Goal: Task Accomplishment & Management: Use online tool/utility

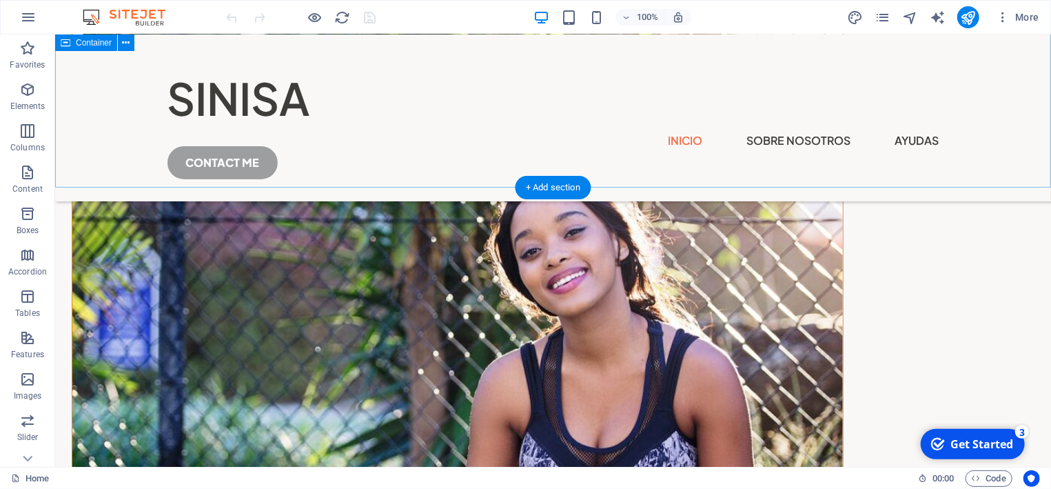
scroll to position [1922, 0]
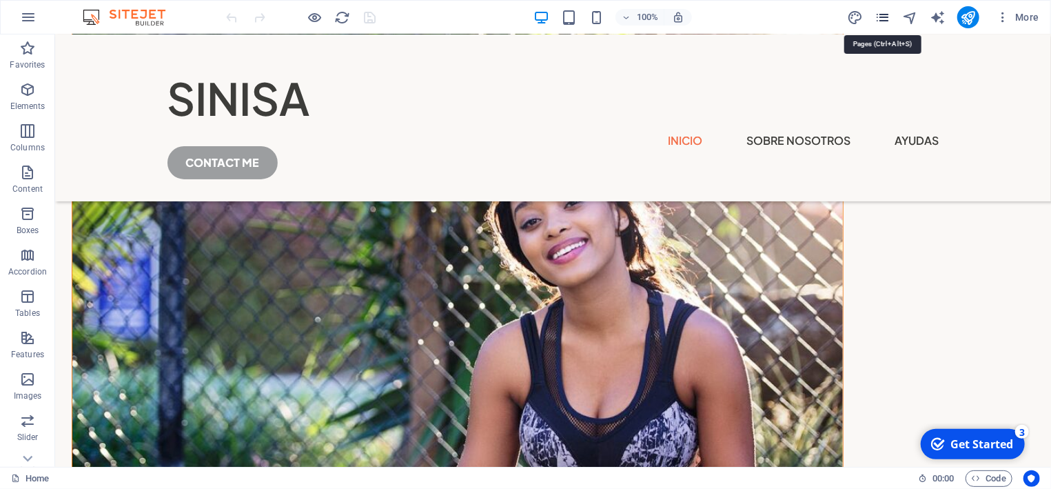
click at [877, 15] on icon "pages" at bounding box center [883, 18] width 16 height 16
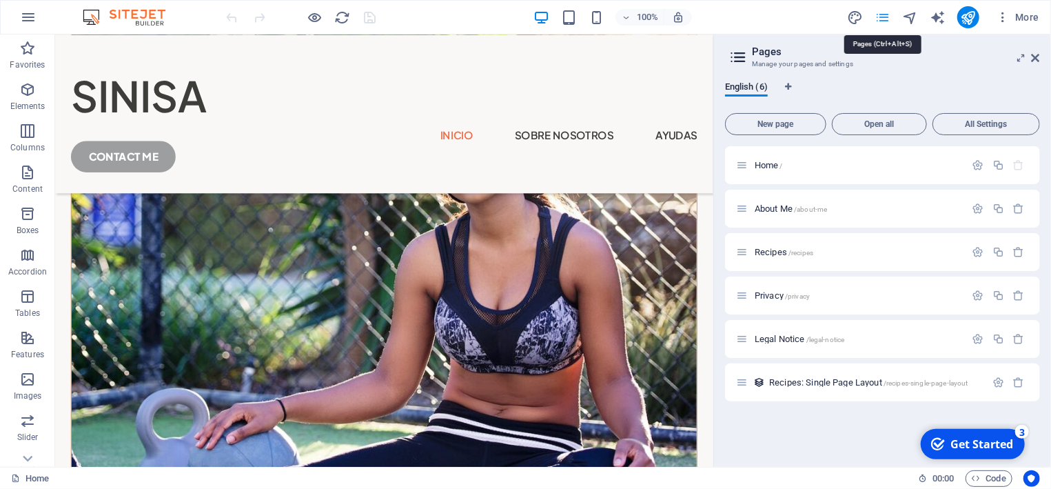
scroll to position [1984, 0]
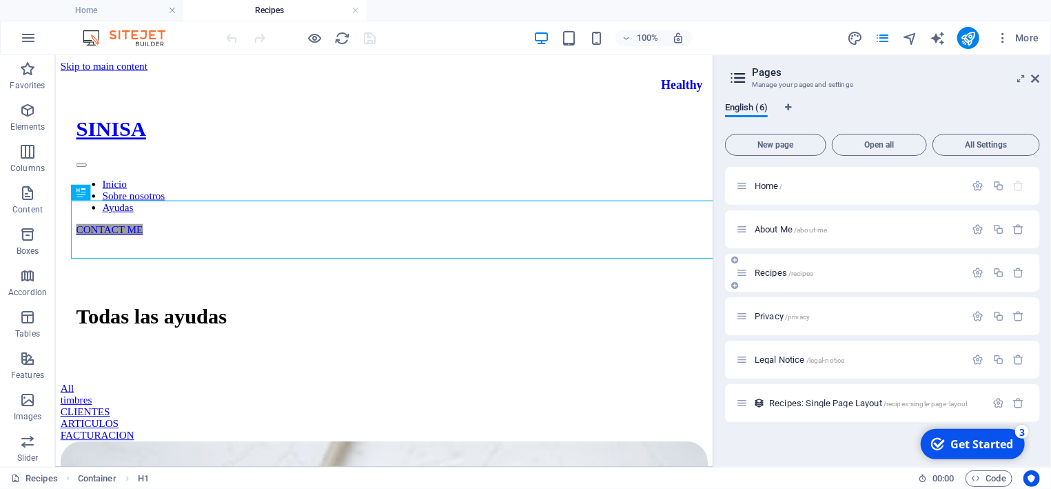
scroll to position [0, 0]
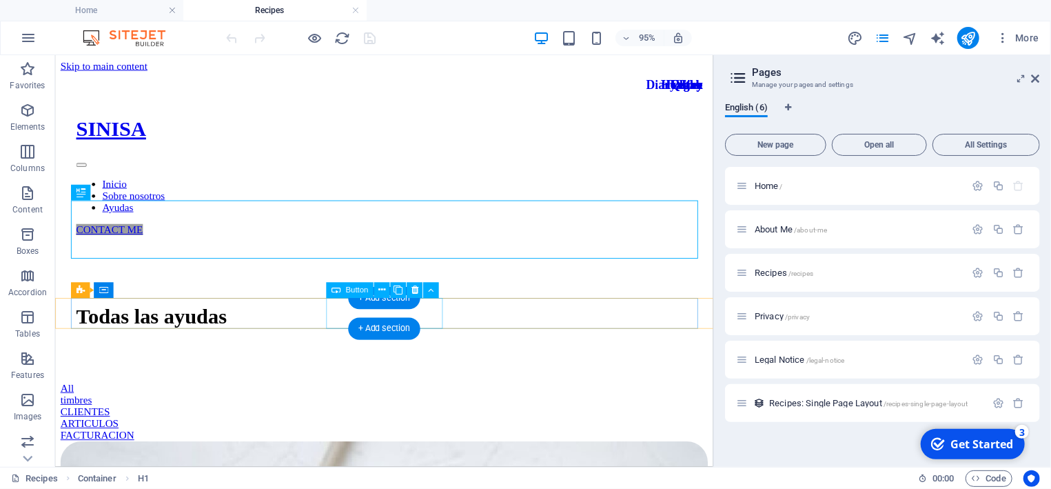
click at [432, 424] on div "CLIENTES" at bounding box center [401, 430] width 682 height 12
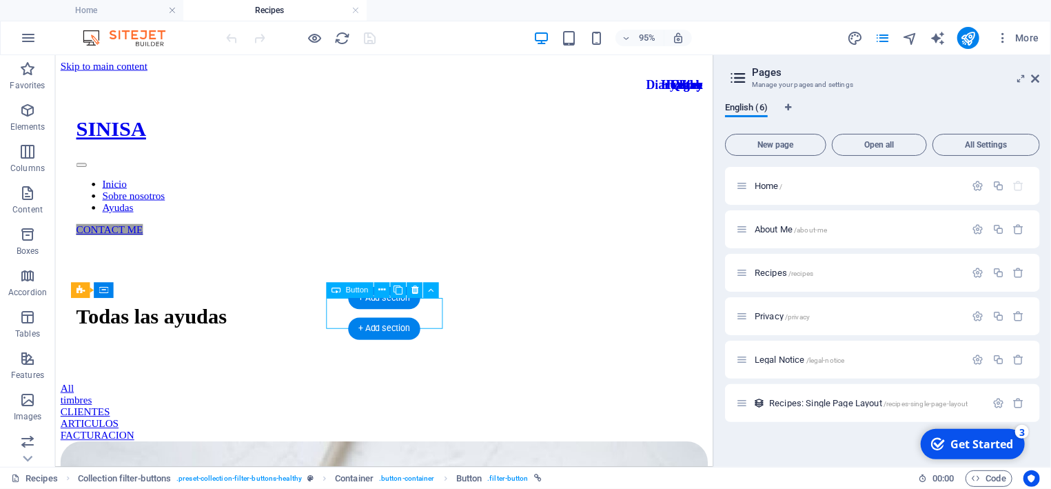
click at [437, 424] on div "CLIENTES" at bounding box center [401, 430] width 682 height 12
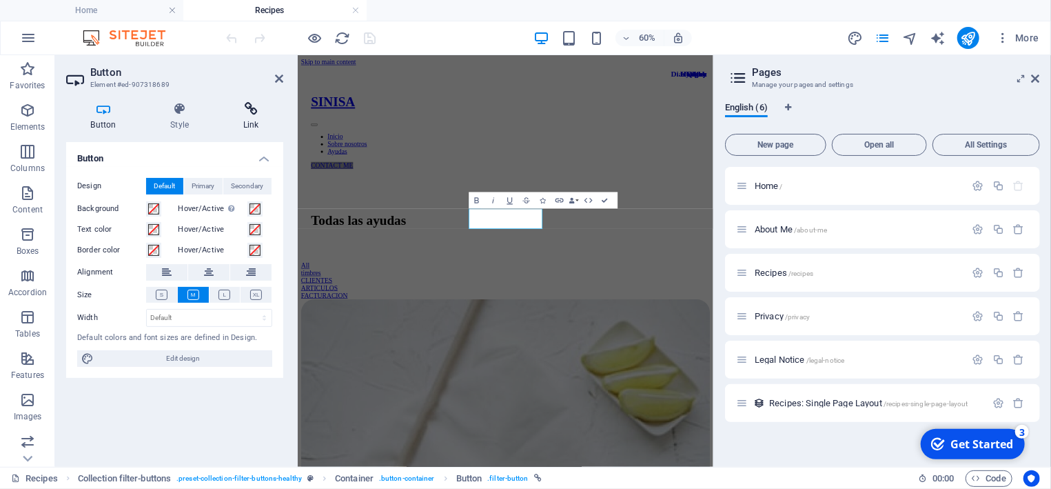
click at [245, 113] on icon at bounding box center [251, 109] width 65 height 14
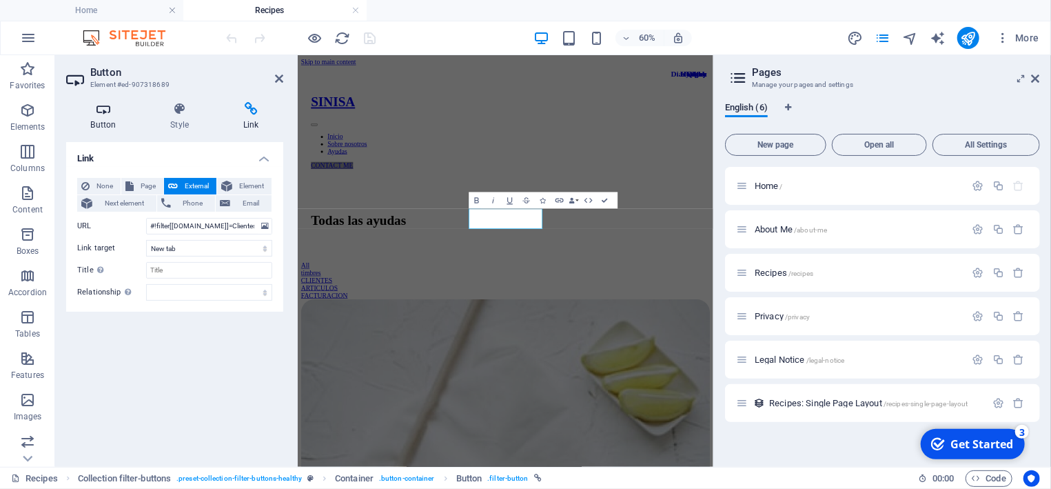
click at [103, 116] on icon at bounding box center [103, 109] width 74 height 14
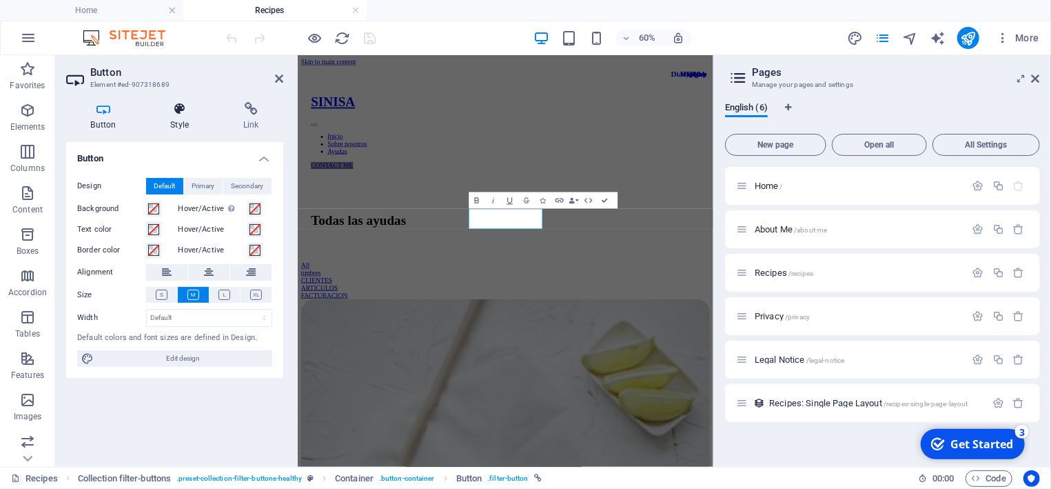
click at [183, 119] on h4 "Style" at bounding box center [182, 116] width 73 height 29
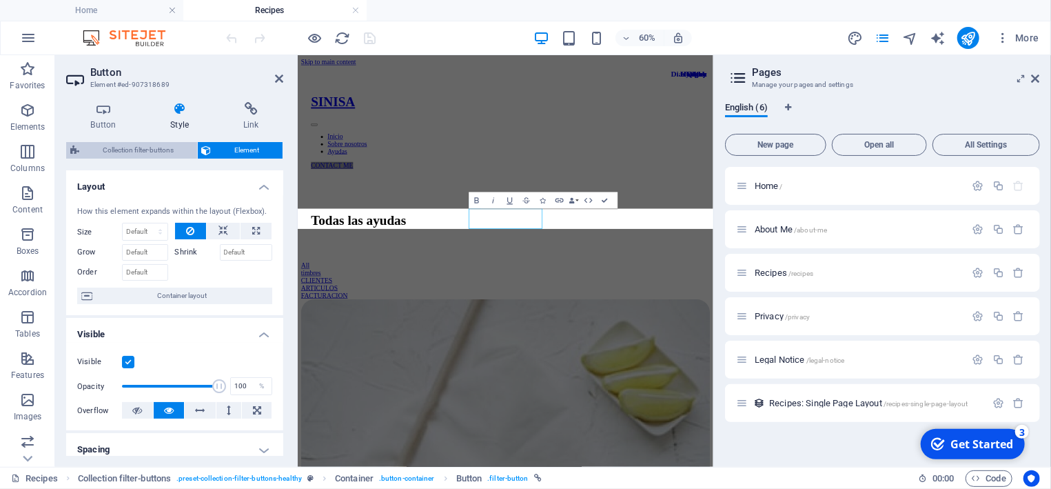
click at [128, 149] on span "Collection filter-buttons" at bounding box center [138, 150] width 110 height 17
select select "rem"
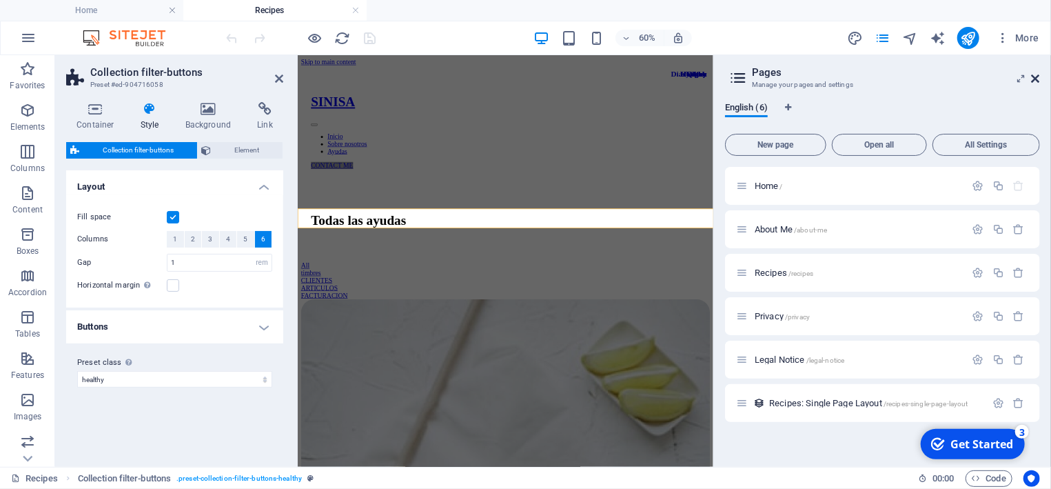
click at [0, 0] on icon at bounding box center [0, 0] width 0 height 0
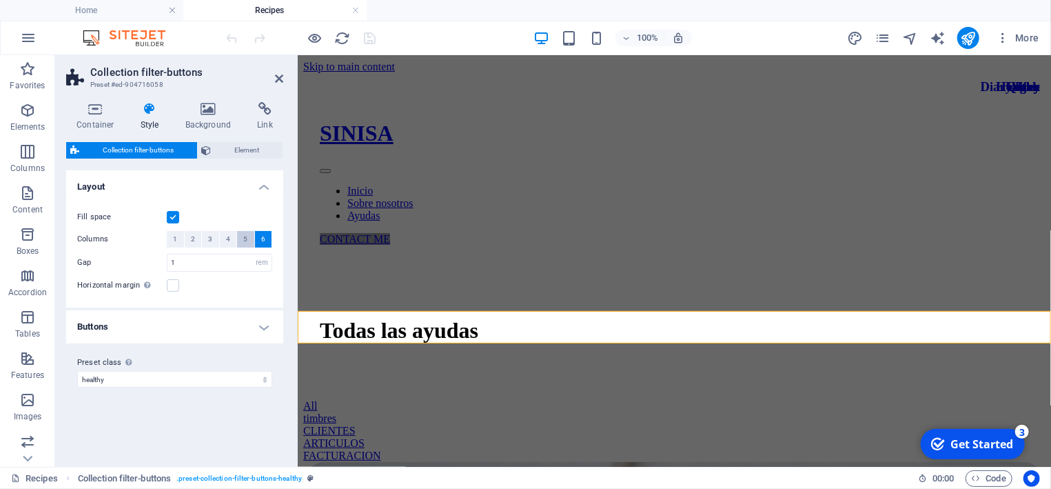
click at [245, 238] on span "5" at bounding box center [245, 239] width 4 height 17
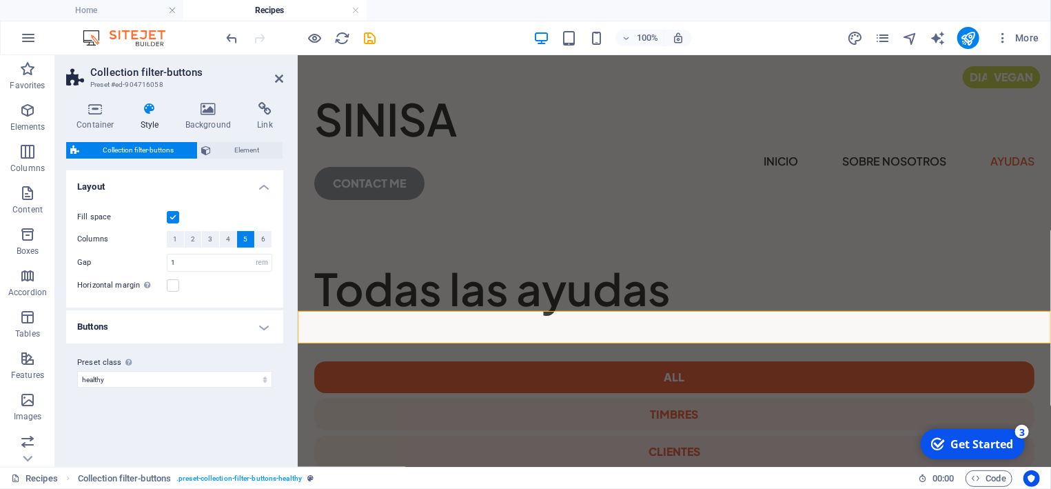
click at [223, 326] on h4 "Buttons" at bounding box center [174, 326] width 217 height 33
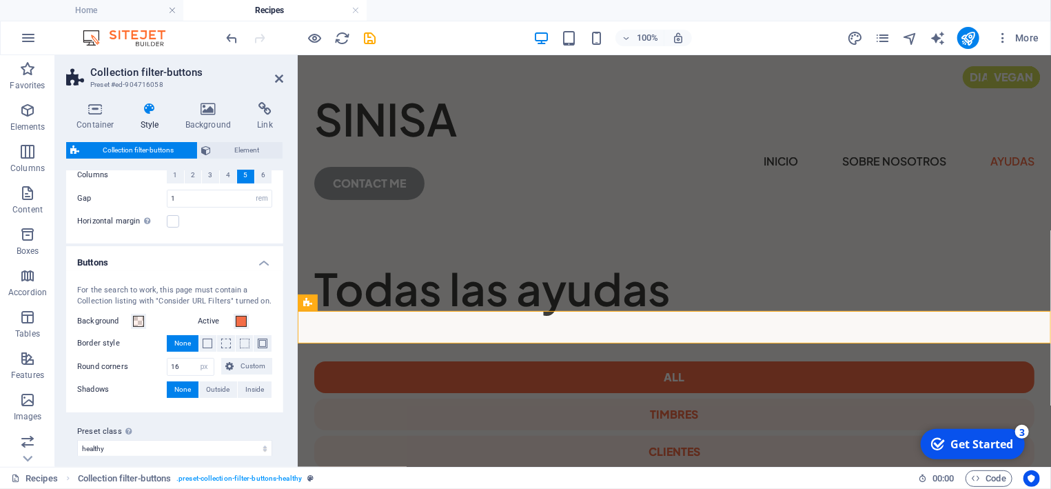
scroll to position [76, 0]
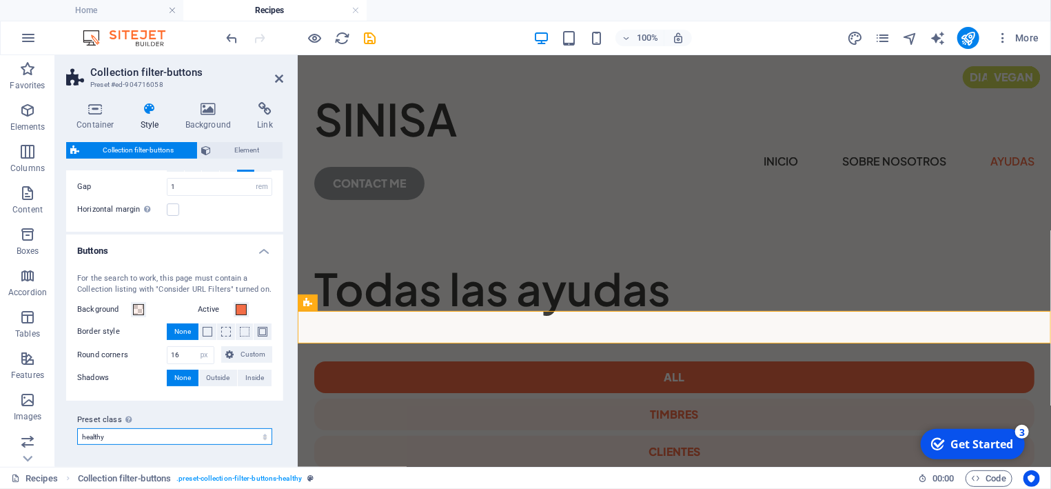
click at [77, 428] on select "healthy Add preset class" at bounding box center [174, 436] width 195 height 17
click option "Add preset class" at bounding box center [0, 0] width 0 height 0
select select "preset-collection-filter-buttons-healthy"
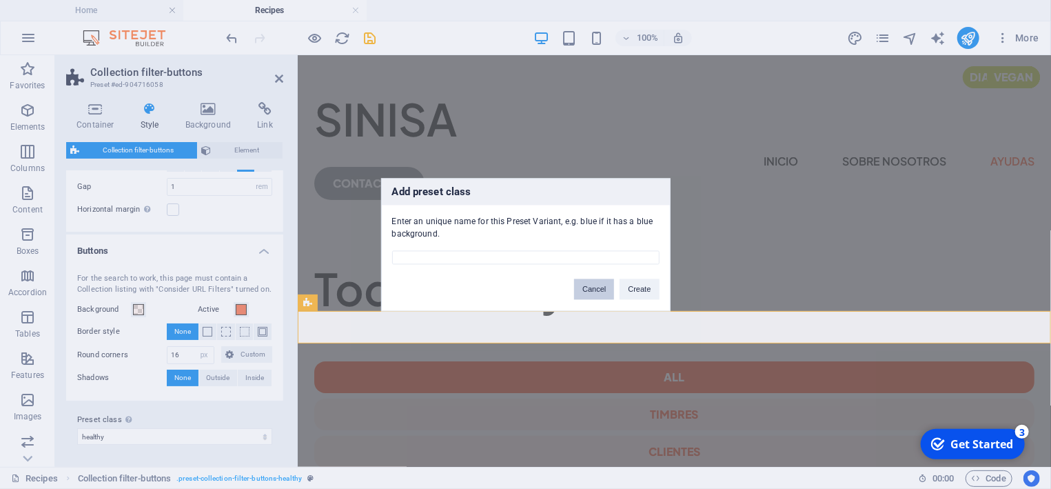
click at [594, 286] on button "Cancel" at bounding box center [594, 289] width 40 height 21
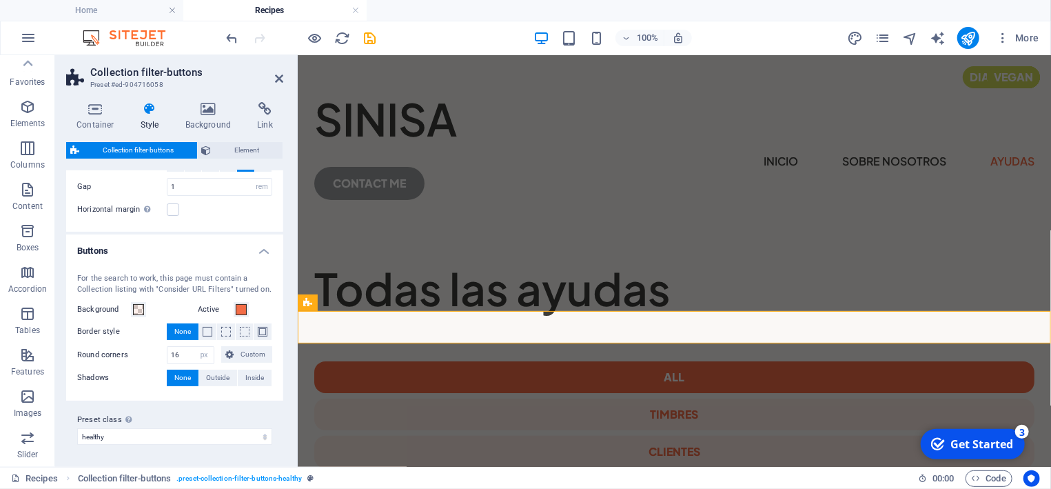
scroll to position [0, 0]
click at [249, 145] on span "Element" at bounding box center [247, 150] width 63 height 17
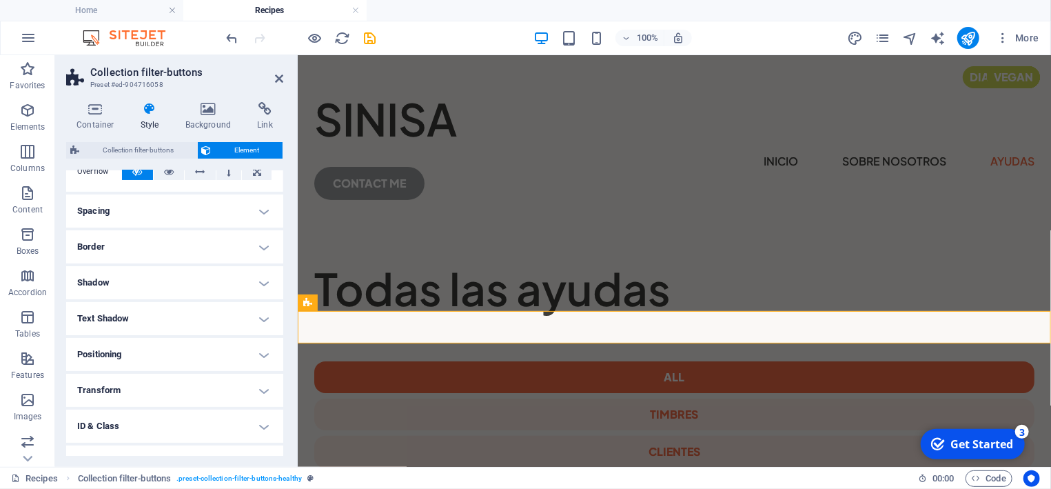
scroll to position [129, 0]
click at [206, 357] on h4 "Transform" at bounding box center [174, 352] width 217 height 33
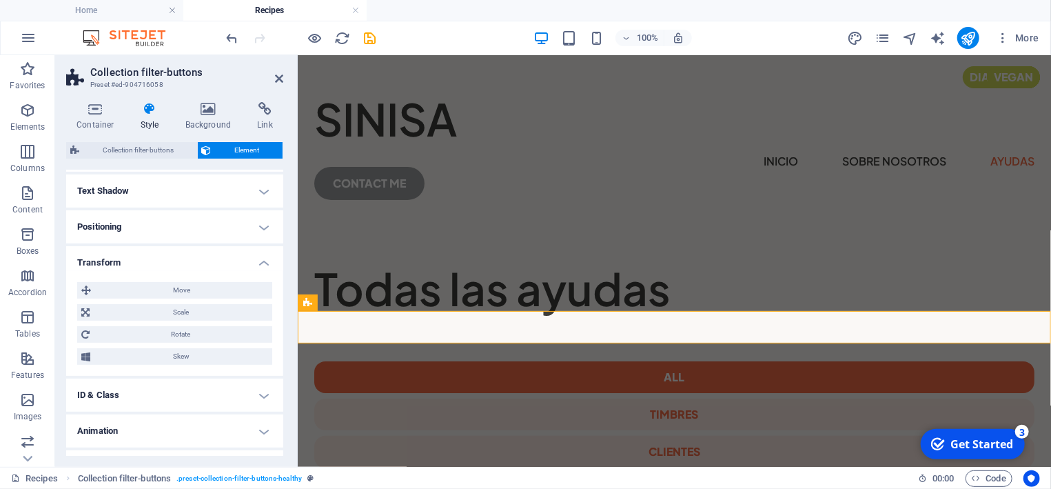
scroll to position [245, 0]
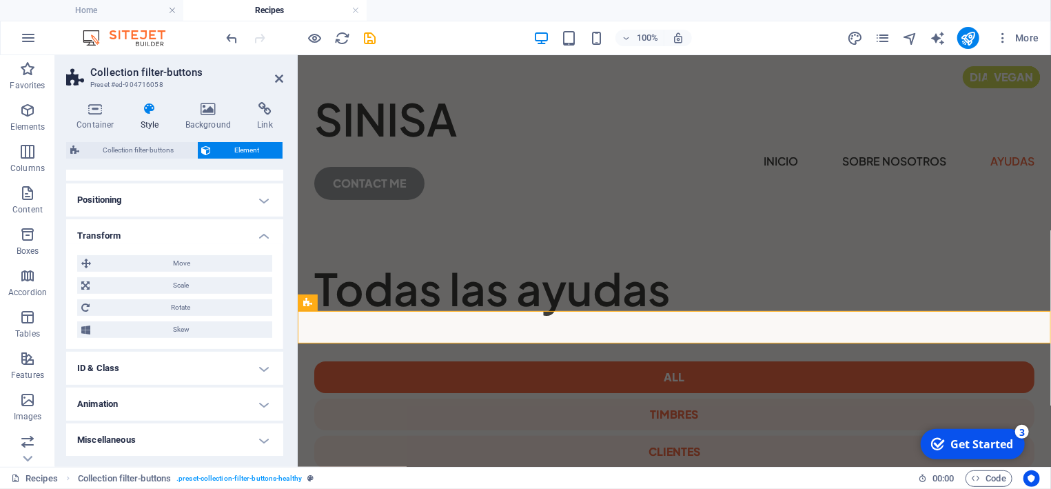
click at [189, 363] on h4 "ID & Class" at bounding box center [174, 368] width 217 height 33
click at [265, 236] on h4 "Transform" at bounding box center [174, 231] width 217 height 25
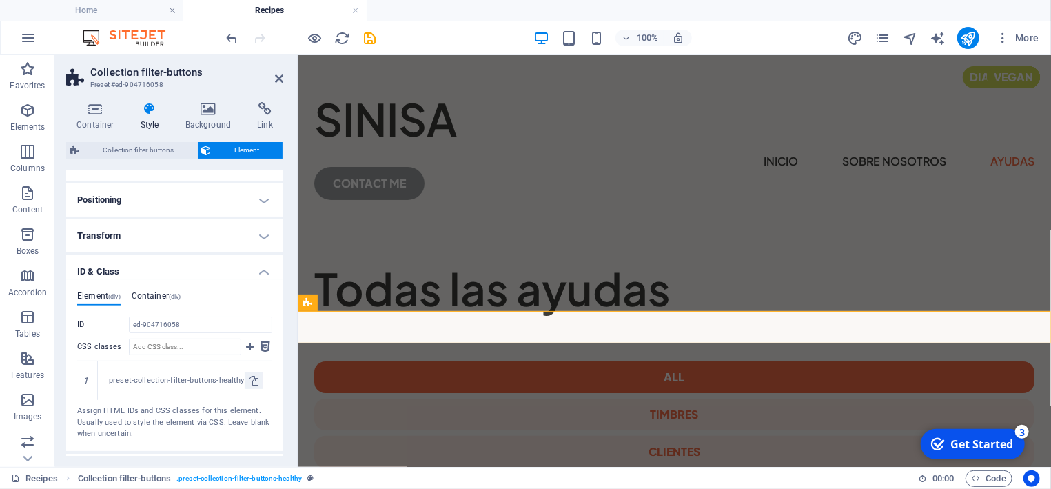
click at [157, 294] on h4 "Container (div)" at bounding box center [157, 298] width 50 height 15
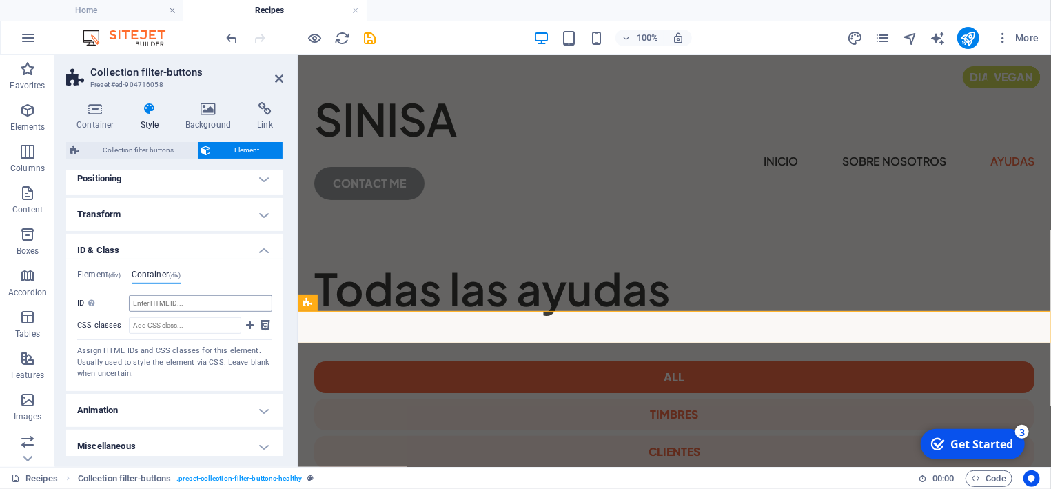
scroll to position [273, 0]
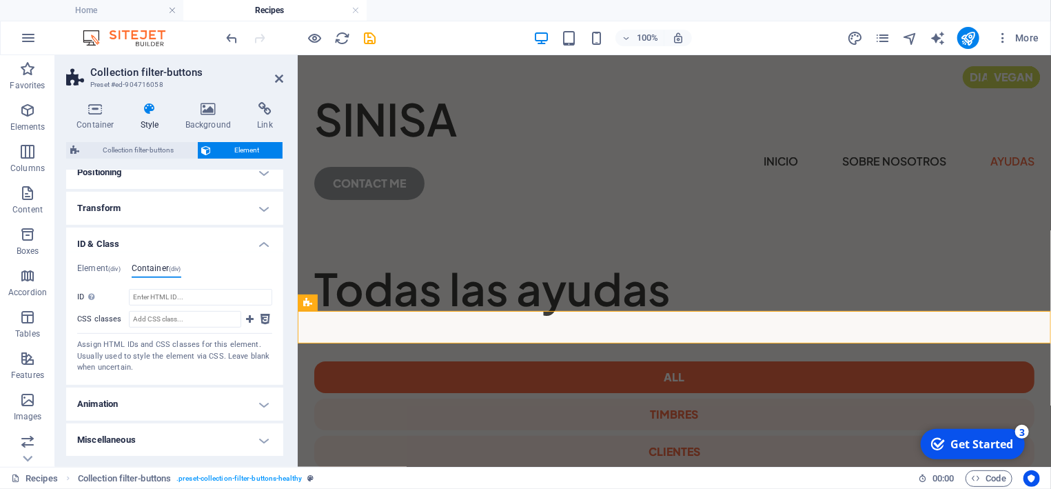
click at [210, 441] on h4 "Miscellaneous" at bounding box center [174, 439] width 217 height 33
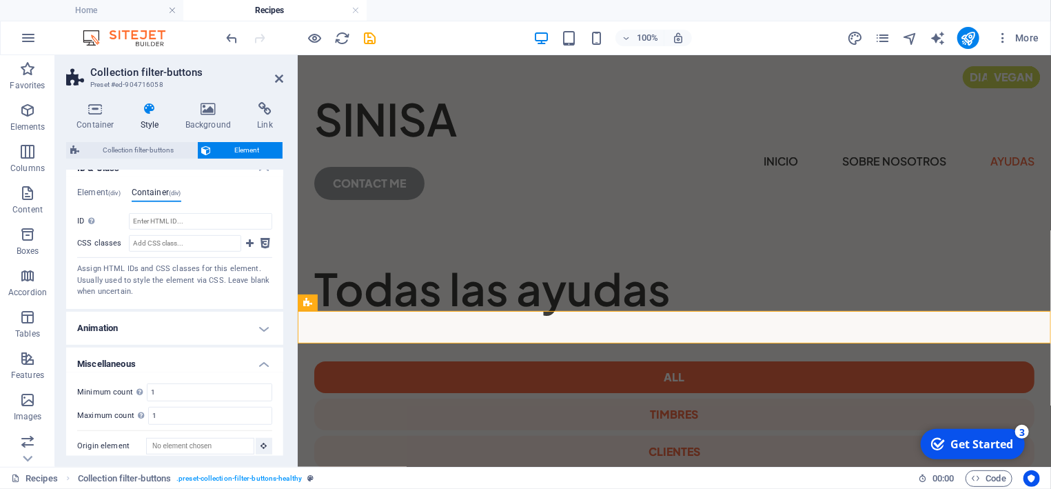
scroll to position [359, 0]
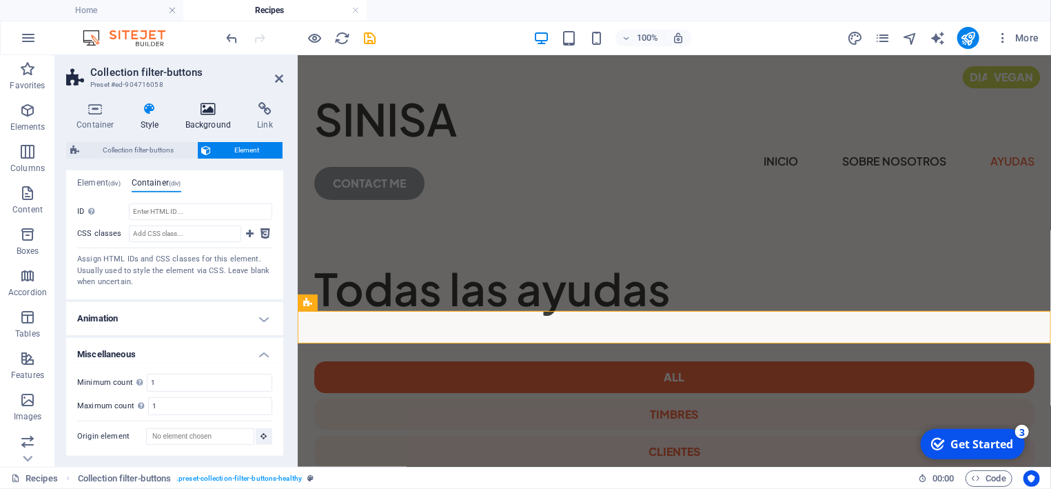
click at [202, 112] on icon at bounding box center [208, 109] width 67 height 14
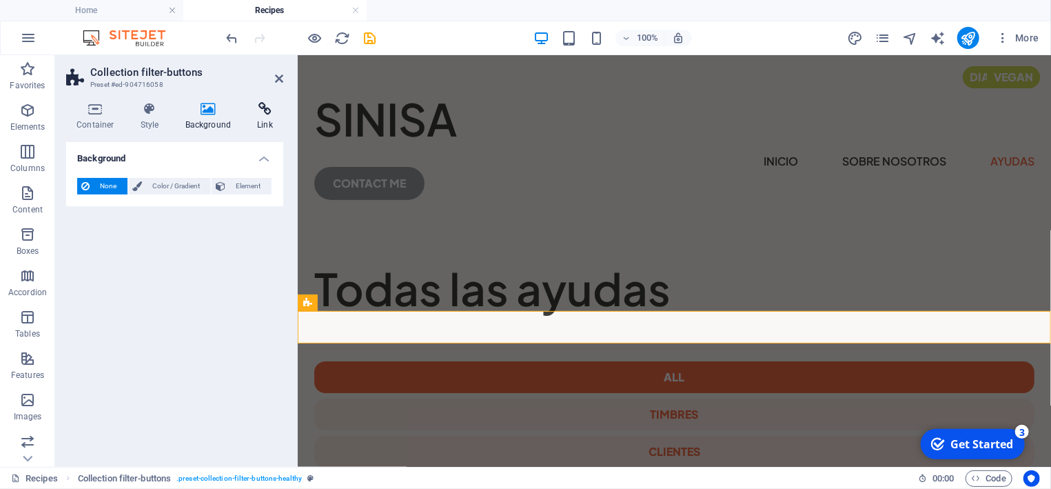
click at [265, 108] on icon at bounding box center [265, 109] width 37 height 14
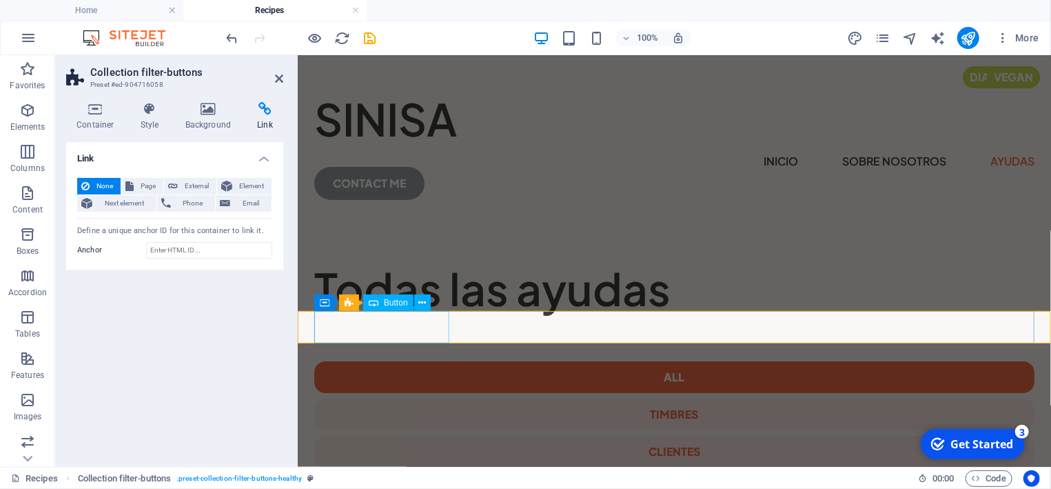
click at [365, 361] on div "All" at bounding box center [674, 377] width 720 height 32
click at [605, 355] on div "All timbres CLIENTES ARTICULOS FACTURACION" at bounding box center [674, 451] width 732 height 193
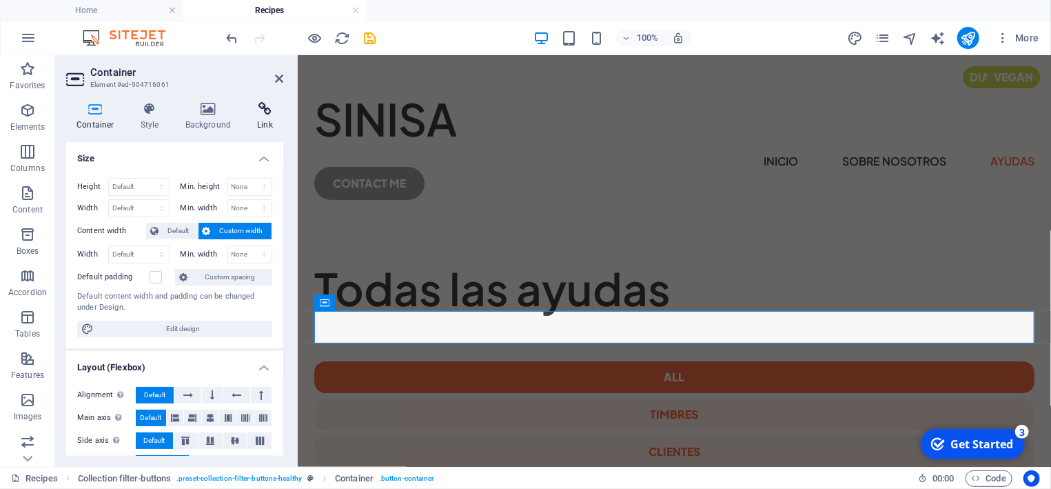
click at [262, 117] on h4 "Link" at bounding box center [265, 116] width 37 height 29
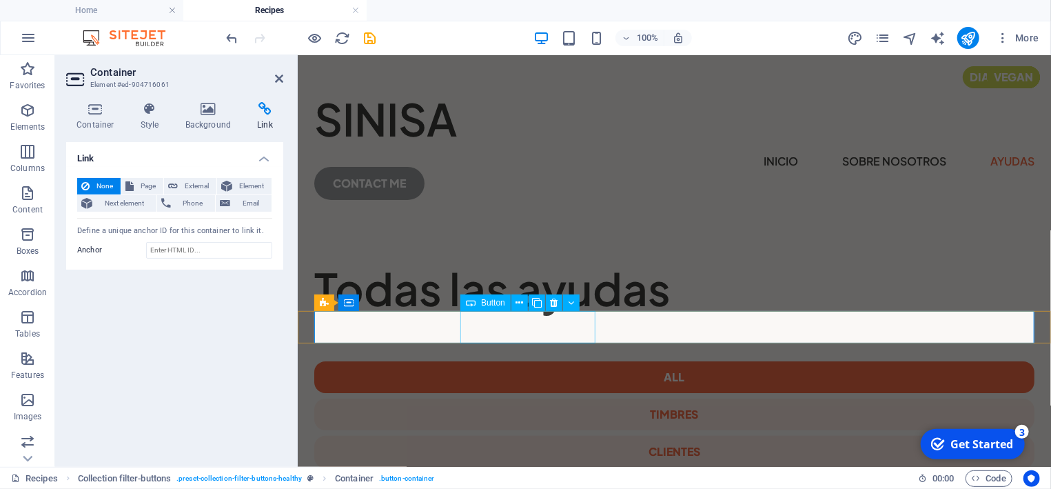
click at [505, 398] on div "timbres" at bounding box center [674, 414] width 720 height 32
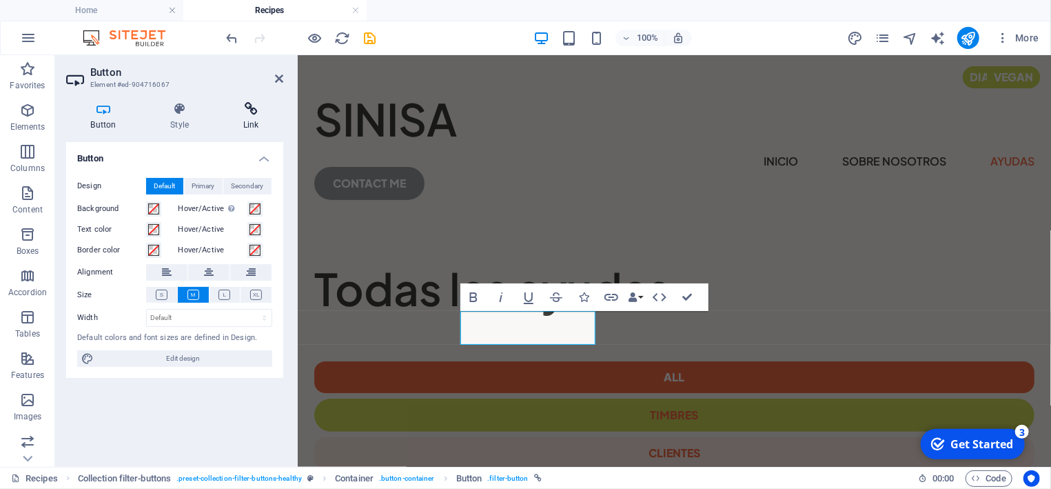
click at [254, 105] on icon at bounding box center [251, 109] width 65 height 14
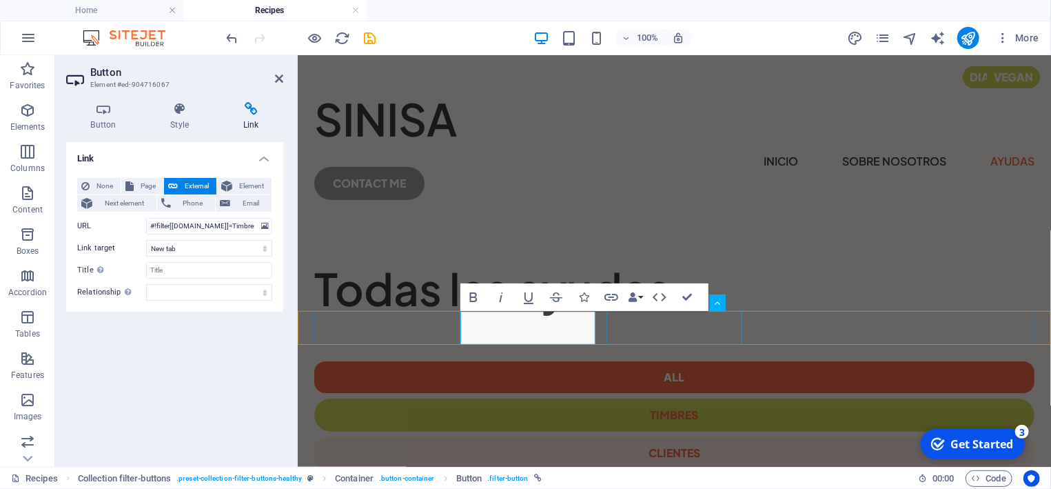
click at [676, 436] on div "CLIENTES" at bounding box center [674, 452] width 720 height 32
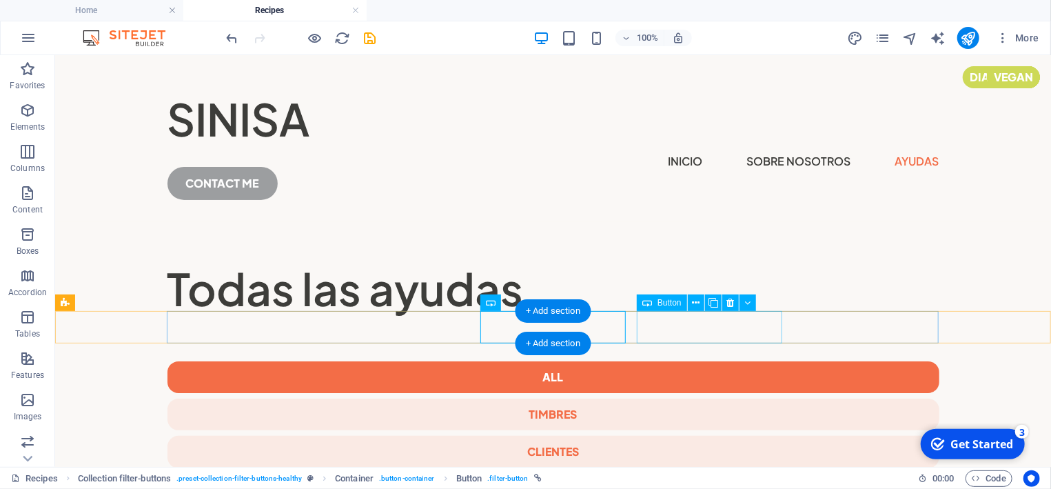
click at [681, 473] on div "ARTICULOS" at bounding box center [553, 489] width 772 height 32
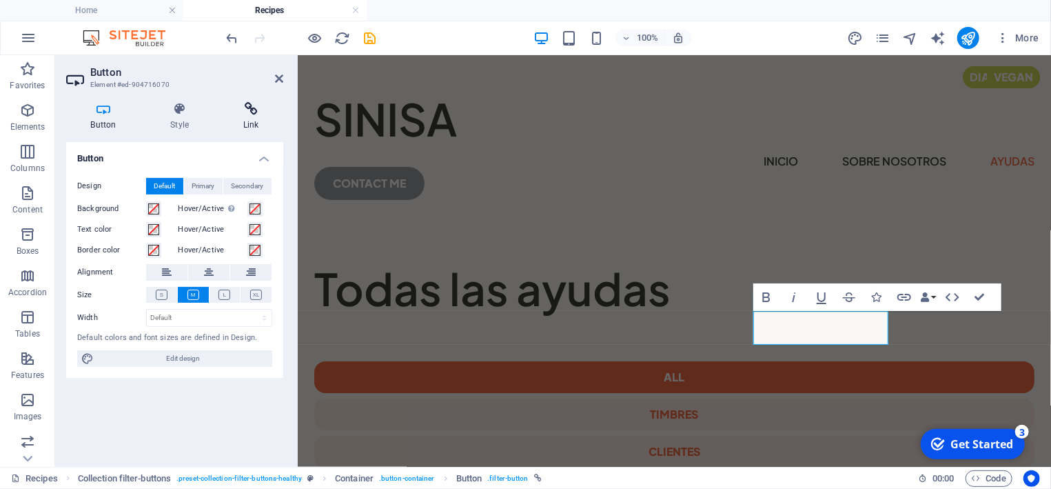
click at [252, 114] on icon at bounding box center [251, 109] width 65 height 14
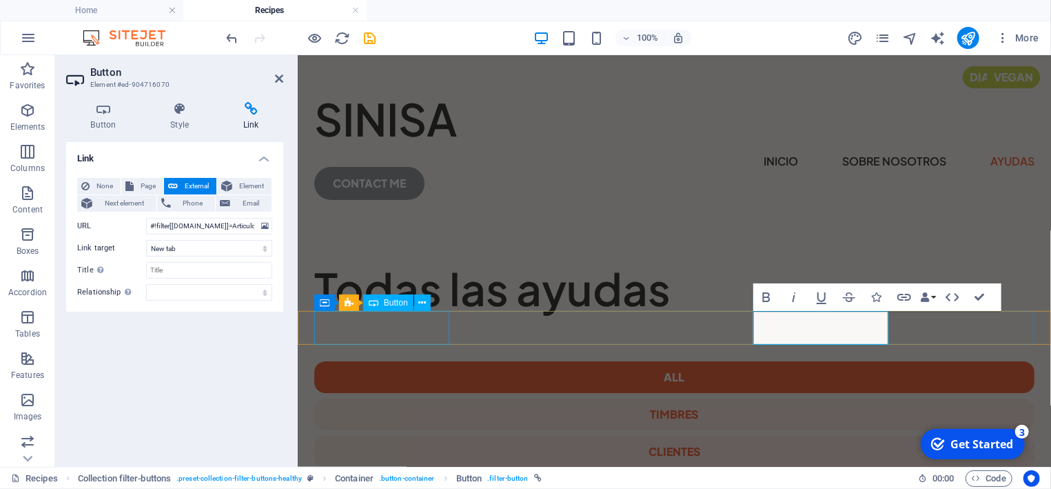
click at [410, 361] on div "All" at bounding box center [674, 377] width 720 height 32
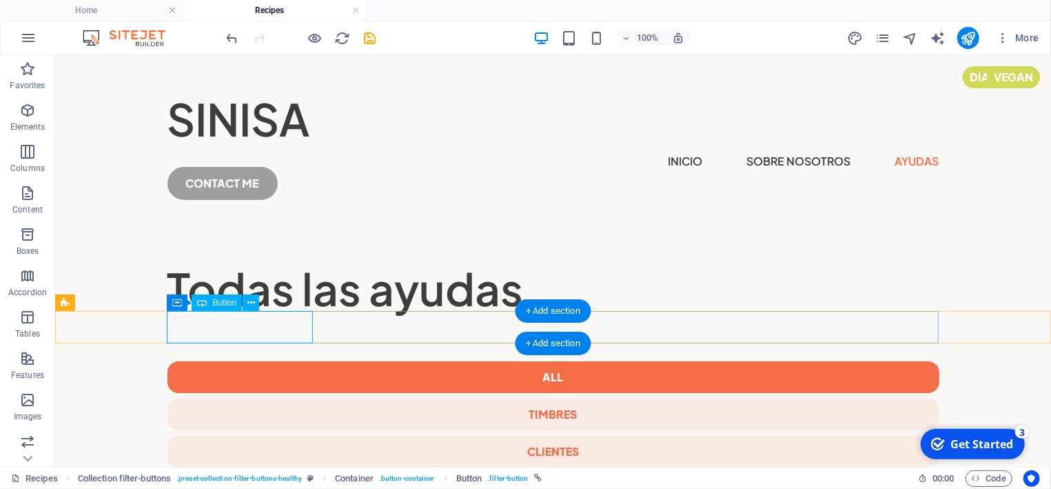
click at [269, 361] on div "All" at bounding box center [553, 377] width 772 height 32
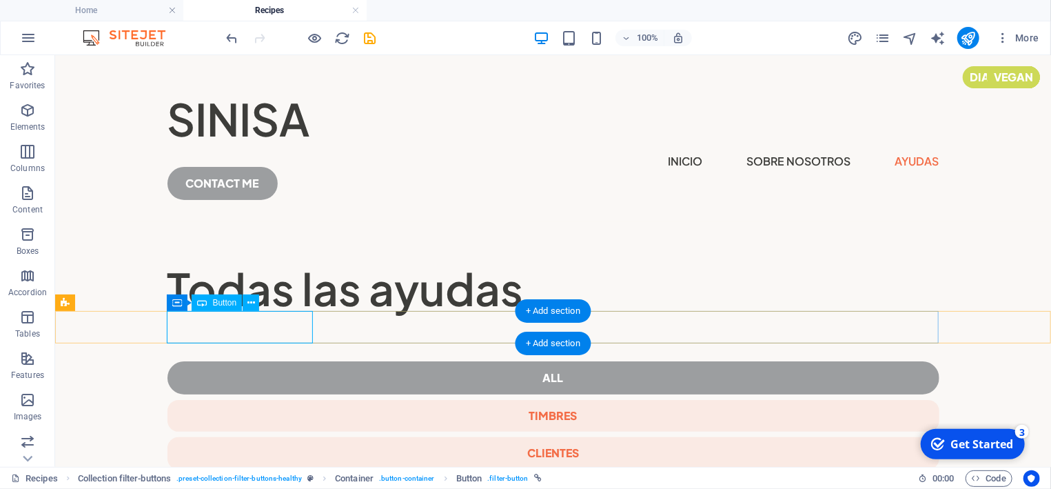
select select
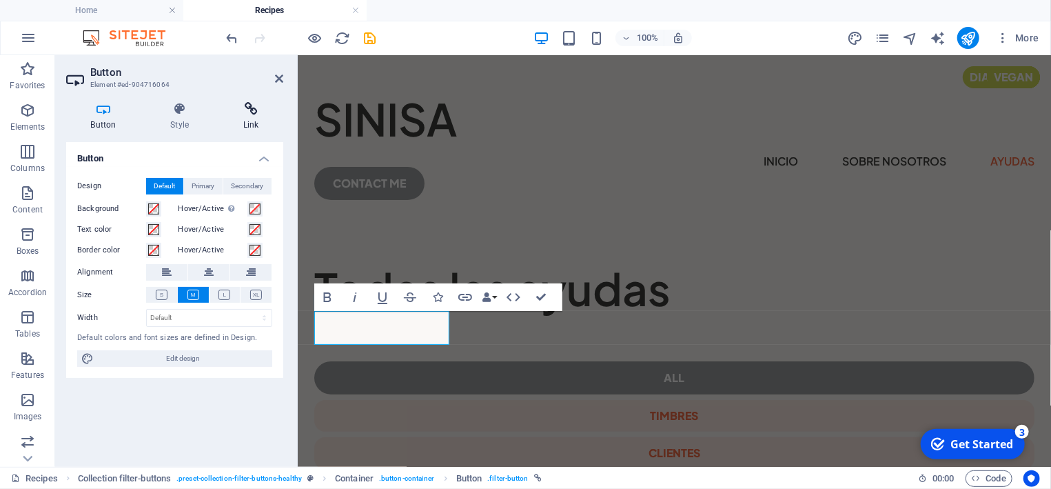
click at [255, 113] on icon at bounding box center [251, 109] width 65 height 14
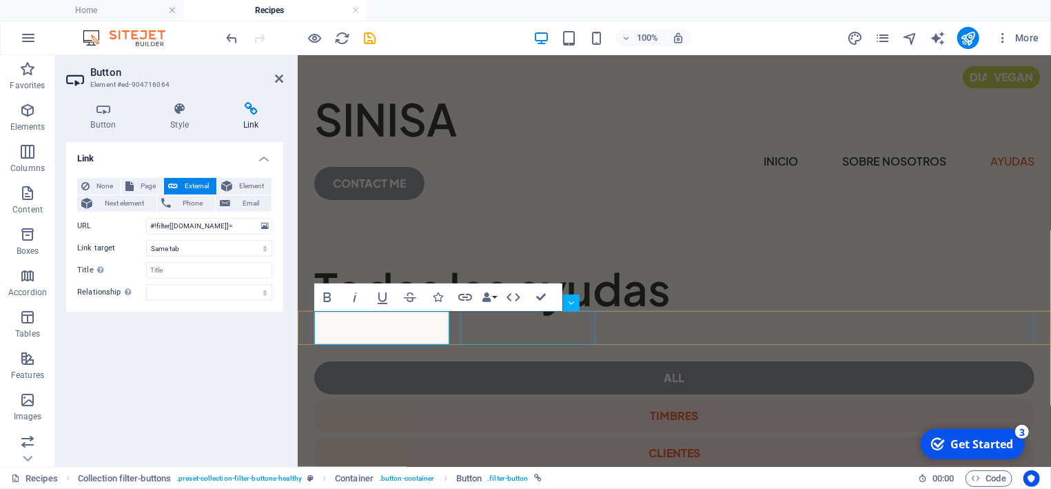
click at [518, 399] on div "timbres" at bounding box center [674, 415] width 720 height 32
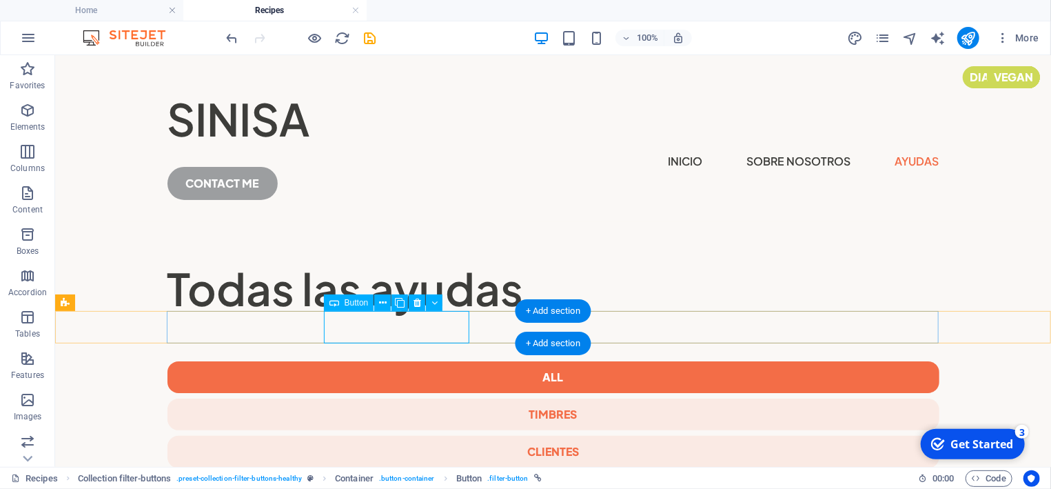
click at [370, 398] on div "timbres" at bounding box center [553, 414] width 772 height 32
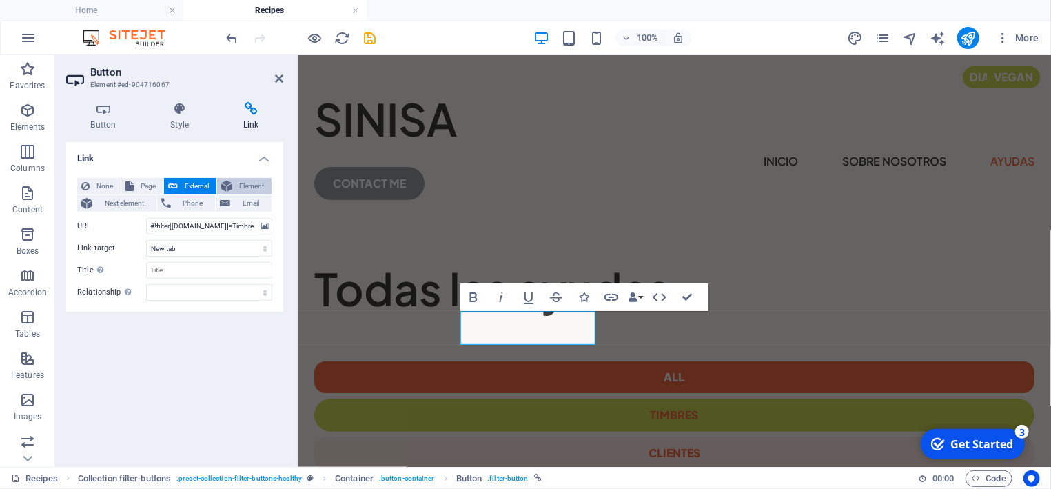
click at [254, 185] on span "Element" at bounding box center [251, 186] width 31 height 17
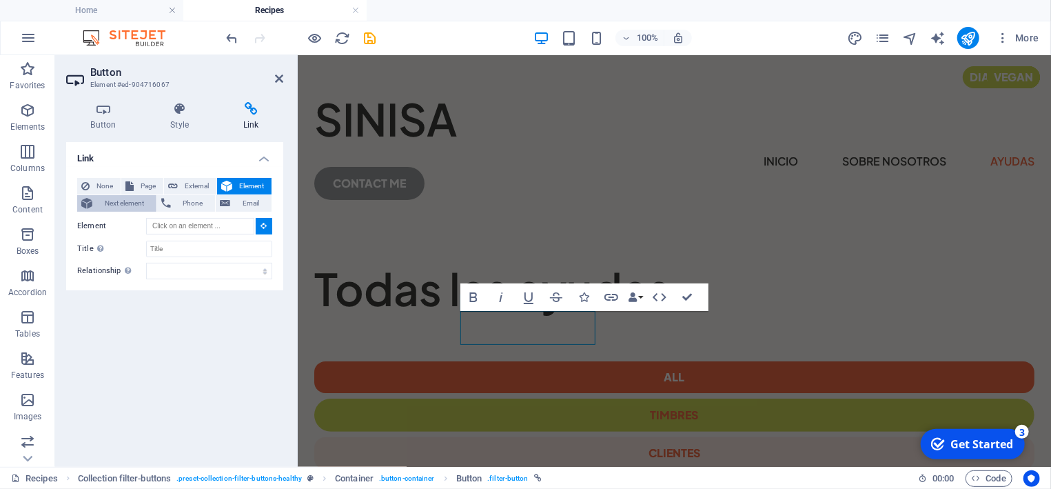
click at [110, 199] on span "Next element" at bounding box center [125, 203] width 56 height 17
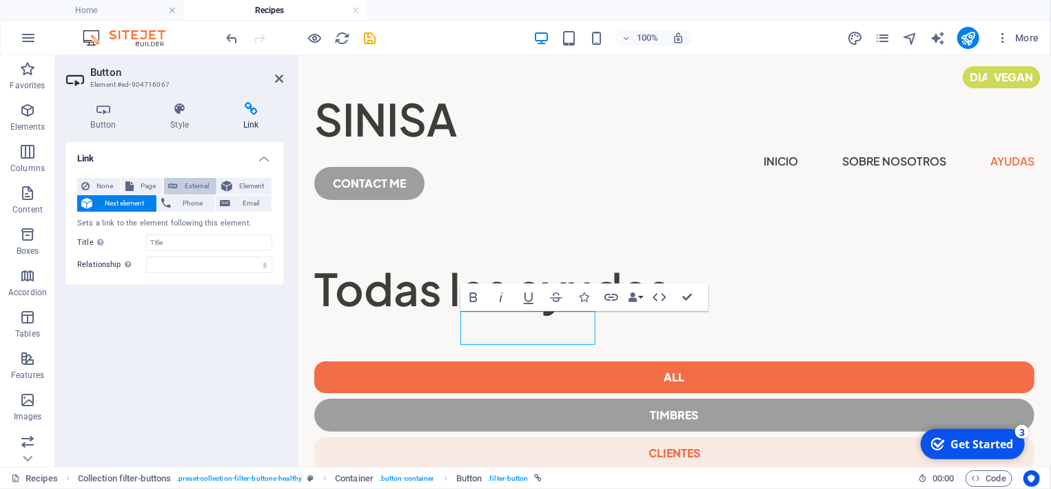
click at [201, 183] on span "External" at bounding box center [197, 186] width 30 height 17
select select "blank"
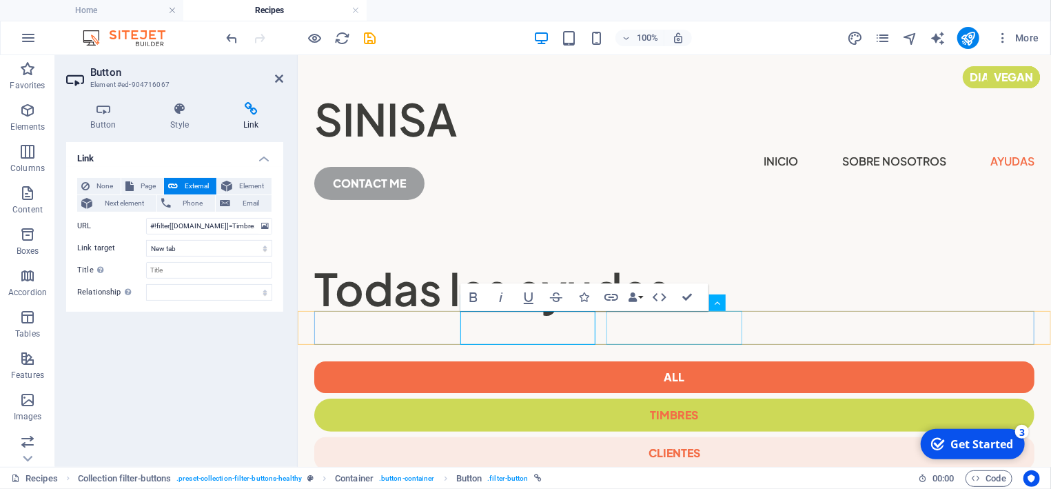
click at [666, 436] on div "CLIENTES" at bounding box center [674, 452] width 720 height 32
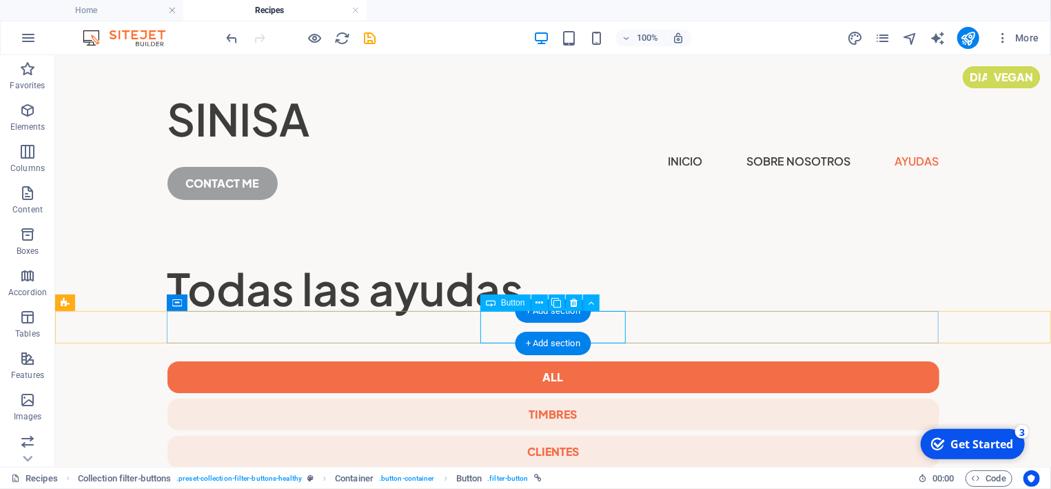
click at [594, 435] on div "CLIENTES" at bounding box center [553, 451] width 772 height 32
click at [605, 435] on div "CLIENTES" at bounding box center [553, 451] width 772 height 32
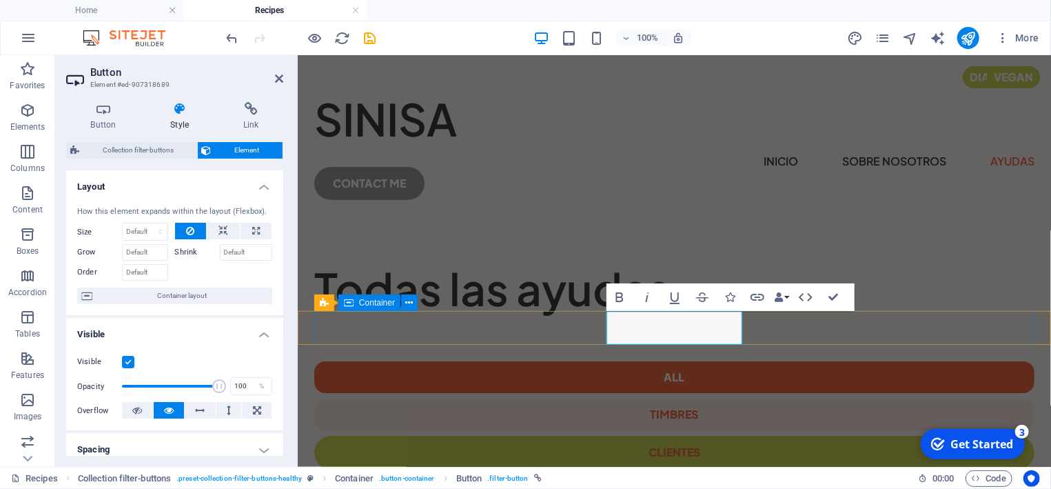
scroll to position [261, 0]
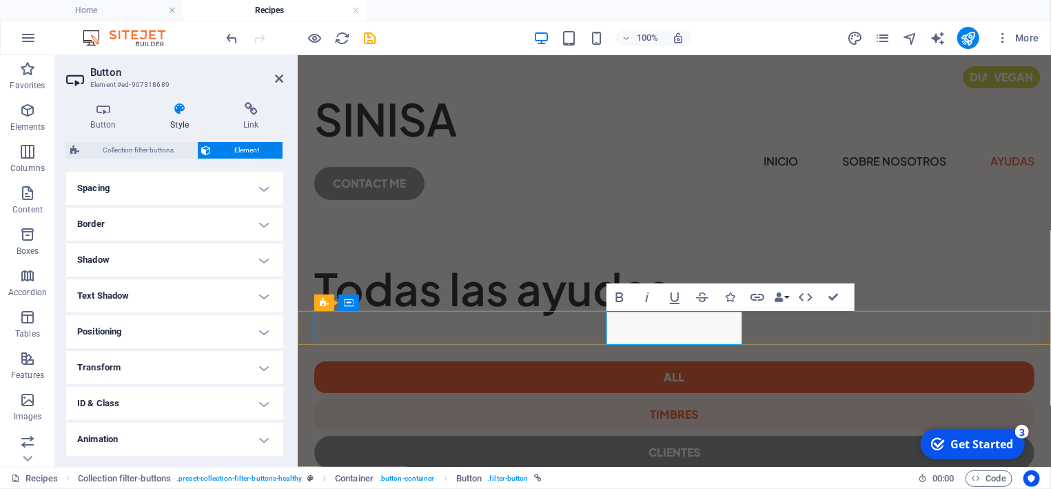
click at [661, 435] on link "CLIENTES" at bounding box center [674, 451] width 720 height 33
click at [627, 435] on link "CLIENTES" at bounding box center [674, 451] width 720 height 33
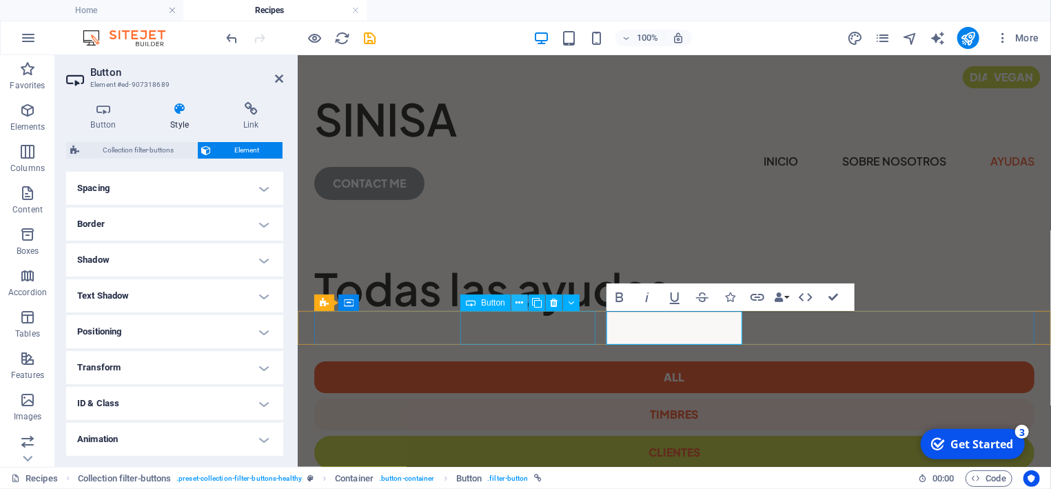
click at [522, 302] on icon at bounding box center [520, 303] width 8 height 14
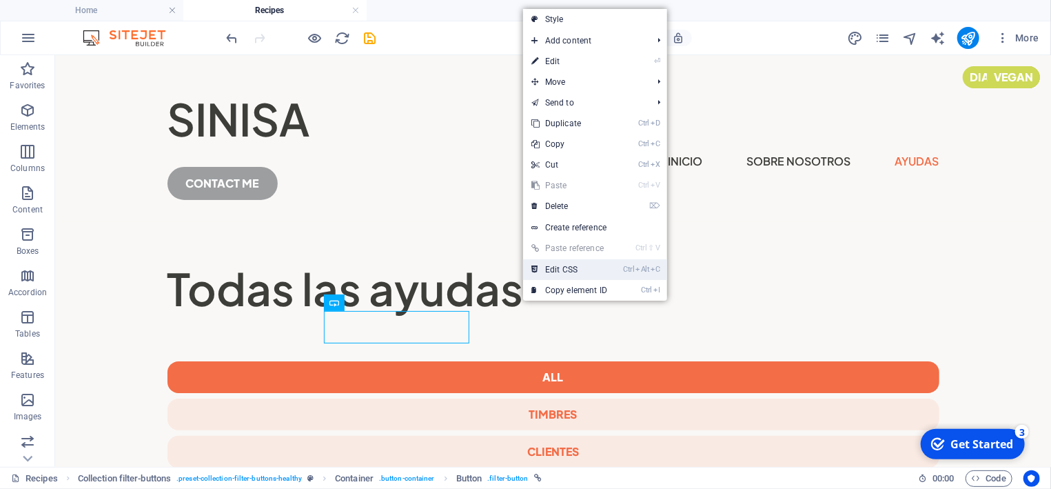
click at [562, 267] on link "Ctrl Alt C Edit CSS" at bounding box center [569, 269] width 92 height 21
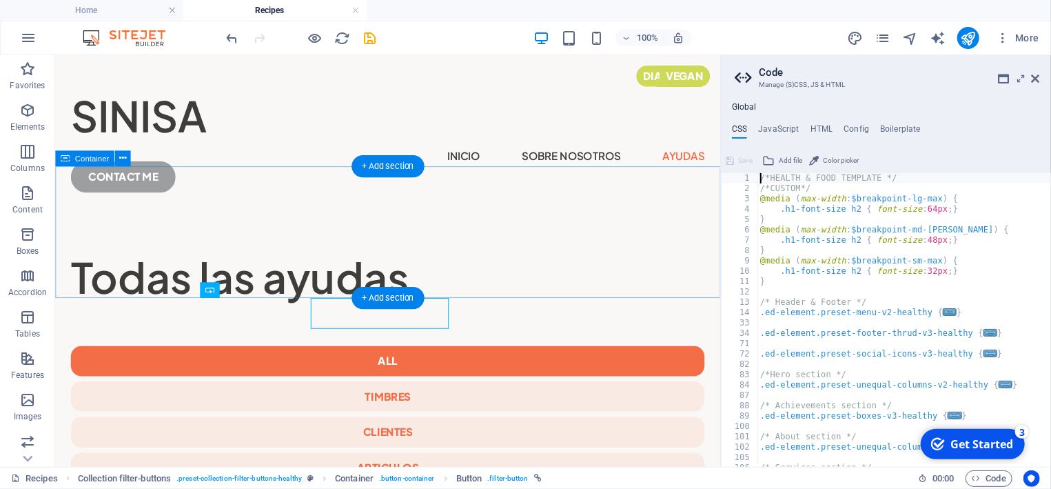
type textarea "a:hover { color: $color-user-2; }"
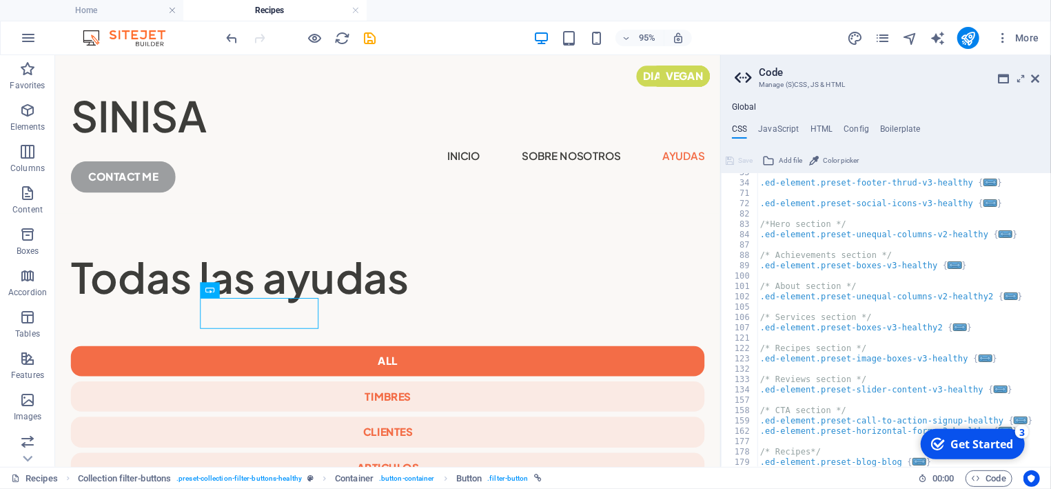
scroll to position [68, 0]
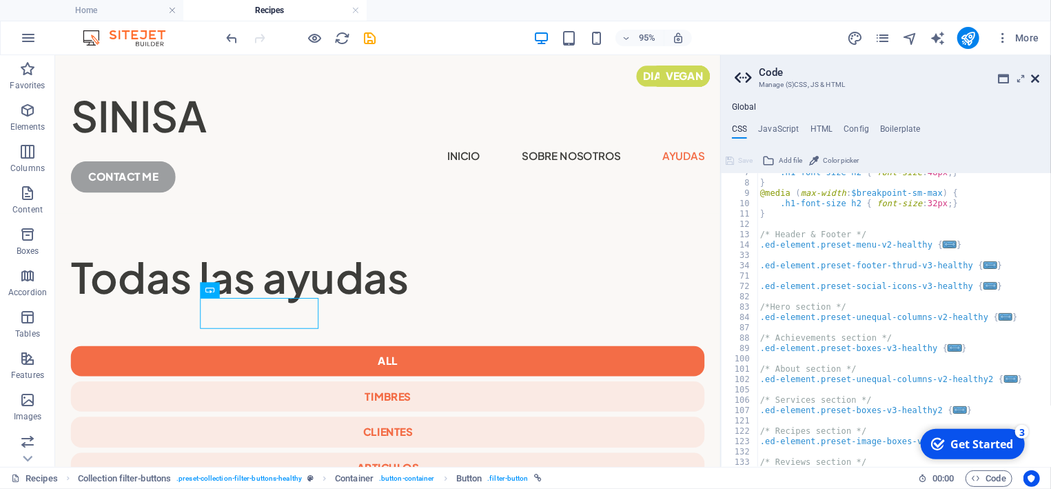
click at [1036, 79] on icon at bounding box center [1036, 78] width 8 height 11
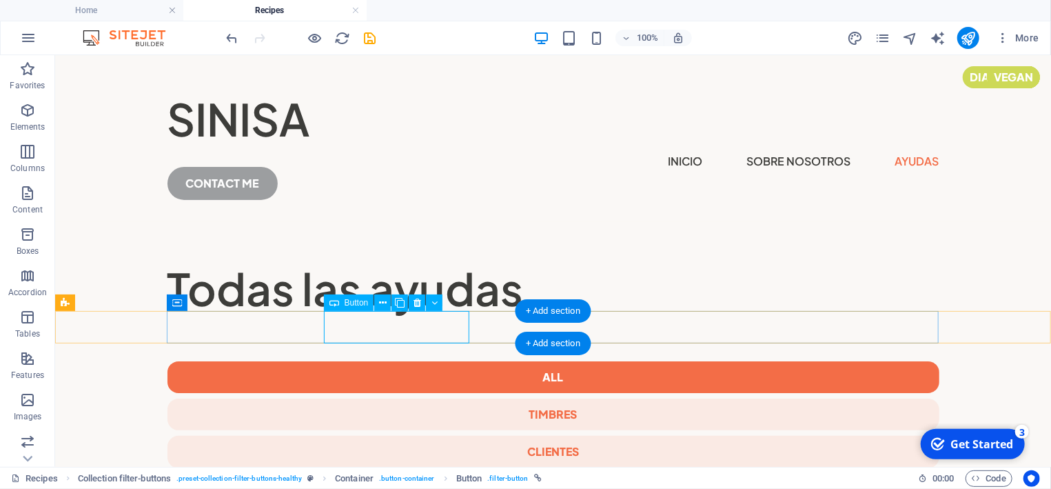
click at [411, 398] on div "timbres" at bounding box center [553, 414] width 772 height 32
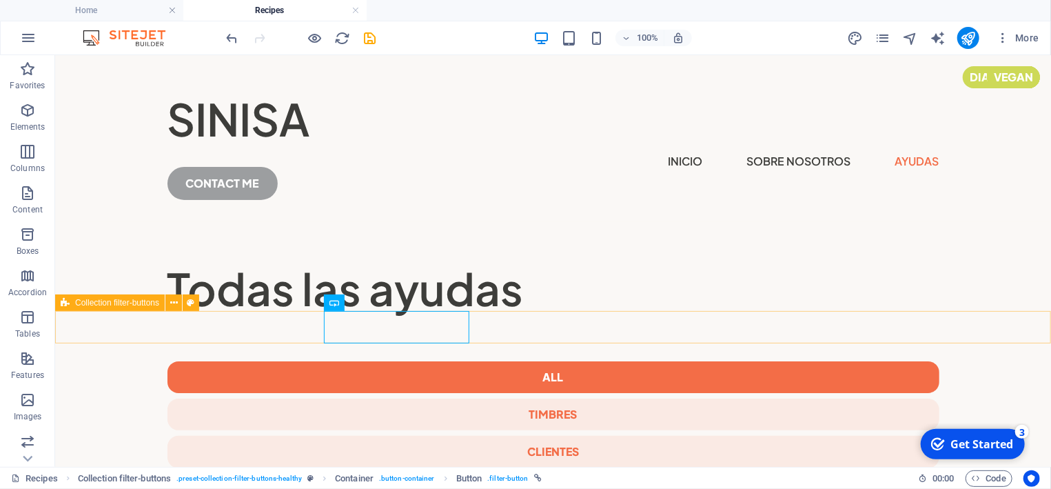
click at [119, 303] on span "Collection filter-buttons" at bounding box center [117, 303] width 84 height 8
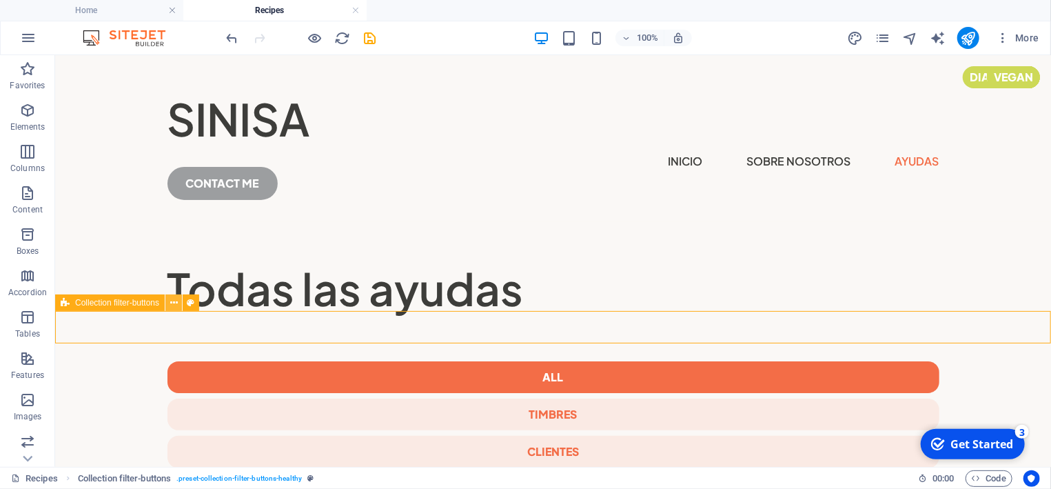
click at [170, 302] on button at bounding box center [173, 302] width 17 height 17
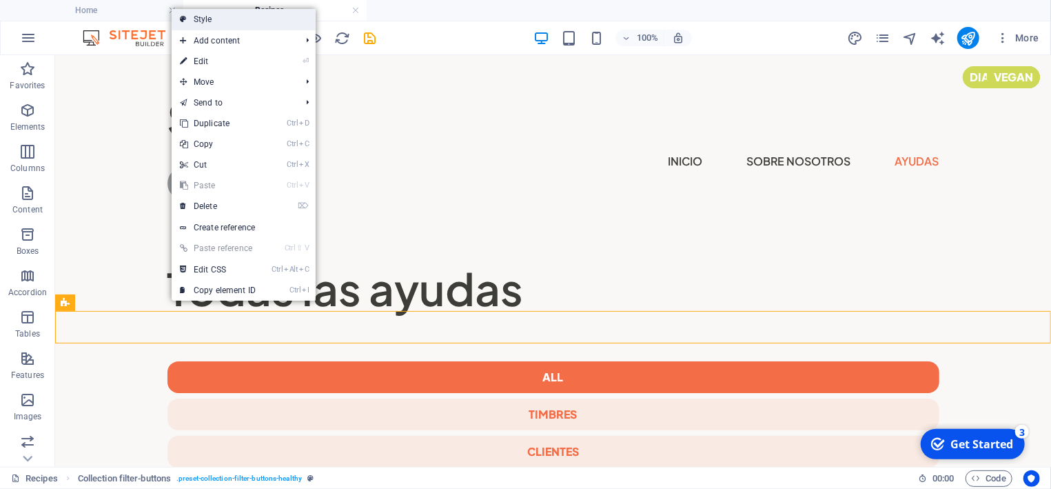
click at [230, 19] on link "Style" at bounding box center [244, 19] width 144 height 21
select select "rem"
select select "px"
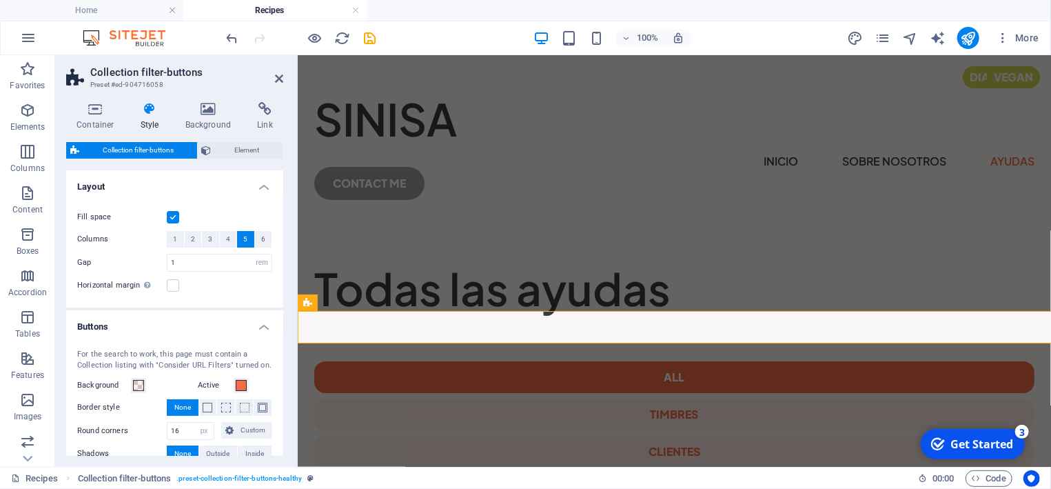
scroll to position [76, 0]
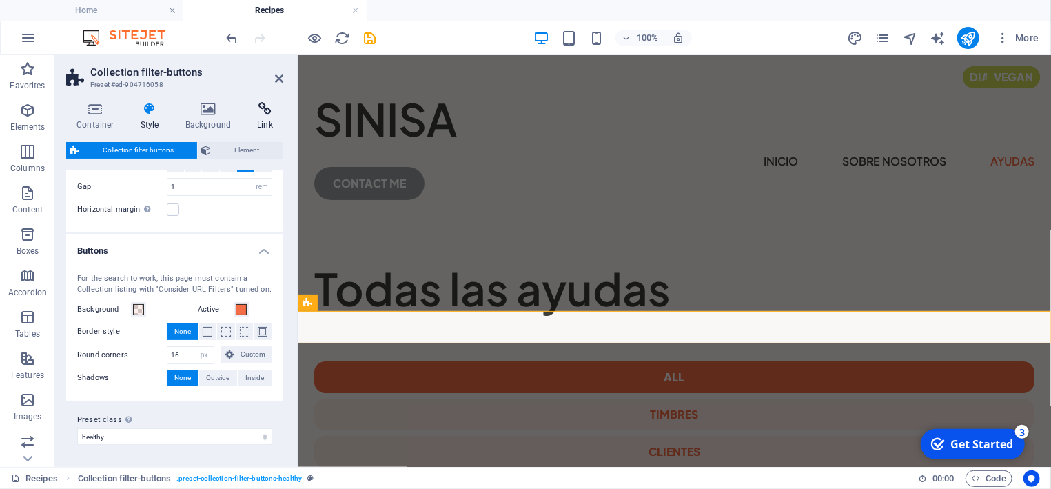
click at [262, 110] on icon at bounding box center [265, 109] width 37 height 14
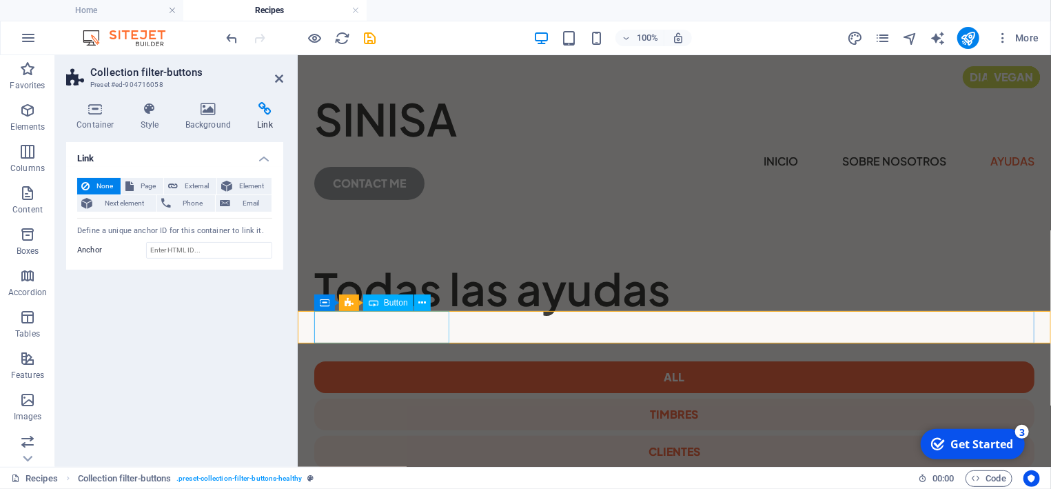
click at [396, 361] on div "All" at bounding box center [674, 377] width 720 height 32
click at [394, 361] on div "All" at bounding box center [674, 377] width 720 height 32
click at [391, 303] on span "Button" at bounding box center [396, 303] width 24 height 8
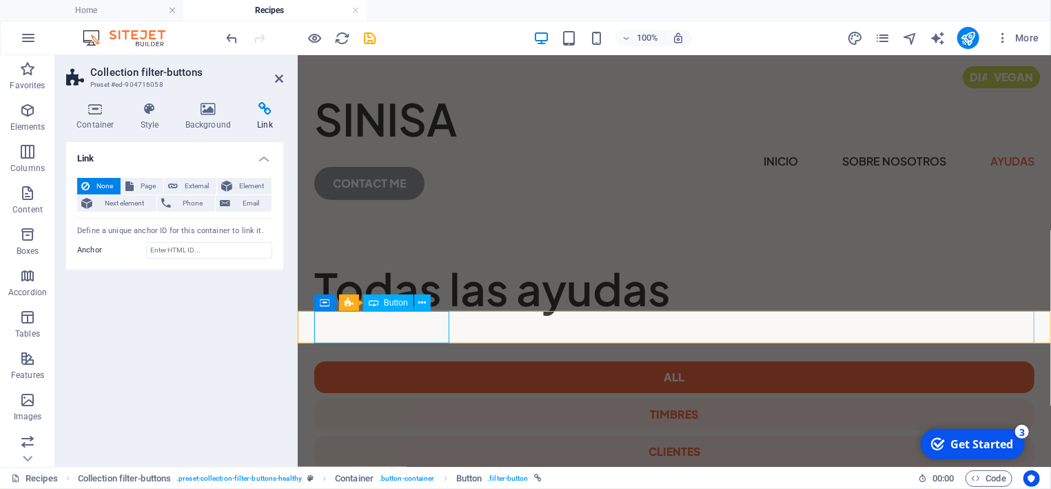
click at [394, 361] on div "All" at bounding box center [674, 377] width 720 height 32
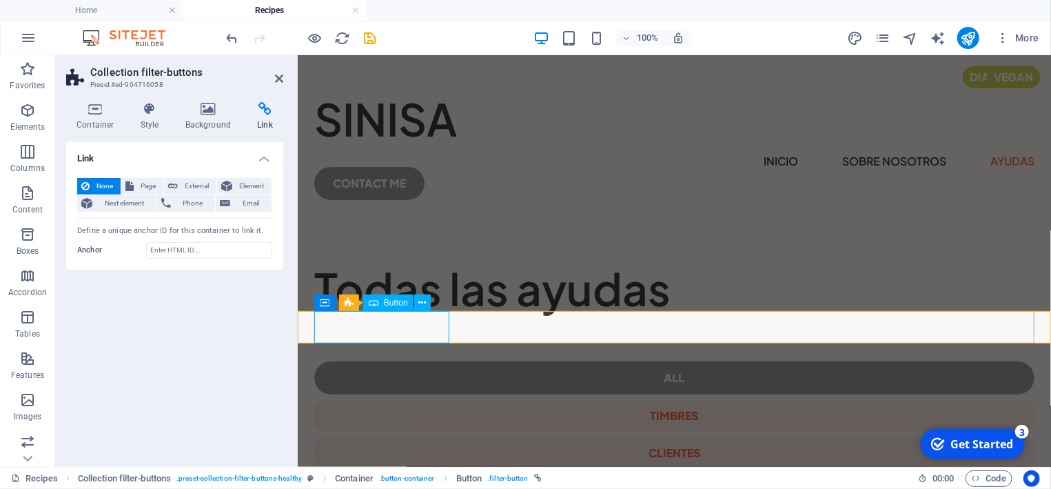
select select
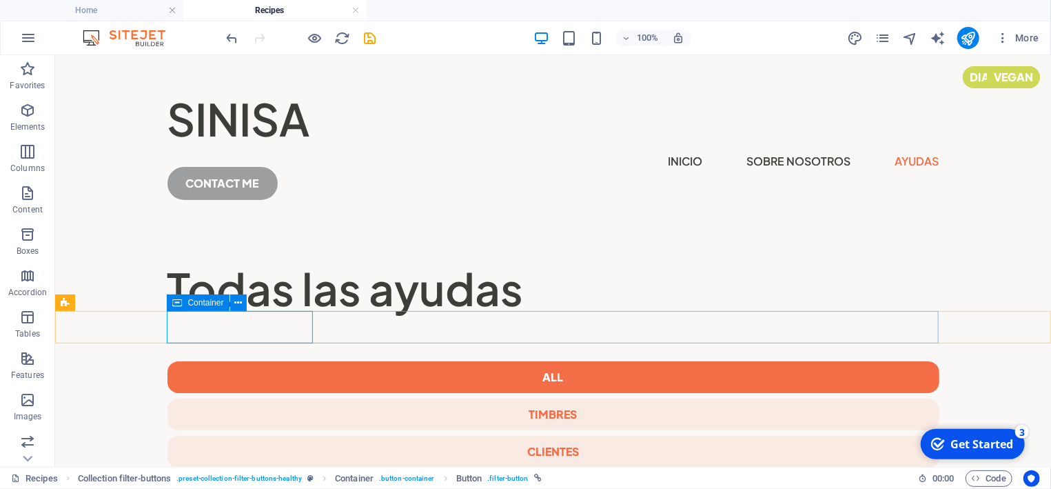
click at [185, 301] on div "Container" at bounding box center [198, 302] width 62 height 17
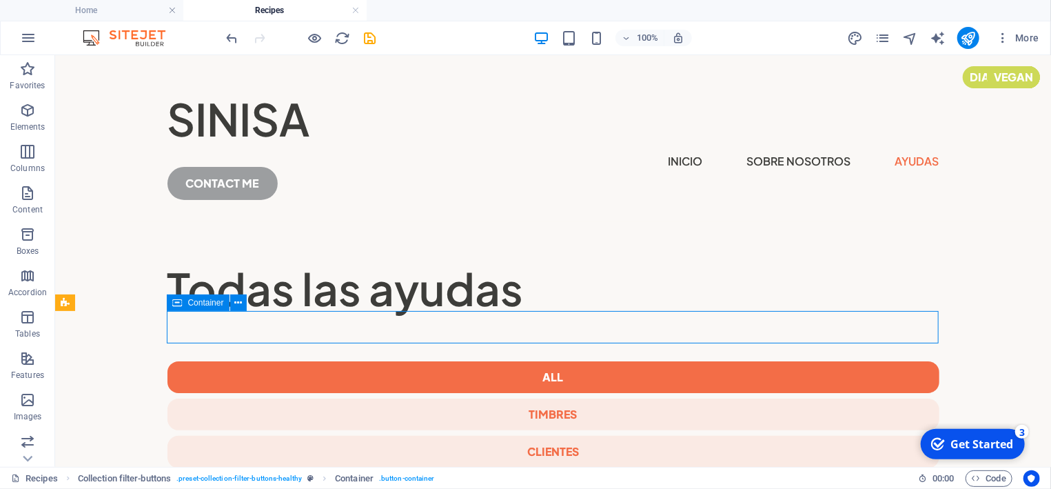
click at [185, 301] on div "Container" at bounding box center [198, 302] width 62 height 17
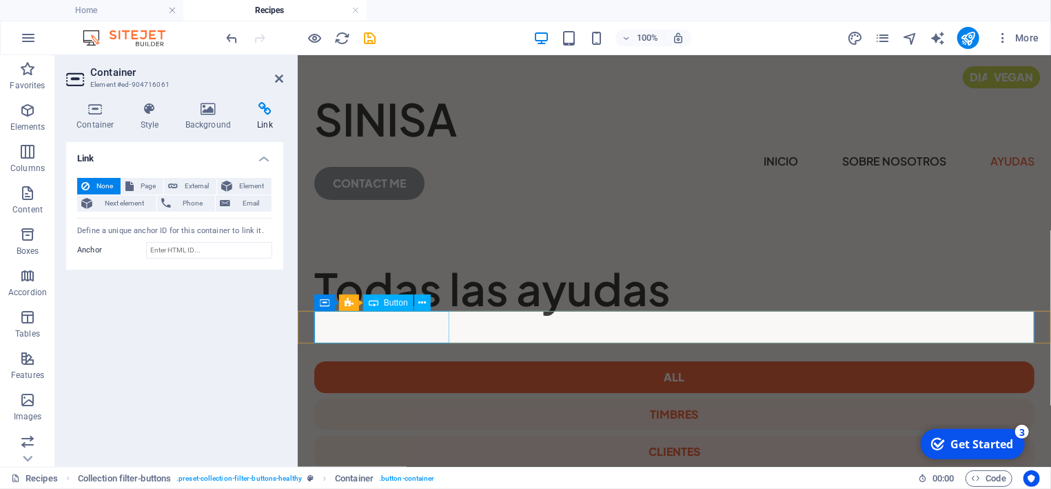
click at [353, 361] on div "All" at bounding box center [674, 377] width 720 height 32
click at [385, 307] on span "Button" at bounding box center [396, 303] width 24 height 8
select select
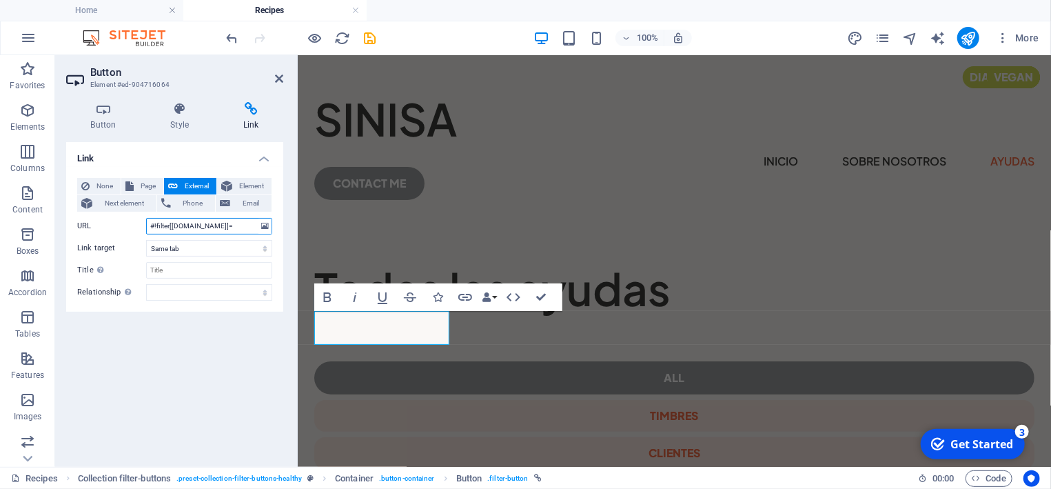
click at [230, 223] on input "#!filter[columns.tab]=" at bounding box center [209, 226] width 126 height 17
click at [146, 240] on select "New tab Same tab Overlay" at bounding box center [209, 248] width 126 height 17
click at [103, 261] on div "None Page External Element Next element Phone Email Page Home About Me Recipes …" at bounding box center [174, 239] width 195 height 123
click at [506, 399] on div "timbres" at bounding box center [674, 415] width 720 height 32
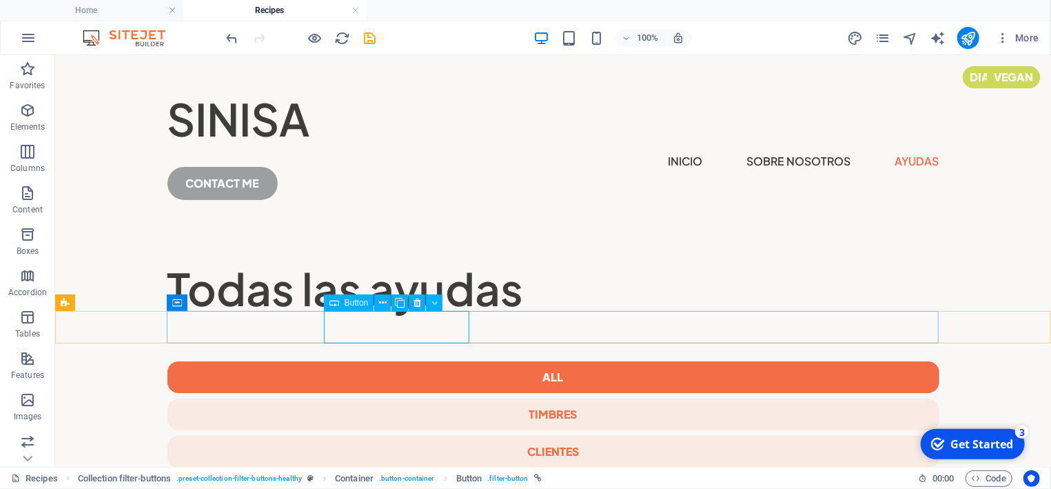
click at [354, 303] on span "Button" at bounding box center [357, 303] width 24 height 8
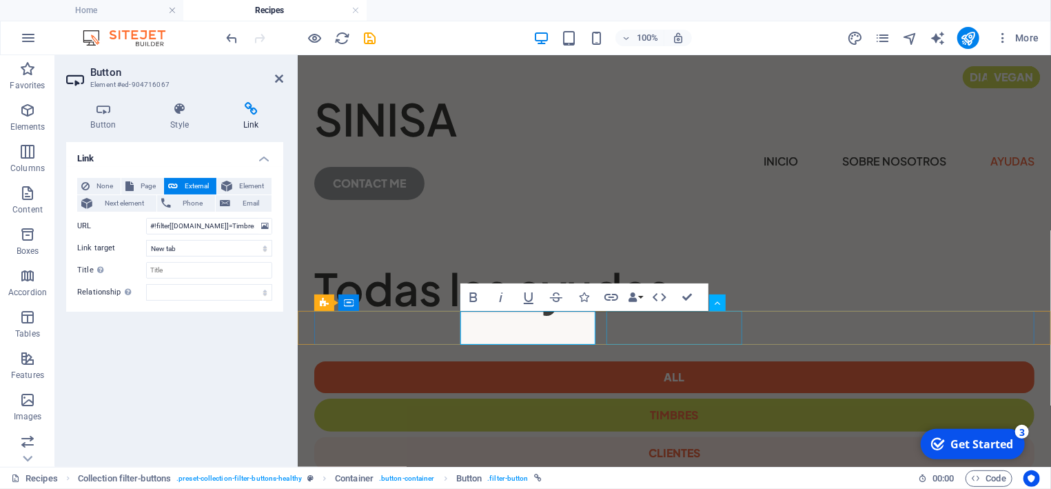
click at [654, 436] on div "CLIENTES" at bounding box center [674, 452] width 720 height 32
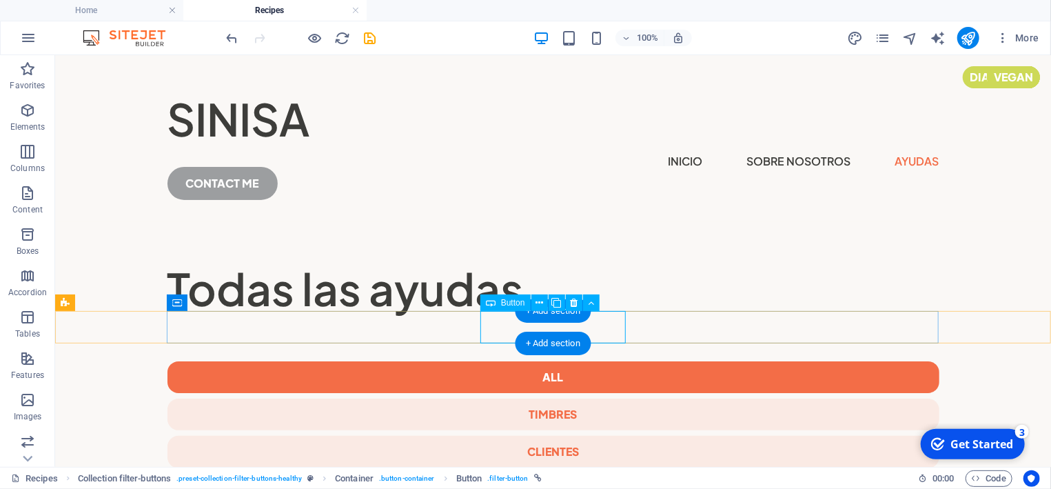
click at [594, 435] on div "CLIENTES" at bounding box center [553, 451] width 772 height 32
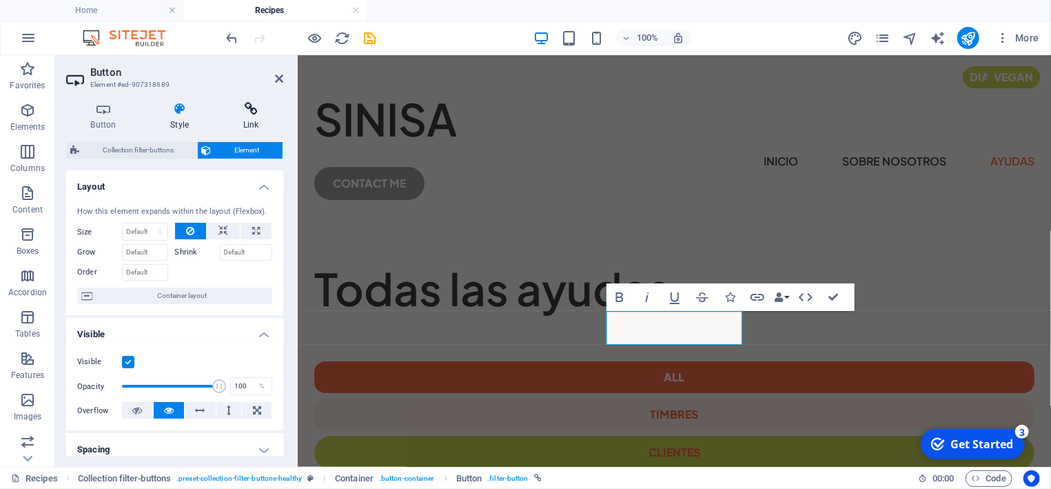
click at [250, 111] on icon at bounding box center [251, 109] width 65 height 14
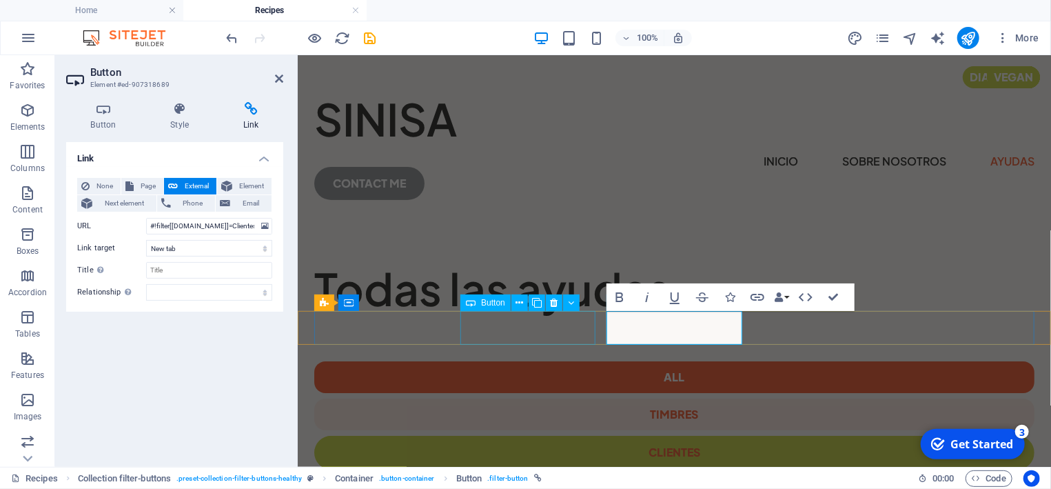
click at [536, 398] on div "timbres" at bounding box center [674, 414] width 720 height 32
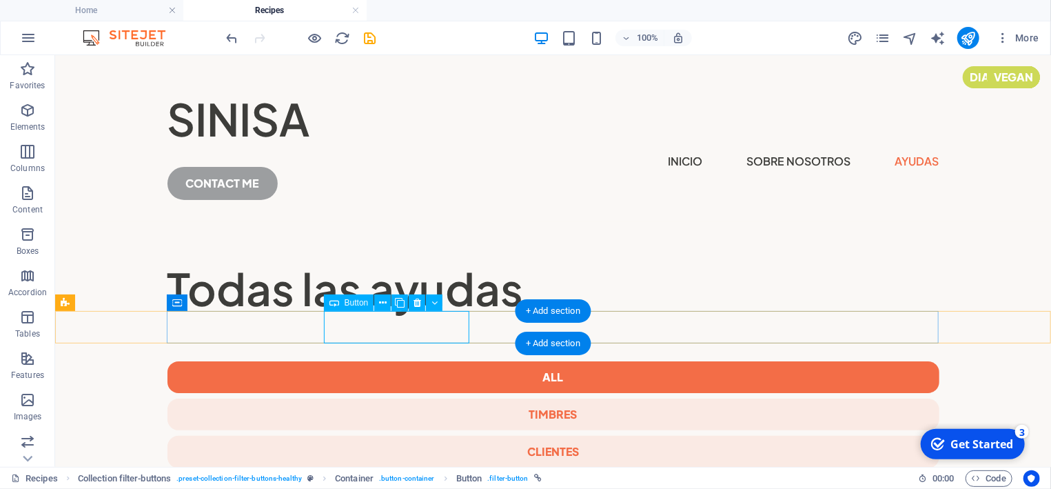
click at [408, 398] on div "timbres" at bounding box center [553, 414] width 772 height 32
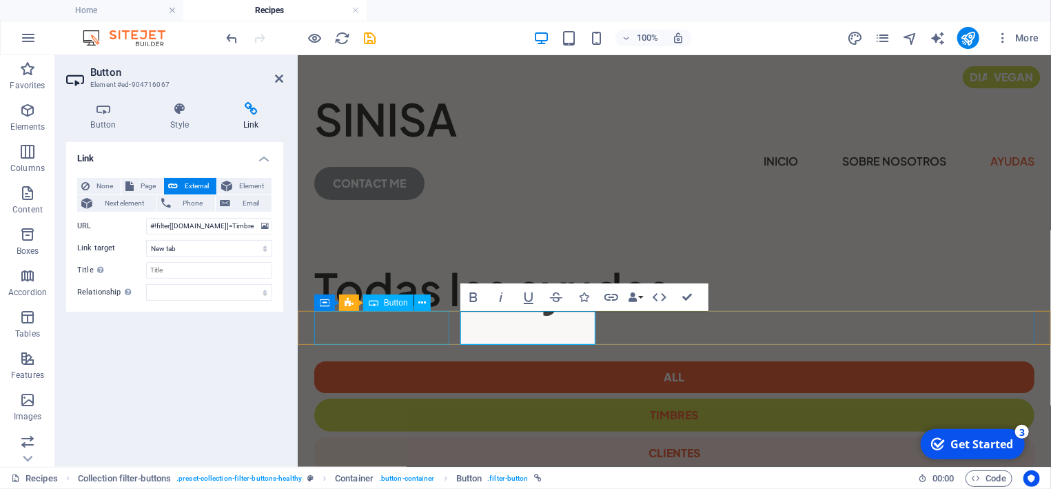
click at [356, 361] on div "All" at bounding box center [674, 377] width 720 height 32
select select
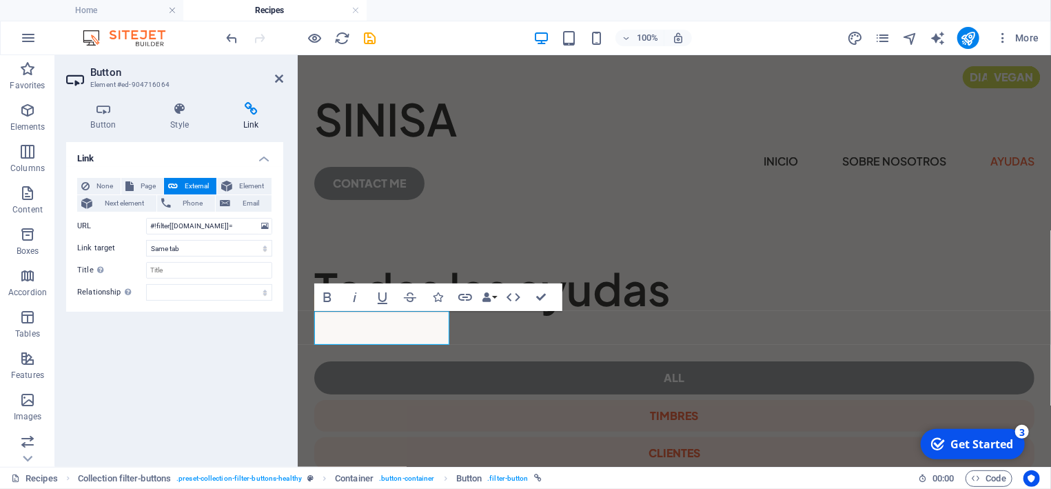
click at [356, 361] on link "All" at bounding box center [674, 377] width 720 height 33
click at [270, 11] on h4 "Recipes" at bounding box center [274, 10] width 183 height 15
click at [883, 39] on icon "pages" at bounding box center [883, 38] width 16 height 16
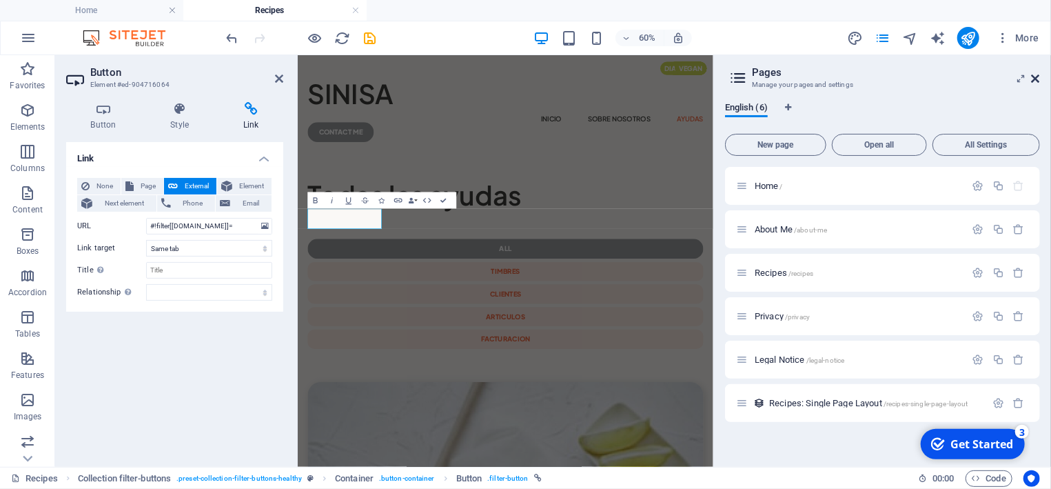
click at [1040, 79] on icon at bounding box center [1036, 78] width 8 height 11
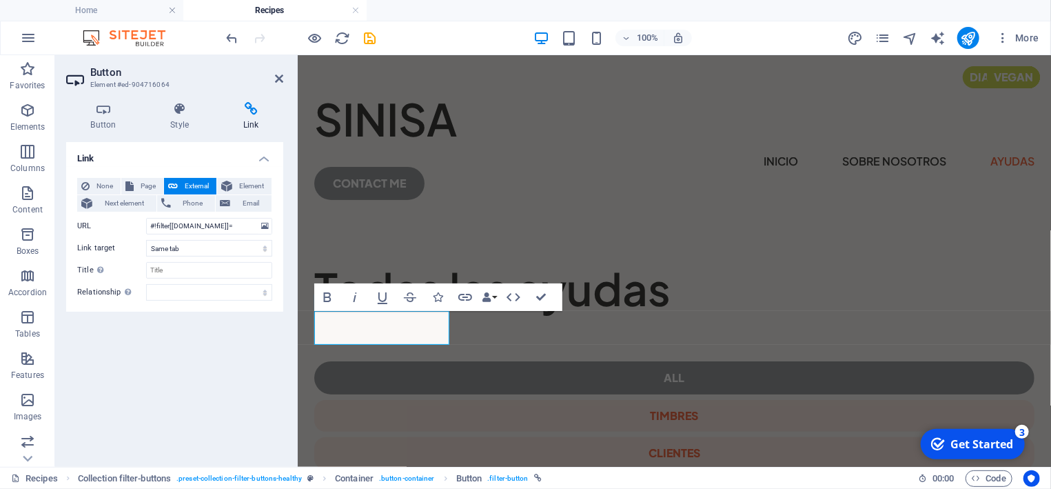
click at [274, 81] on header "Button Element #ed-904716064" at bounding box center [174, 73] width 217 height 36
click at [280, 81] on icon at bounding box center [279, 78] width 8 height 11
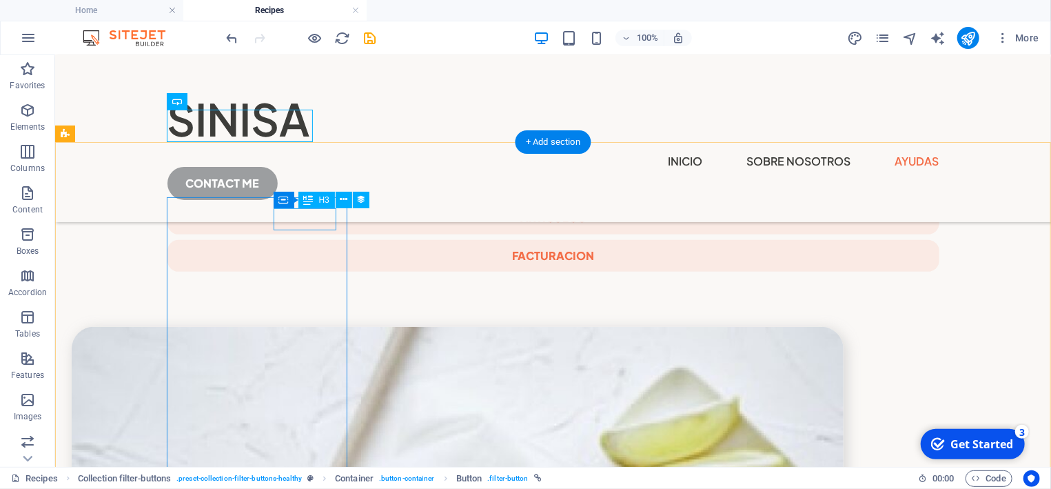
scroll to position [148, 0]
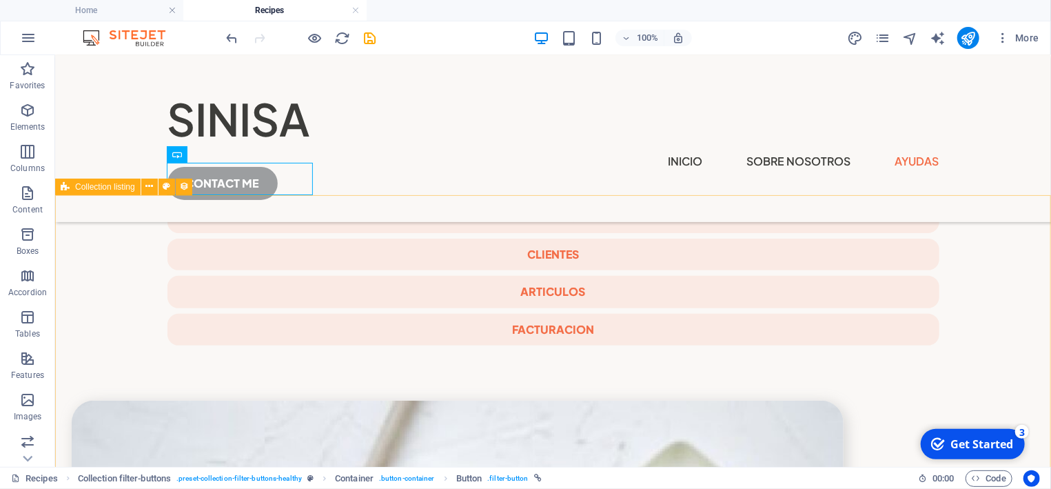
click at [121, 189] on span "Collection listing" at bounding box center [105, 187] width 60 height 8
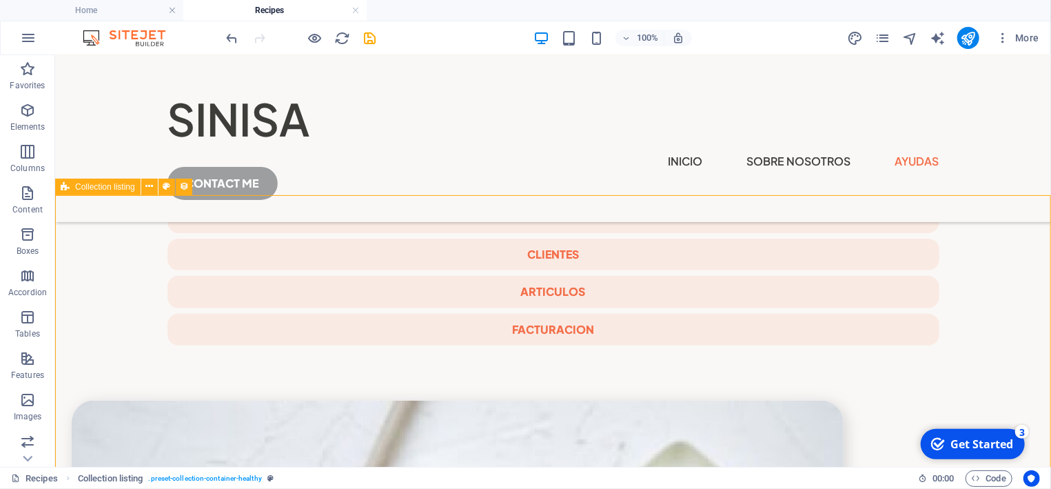
click at [121, 189] on span "Collection listing" at bounding box center [105, 187] width 60 height 8
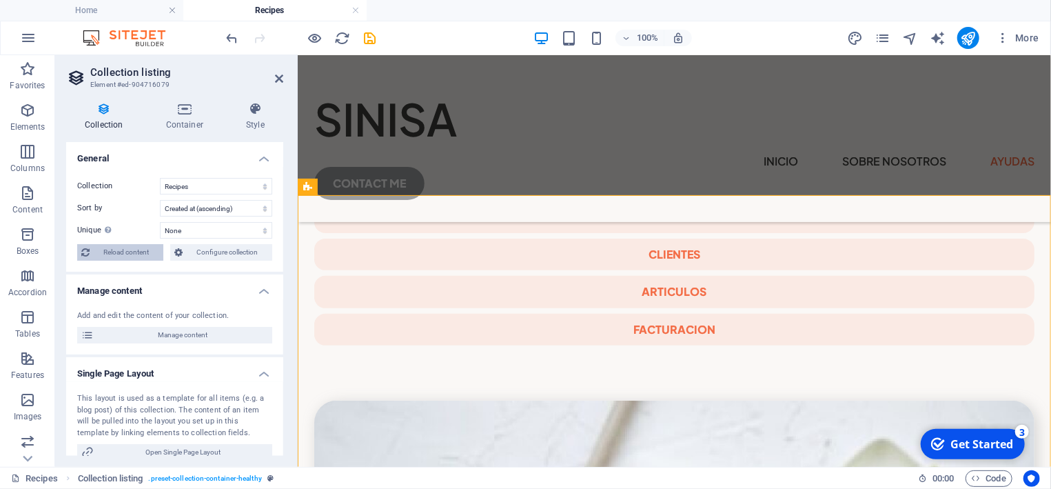
click at [133, 252] on span "Reload content" at bounding box center [126, 252] width 65 height 17
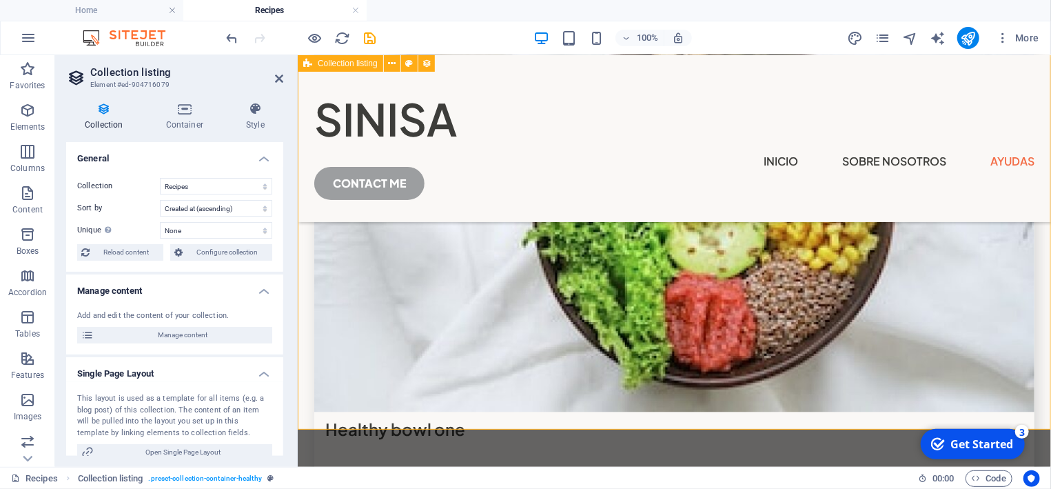
scroll to position [887, 0]
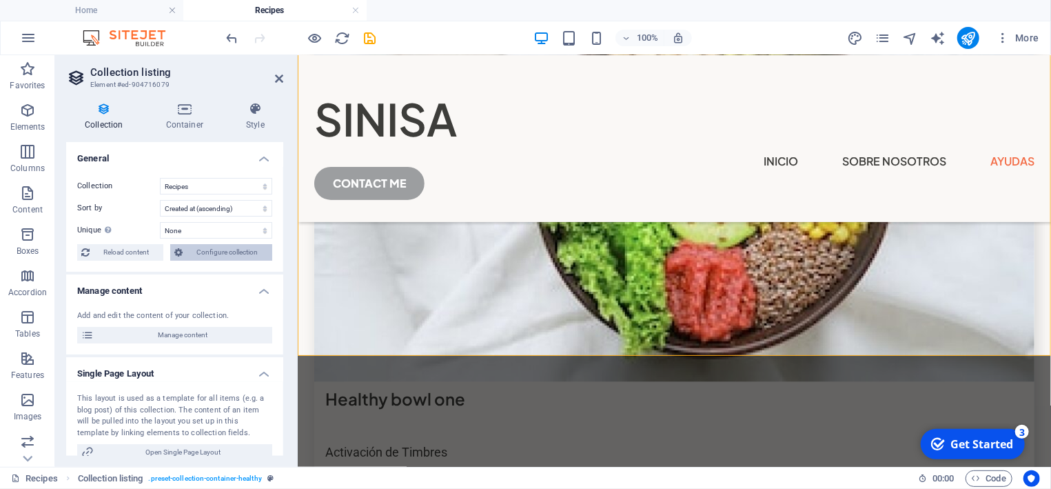
click at [250, 253] on span "Configure collection" at bounding box center [227, 252] width 81 height 17
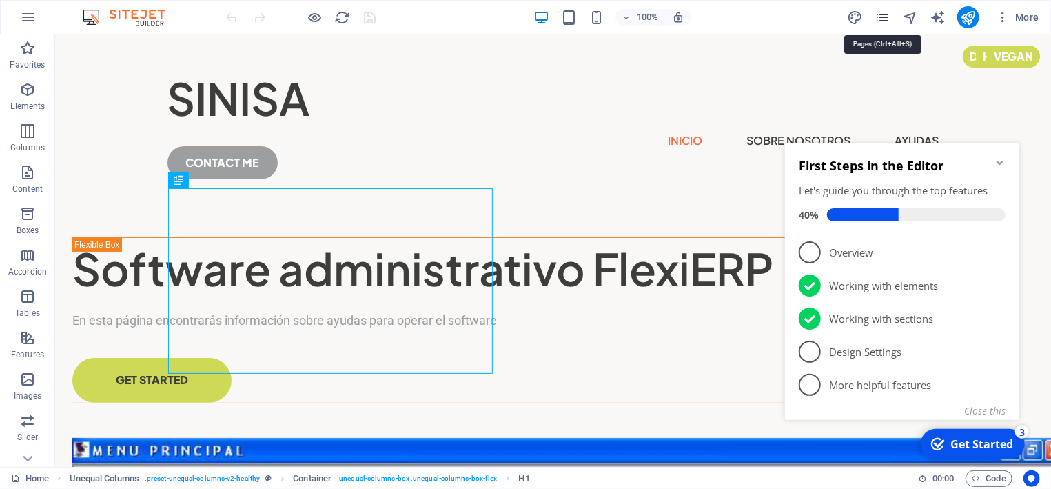
click at [932, 14] on icon "pages" at bounding box center [958, 22] width 53 height 22
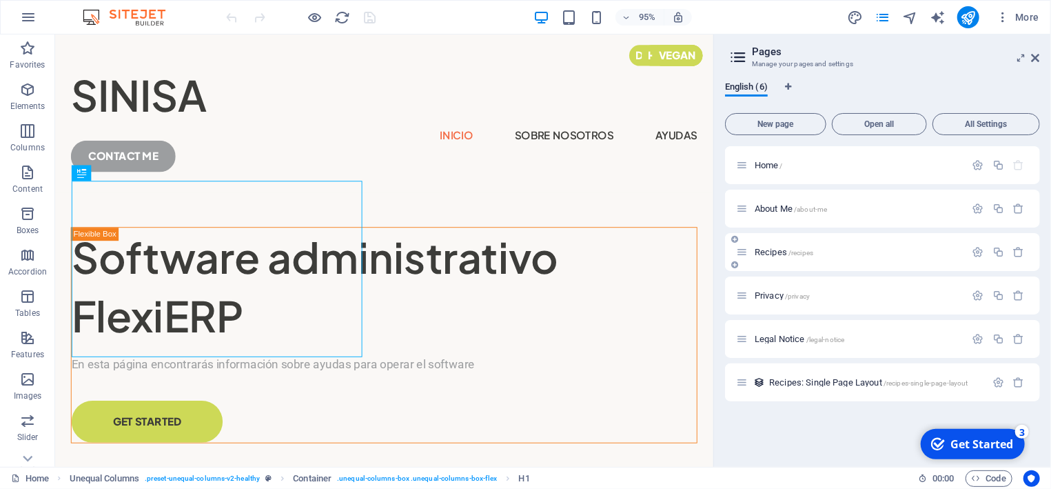
click at [758, 247] on div "Recipes /recipes" at bounding box center [851, 252] width 230 height 16
click at [797, 253] on span "/recipes" at bounding box center [801, 253] width 25 height 8
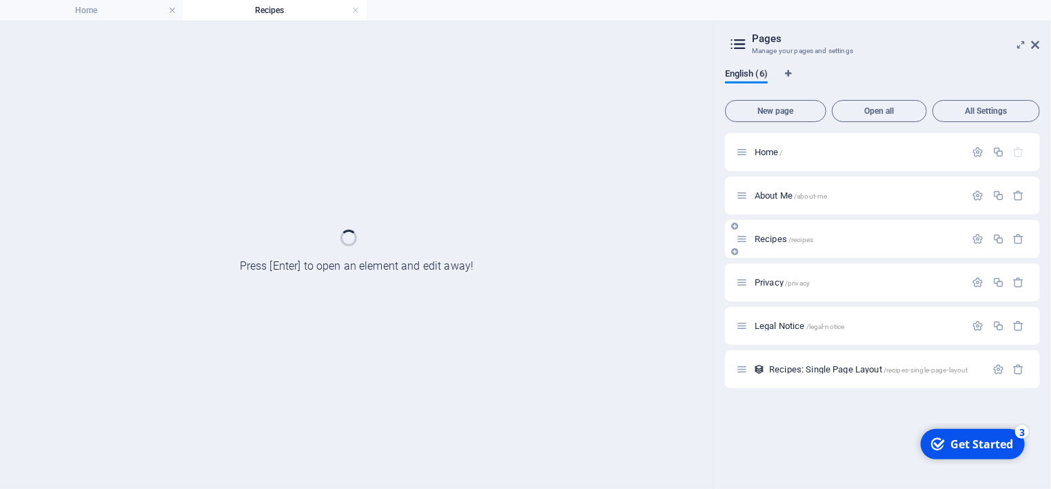
click at [797, 253] on div "Recipes /recipes" at bounding box center [882, 239] width 315 height 38
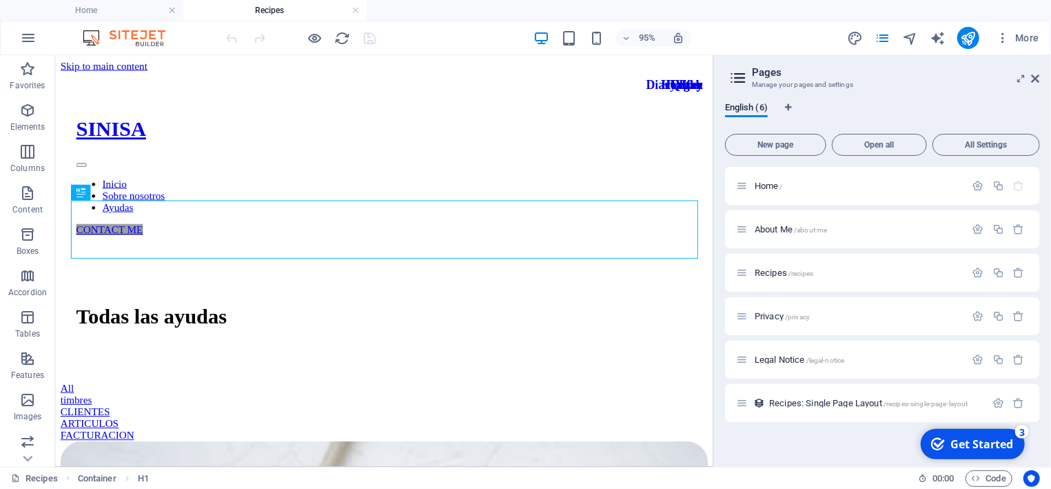
drag, startPoint x: 1036, startPoint y: 79, endPoint x: 980, endPoint y: 26, distance: 77.1
click at [0, 0] on icon at bounding box center [0, 0] width 0 height 0
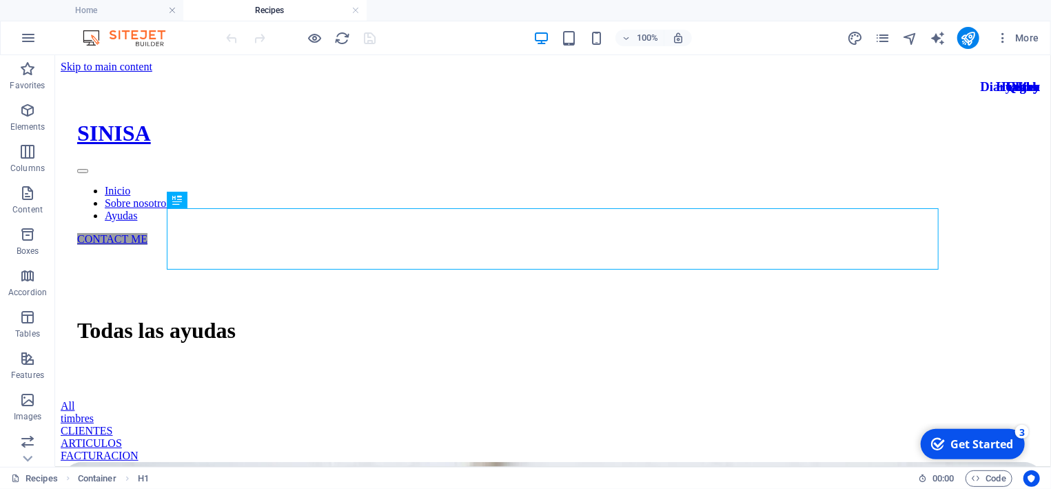
click at [253, 7] on h4 "Recipes" at bounding box center [274, 10] width 183 height 15
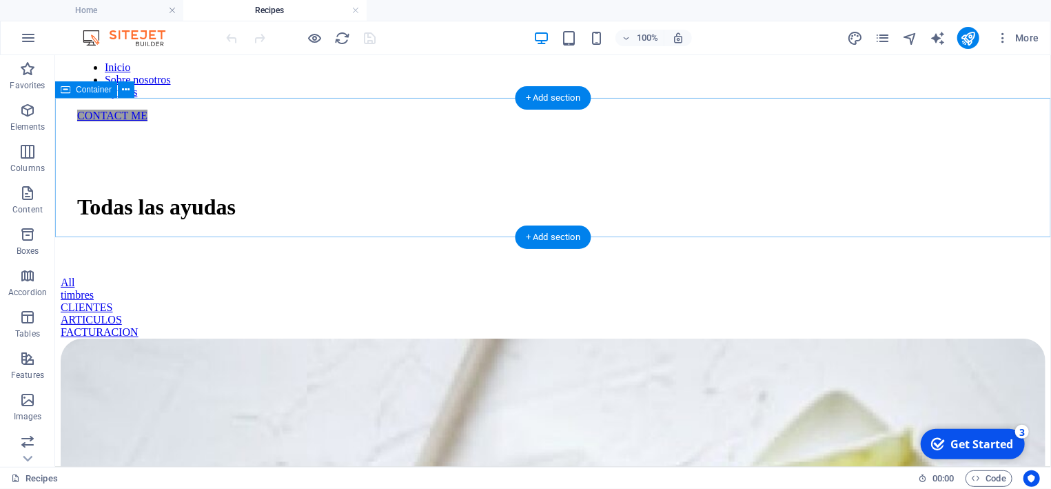
scroll to position [148, 0]
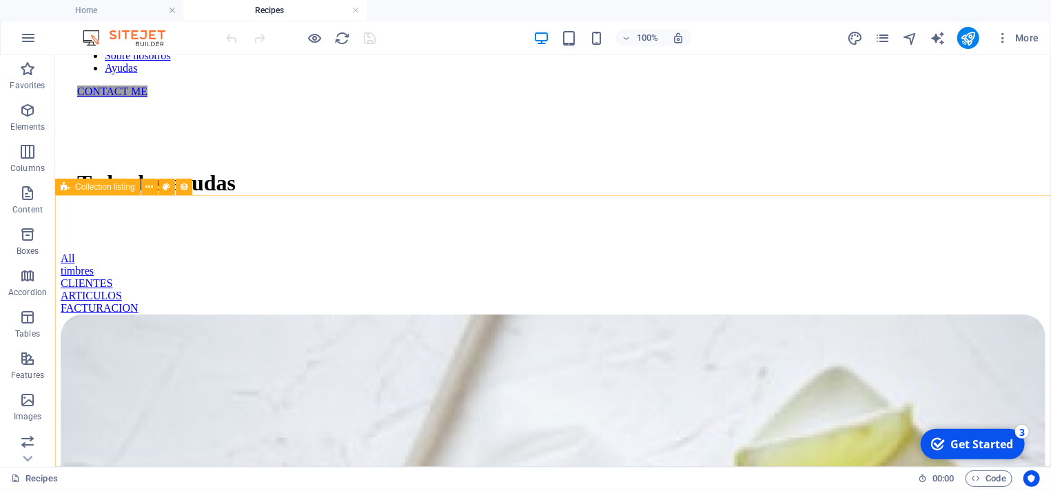
click at [94, 190] on span "Collection listing" at bounding box center [105, 187] width 60 height 8
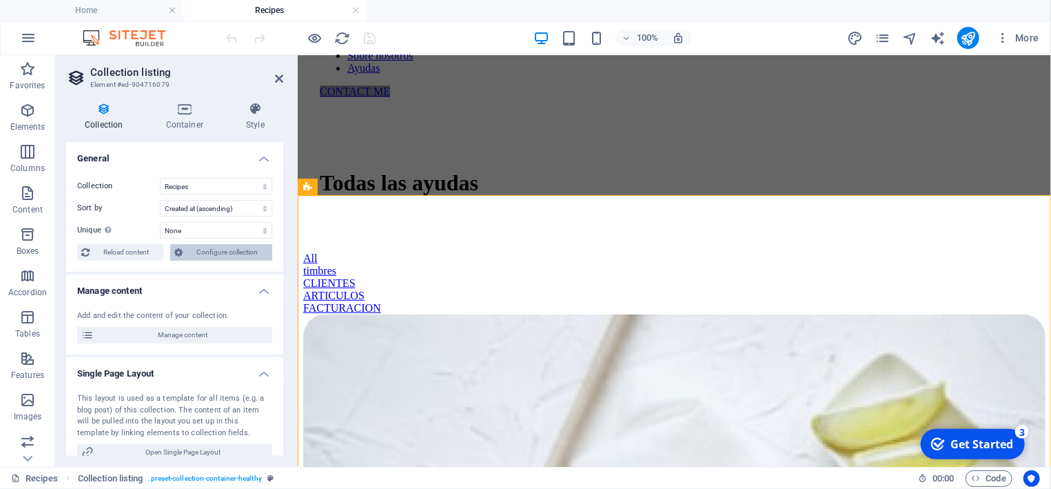
click at [247, 254] on span "Configure collection" at bounding box center [227, 252] width 81 height 17
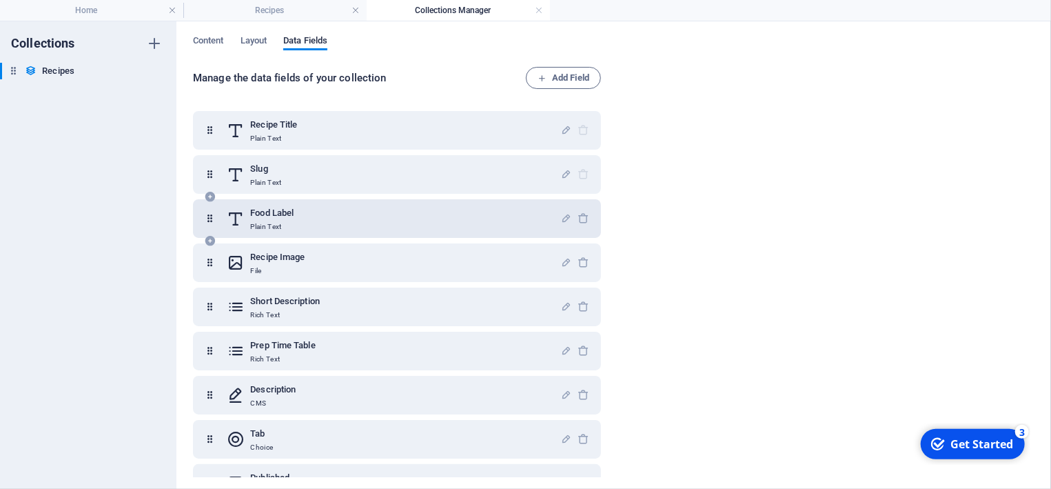
scroll to position [64, 0]
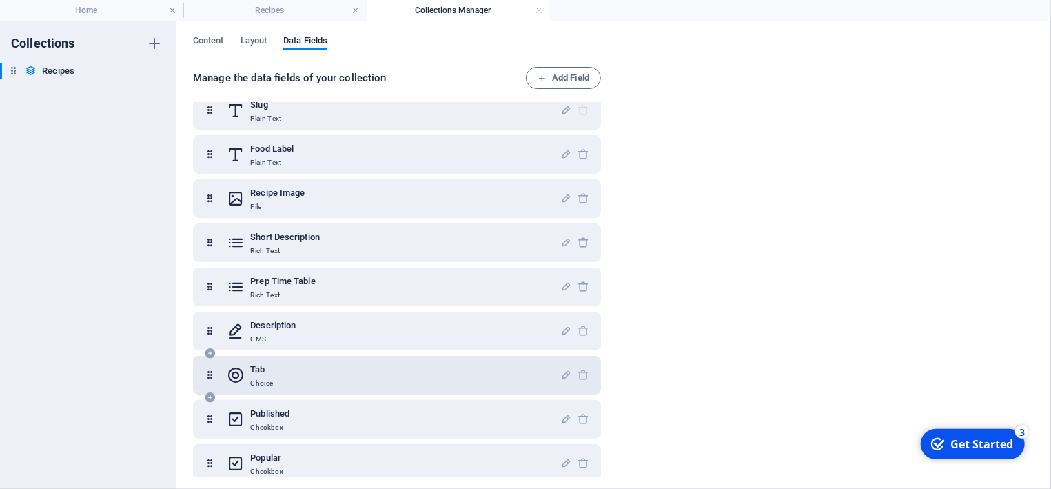
click at [318, 380] on div "Tab Choice" at bounding box center [394, 375] width 334 height 28
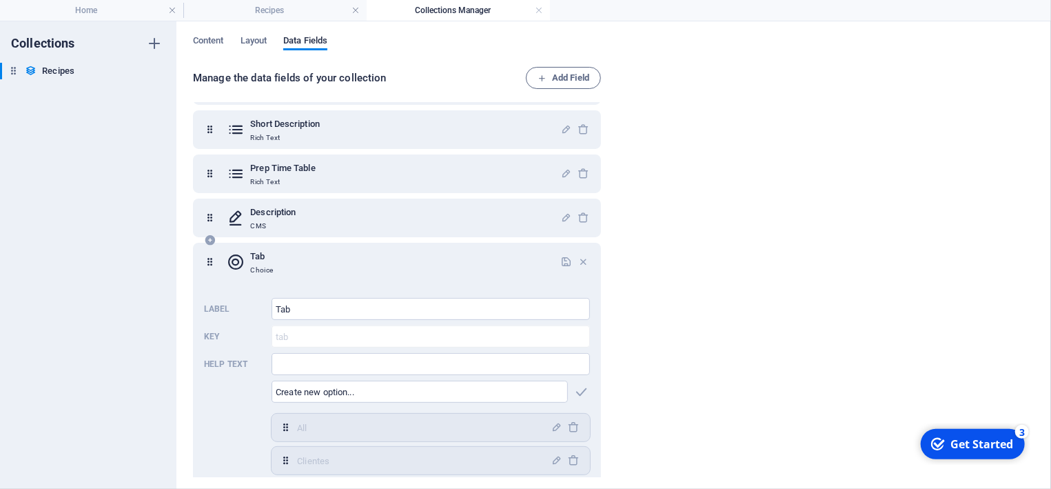
scroll to position [129, 0]
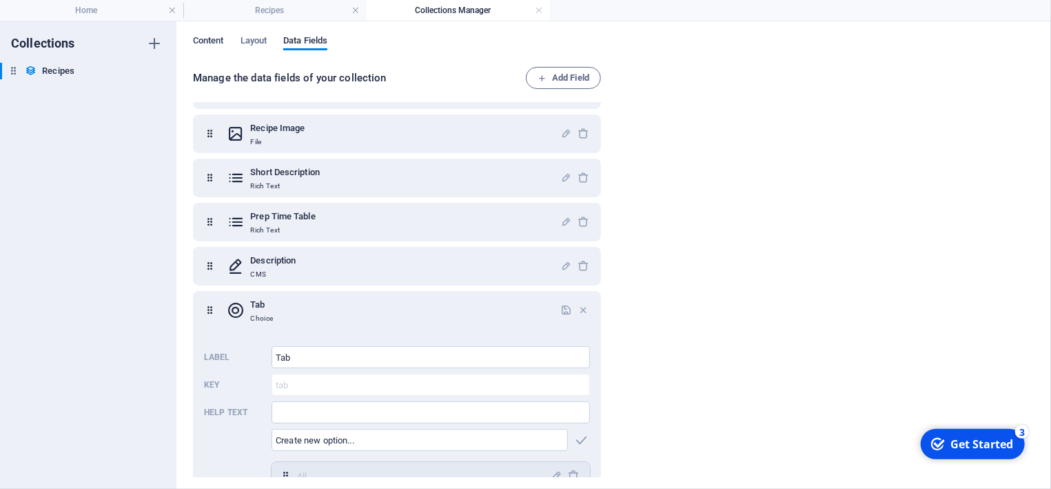
click at [215, 41] on span "Content" at bounding box center [208, 41] width 31 height 19
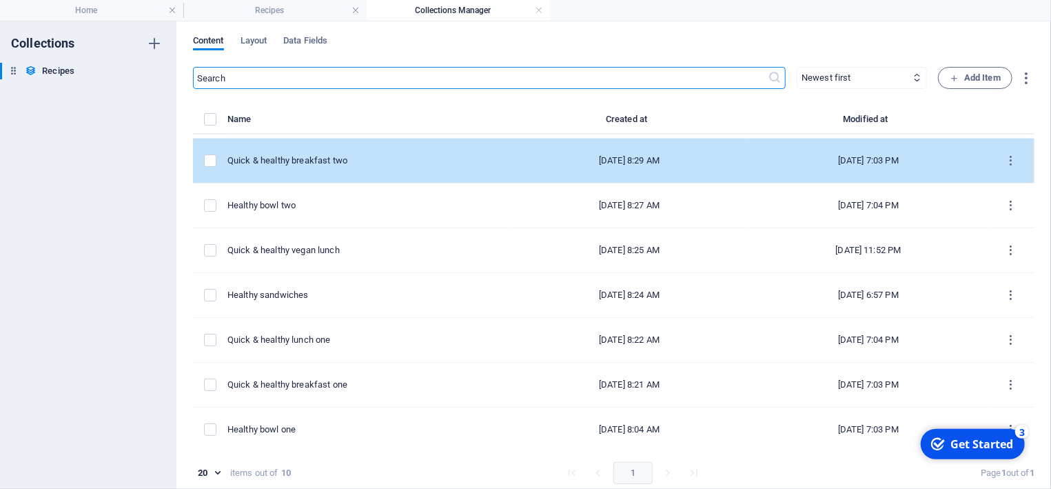
scroll to position [131, 0]
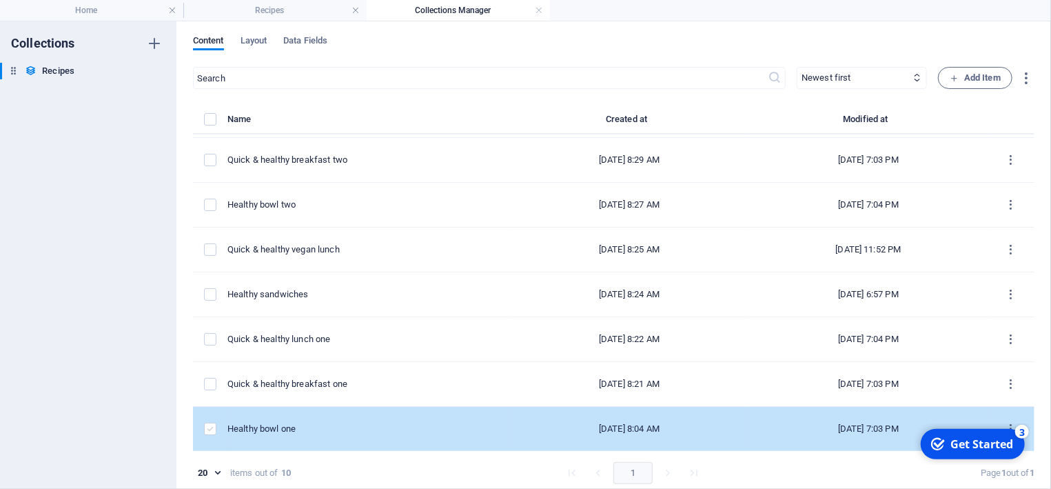
click at [210, 430] on label "items list" at bounding box center [210, 429] width 12 height 12
click at [0, 0] on input "items list" at bounding box center [0, 0] width 0 height 0
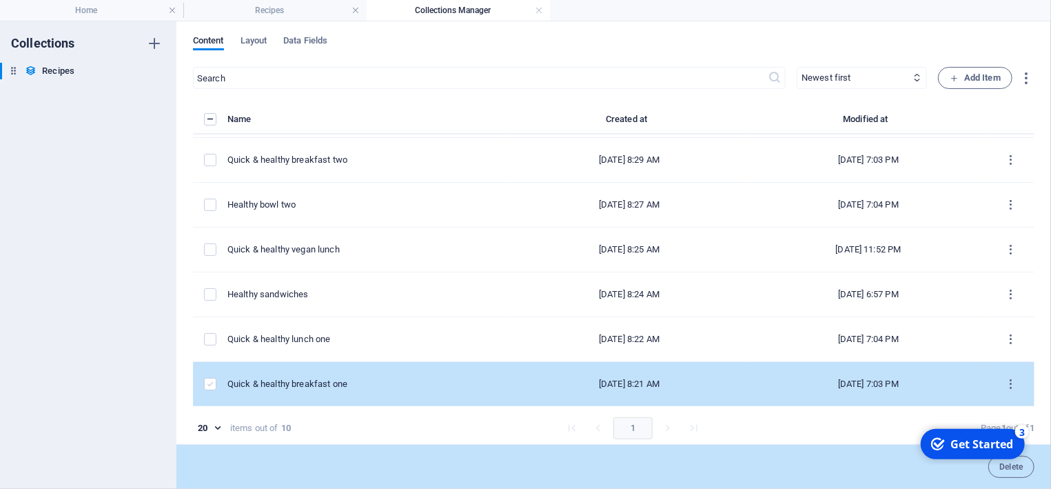
click at [210, 383] on label "items list" at bounding box center [210, 384] width 12 height 12
click at [0, 0] on input "items list" at bounding box center [0, 0] width 0 height 0
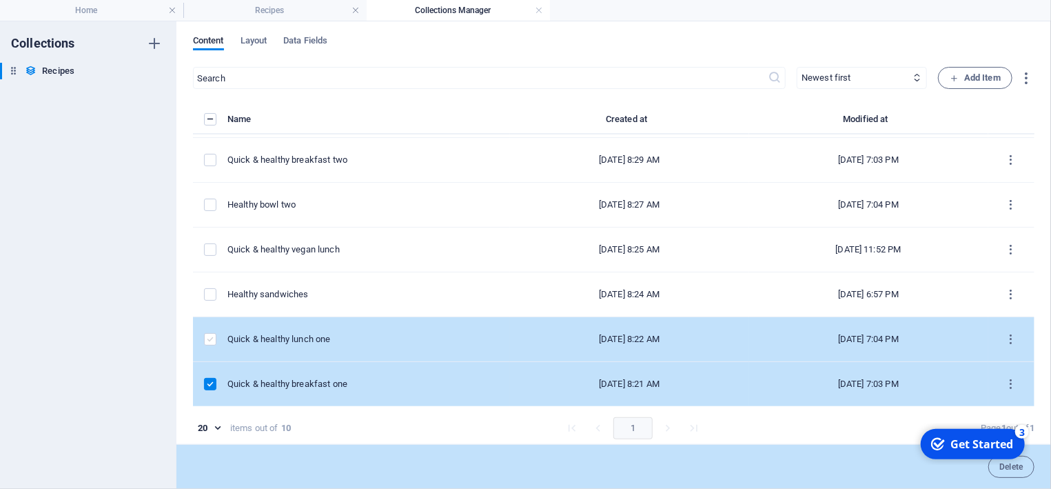
click at [212, 339] on label "items list" at bounding box center [210, 339] width 12 height 12
click at [0, 0] on input "items list" at bounding box center [0, 0] width 0 height 0
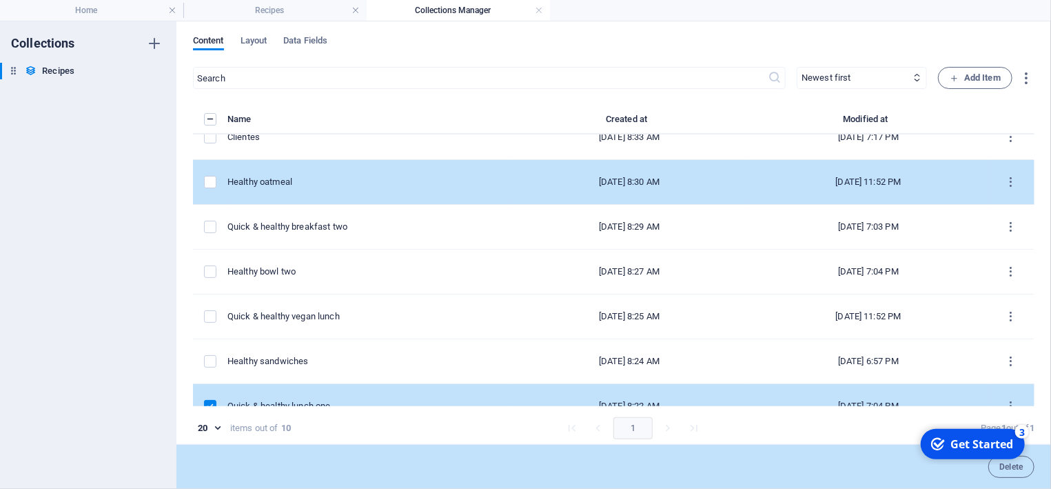
scroll to position [129, 0]
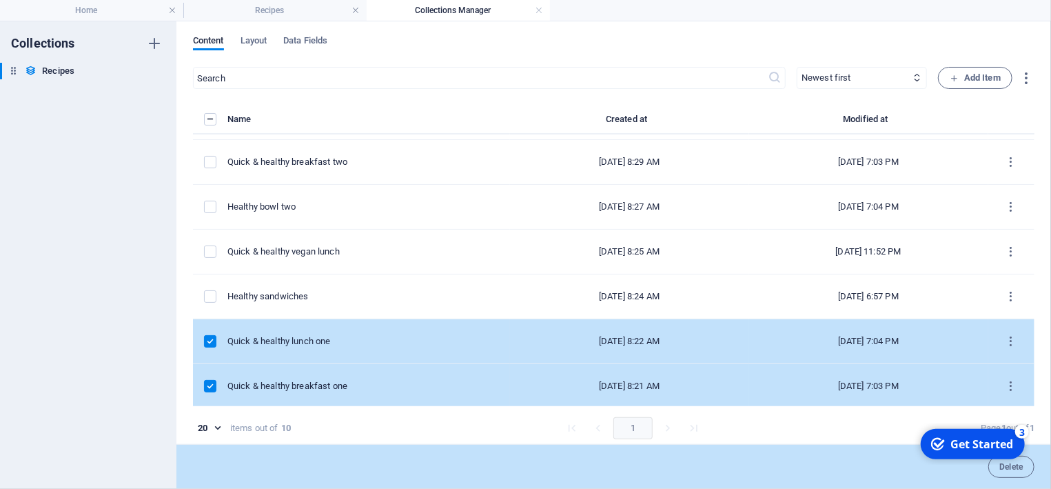
click at [209, 339] on label "items list" at bounding box center [210, 341] width 12 height 12
click at [0, 0] on input "items list" at bounding box center [0, 0] width 0 height 0
click at [206, 342] on label "items list" at bounding box center [210, 341] width 12 height 12
click at [0, 0] on input "items list" at bounding box center [0, 0] width 0 height 0
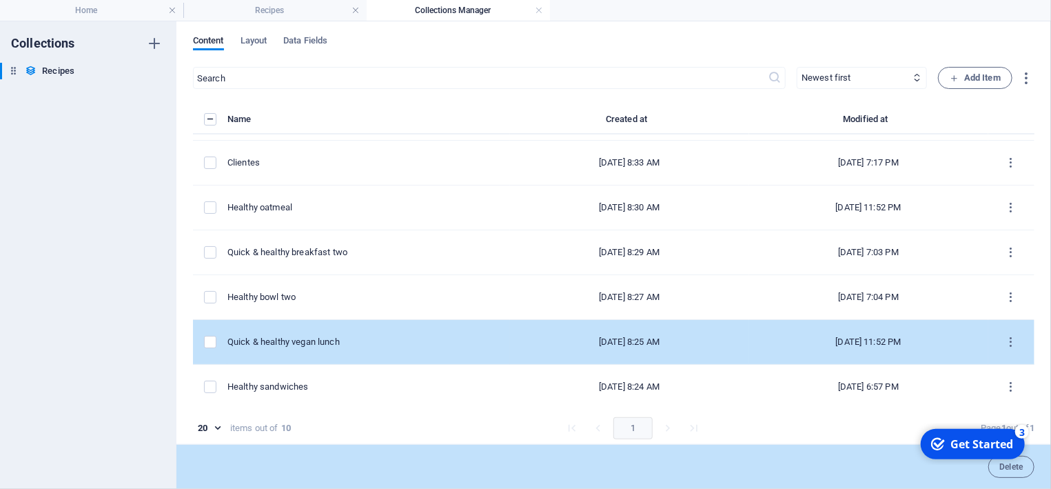
scroll to position [0, 0]
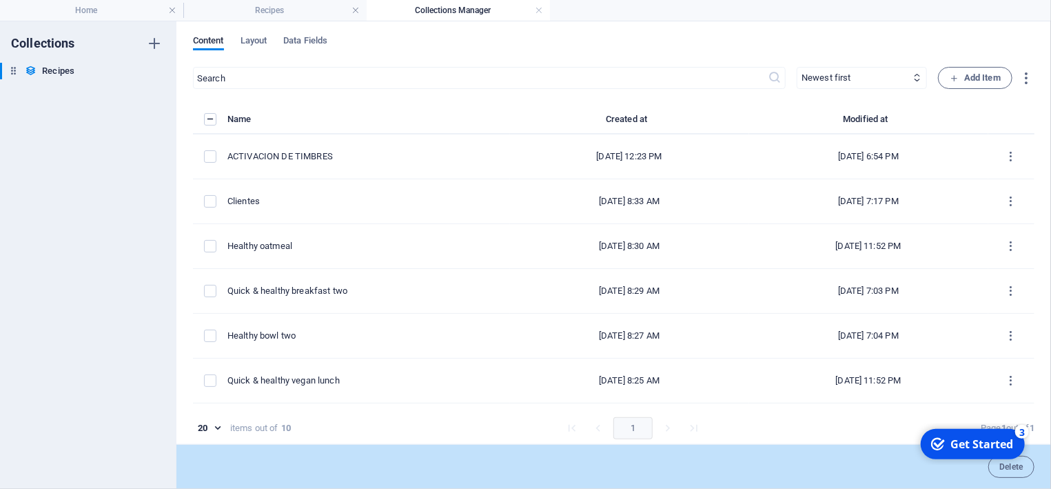
click at [213, 120] on label "items list" at bounding box center [210, 119] width 12 height 12
click at [0, 0] on input "items list" at bounding box center [0, 0] width 0 height 0
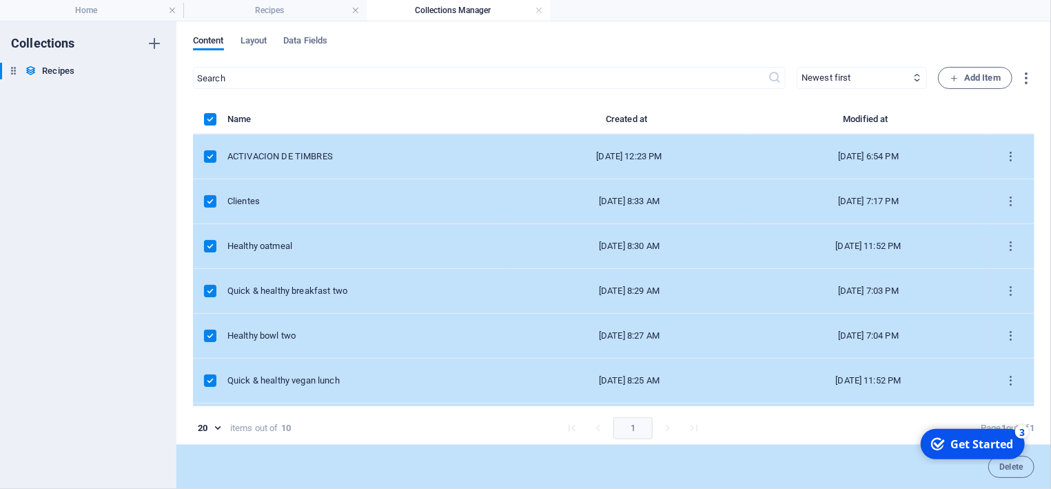
click at [213, 120] on label "items list" at bounding box center [210, 119] width 12 height 12
click at [0, 0] on input "items list" at bounding box center [0, 0] width 0 height 0
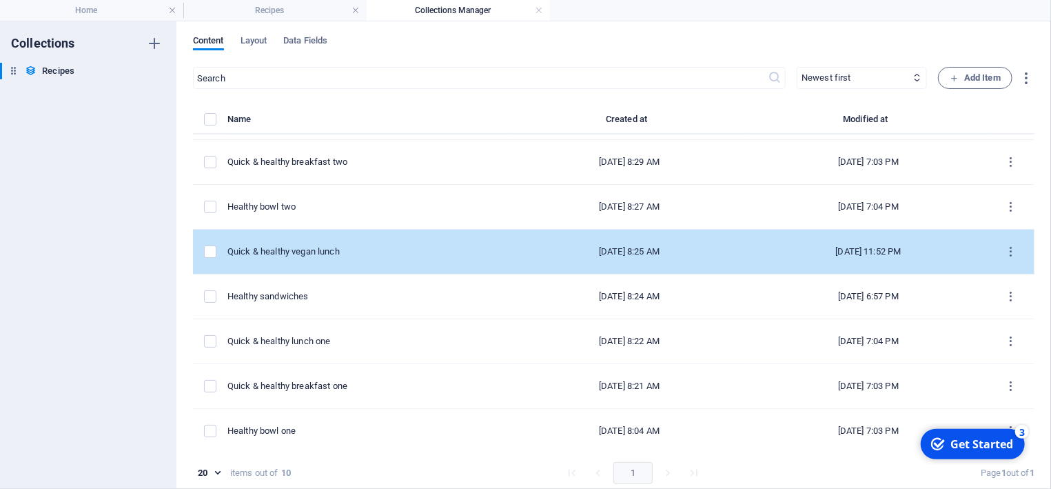
scroll to position [131, 0]
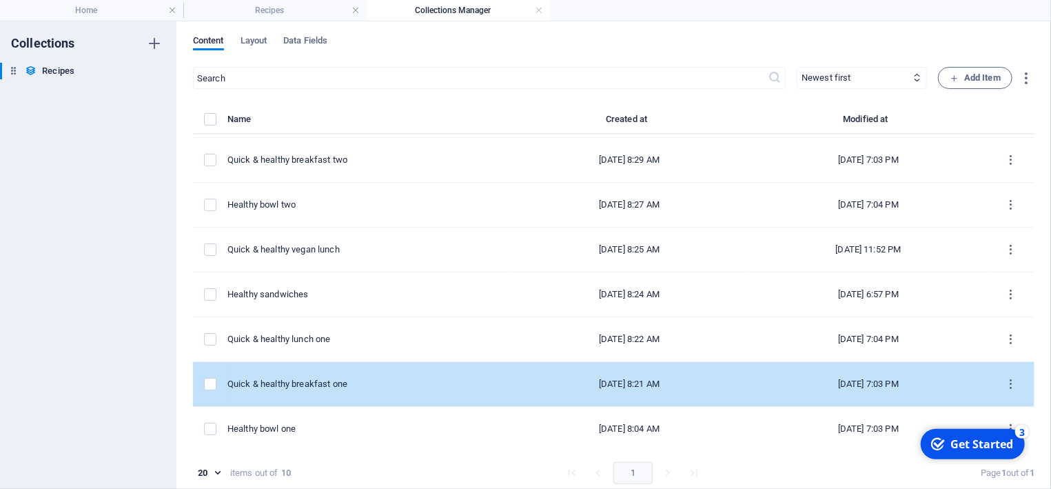
click at [402, 376] on td "Quick & healthy breakfast one" at bounding box center [369, 384] width 283 height 45
select select "Clientes"
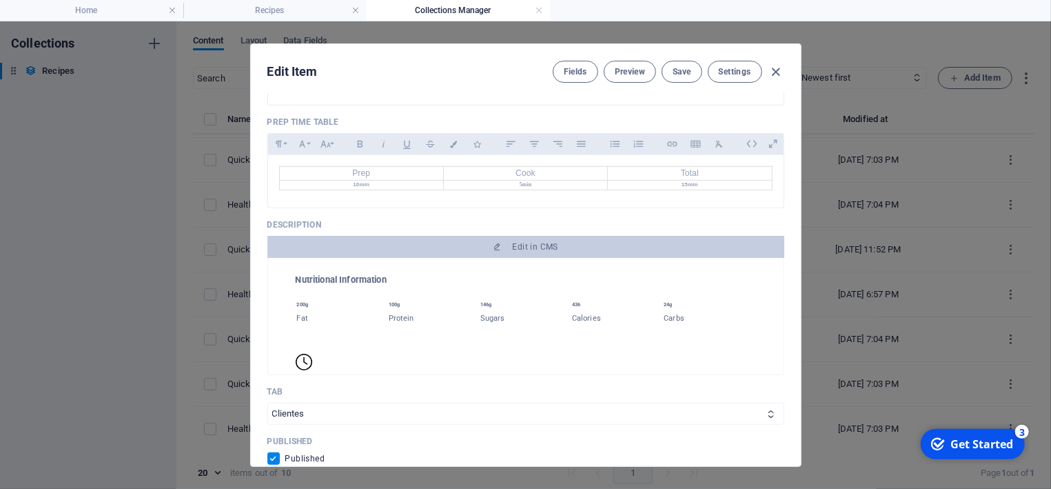
scroll to position [254, 0]
click at [774, 71] on icon "button" at bounding box center [776, 72] width 16 height 16
checkbox input "false"
type input "quick-healthy-breakfast-one"
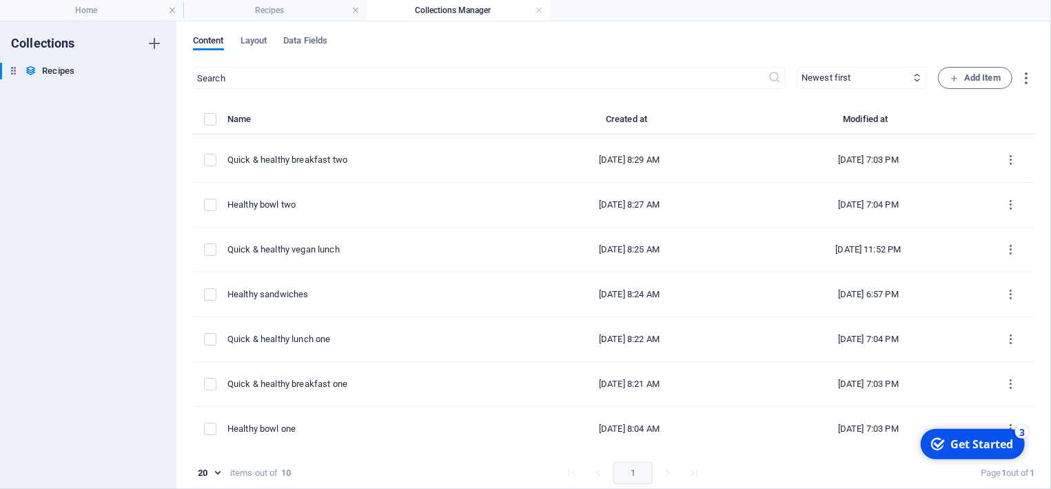
scroll to position [131, 0]
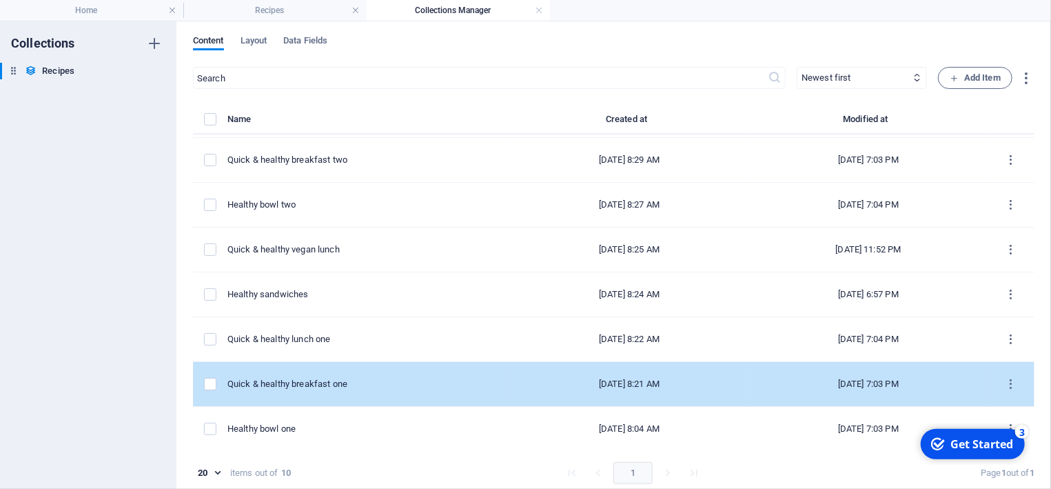
click at [315, 375] on td "Quick & healthy breakfast one" at bounding box center [369, 384] width 283 height 45
select select "Clientes"
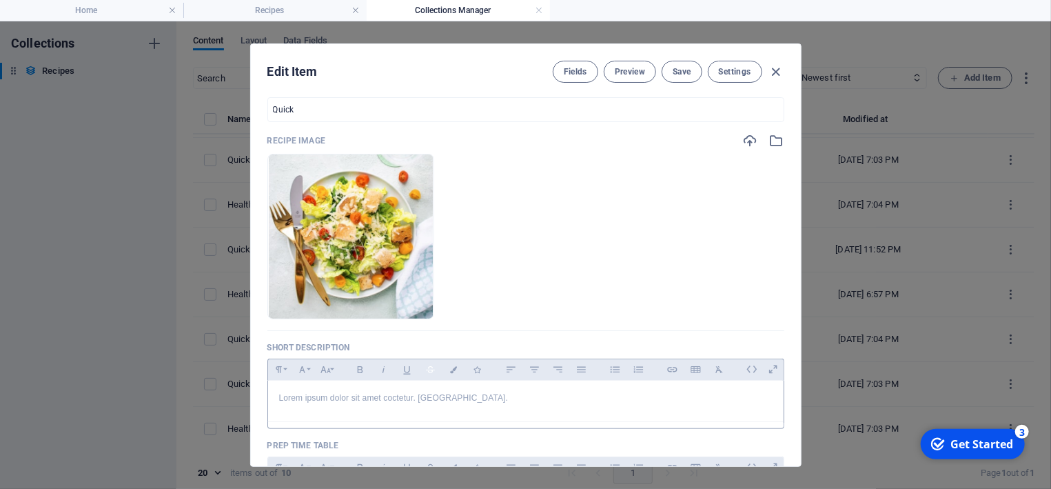
scroll to position [0, 0]
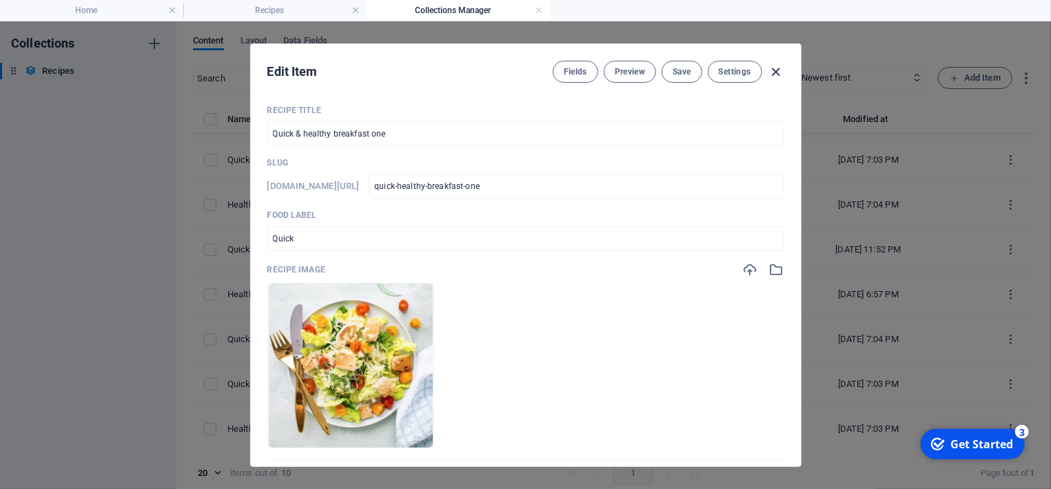
click at [776, 70] on icon "button" at bounding box center [776, 72] width 16 height 16
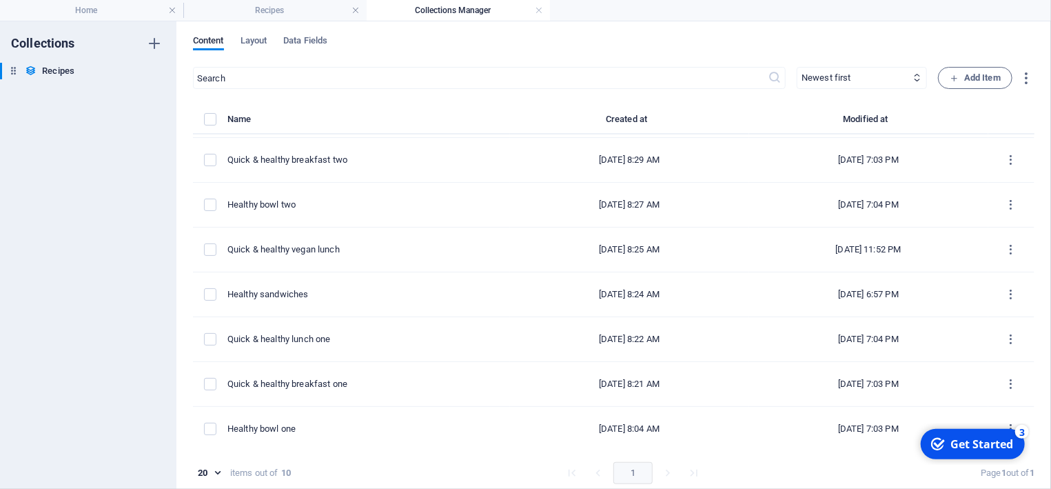
checkbox input "false"
type input "quick-healthy-breakfast-one"
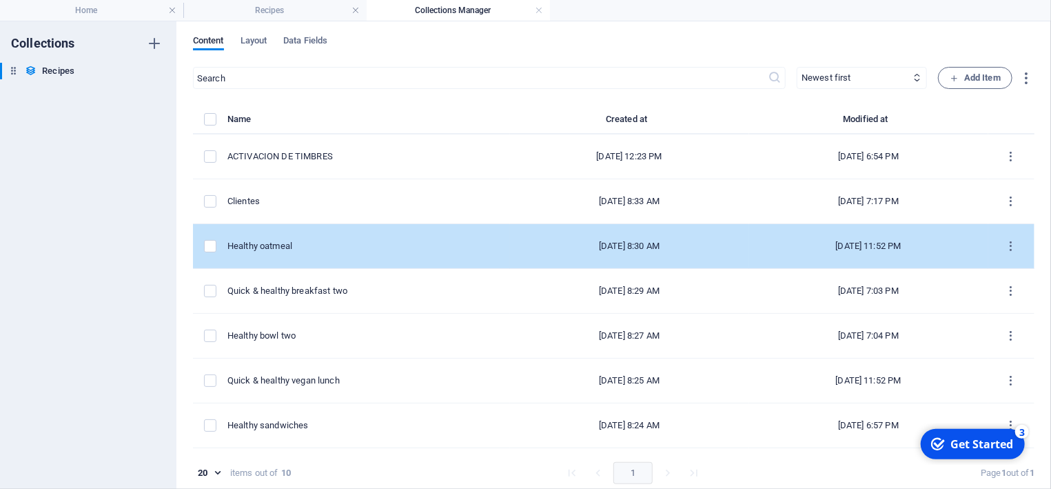
click at [270, 248] on div "Healthy oatmeal" at bounding box center [364, 246] width 272 height 12
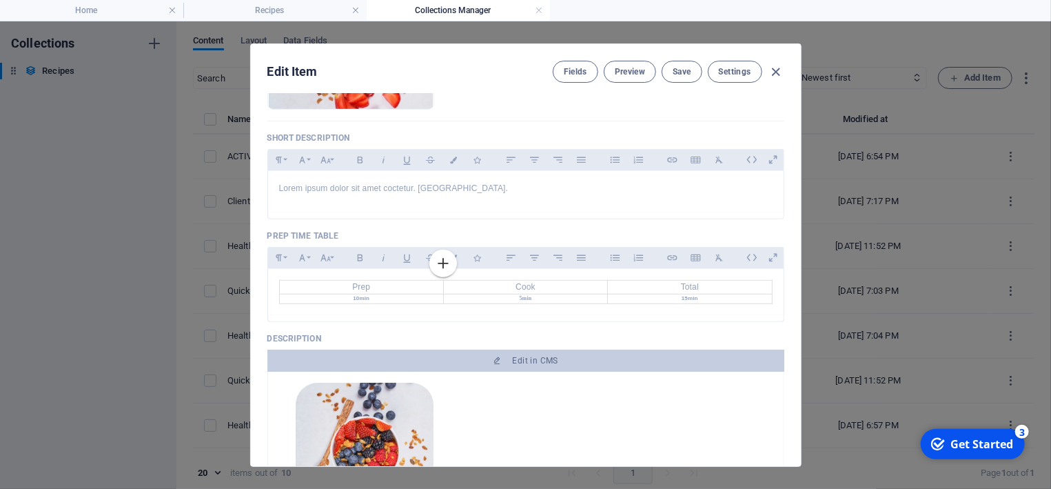
scroll to position [323, 0]
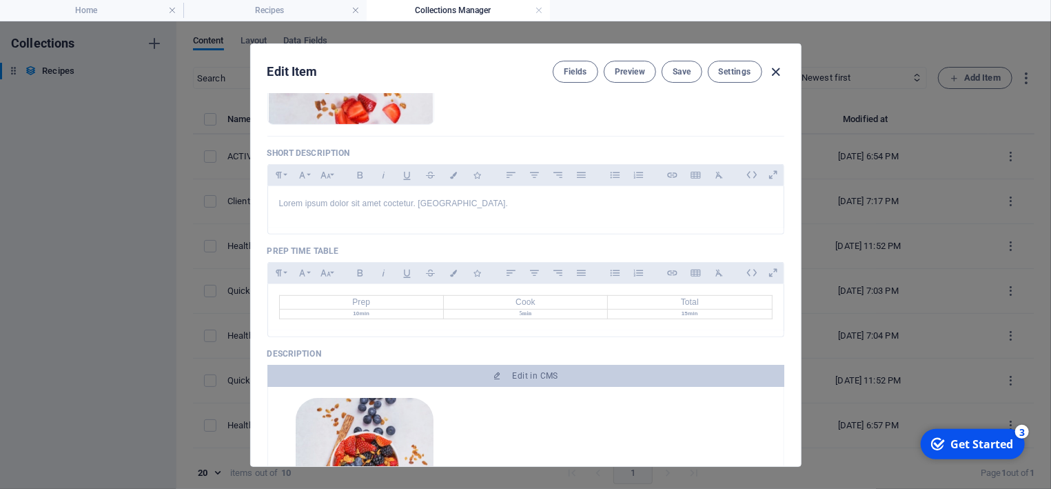
click at [780, 71] on icon "button" at bounding box center [776, 72] width 16 height 16
select select
checkbox input "false"
type input "healthy-oatmeal"
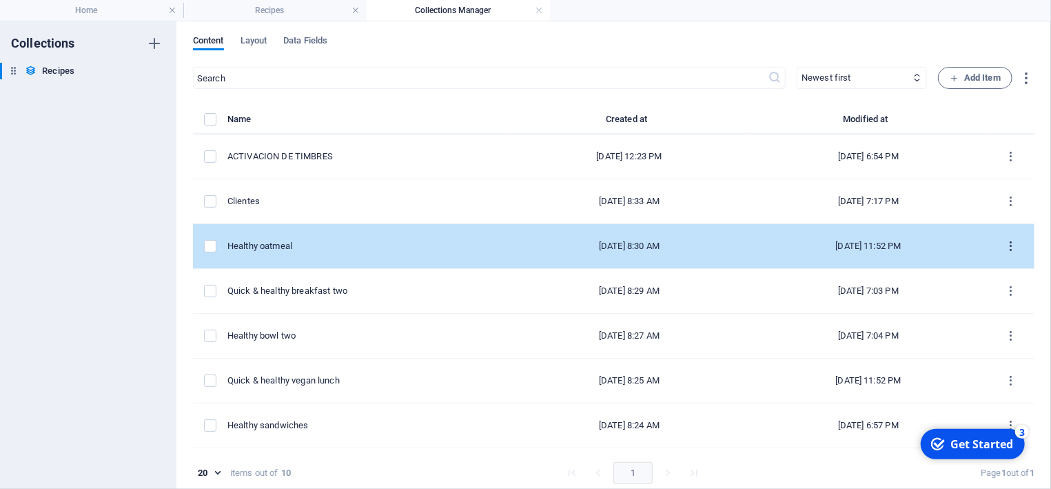
click at [1014, 243] on icon "items list" at bounding box center [1011, 246] width 13 height 13
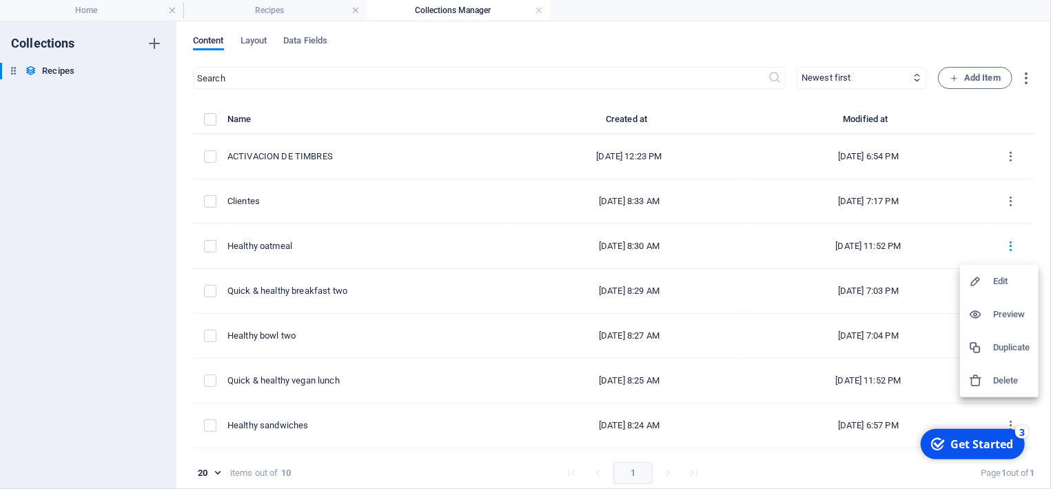
click at [1009, 381] on h6 "Delete" at bounding box center [1012, 380] width 37 height 17
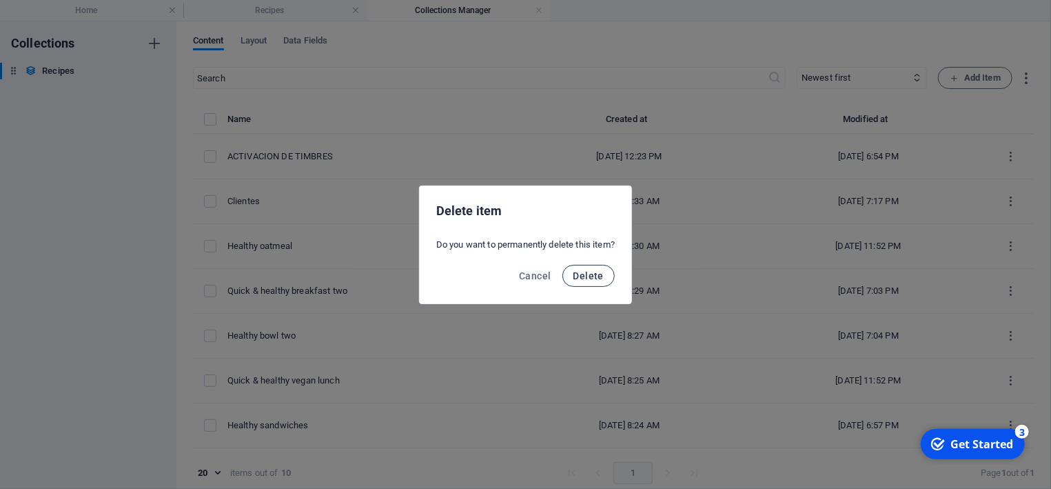
click at [599, 275] on span "Delete" at bounding box center [589, 275] width 30 height 11
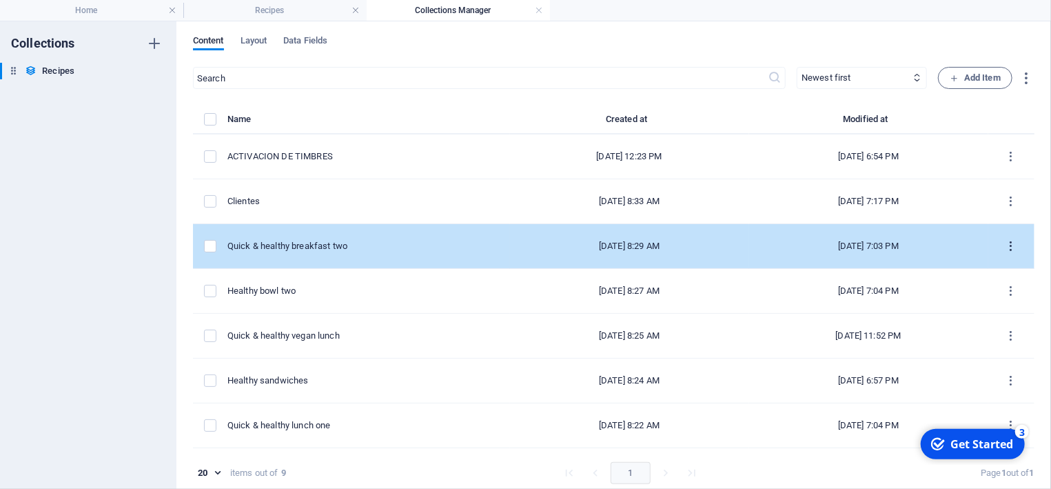
click at [1010, 244] on icon "items list" at bounding box center [1011, 246] width 13 height 13
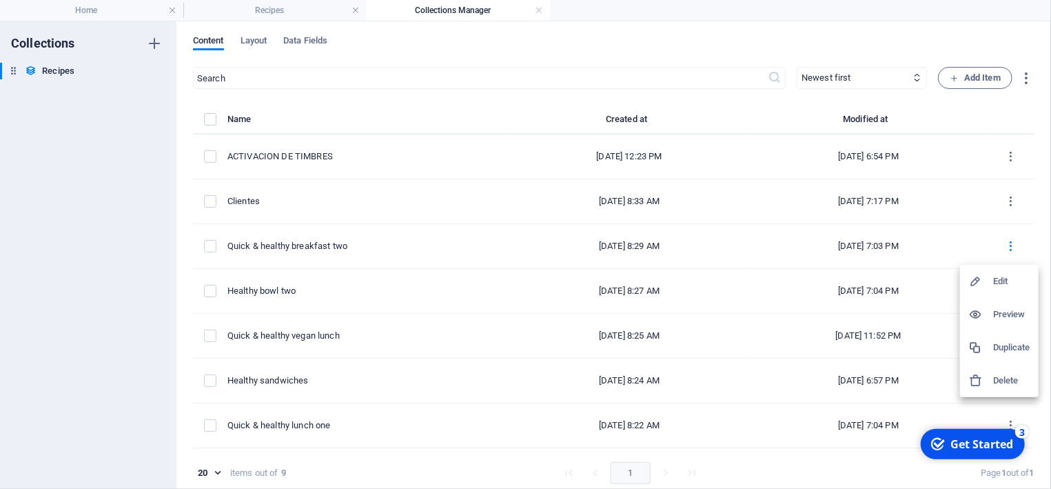
click at [1005, 380] on h6 "Delete" at bounding box center [1012, 380] width 37 height 17
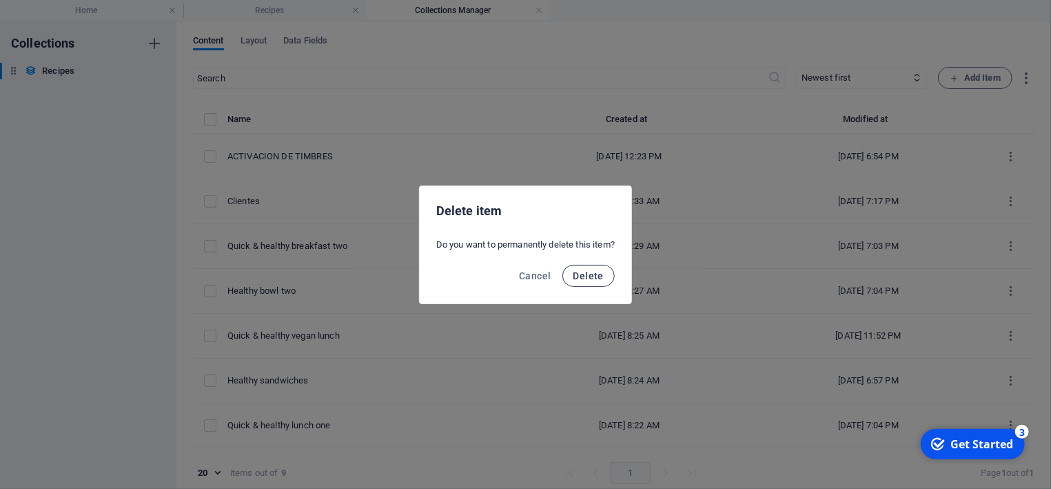
click at [603, 274] on span "Delete" at bounding box center [589, 275] width 30 height 11
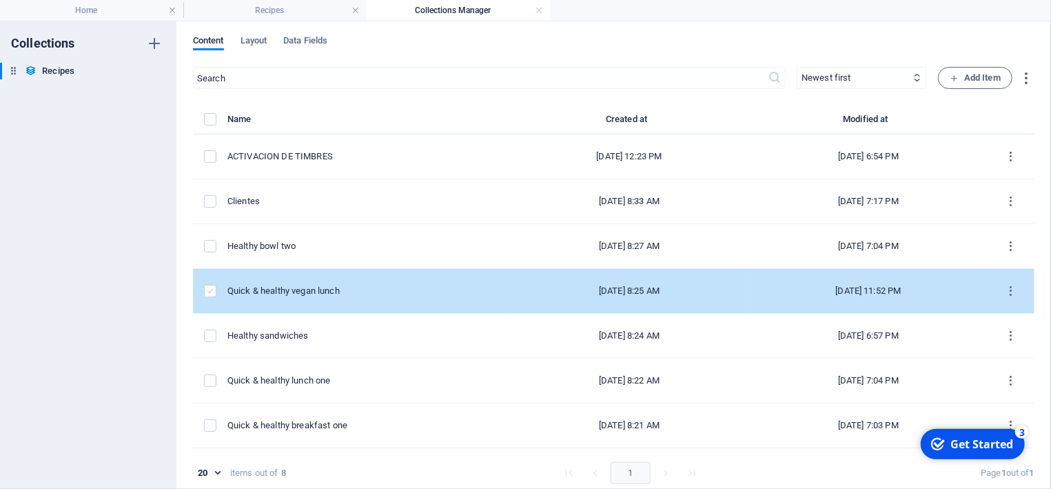
click at [210, 292] on label "items list" at bounding box center [210, 291] width 12 height 12
click at [0, 0] on input "items list" at bounding box center [0, 0] width 0 height 0
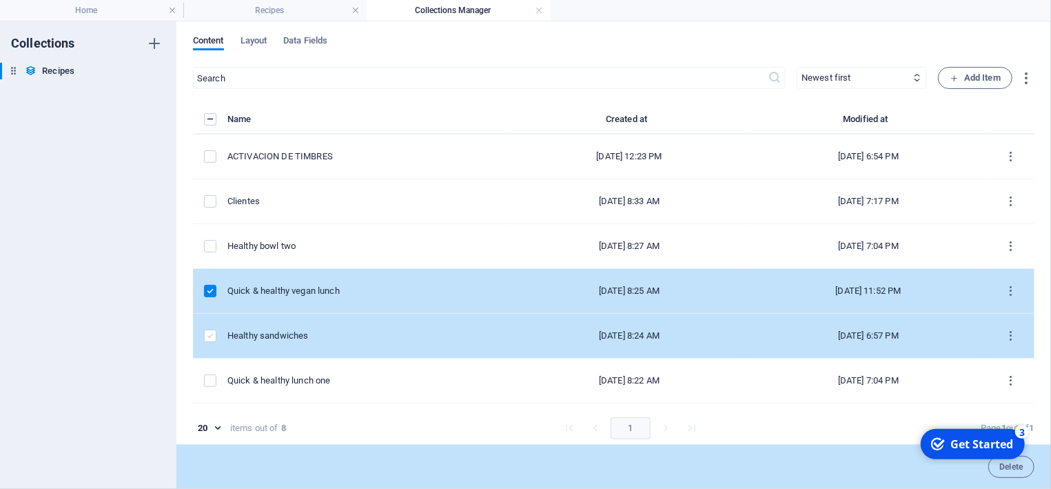
click at [210, 330] on label "items list" at bounding box center [210, 336] width 12 height 12
click at [0, 0] on input "items list" at bounding box center [0, 0] width 0 height 0
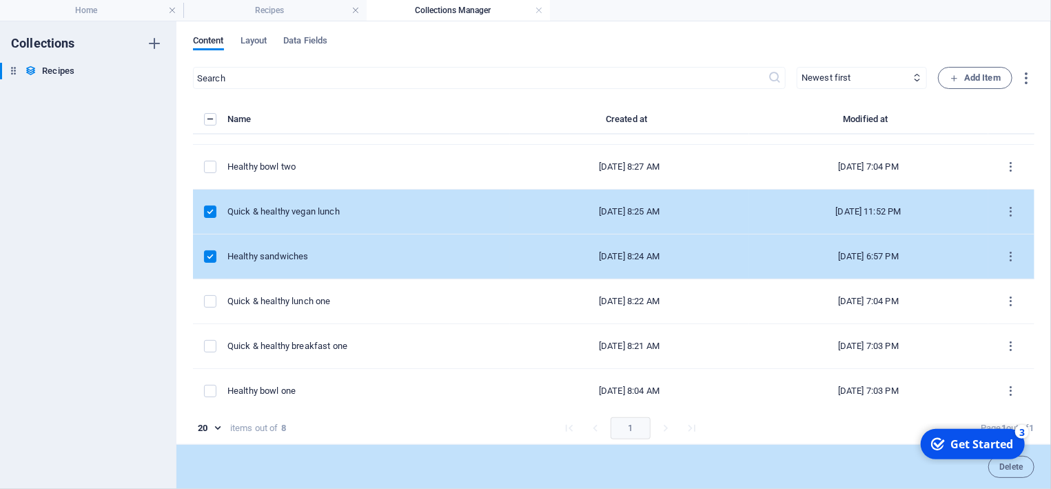
scroll to position [86, 0]
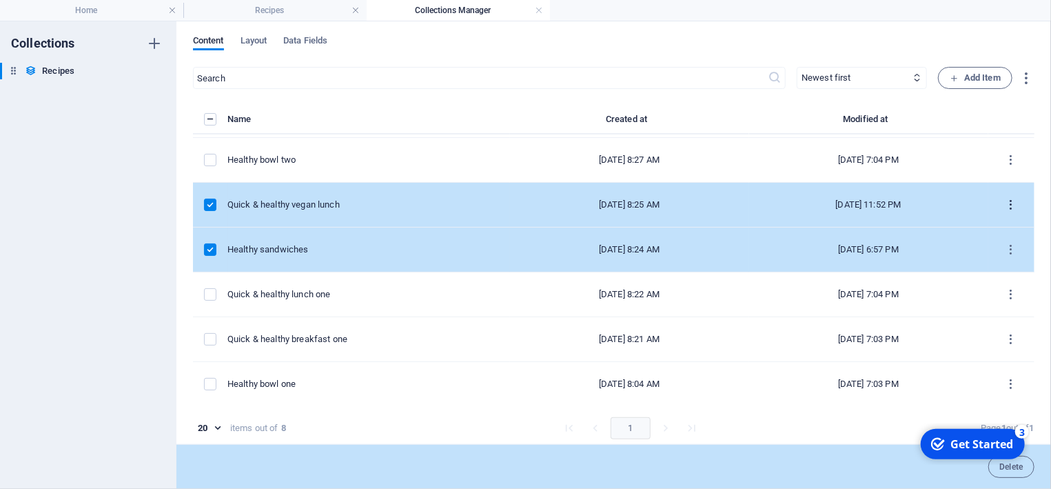
click at [1012, 204] on icon "items list" at bounding box center [1011, 205] width 13 height 13
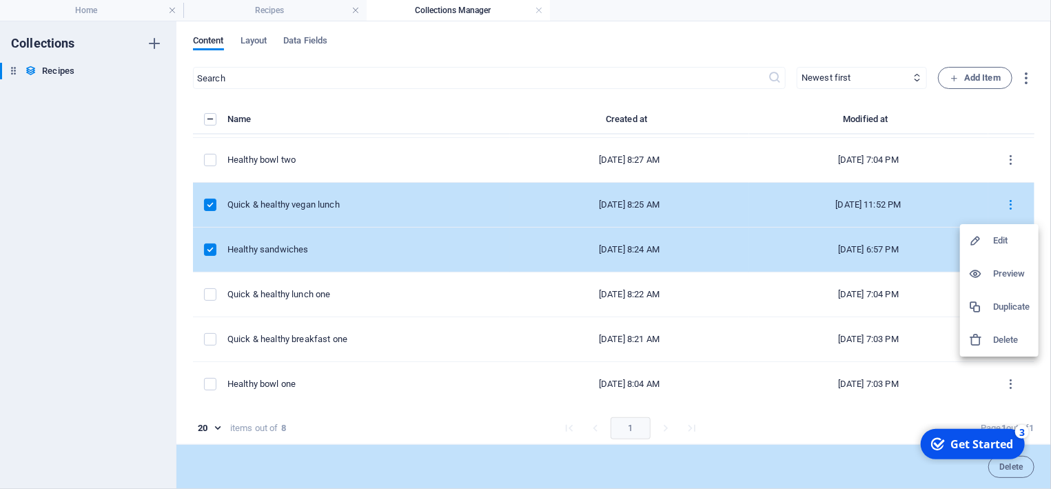
click at [1004, 341] on h6 "Delete" at bounding box center [1012, 340] width 37 height 17
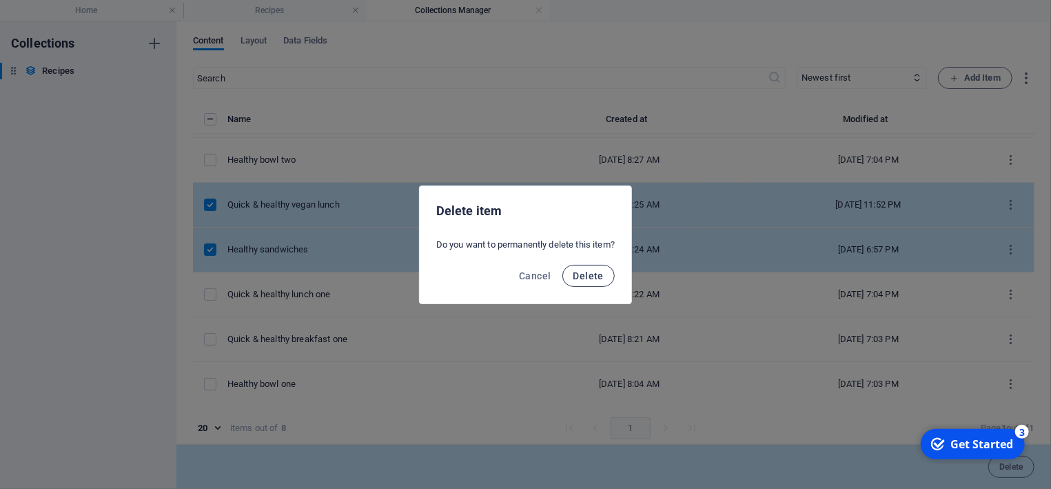
click at [593, 273] on span "Delete" at bounding box center [589, 275] width 30 height 11
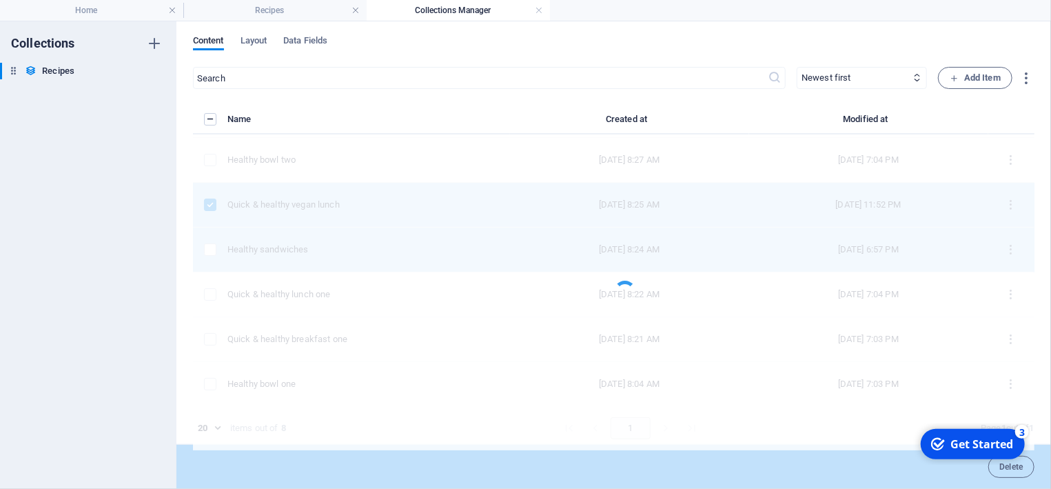
scroll to position [0, 0]
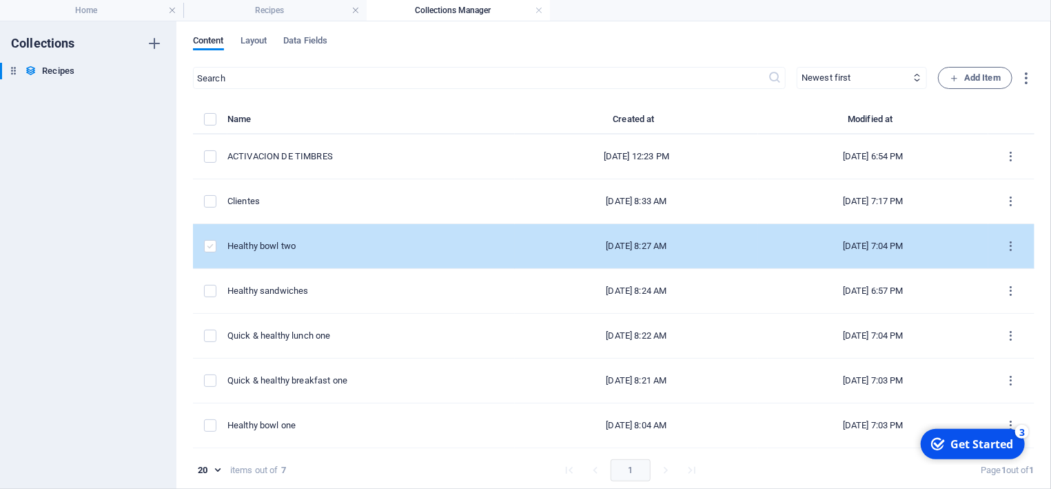
click at [210, 249] on label "items list" at bounding box center [210, 246] width 12 height 12
click at [0, 0] on input "items list" at bounding box center [0, 0] width 0 height 0
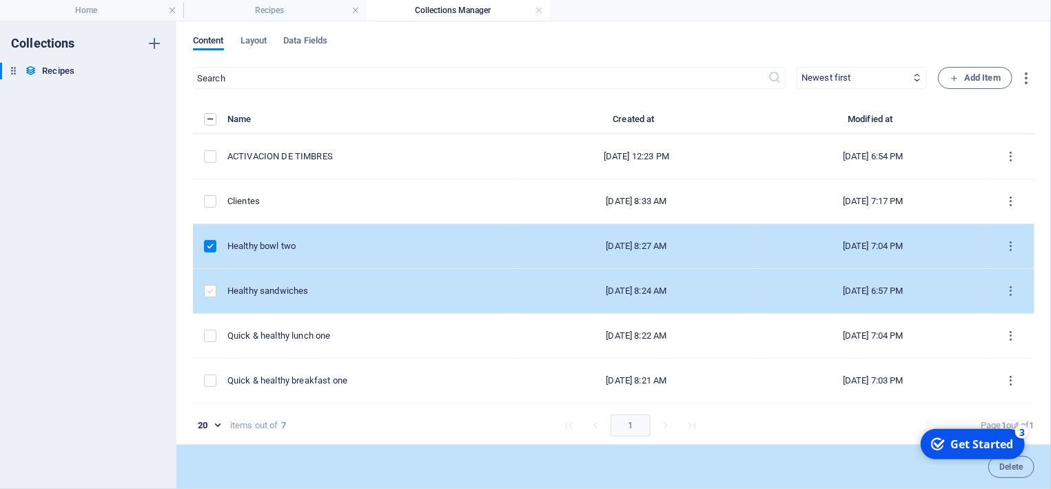
click at [215, 285] on label "items list" at bounding box center [210, 291] width 12 height 12
click at [0, 0] on input "items list" at bounding box center [0, 0] width 0 height 0
click at [1006, 247] on icon "items list" at bounding box center [1011, 246] width 13 height 13
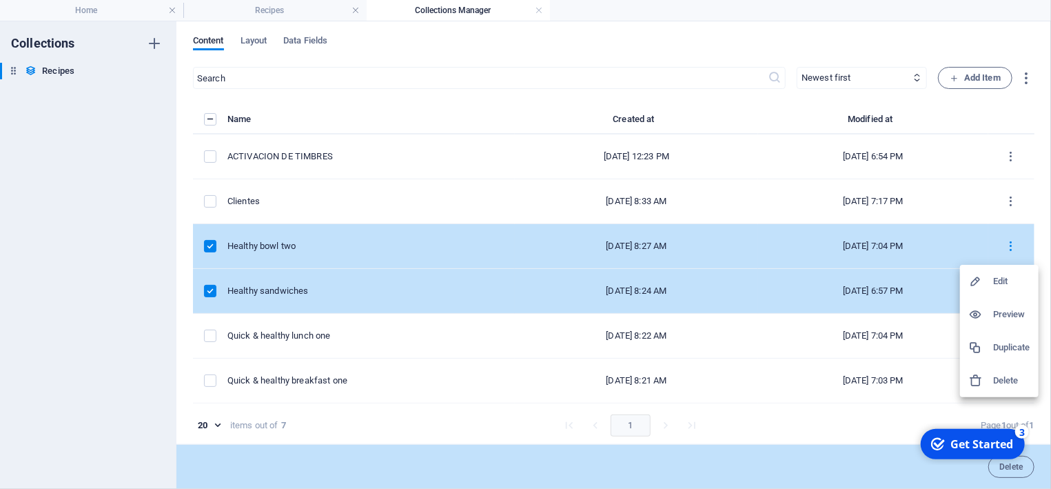
click at [1002, 381] on h6 "Delete" at bounding box center [1012, 380] width 37 height 17
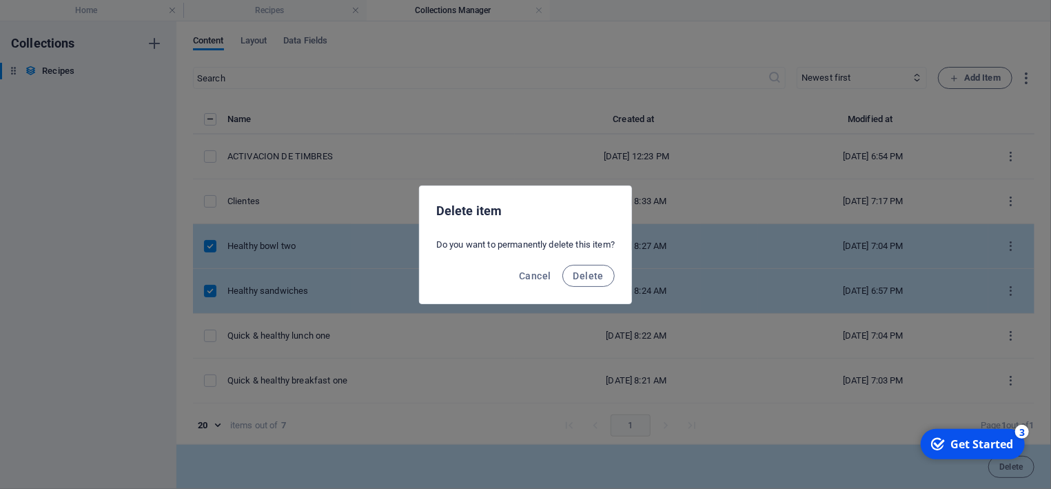
click at [588, 263] on div "Cancel Delete" at bounding box center [526, 279] width 212 height 47
click at [601, 276] on span "Delete" at bounding box center [589, 275] width 30 height 11
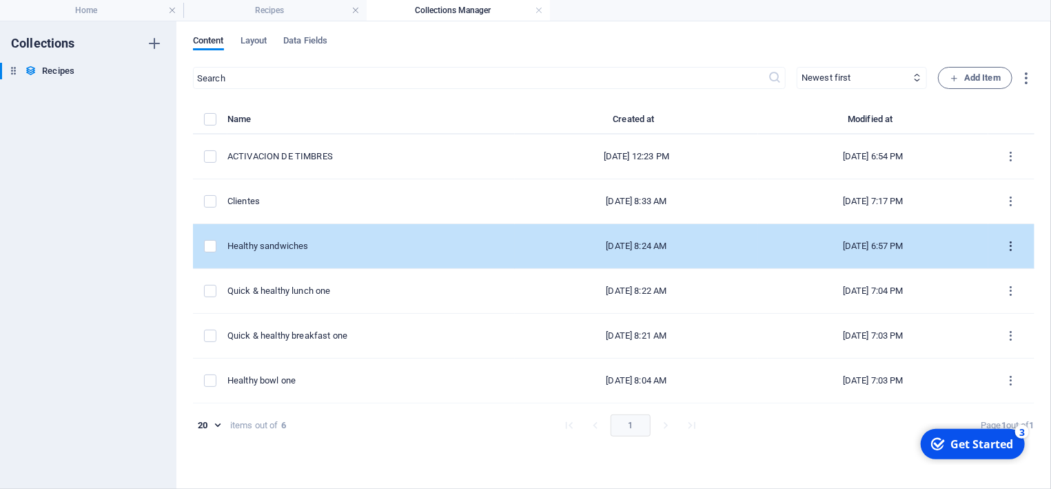
click at [1015, 244] on icon "items list" at bounding box center [1011, 246] width 13 height 13
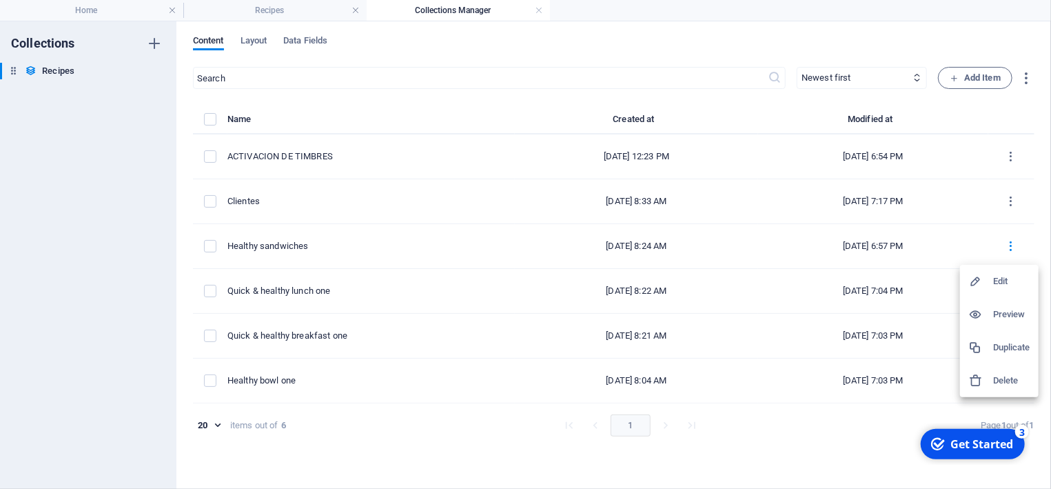
click at [1005, 376] on h6 "Delete" at bounding box center [1012, 380] width 37 height 17
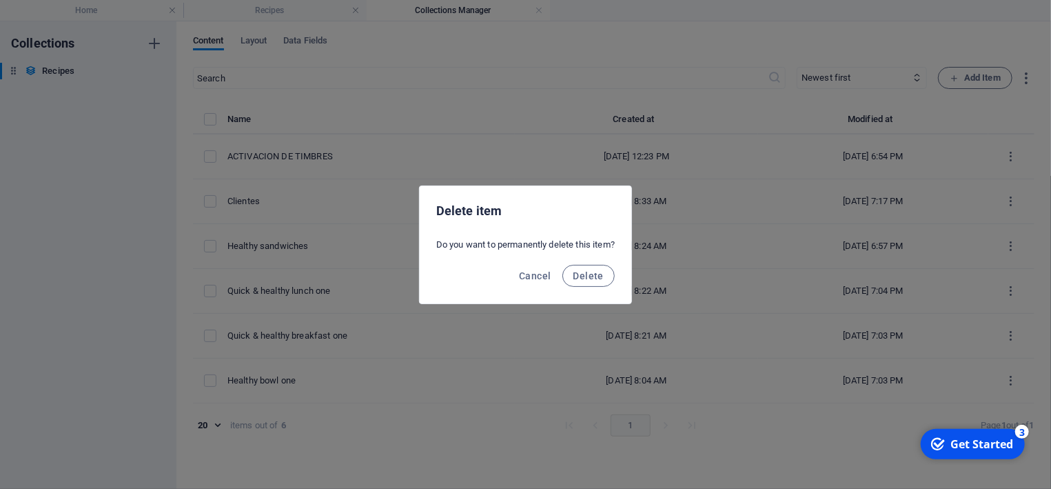
click at [592, 263] on div "Cancel Delete" at bounding box center [526, 279] width 212 height 47
click at [596, 274] on span "Delete" at bounding box center [589, 275] width 30 height 11
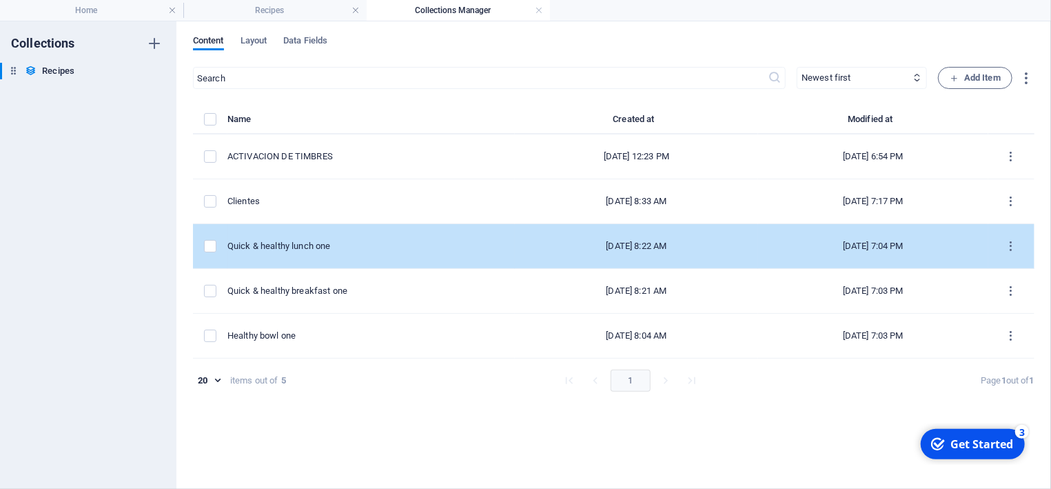
click at [779, 239] on td "[DATE] 7:04 PM" at bounding box center [873, 246] width 230 height 45
select select "Articulos"
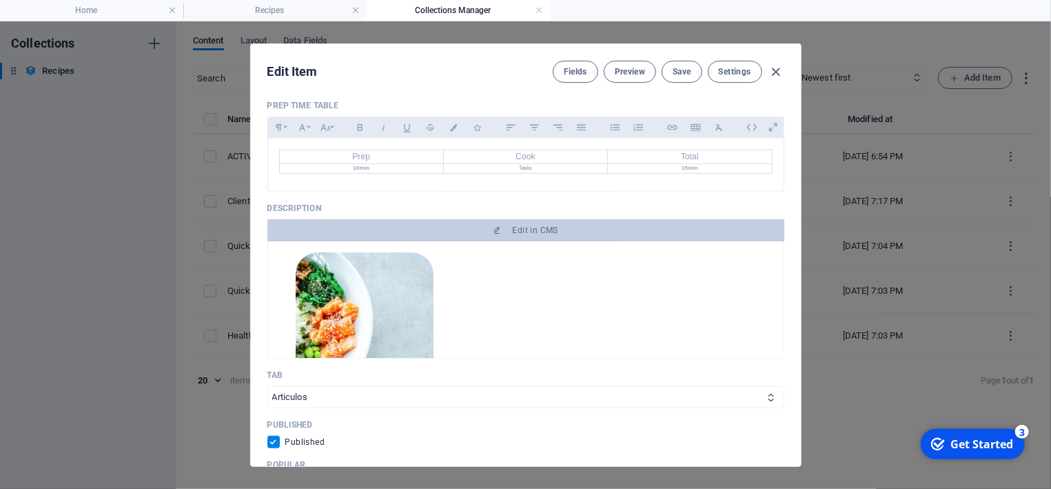
scroll to position [452, 0]
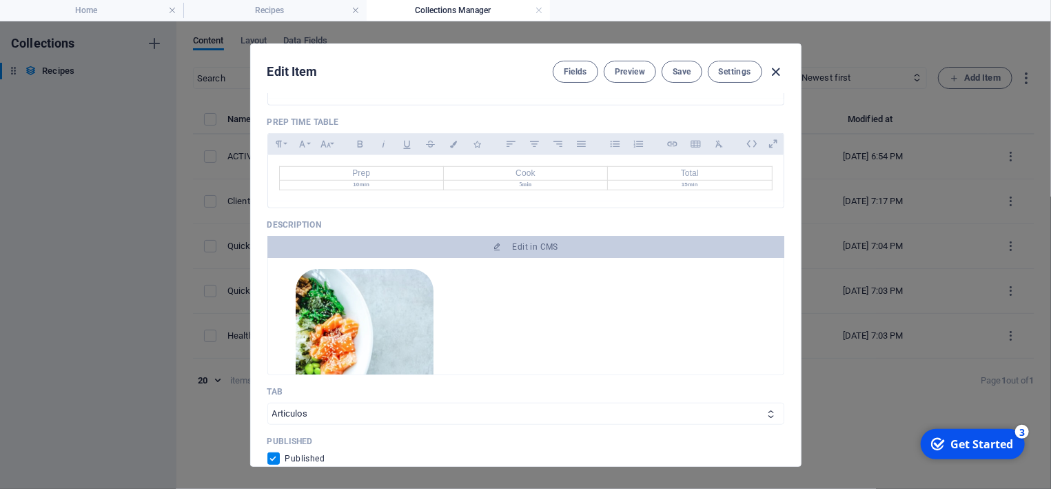
click at [774, 72] on icon "button" at bounding box center [776, 72] width 16 height 16
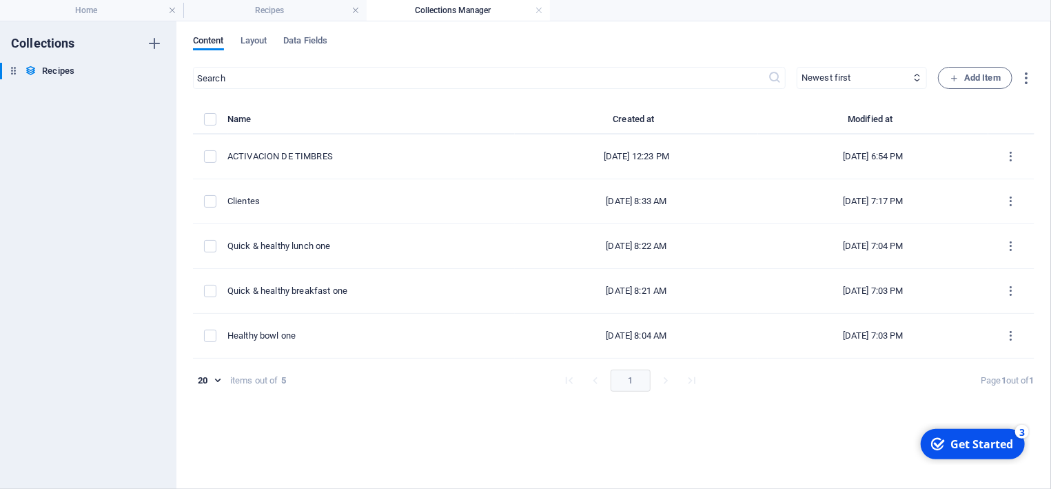
checkbox input "false"
type input "quick-healthy-lunch-one"
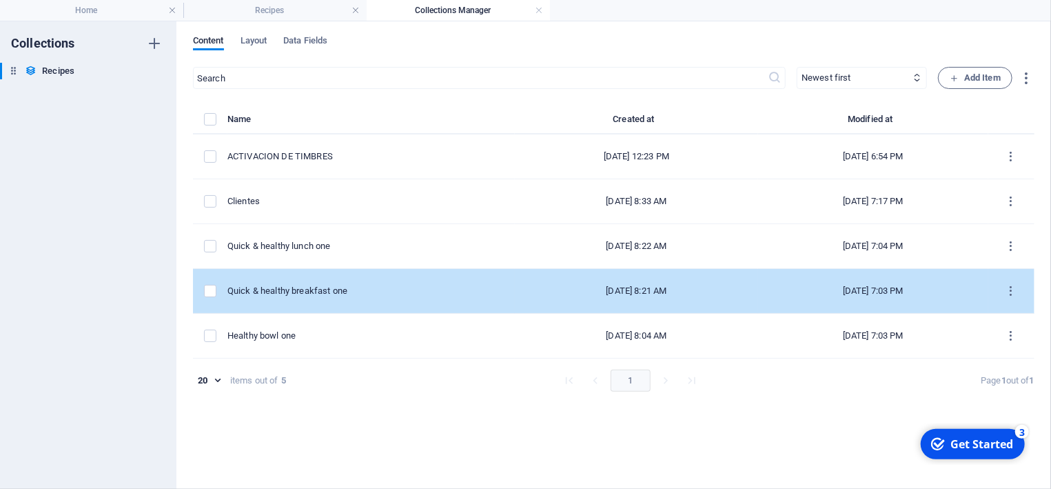
click at [930, 283] on td "[DATE] 7:03 PM" at bounding box center [873, 291] width 230 height 45
select select "Clientes"
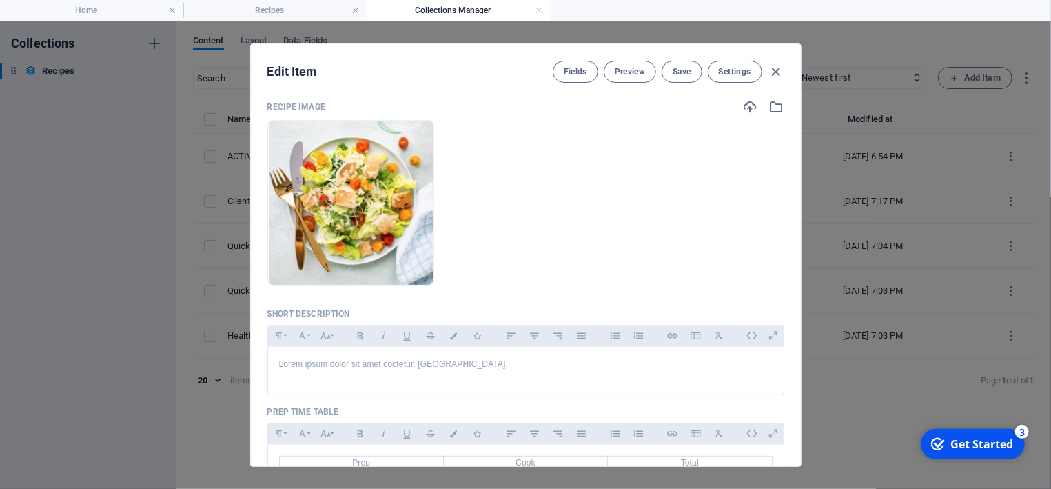
scroll to position [194, 0]
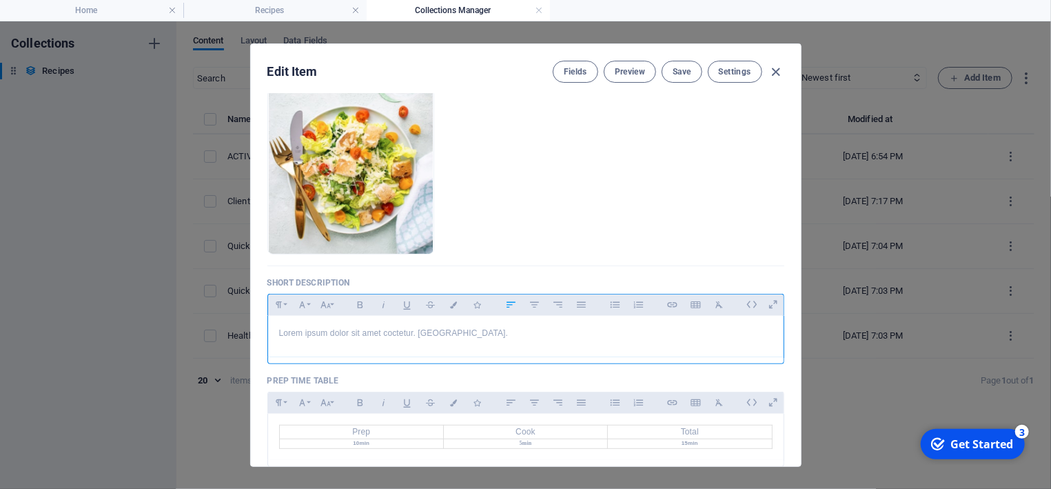
click at [463, 335] on p "Lorem ipsum dolor sit amet coctetur. [GEOGRAPHIC_DATA]." at bounding box center [526, 333] width 494 height 13
drag, startPoint x: 463, startPoint y: 335, endPoint x: 259, endPoint y: 335, distance: 204.1
click at [259, 335] on div "Recipe Title Quick & healthy breakfast one ​ Slug [DOMAIN_NAME][URL] quick-heal…" at bounding box center [526, 280] width 550 height 372
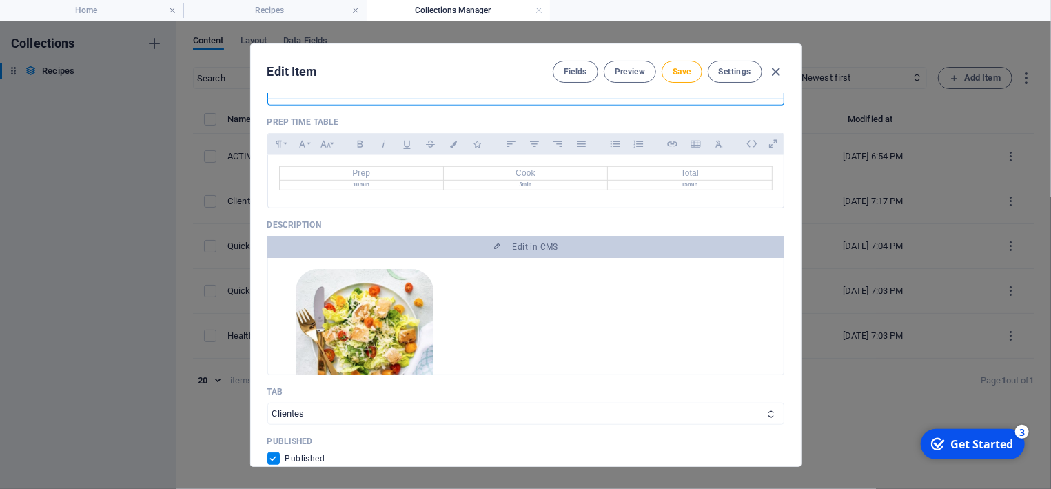
scroll to position [50, 0]
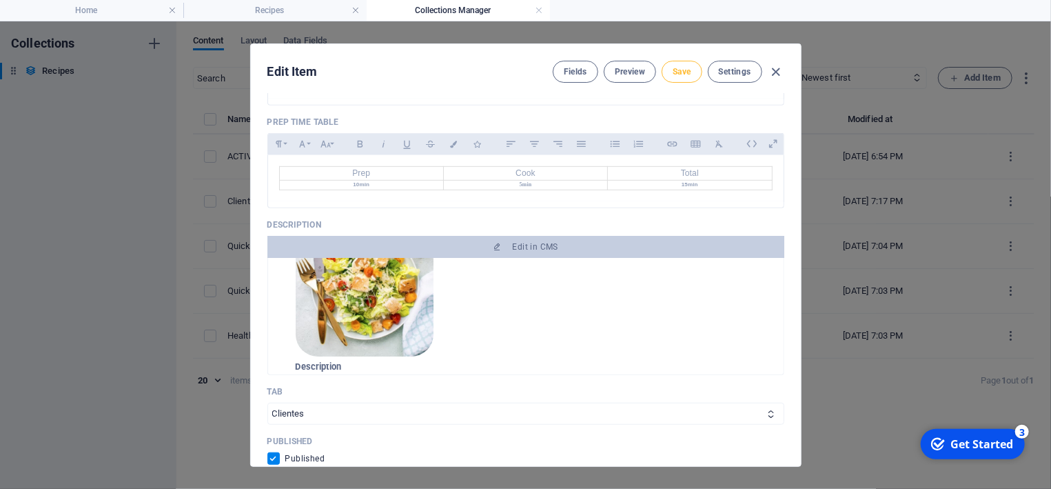
click at [686, 70] on span "Save" at bounding box center [682, 71] width 18 height 11
click at [778, 72] on icon "button" at bounding box center [776, 72] width 16 height 16
checkbox input "false"
type input "quick-healthy-breakfast-one"
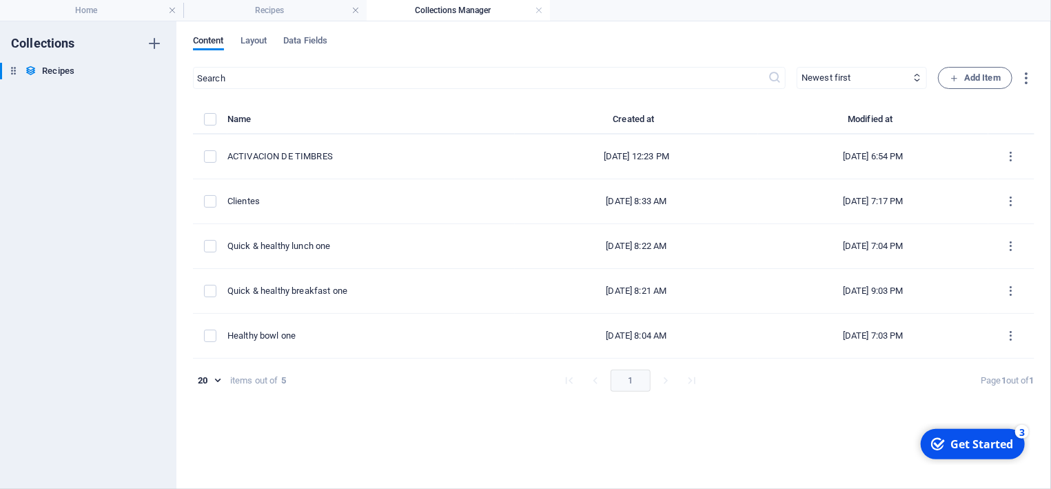
scroll to position [398, 0]
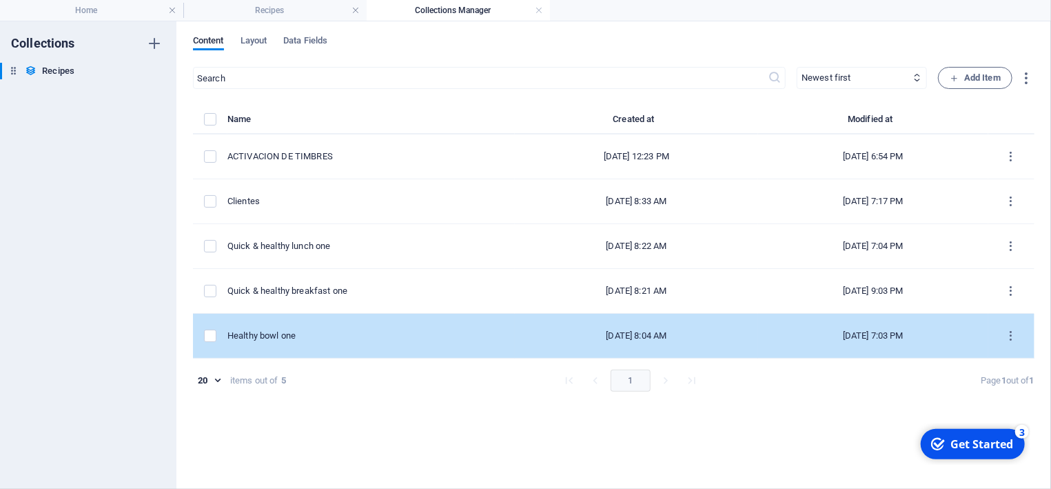
click at [618, 330] on div "[DATE] 8:04 AM" at bounding box center [636, 336] width 221 height 12
select select "Clientes"
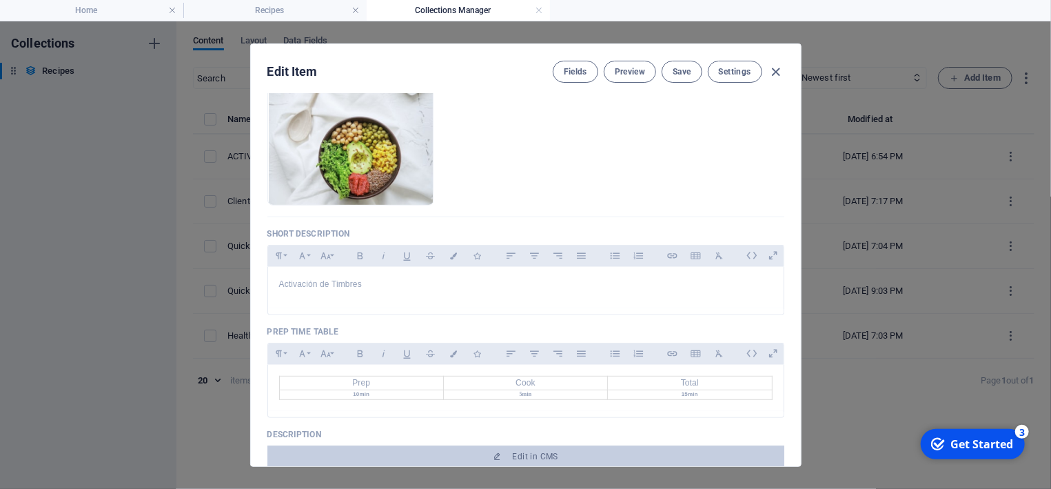
scroll to position [259, 0]
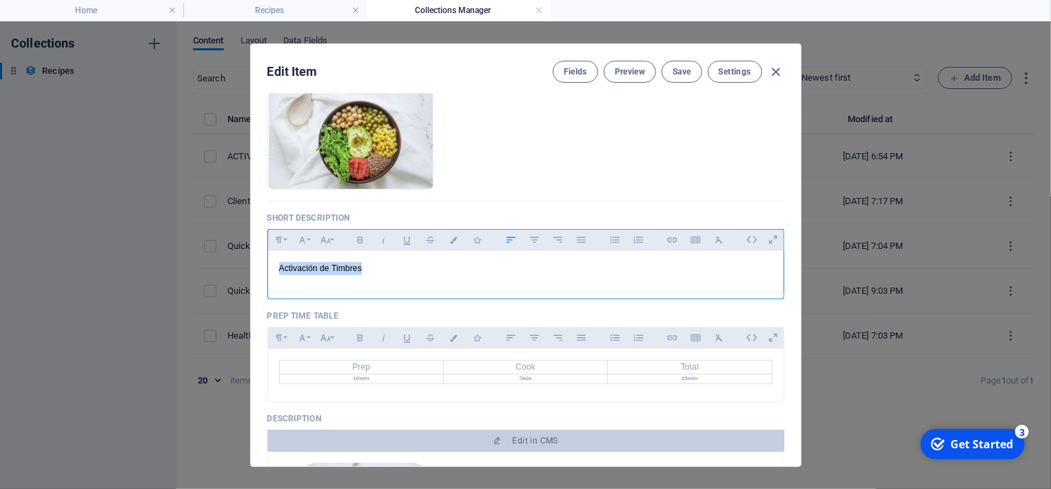
drag, startPoint x: 370, startPoint y: 269, endPoint x: 268, endPoint y: 263, distance: 102.2
click at [268, 263] on div "Activación de Timbres" at bounding box center [526, 272] width 517 height 42
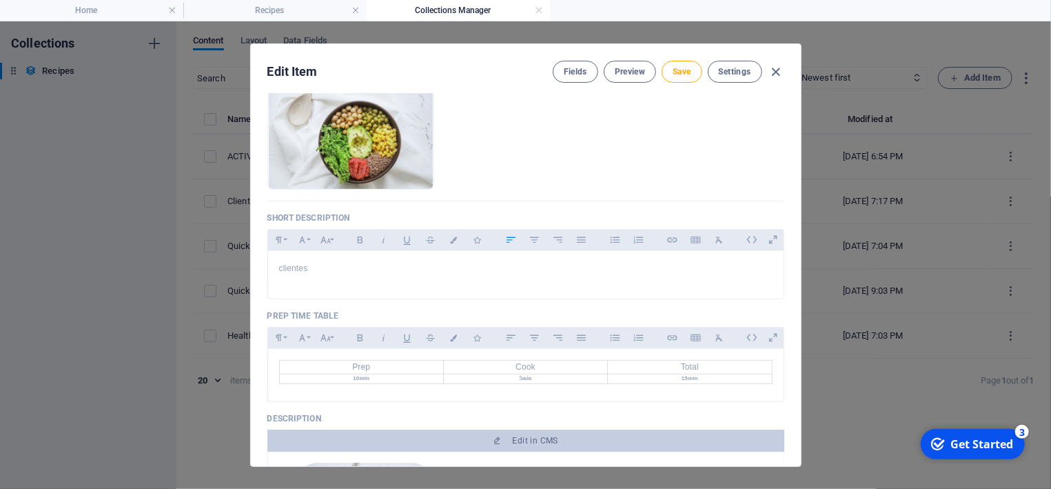
click at [623, 177] on ul "Drop files here to upload them instantly" at bounding box center [526, 106] width 517 height 165
click at [683, 70] on span "Save" at bounding box center [682, 71] width 18 height 11
click at [774, 70] on icon "button" at bounding box center [776, 72] width 16 height 16
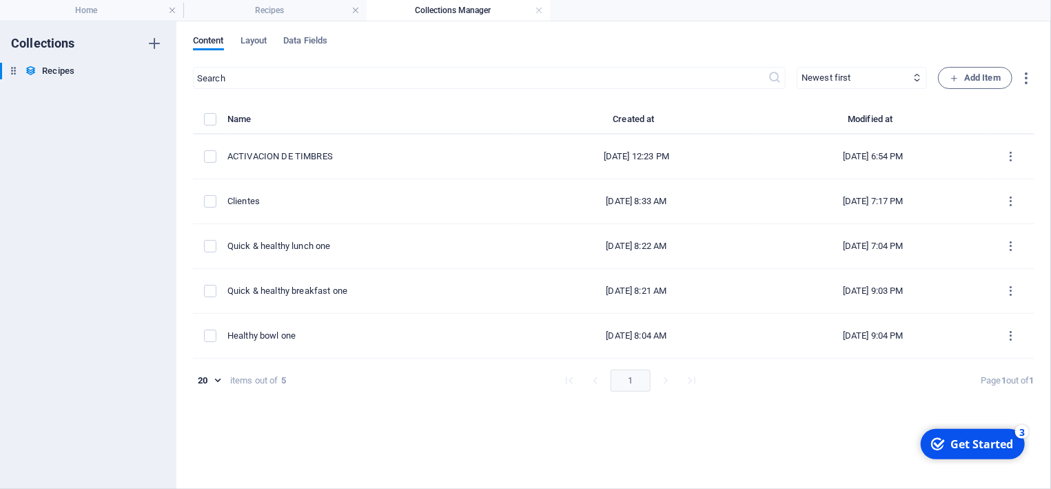
checkbox input "false"
type input "healthy-bowl-one"
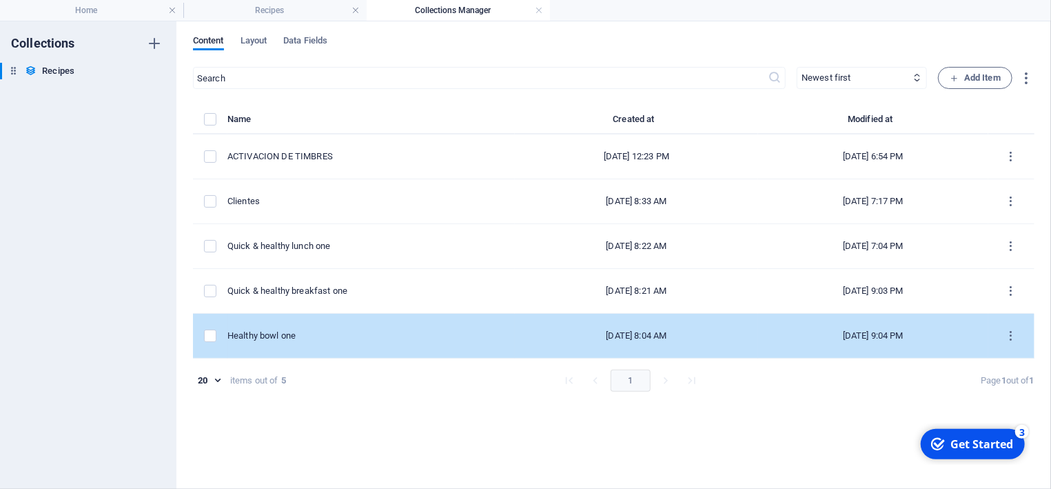
click at [272, 335] on div "Healthy bowl one" at bounding box center [366, 336] width 276 height 12
select select "Clientes"
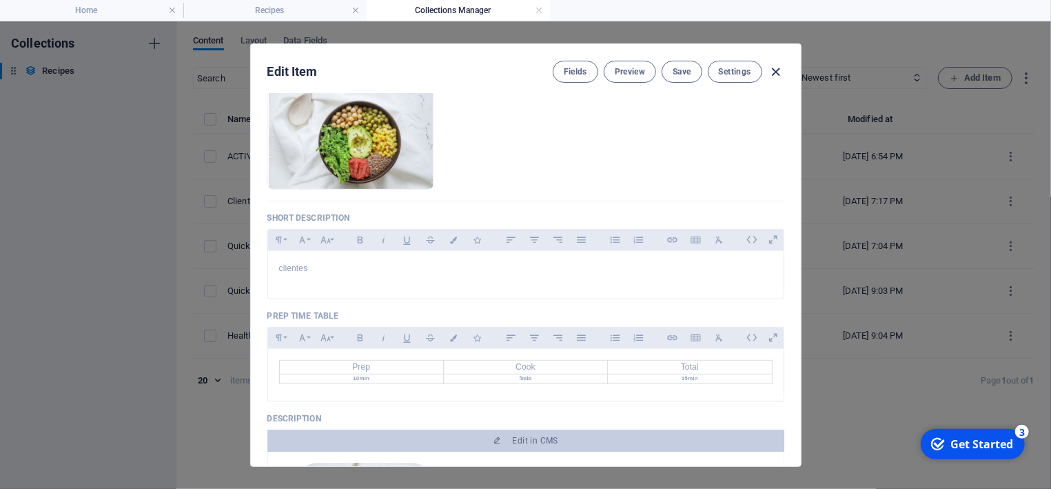
click at [781, 73] on icon "button" at bounding box center [776, 72] width 16 height 16
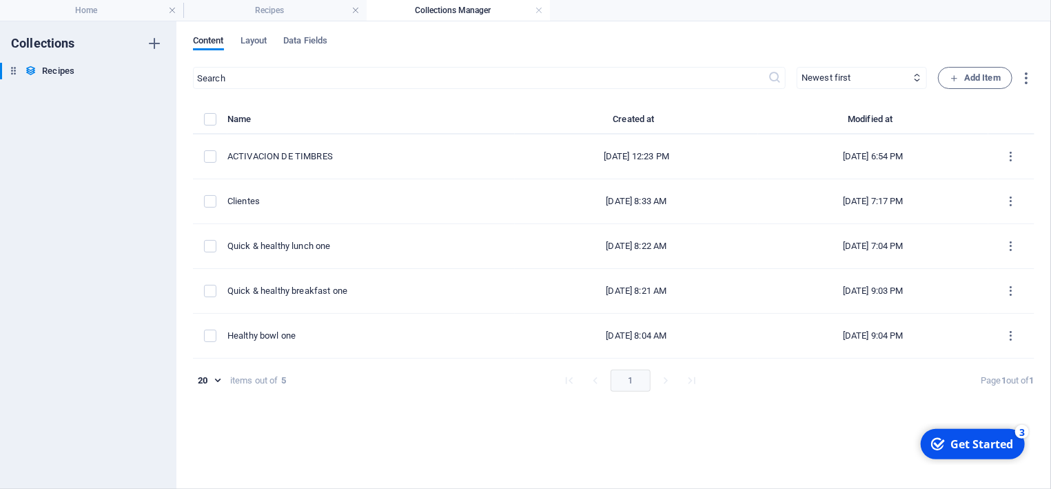
checkbox input "false"
type input "healthy-bowl-one"
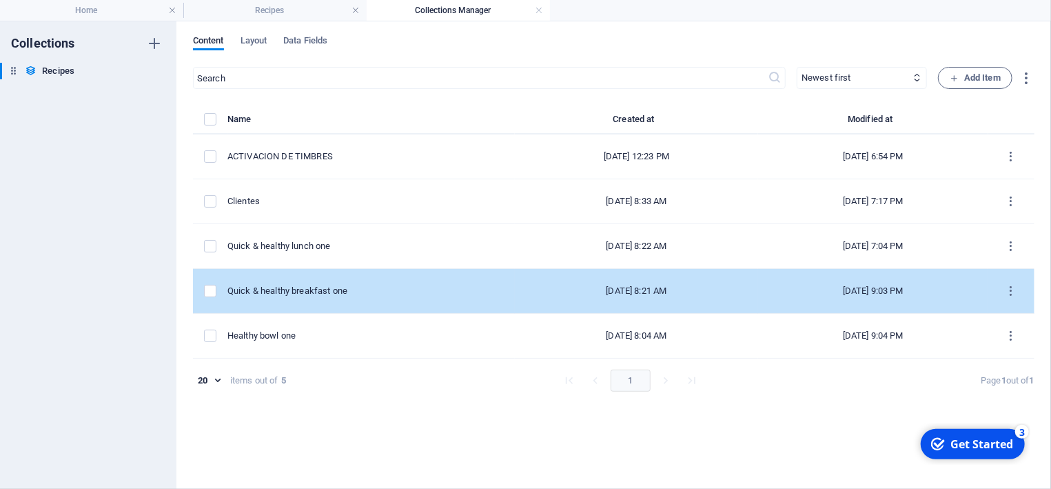
click at [312, 290] on div "Quick & healthy breakfast one" at bounding box center [366, 291] width 276 height 12
select select "Clientes"
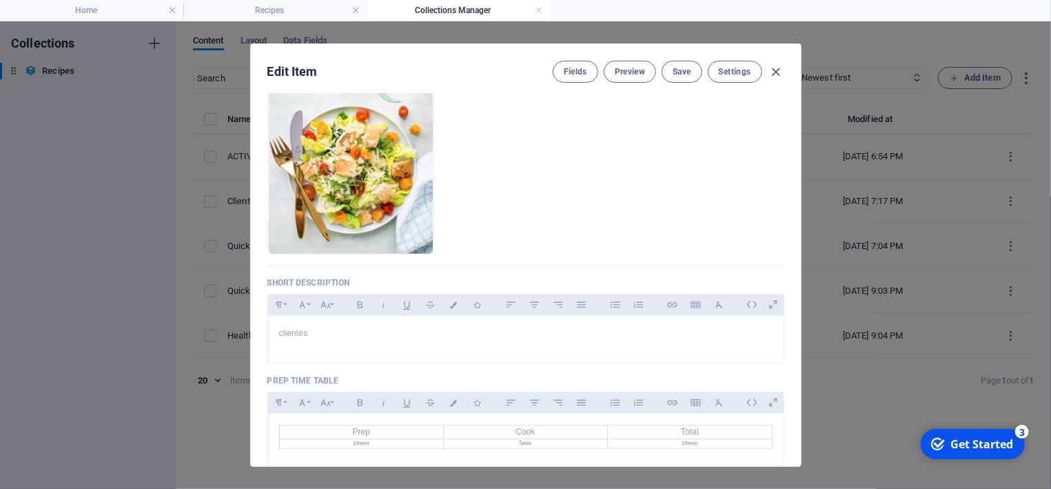
scroll to position [0, 0]
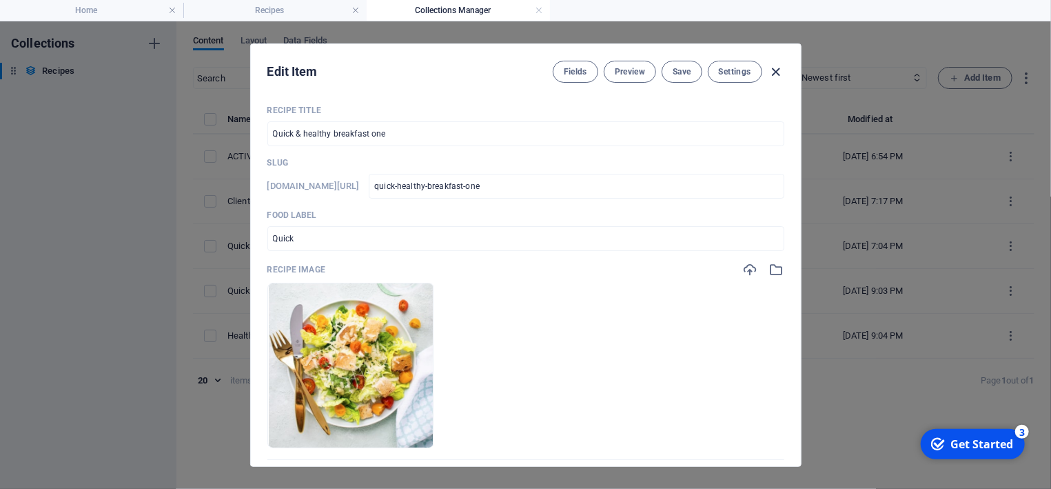
click at [774, 73] on icon "button" at bounding box center [776, 72] width 16 height 16
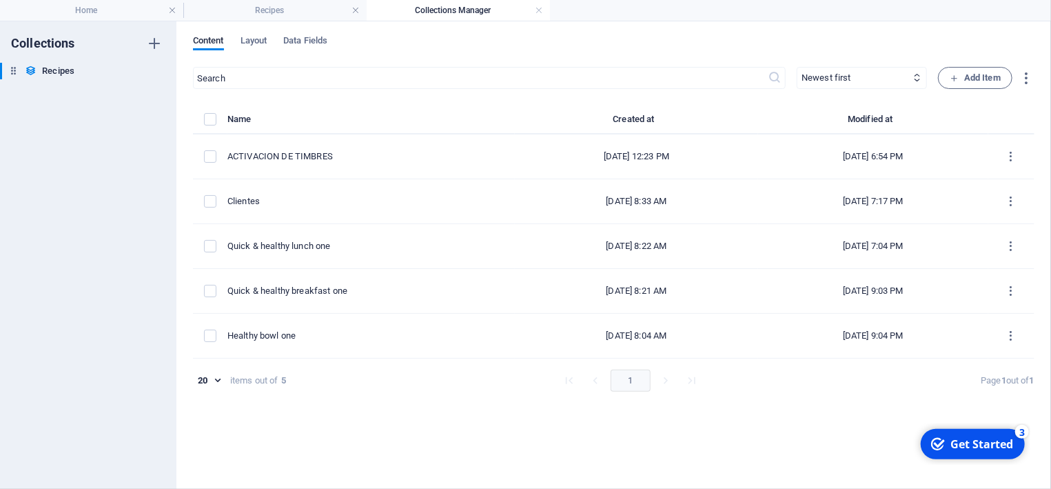
checkbox input "false"
type input "quick-healthy-breakfast-one"
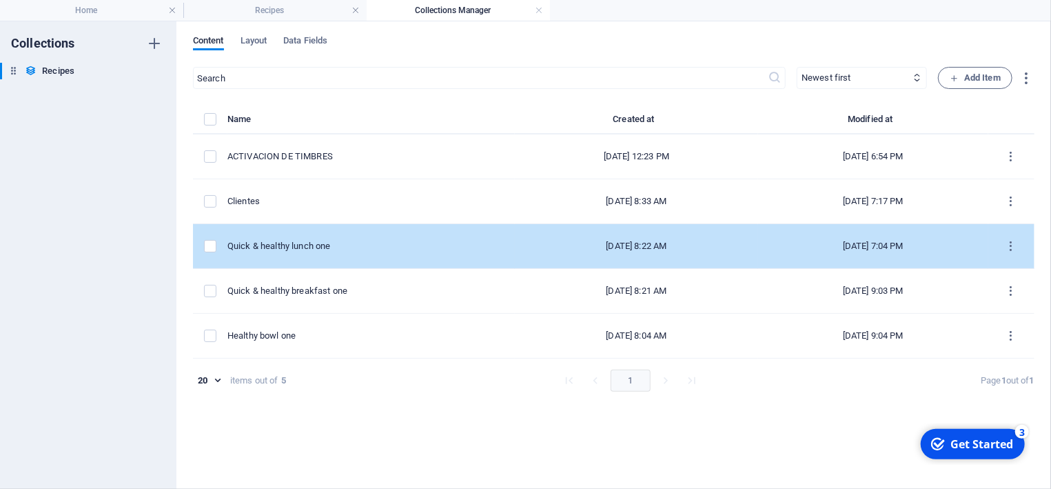
click at [272, 243] on div "Quick & healthy lunch one" at bounding box center [366, 246] width 276 height 12
select select "Articulos"
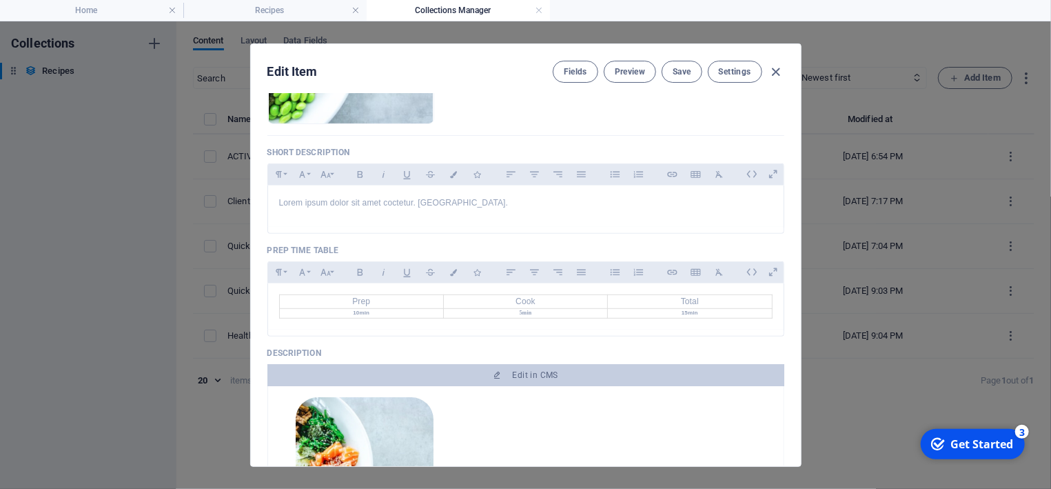
scroll to position [194, 0]
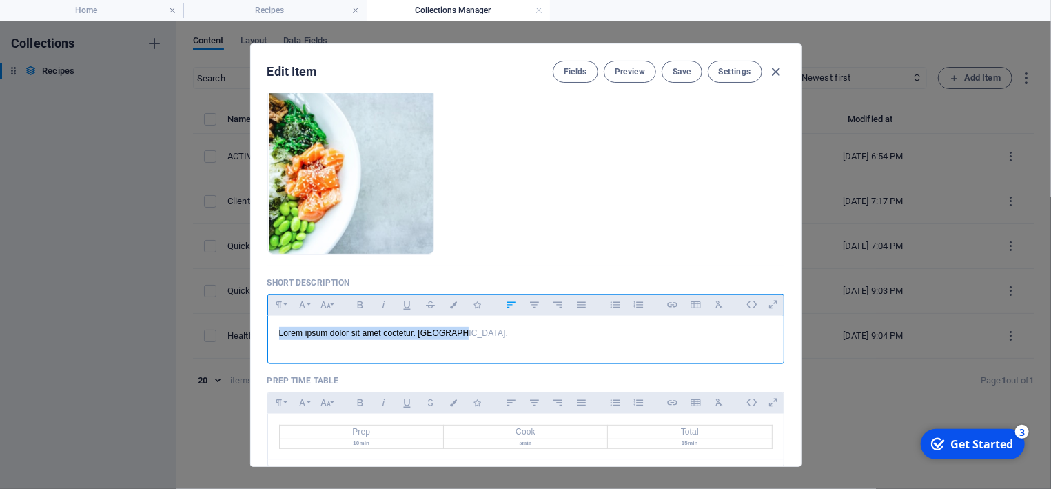
drag, startPoint x: 476, startPoint y: 332, endPoint x: 268, endPoint y: 327, distance: 207.6
click at [268, 327] on div "Lorem ipsum dolor sit amet coctetur. [GEOGRAPHIC_DATA]." at bounding box center [526, 337] width 517 height 42
click at [680, 71] on span "Save" at bounding box center [682, 71] width 18 height 11
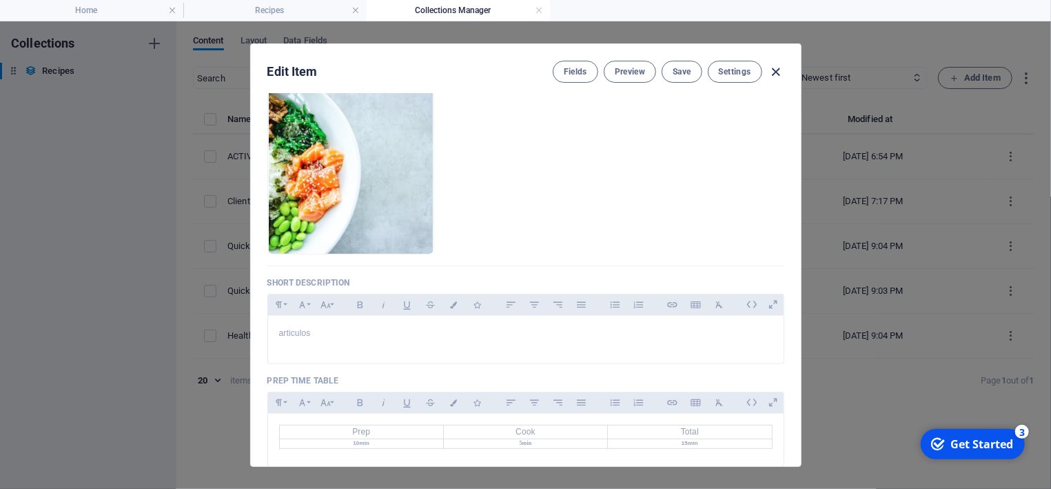
click at [778, 75] on icon "button" at bounding box center [776, 72] width 16 height 16
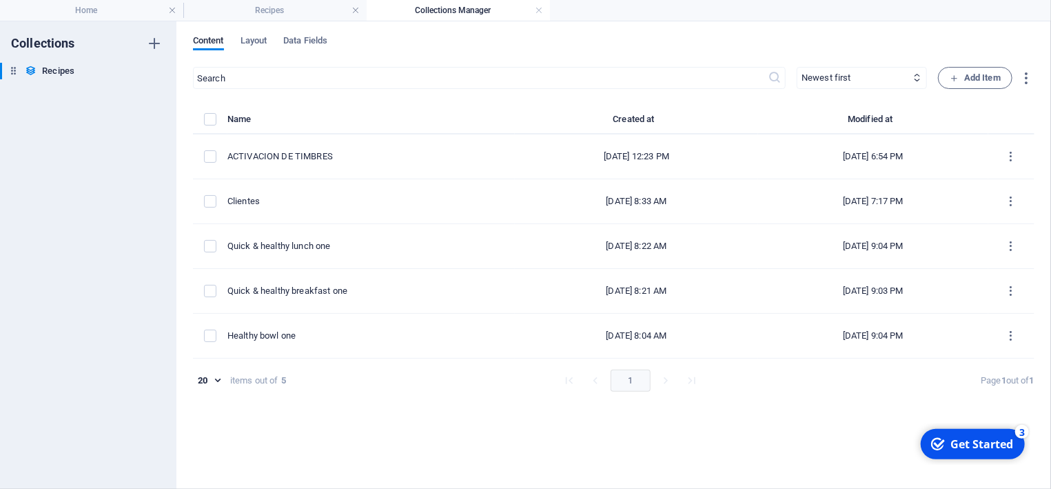
checkbox input "false"
type input "quick-healthy-lunch-one"
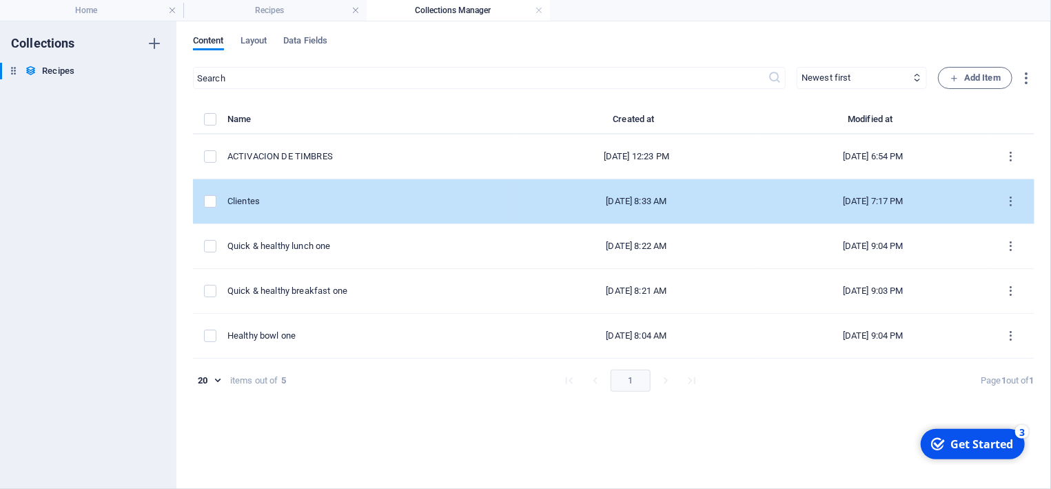
click at [331, 199] on div "Clientes" at bounding box center [366, 201] width 276 height 12
select select "Clientes"
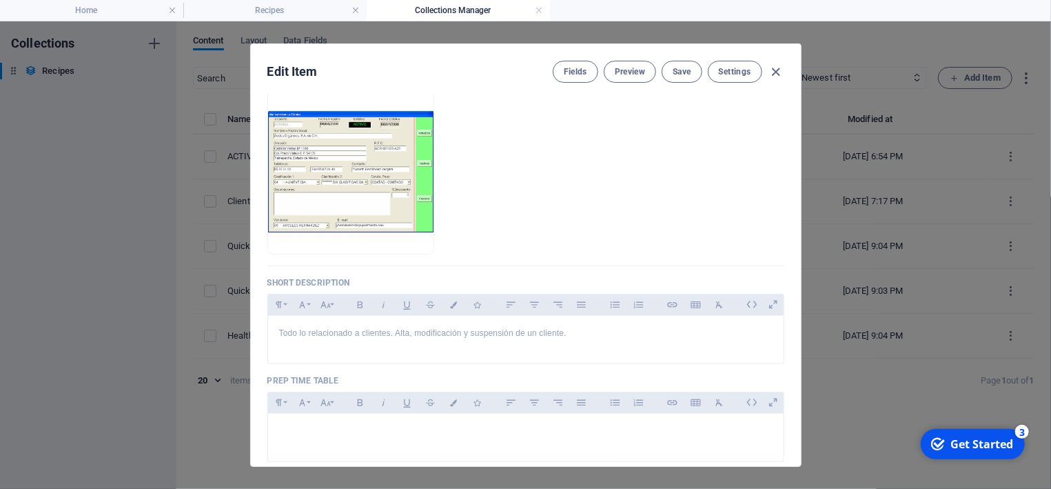
scroll to position [452, 0]
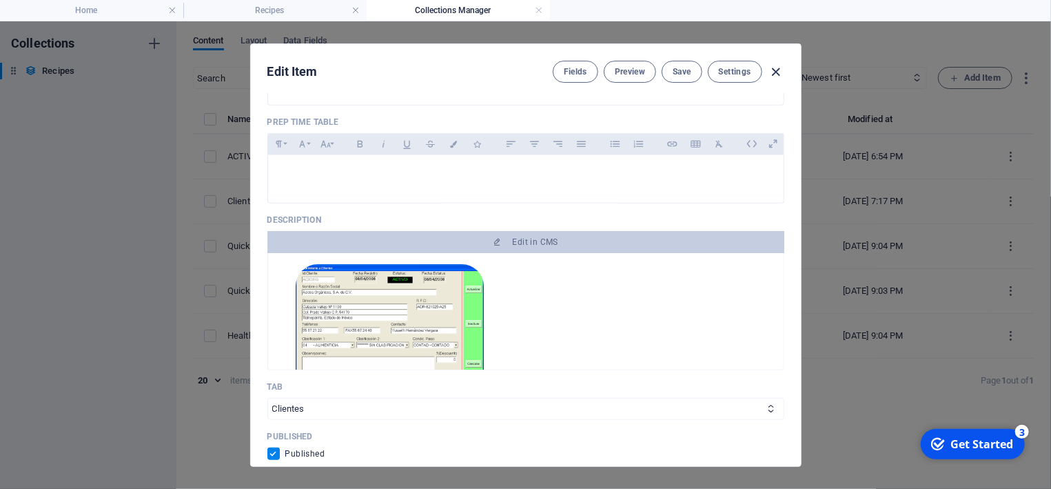
click at [778, 70] on icon "button" at bounding box center [776, 72] width 16 height 16
checkbox input "false"
type input "clientes"
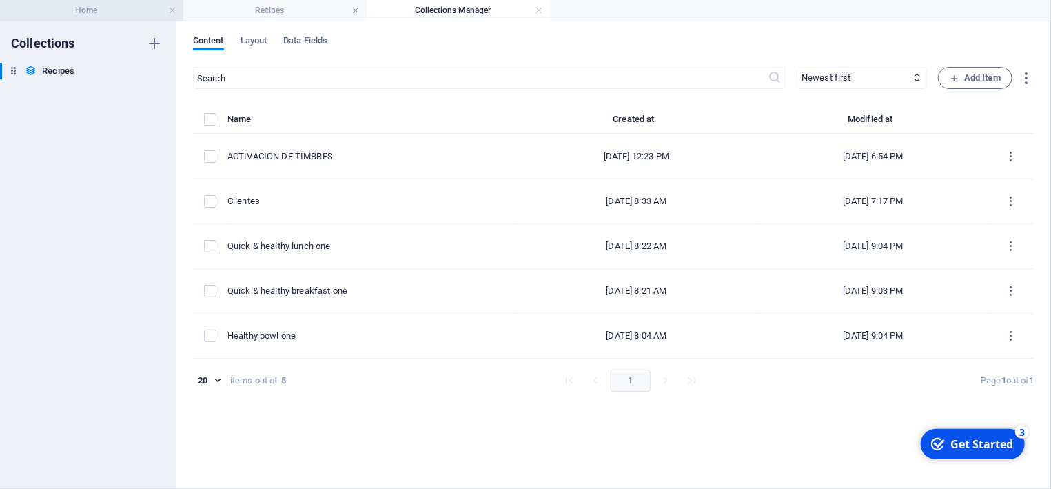
click at [70, 12] on h4 "Home" at bounding box center [91, 10] width 183 height 15
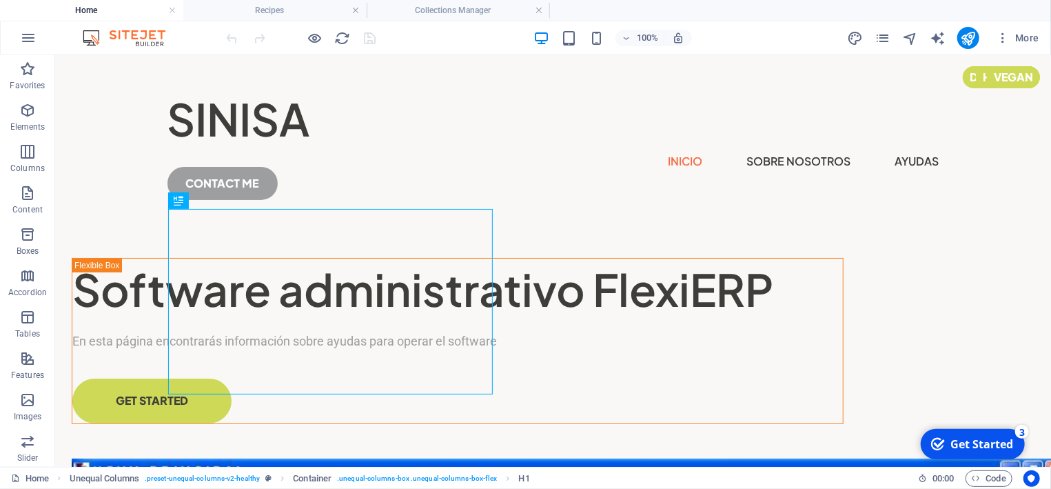
click at [0, 0] on icon "publish" at bounding box center [0, 0] width 0 height 0
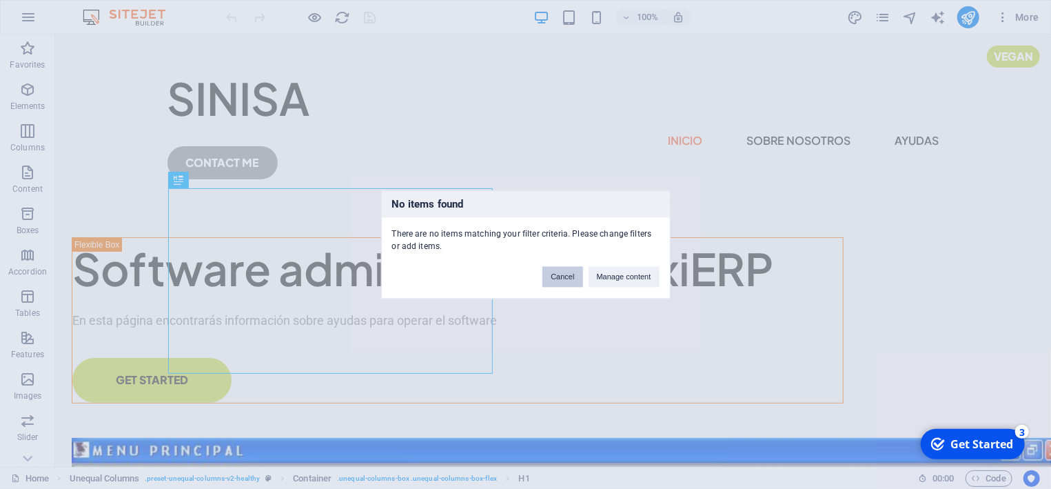
click at [569, 278] on button "Cancel" at bounding box center [563, 276] width 40 height 21
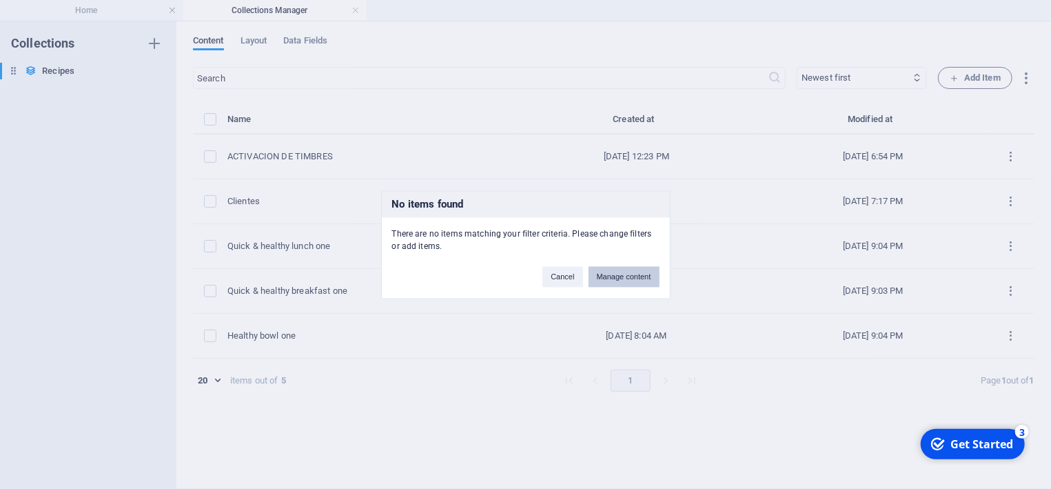
click at [642, 276] on button "Manage content" at bounding box center [624, 276] width 71 height 21
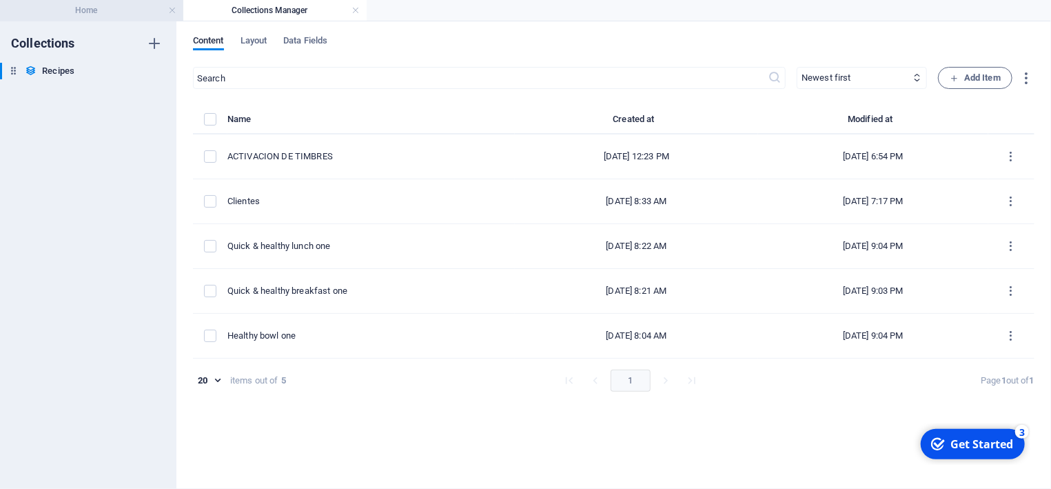
click at [103, 12] on h4 "Home" at bounding box center [91, 10] width 183 height 15
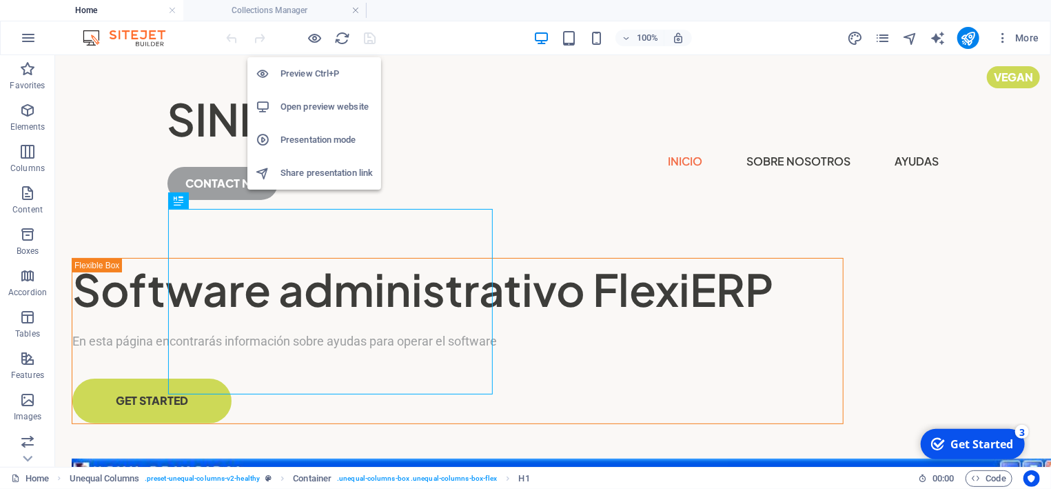
click at [323, 77] on h6 "Preview Ctrl+P" at bounding box center [327, 73] width 92 height 17
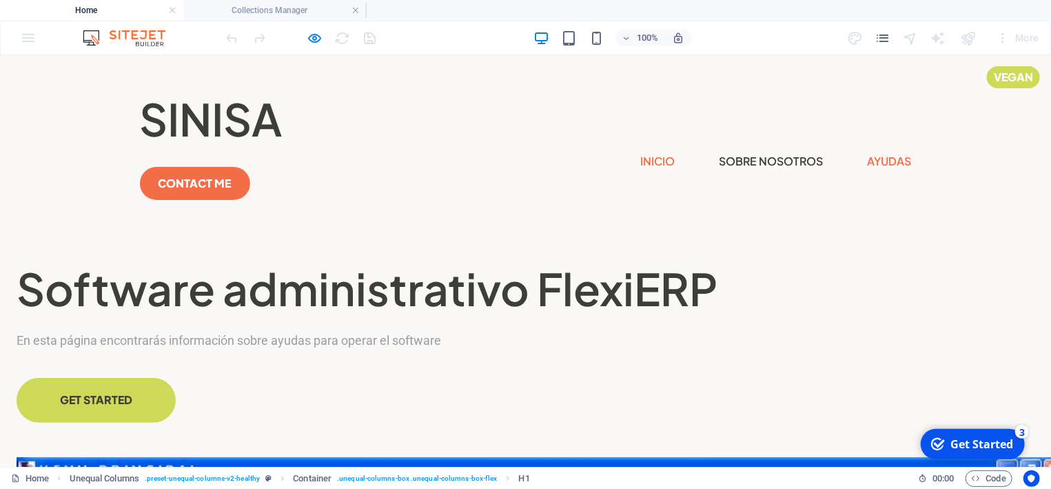
click at [868, 150] on link "Ayudas" at bounding box center [890, 161] width 44 height 22
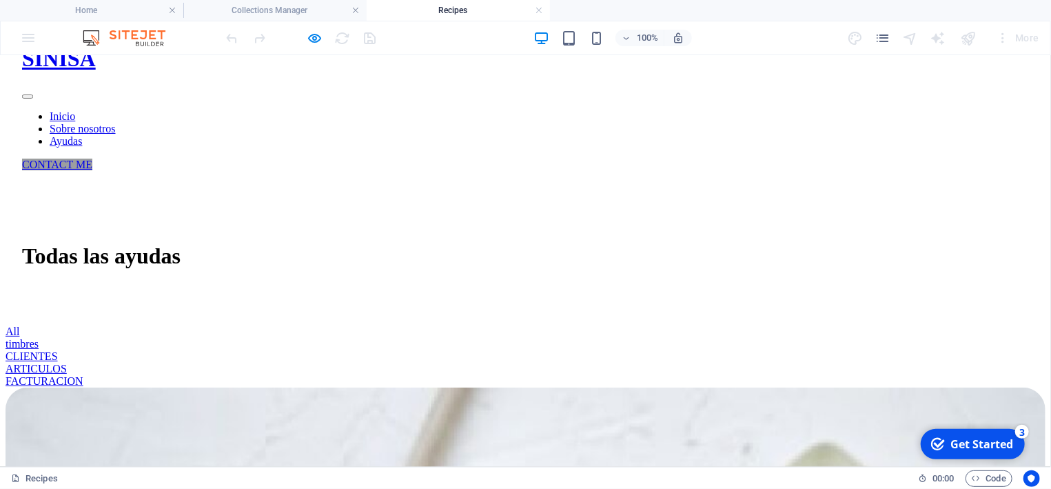
scroll to position [74, 0]
click at [563, 350] on div "CLIENTES" at bounding box center [526, 356] width 1040 height 12
click at [534, 350] on div "CLIENTES" at bounding box center [526, 356] width 1040 height 12
click at [536, 350] on div "CLIENTES" at bounding box center [526, 356] width 1040 height 12
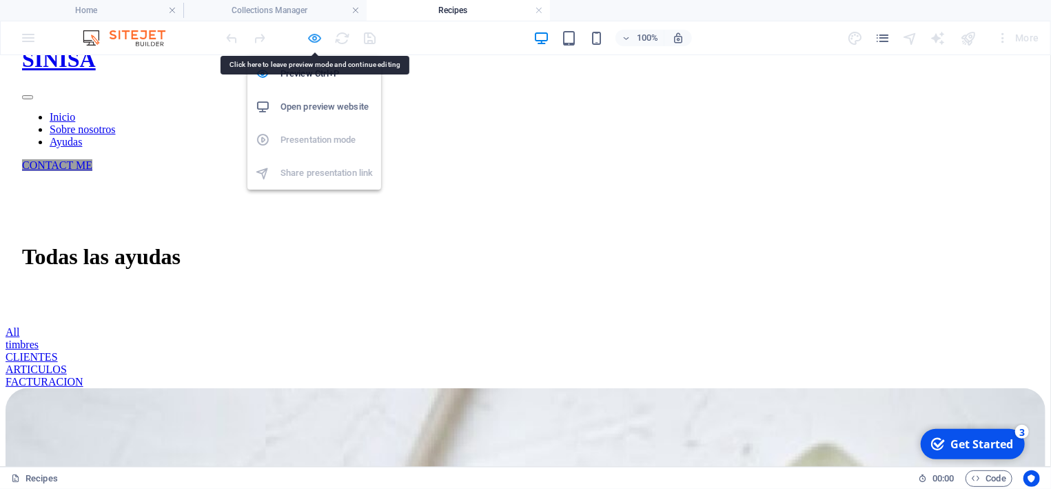
click at [319, 39] on icon "button" at bounding box center [316, 38] width 16 height 16
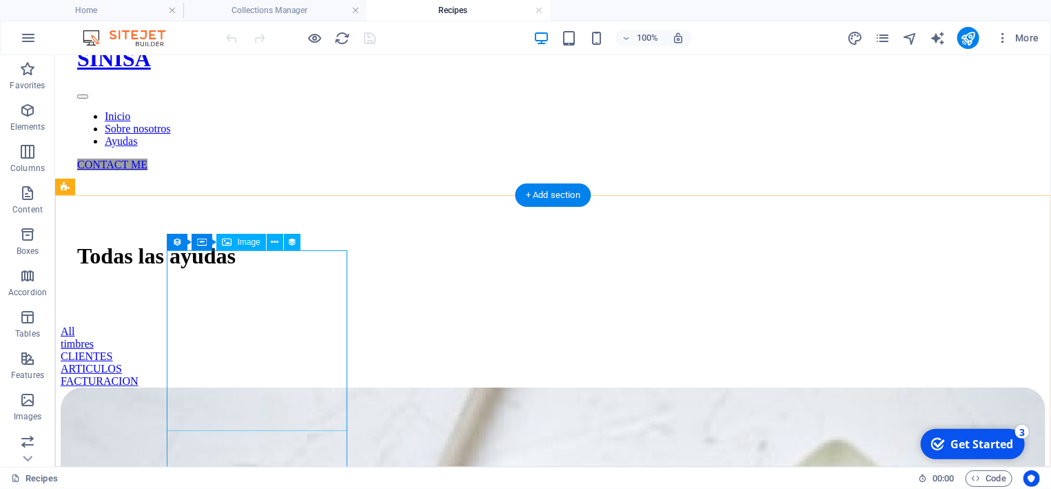
scroll to position [0, 0]
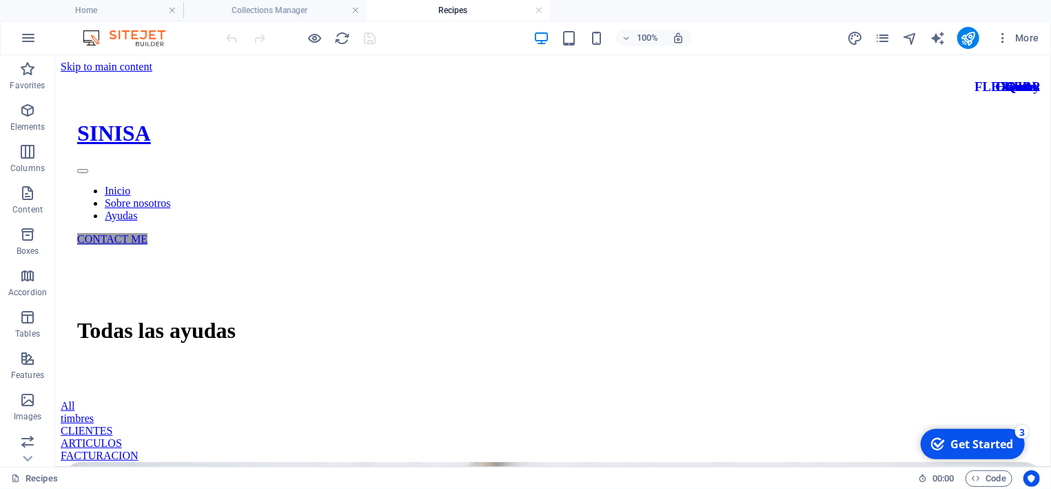
click at [474, 12] on h4 "Recipes" at bounding box center [458, 10] width 183 height 15
click at [467, 8] on h4 "Recipes" at bounding box center [458, 10] width 183 height 15
click at [228, 9] on h4 "Collections Manager" at bounding box center [274, 10] width 183 height 15
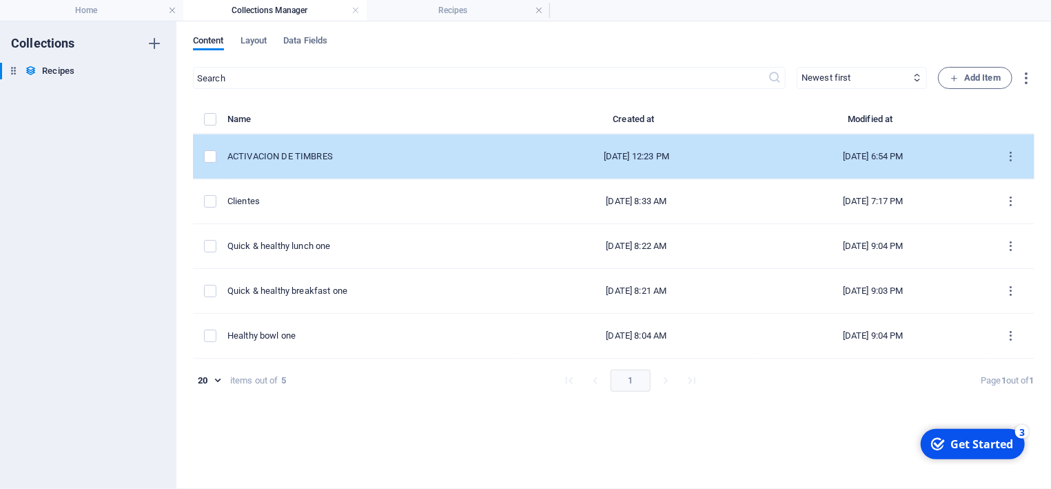
click at [301, 156] on div "ACTIVACION DE TIMBRES" at bounding box center [366, 156] width 276 height 12
select select "Timbres"
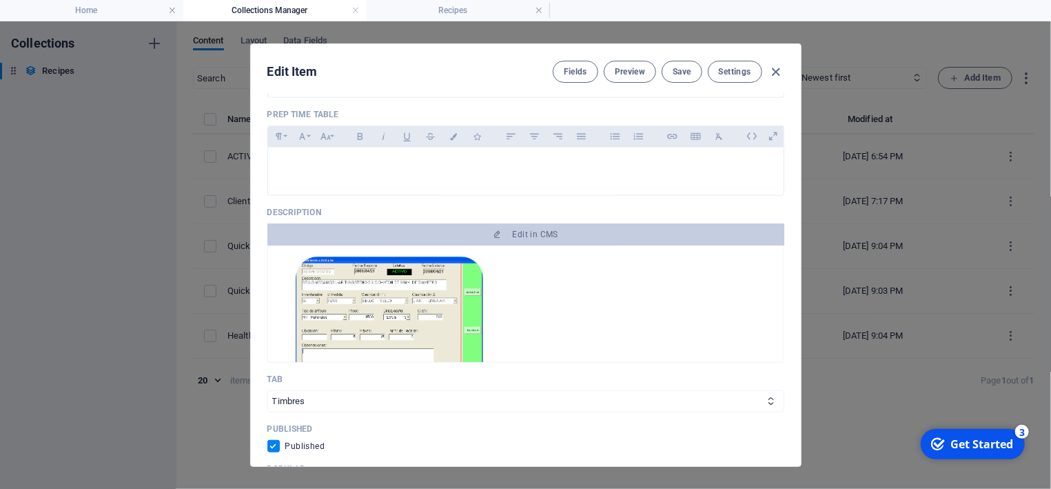
scroll to position [490, 0]
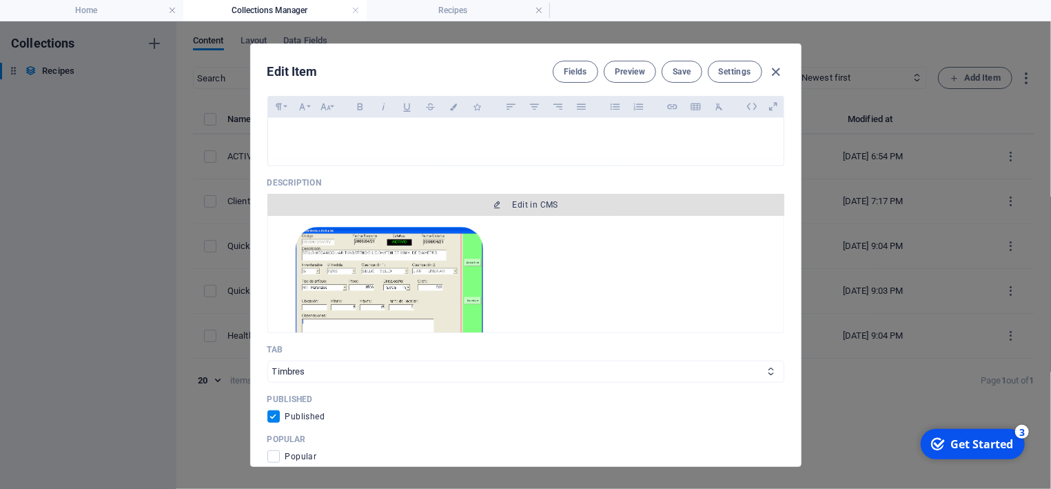
click at [559, 208] on span "Edit in CMS" at bounding box center [526, 204] width 506 height 11
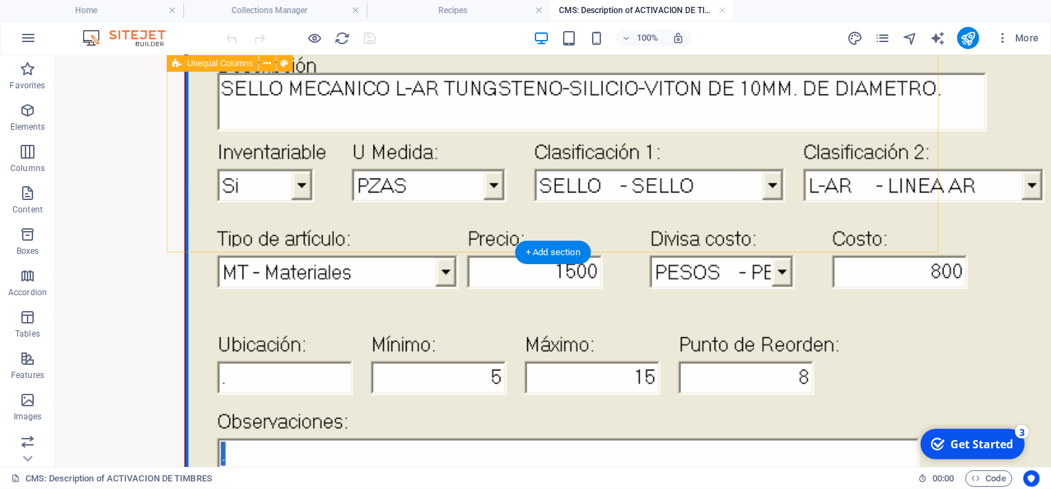
scroll to position [148, 0]
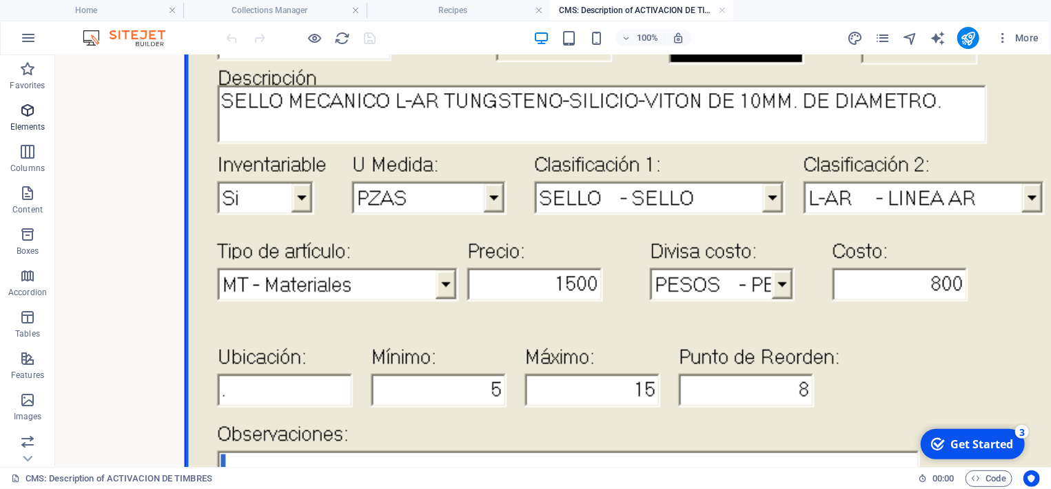
click at [30, 117] on icon "button" at bounding box center [27, 110] width 17 height 17
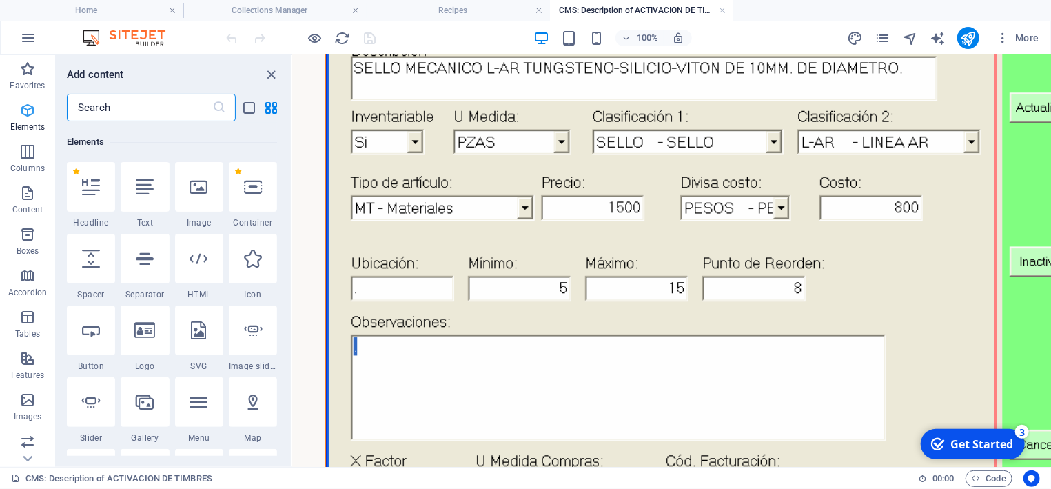
scroll to position [147, 0]
click at [32, 205] on p "Content" at bounding box center [27, 209] width 30 height 11
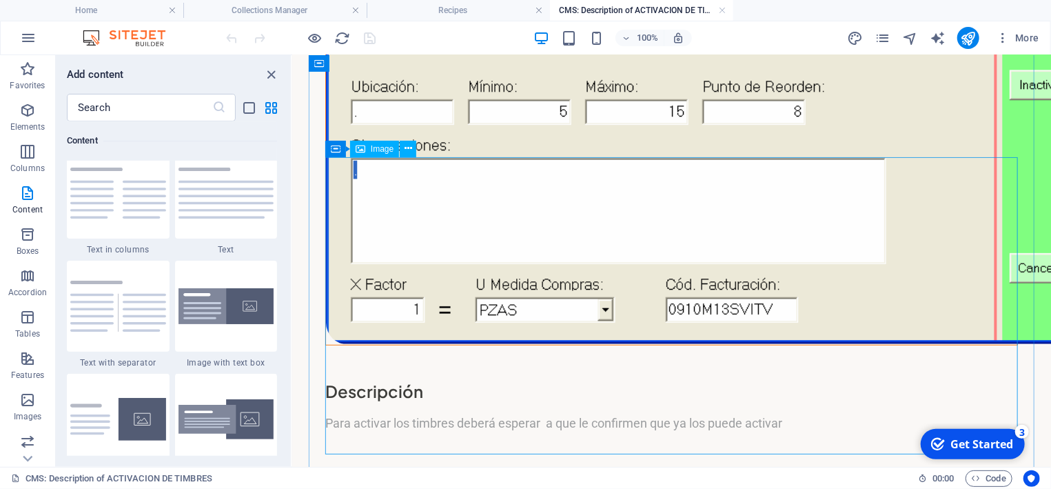
scroll to position [221, 0]
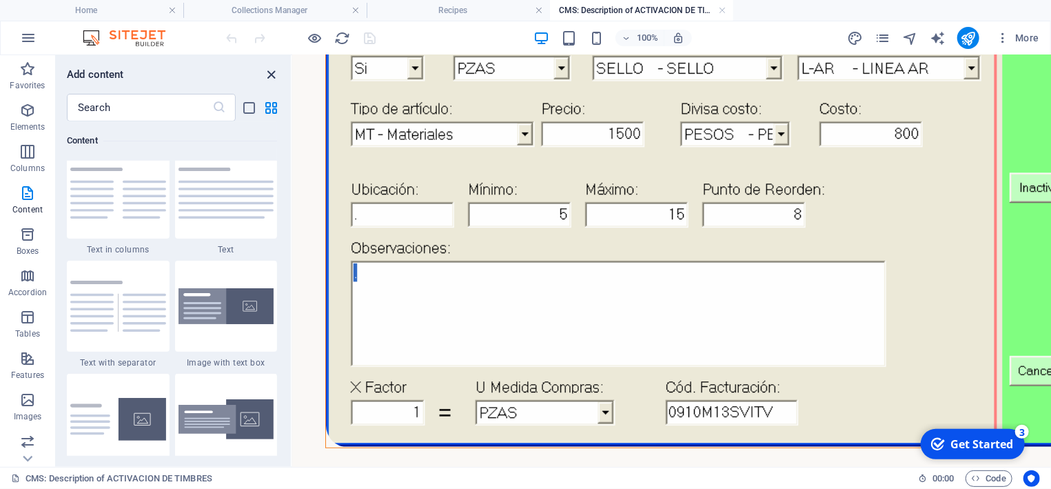
click at [272, 72] on icon "close panel" at bounding box center [272, 75] width 16 height 16
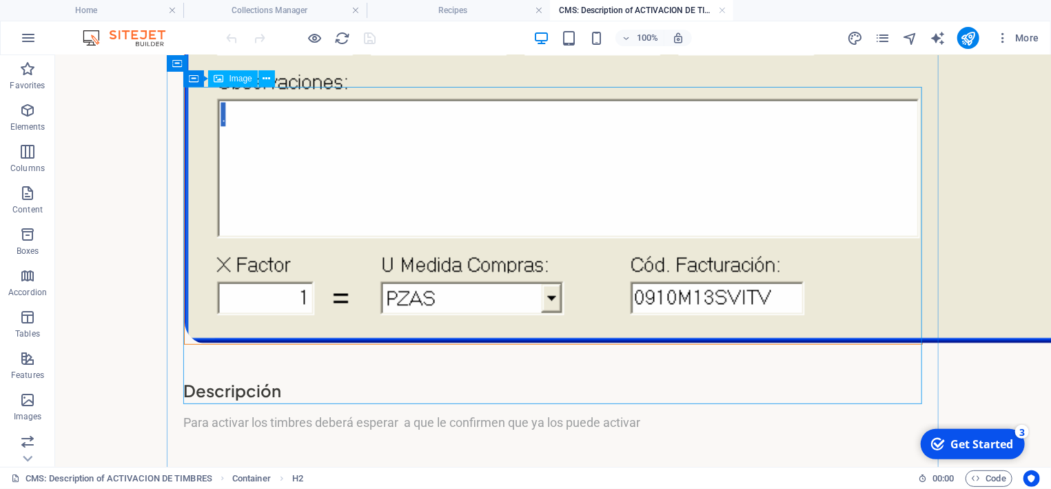
scroll to position [517, 0]
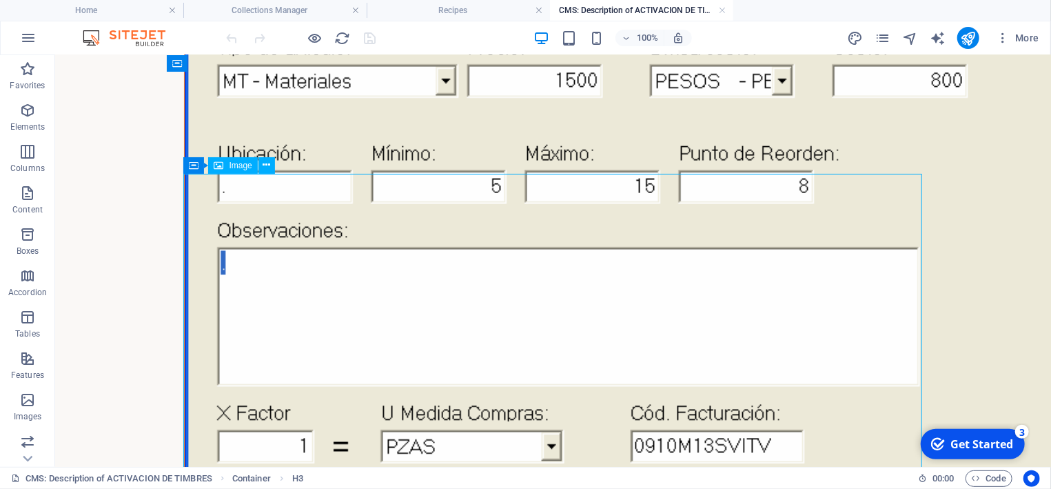
scroll to position [370, 0]
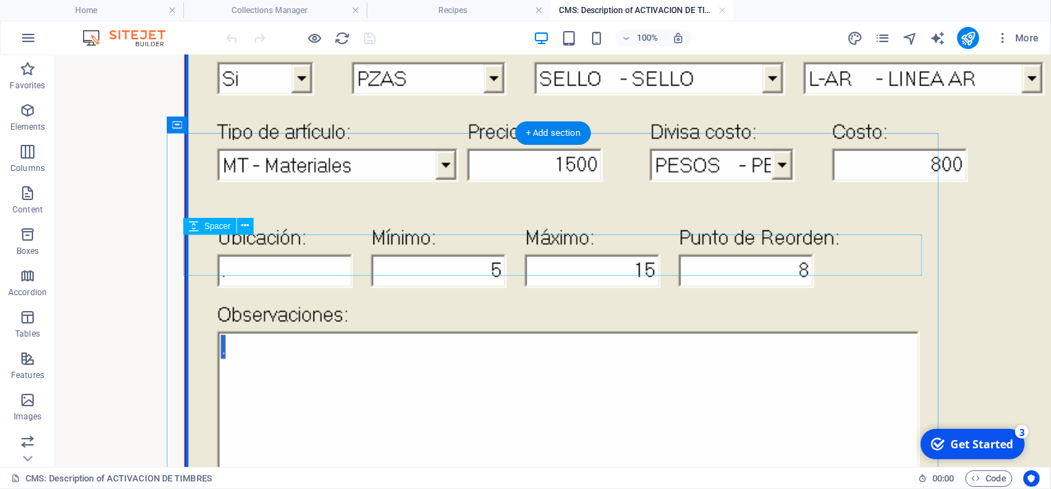
scroll to position [221, 0]
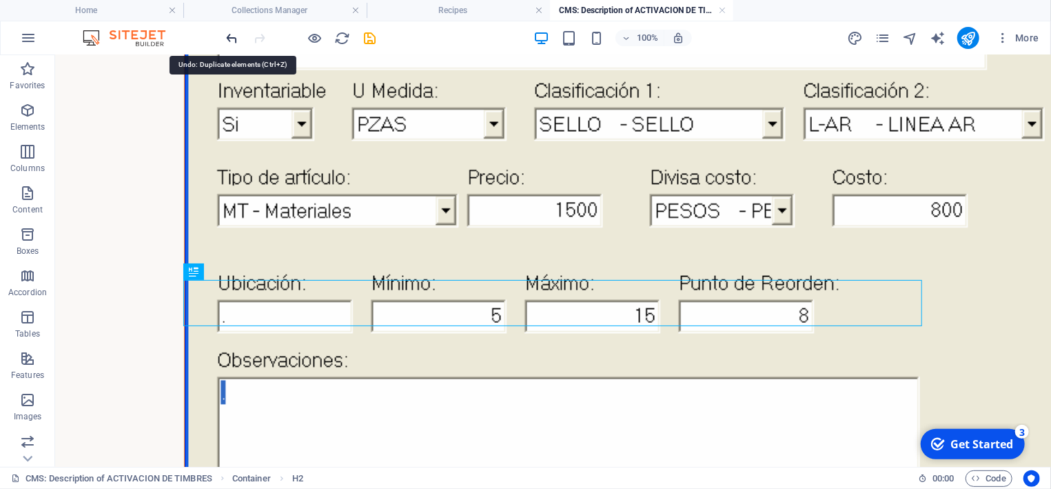
click at [233, 39] on icon "undo" at bounding box center [233, 38] width 16 height 16
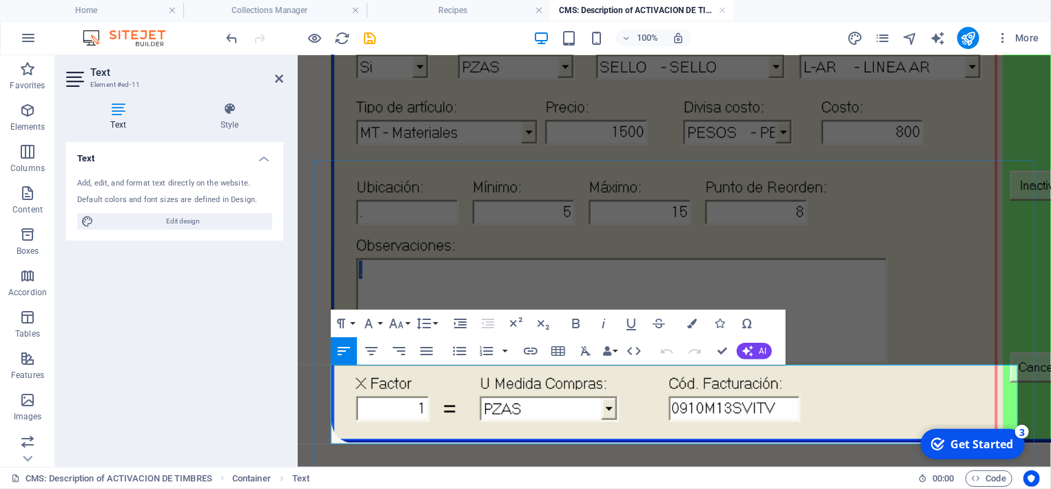
drag, startPoint x: 769, startPoint y: 437, endPoint x: 334, endPoint y: 379, distance: 438.9
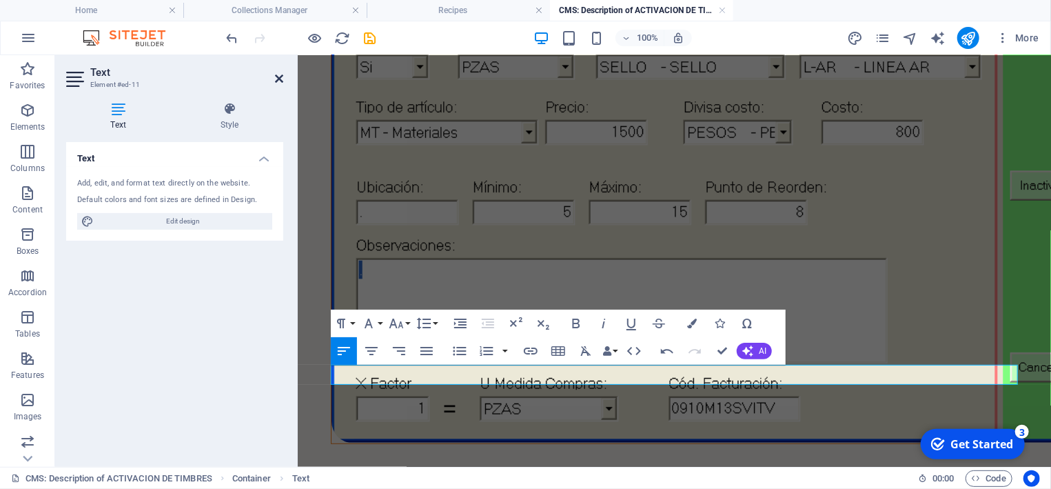
click at [279, 82] on icon at bounding box center [279, 78] width 8 height 11
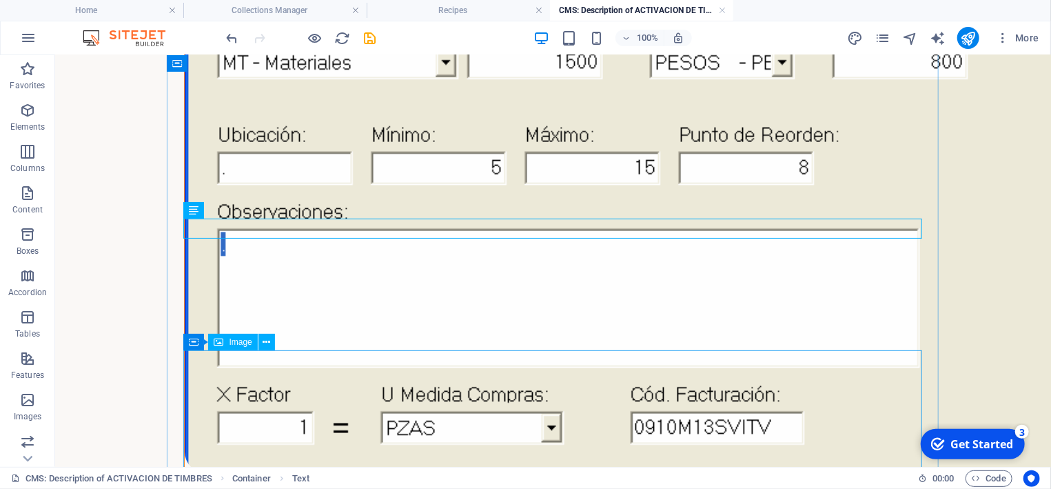
scroll to position [443, 0]
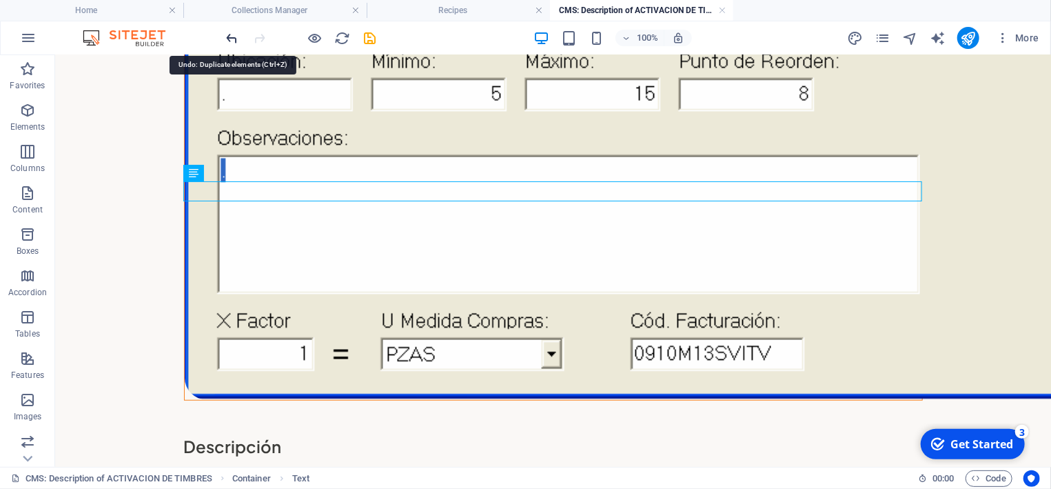
click at [232, 34] on icon "undo" at bounding box center [233, 38] width 16 height 16
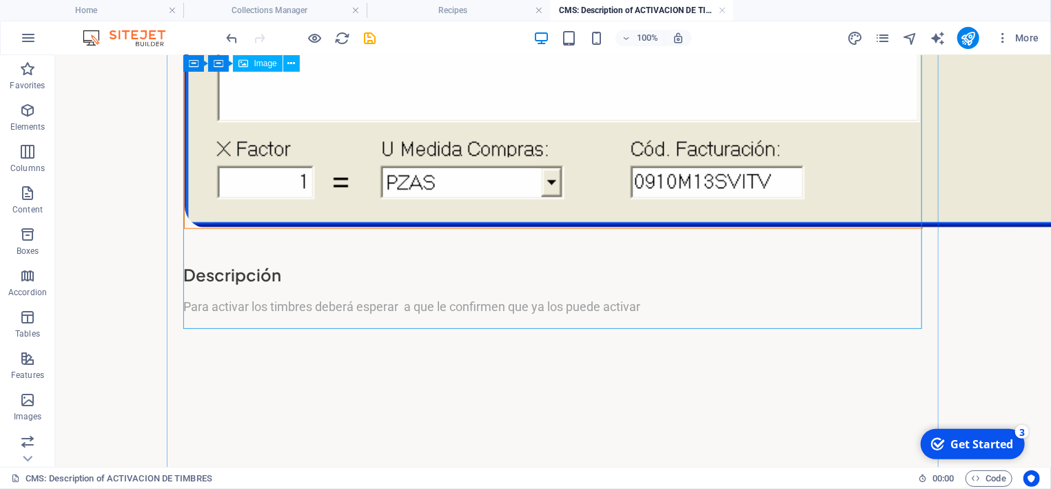
scroll to position [591, 0]
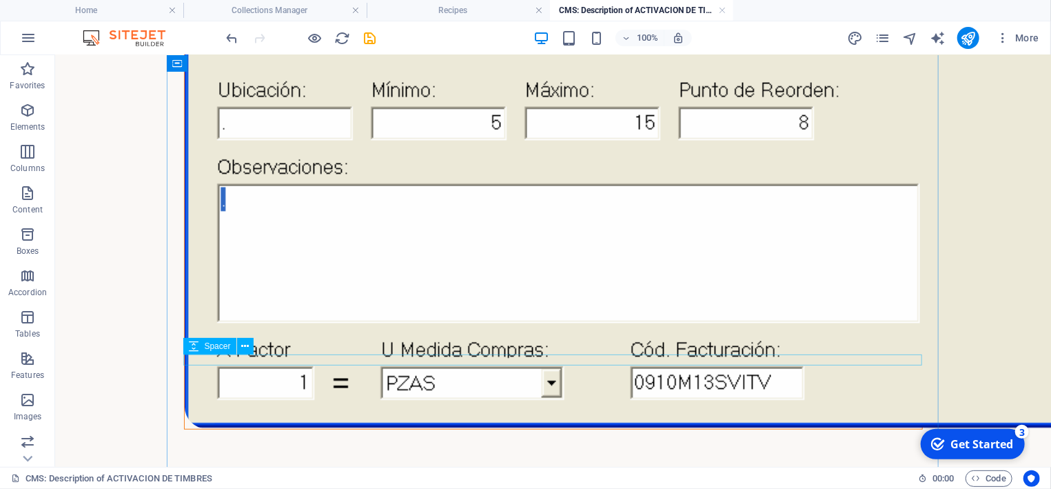
scroll to position [443, 0]
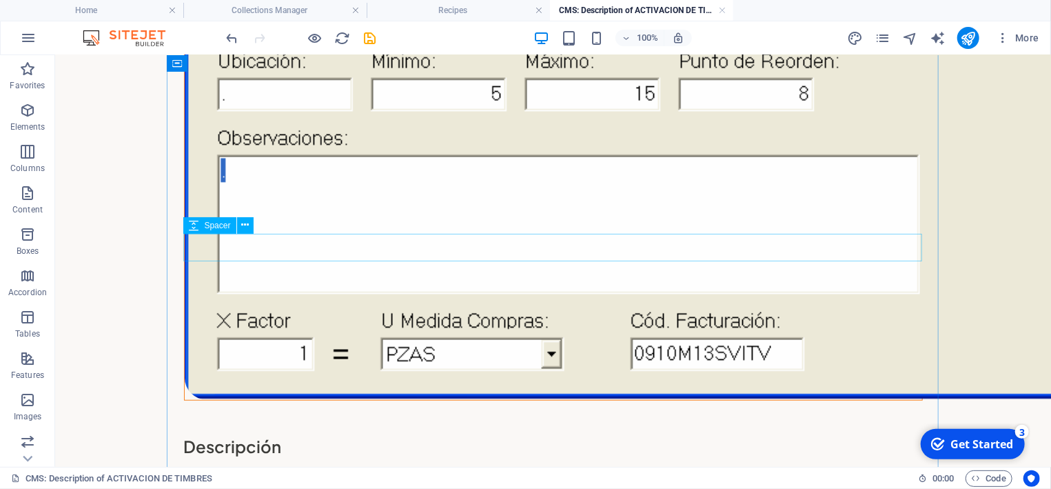
click at [220, 230] on span "Spacer" at bounding box center [217, 225] width 26 height 8
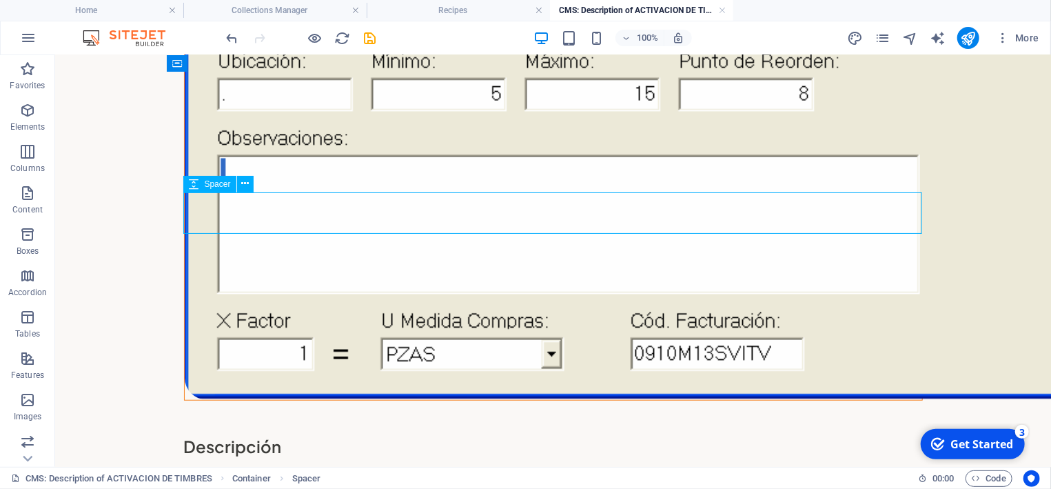
select select "px"
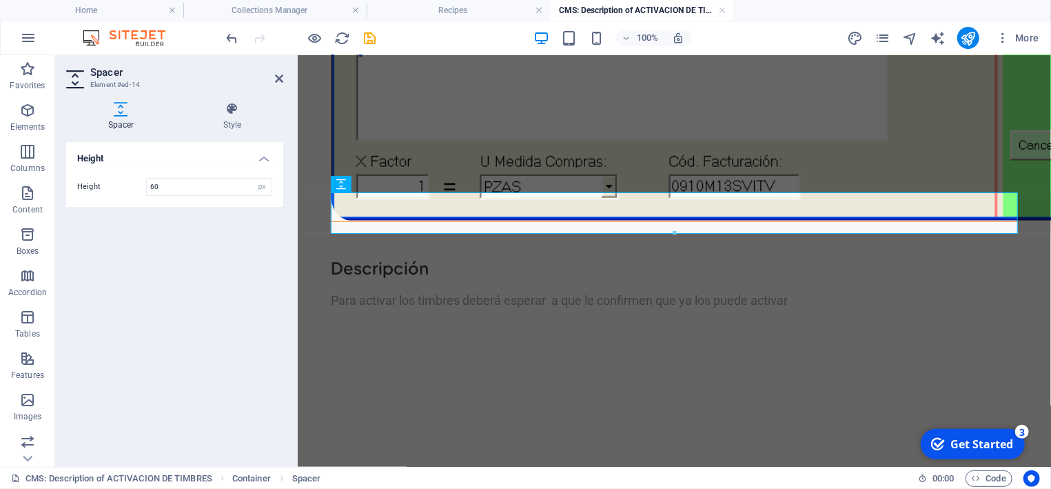
scroll to position [425, 0]
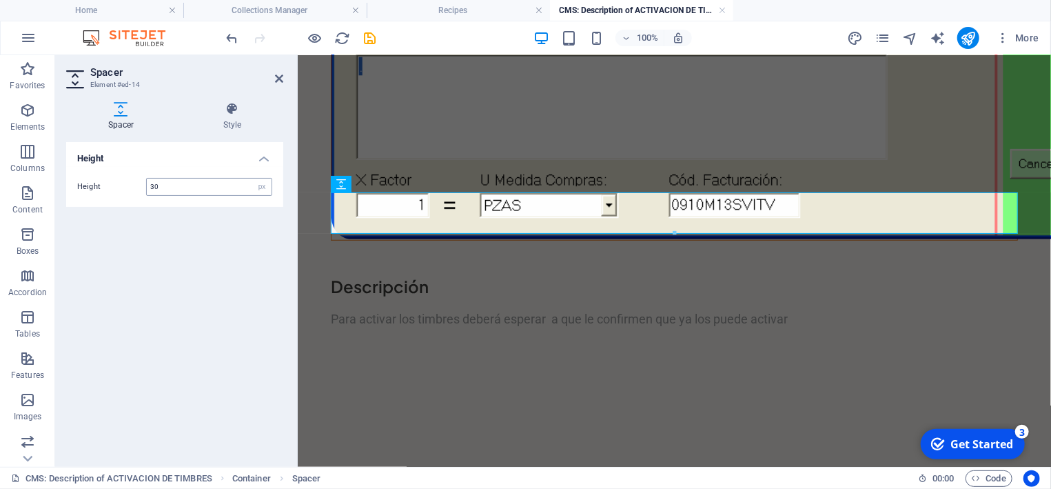
type input "30"
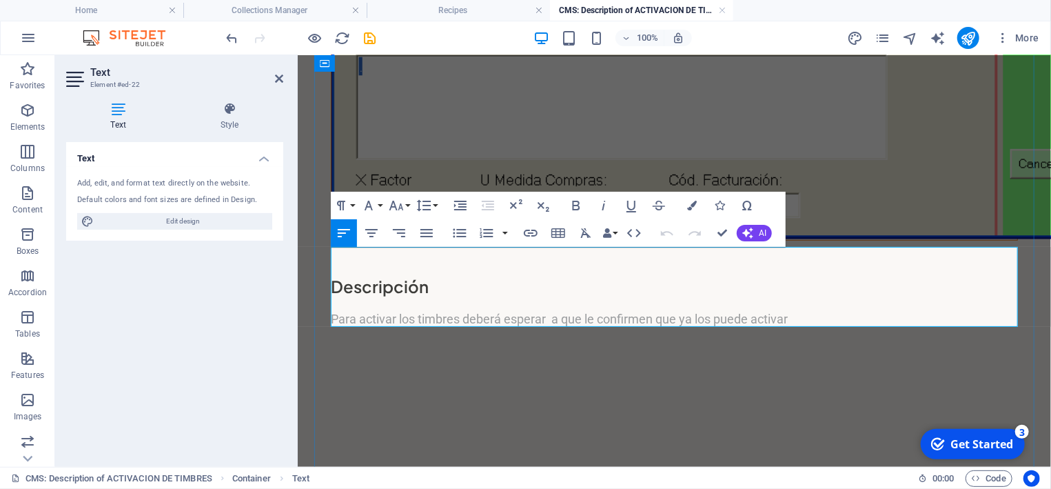
drag, startPoint x: 756, startPoint y: 317, endPoint x: 331, endPoint y: 252, distance: 429.6
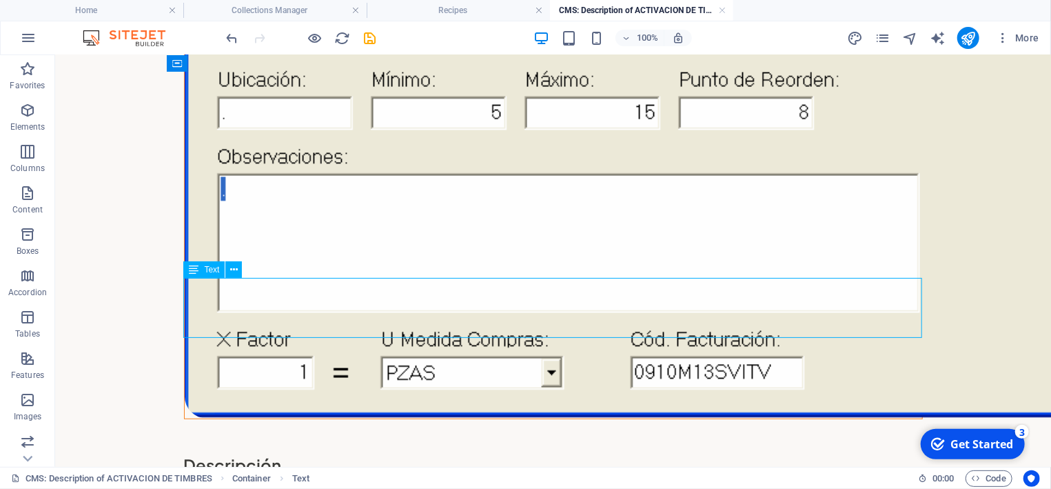
scroll to position [443, 0]
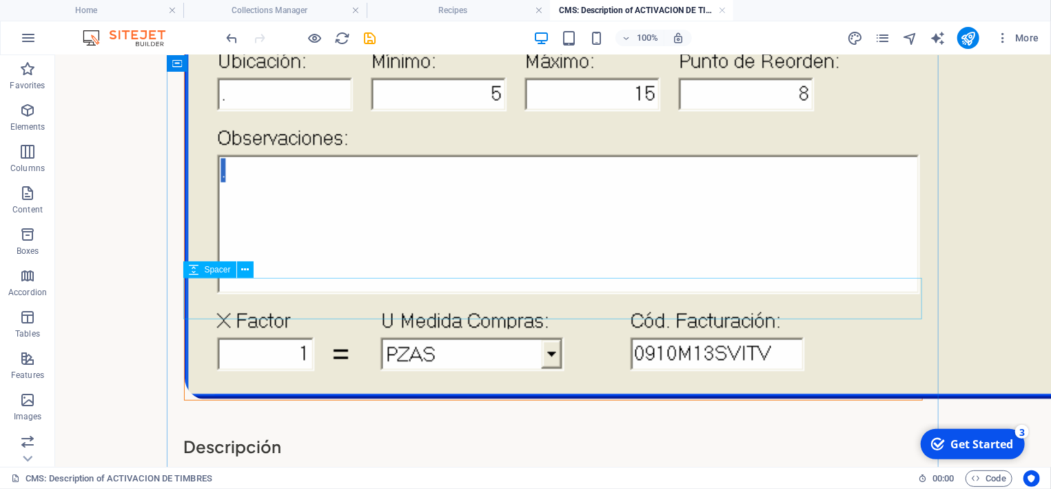
select select "px"
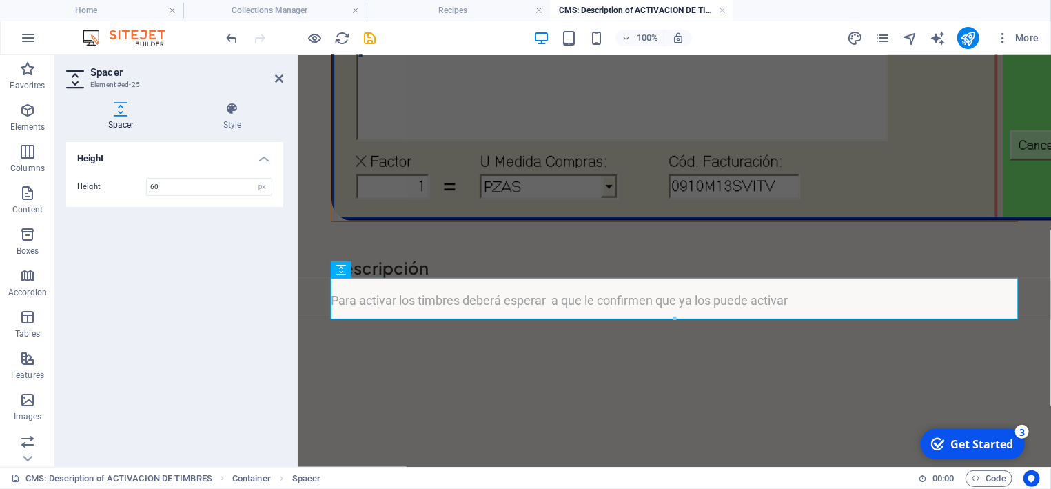
scroll to position [425, 0]
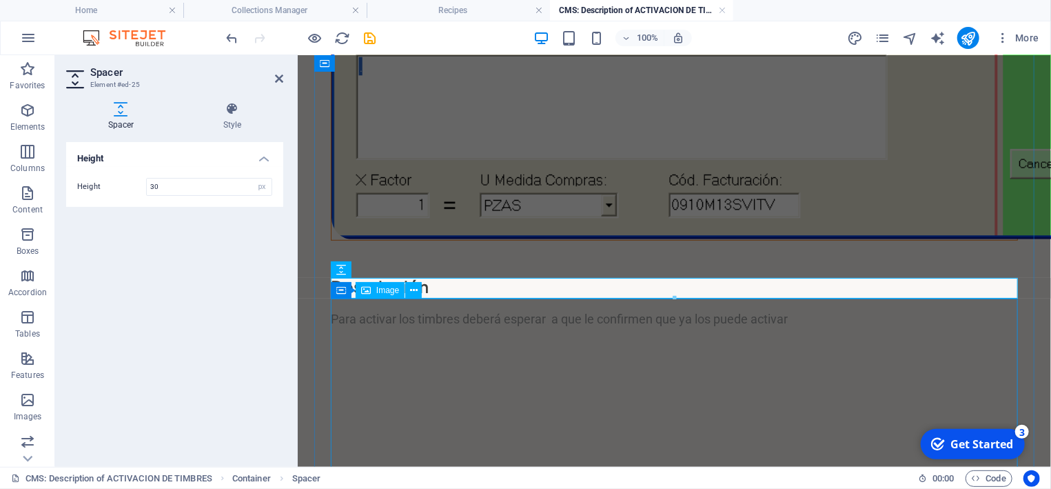
type input "30"
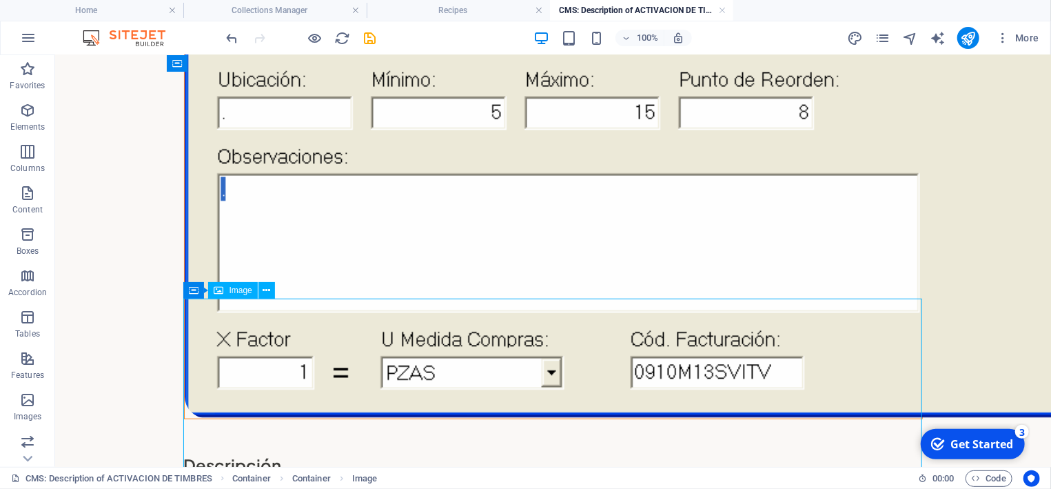
scroll to position [443, 0]
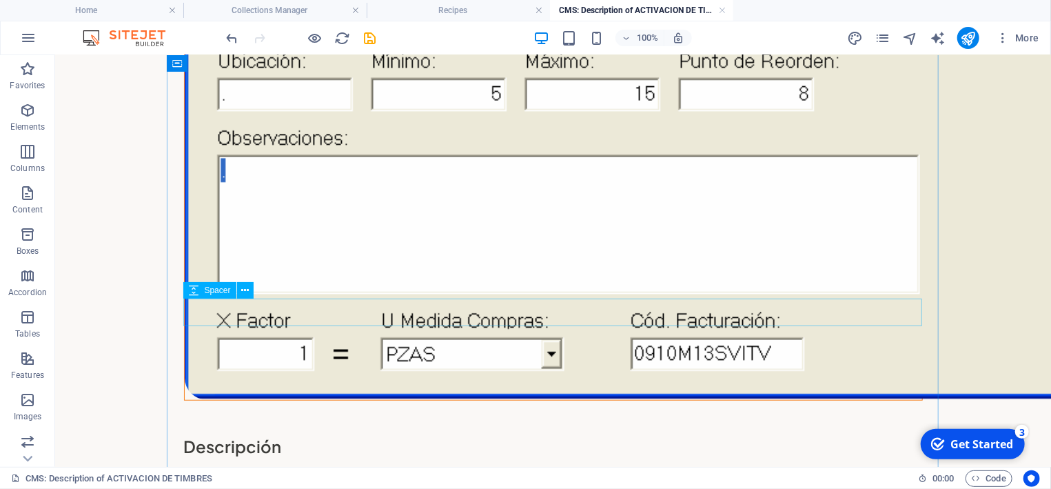
click at [213, 293] on span "Spacer" at bounding box center [217, 290] width 26 height 8
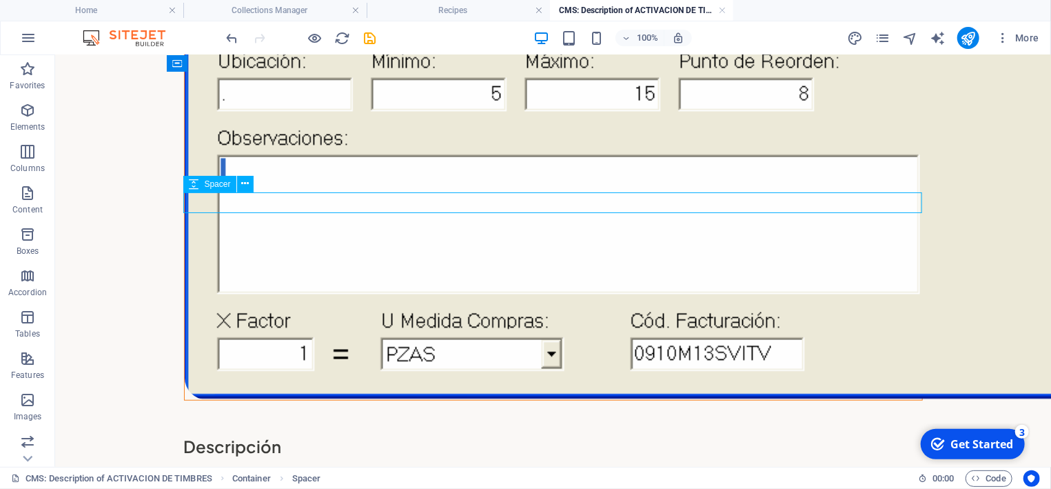
select select "px"
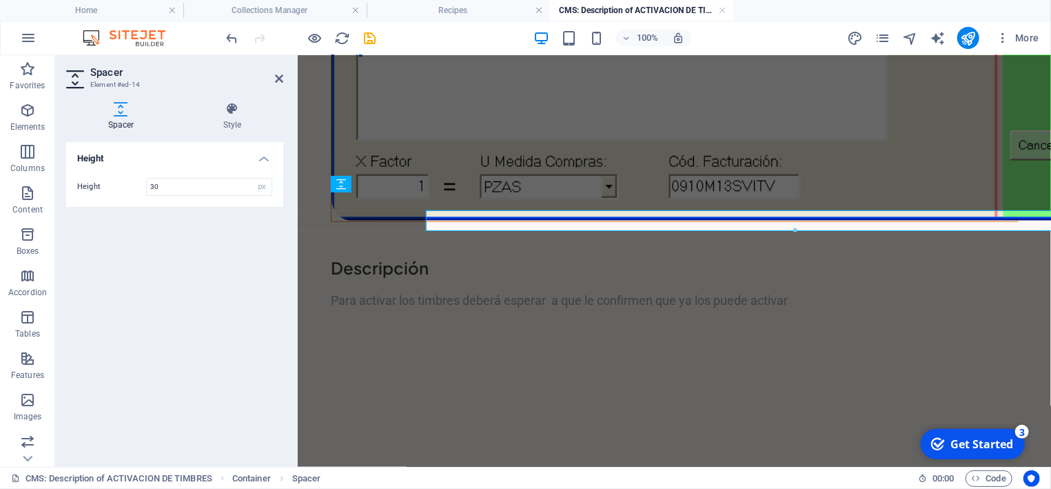
scroll to position [425, 0]
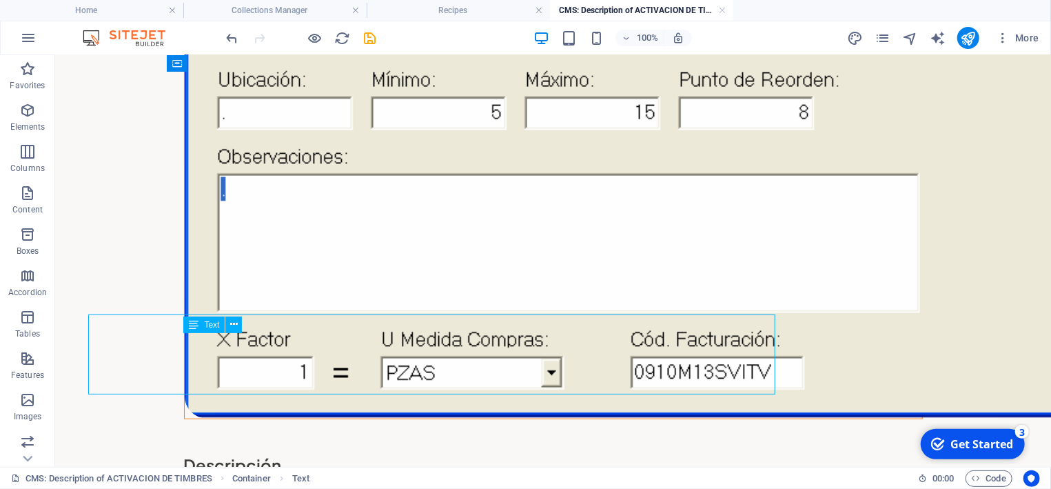
scroll to position [443, 0]
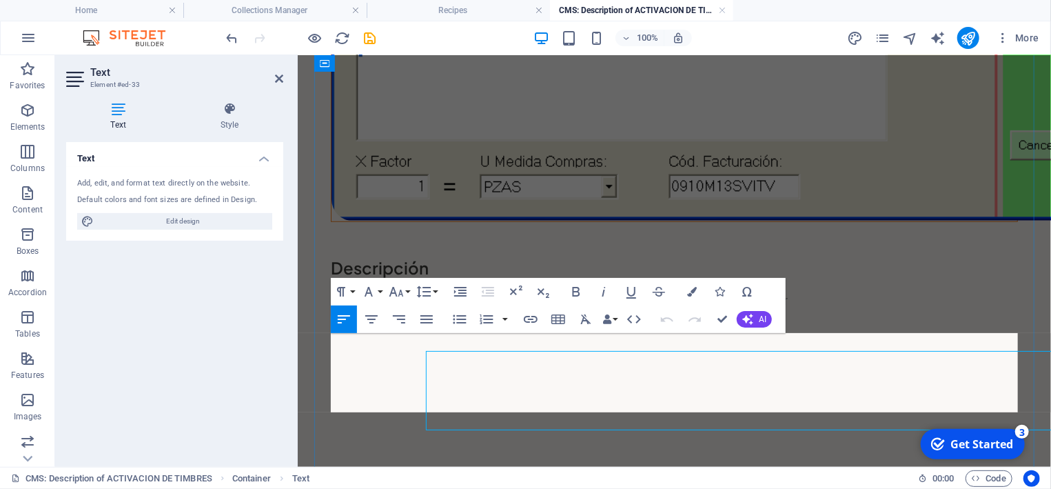
scroll to position [425, 0]
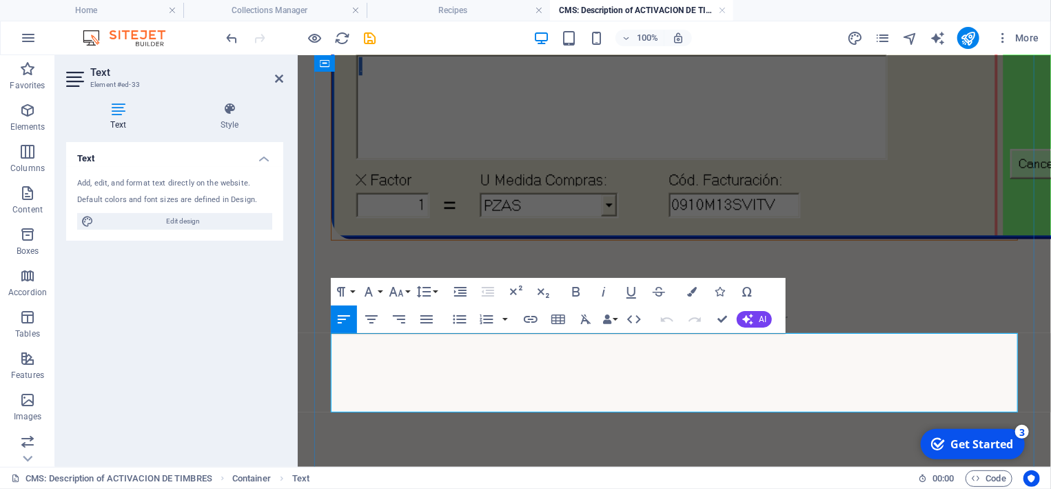
drag, startPoint x: 753, startPoint y: 398, endPoint x: 332, endPoint y: 339, distance: 425.4
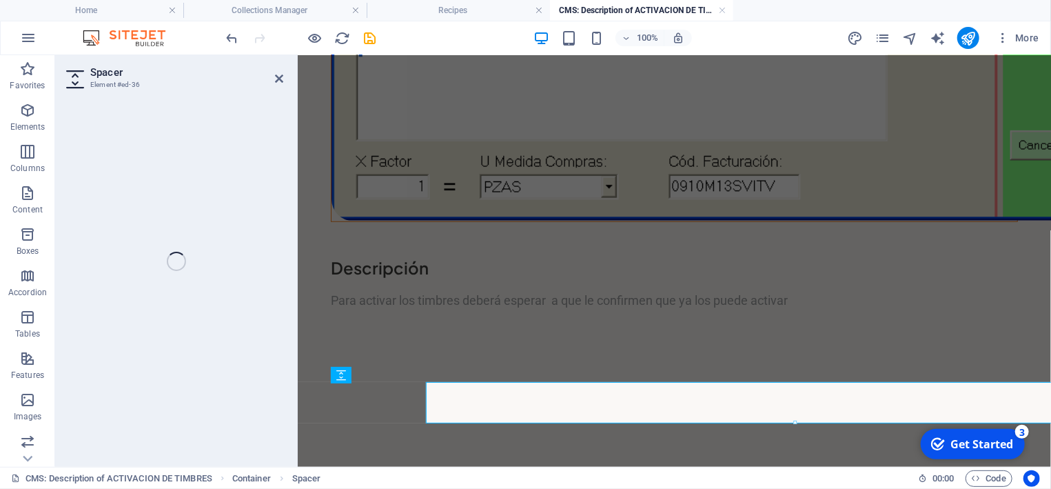
scroll to position [425, 0]
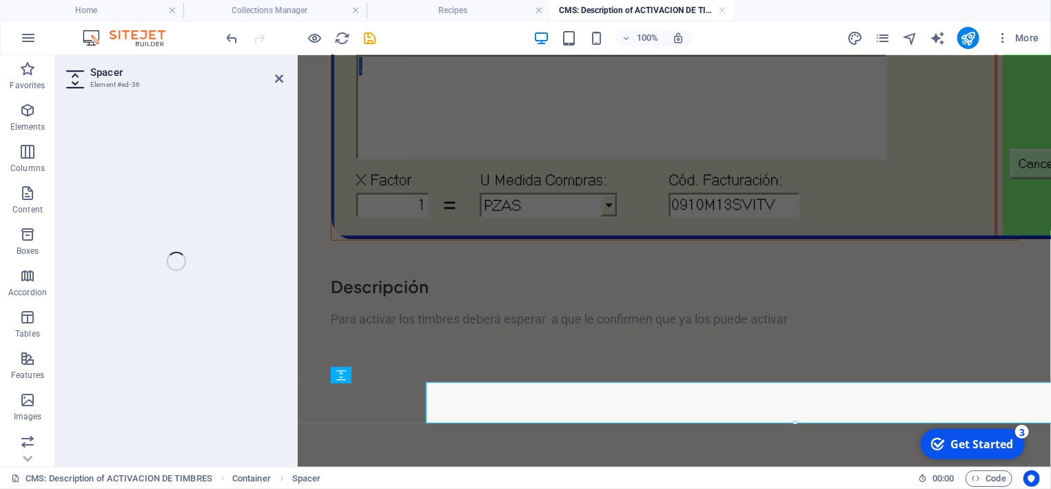
select select "px"
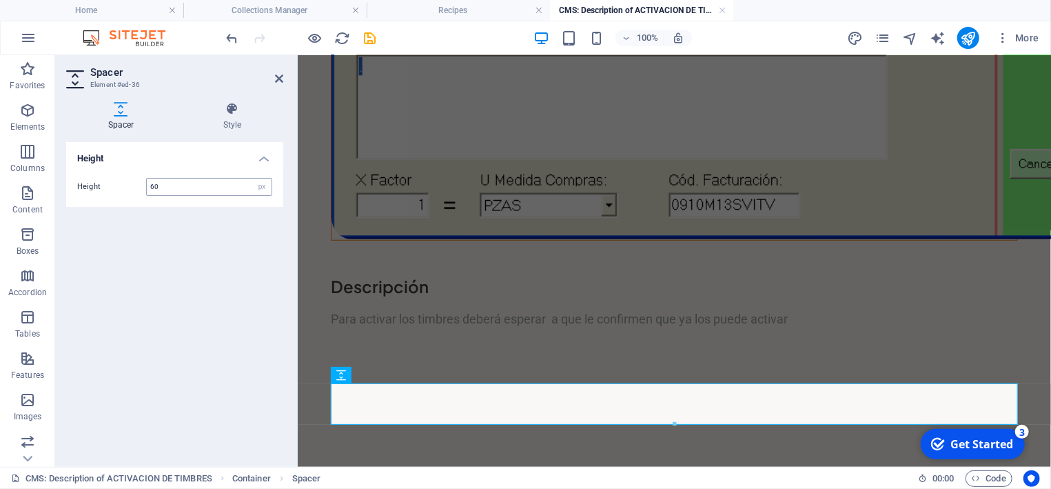
drag, startPoint x: 166, startPoint y: 188, endPoint x: 147, endPoint y: 182, distance: 20.1
click at [147, 182] on input "60" at bounding box center [209, 187] width 125 height 17
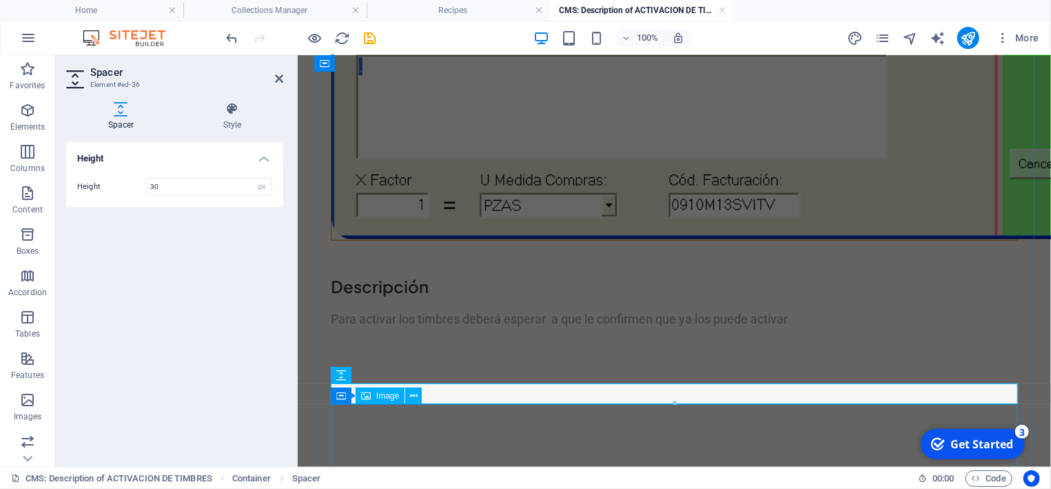
type input "30"
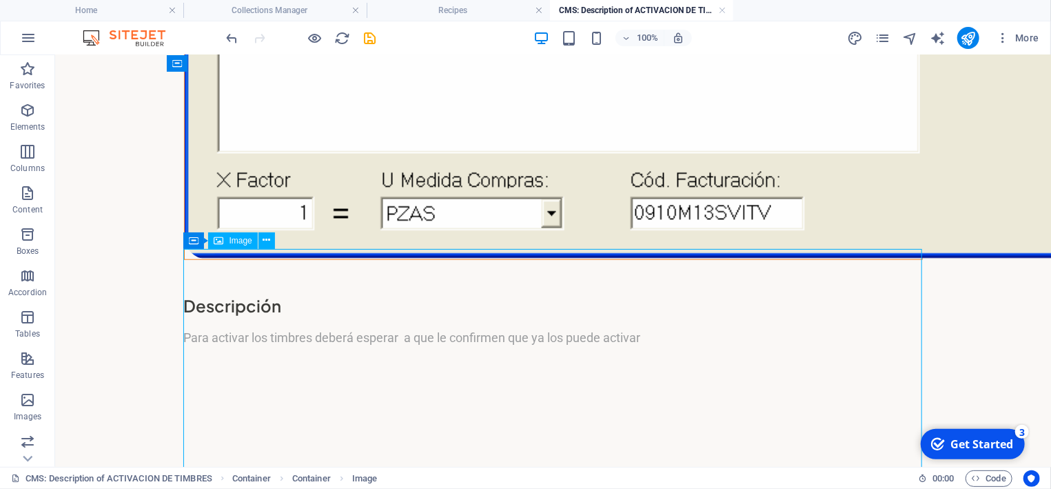
scroll to position [591, 0]
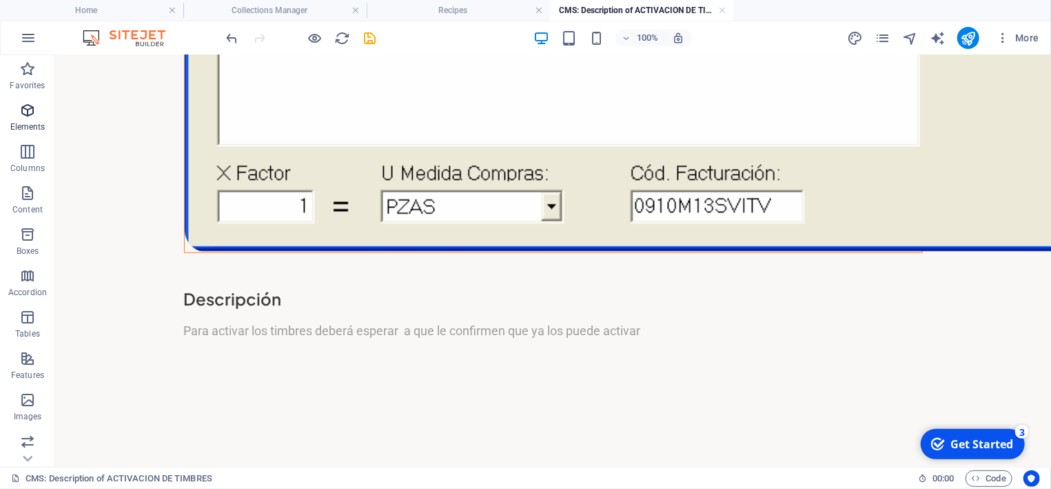
click at [28, 119] on span "Elements" at bounding box center [27, 118] width 55 height 33
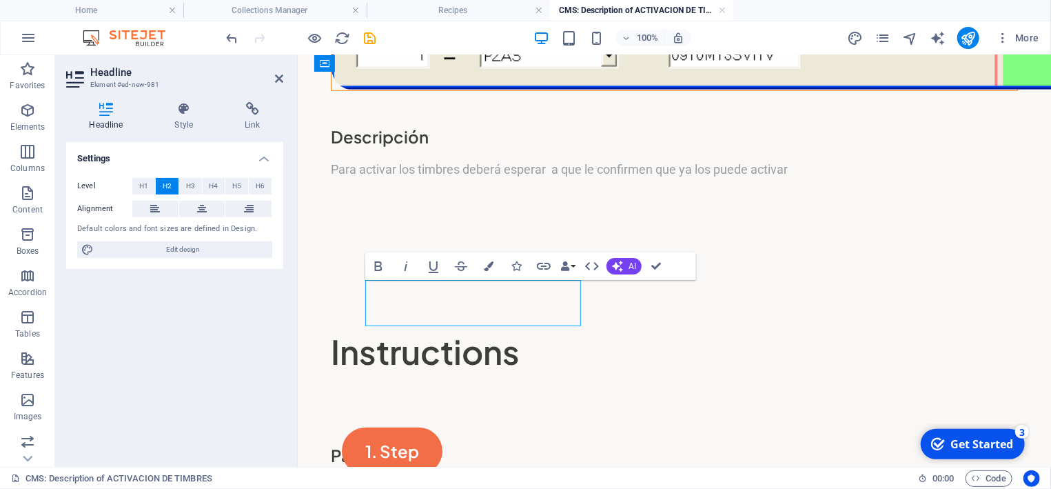
scroll to position [573, 0]
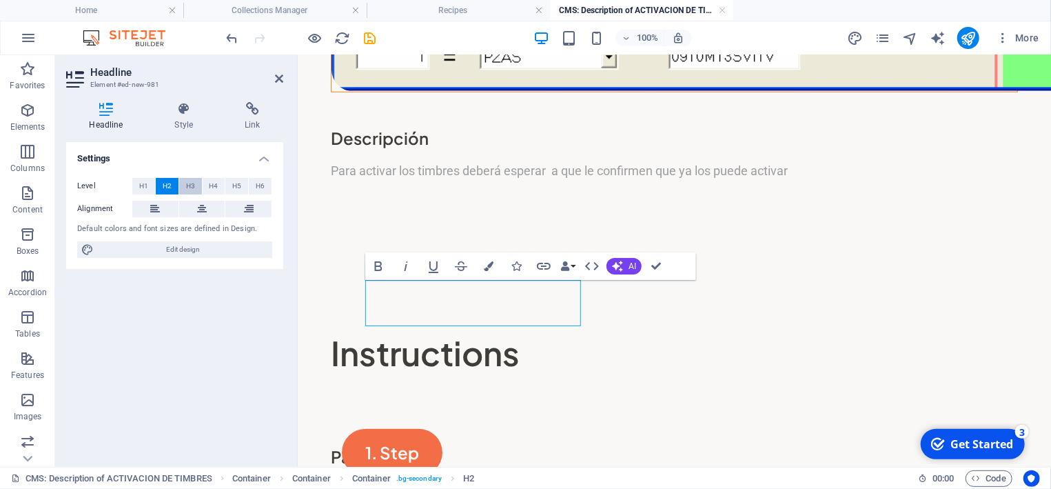
click at [192, 186] on span "H3" at bounding box center [190, 186] width 9 height 17
click at [210, 182] on span "H4" at bounding box center [213, 186] width 9 height 17
click at [195, 183] on button "H3" at bounding box center [190, 186] width 23 height 17
click at [164, 188] on span "H2" at bounding box center [167, 186] width 9 height 17
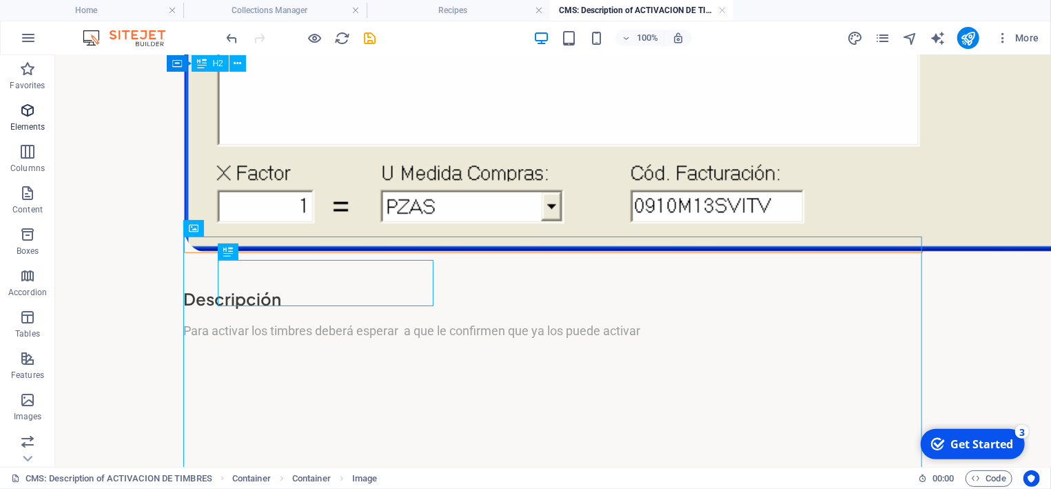
click at [28, 123] on p "Elements" at bounding box center [27, 126] width 35 height 11
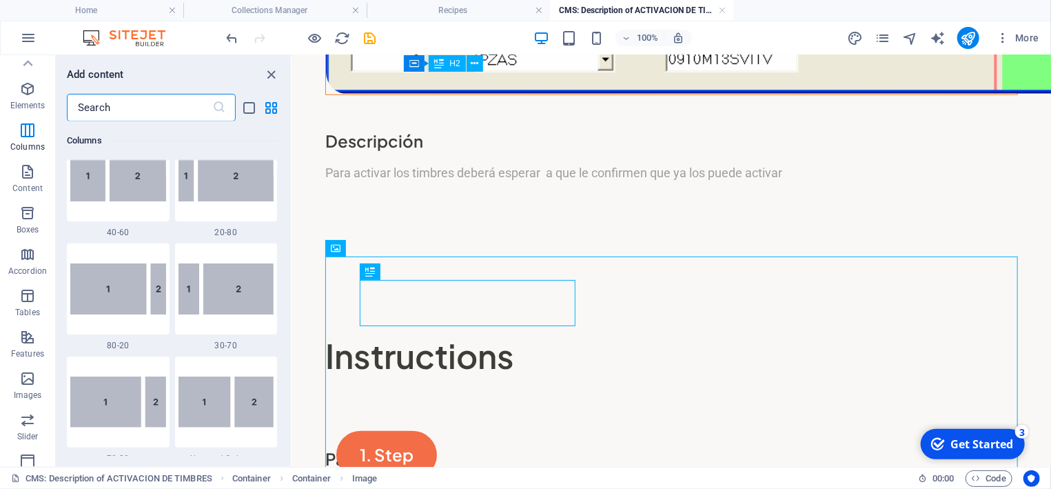
scroll to position [0, 0]
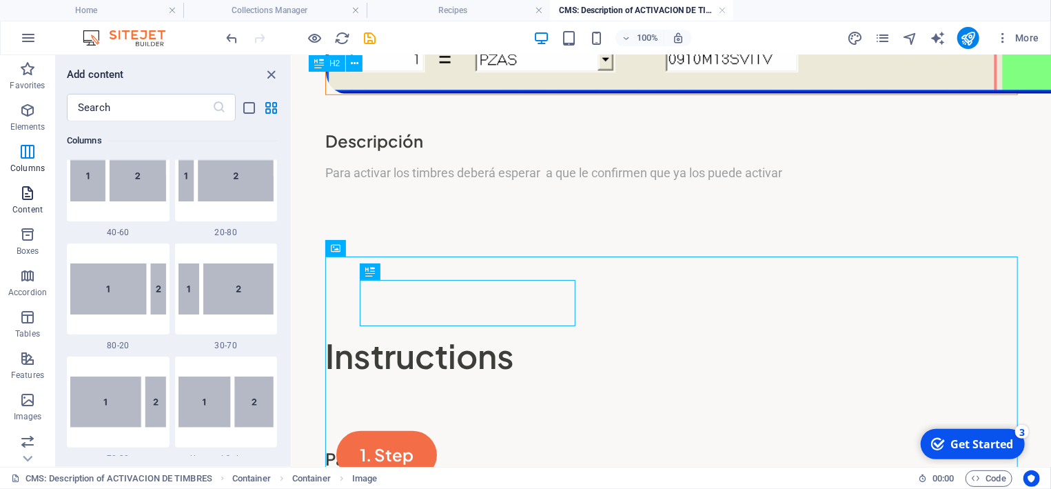
click at [24, 192] on icon "button" at bounding box center [27, 193] width 17 height 17
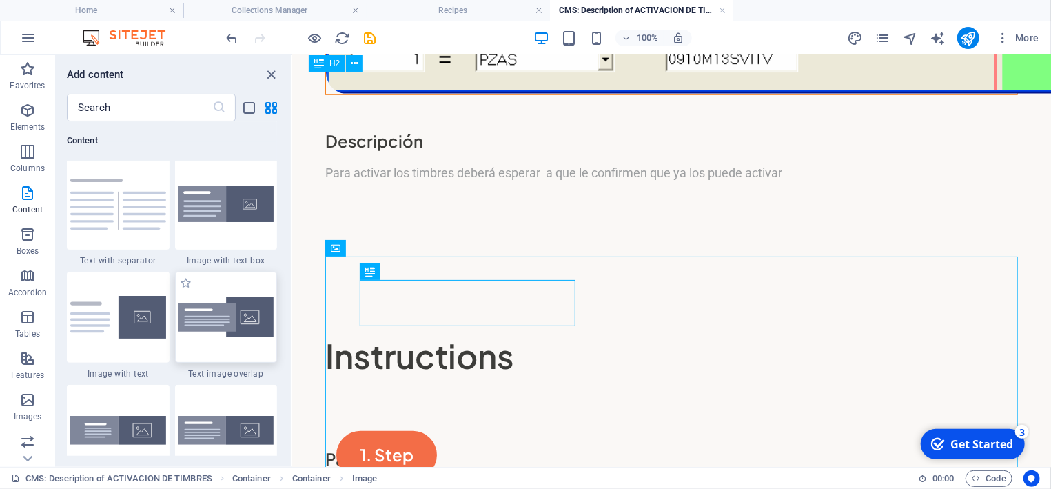
scroll to position [2555, 0]
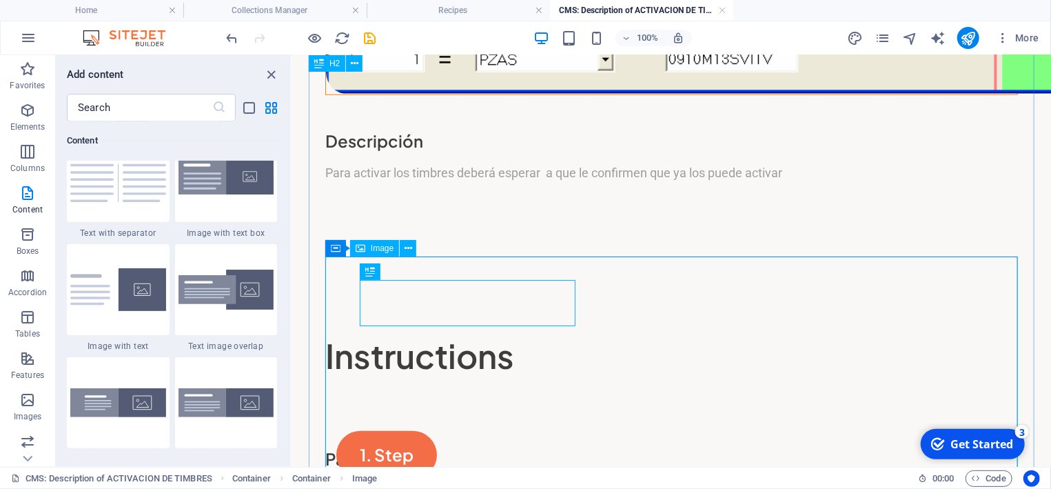
click at [343, 249] on div "Container" at bounding box center [356, 248] width 62 height 17
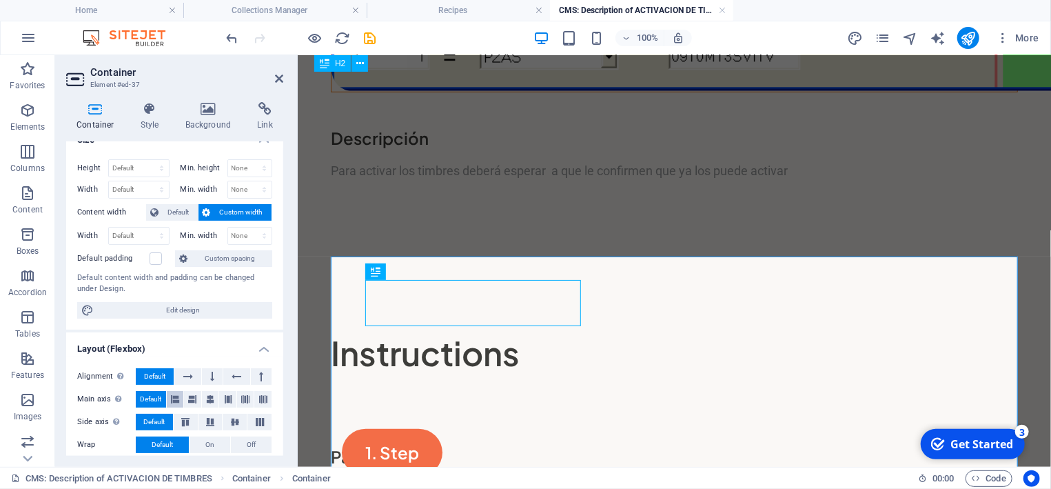
scroll to position [0, 0]
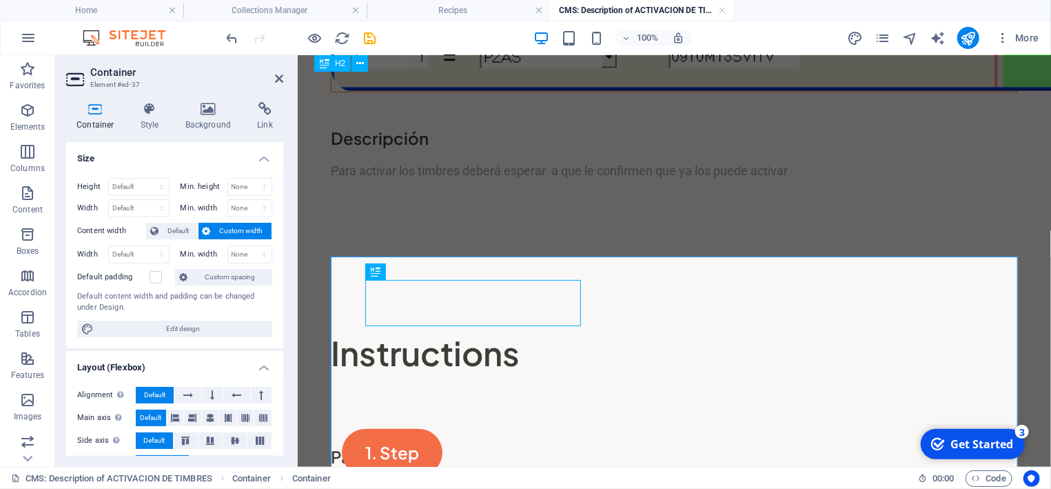
drag, startPoint x: 151, startPoint y: 146, endPoint x: 179, endPoint y: 174, distance: 39.5
click at [157, 146] on h4 "Size" at bounding box center [174, 154] width 217 height 25
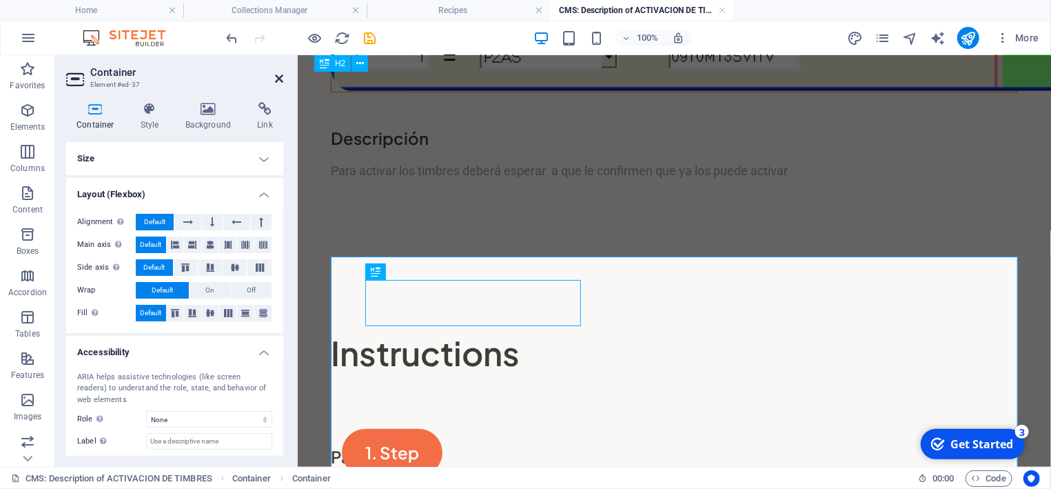
click at [279, 80] on icon at bounding box center [279, 78] width 8 height 11
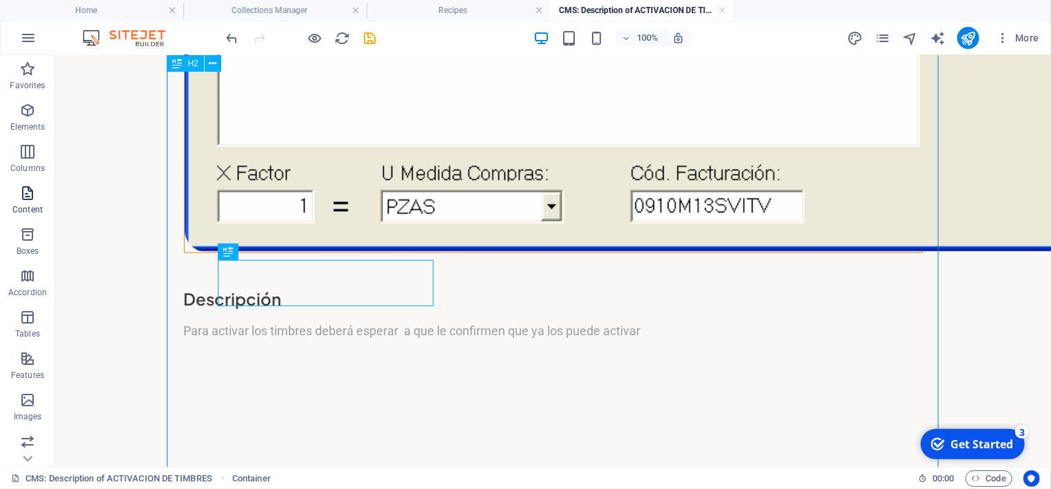
click at [26, 197] on icon "button" at bounding box center [27, 193] width 17 height 17
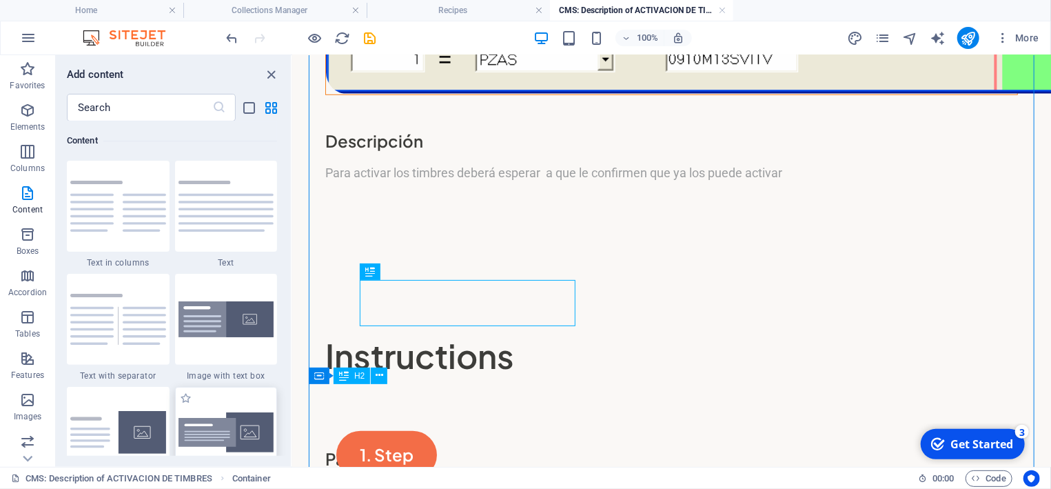
scroll to position [578, 0]
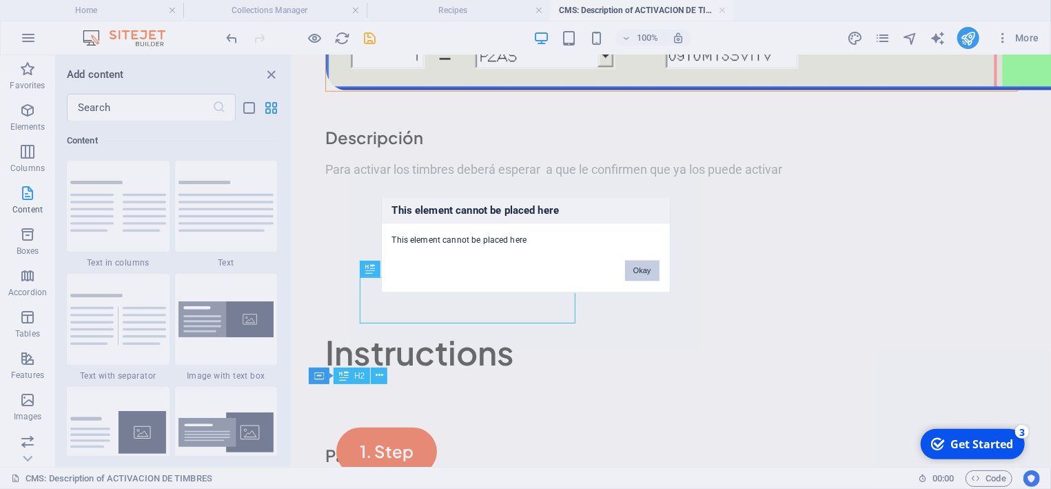
click at [645, 270] on button "Okay" at bounding box center [642, 270] width 34 height 21
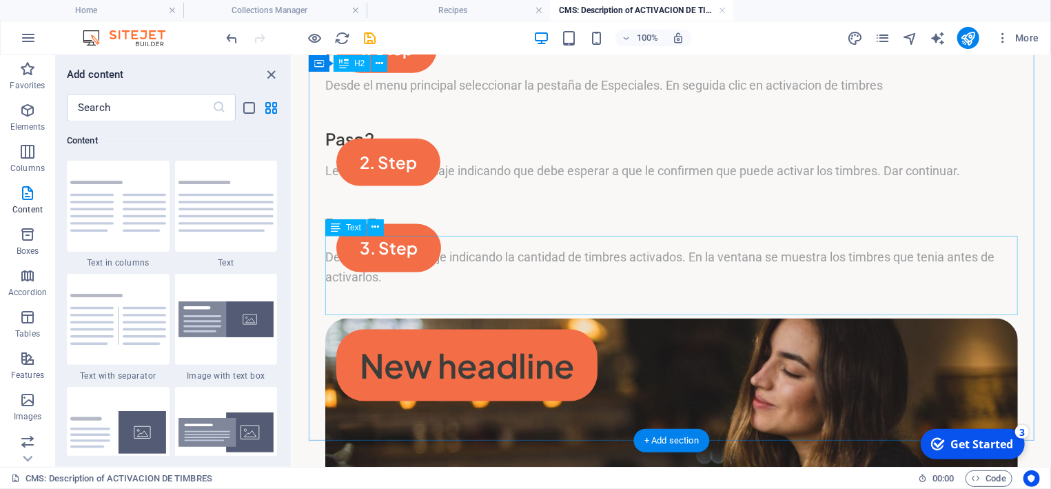
scroll to position [984, 0]
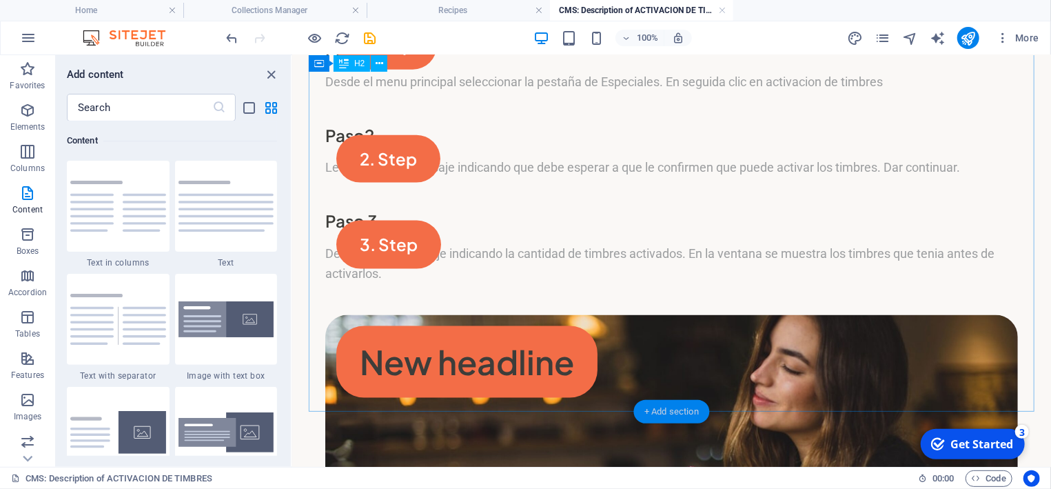
click at [671, 405] on div "+ Add section" at bounding box center [672, 411] width 77 height 23
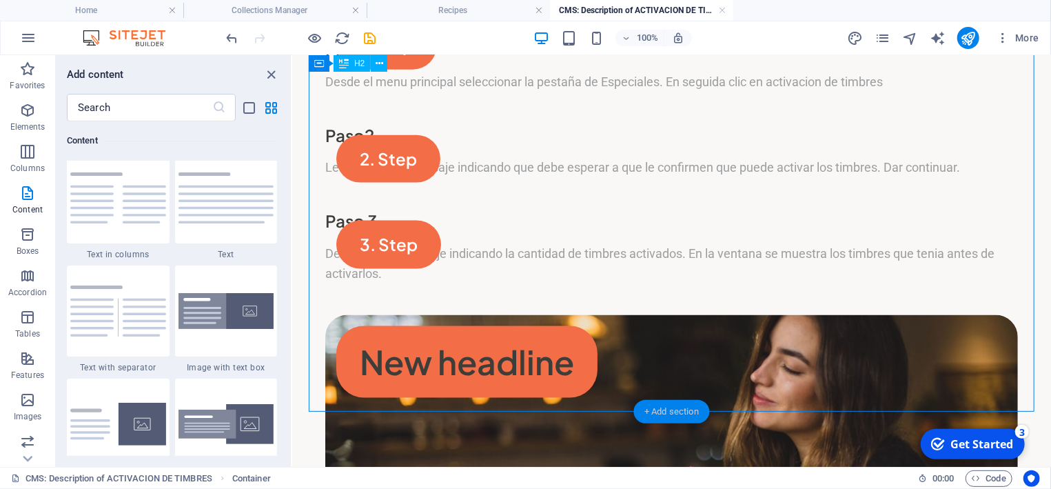
scroll to position [2425, 0]
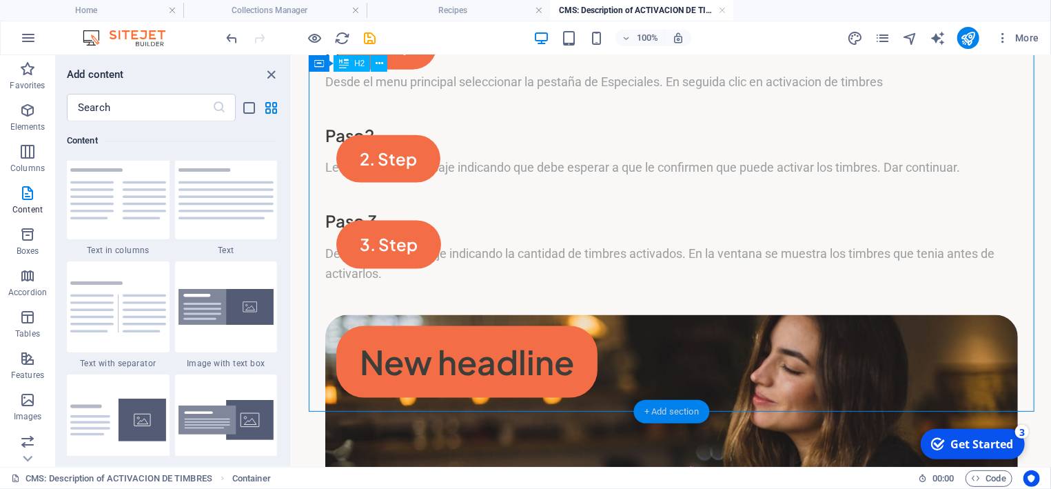
click at [667, 410] on div "+ Add section" at bounding box center [672, 411] width 77 height 23
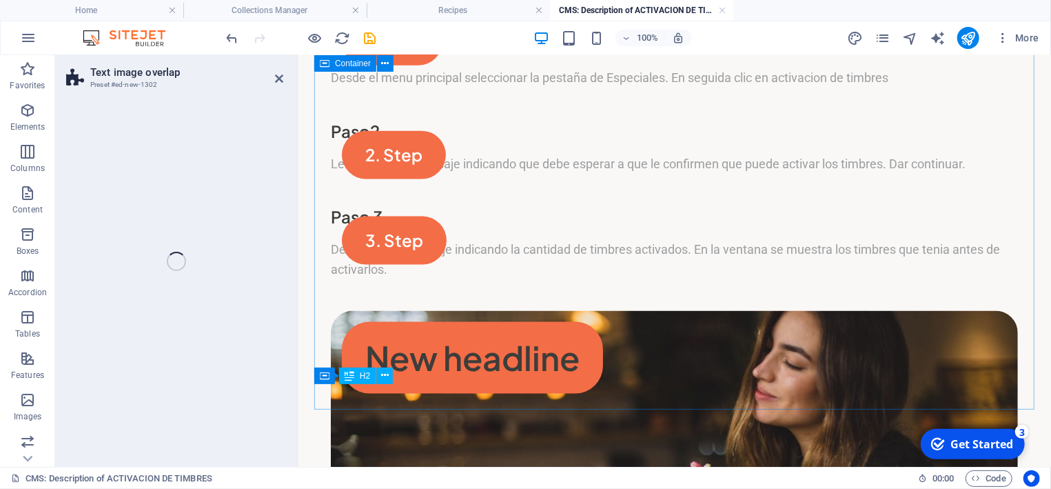
scroll to position [982, 0]
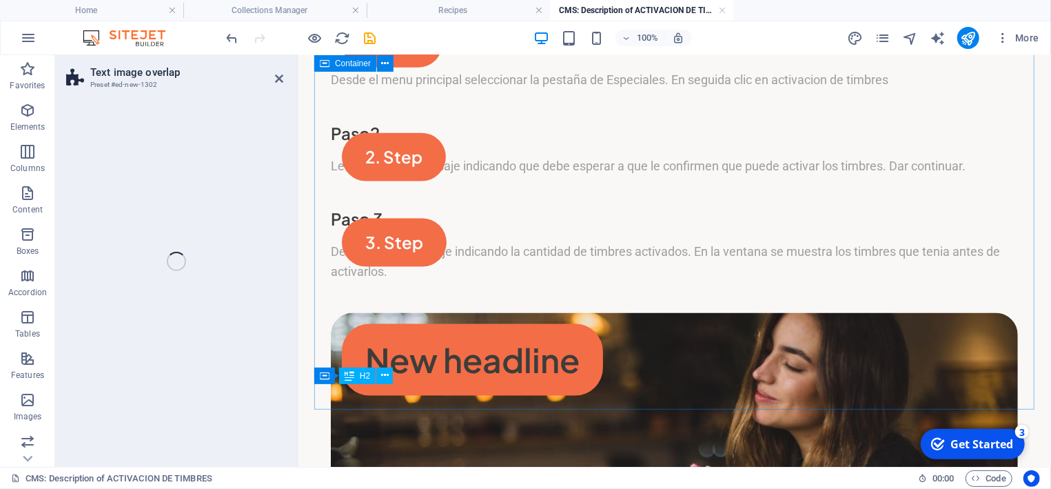
select select "rem"
select select "px"
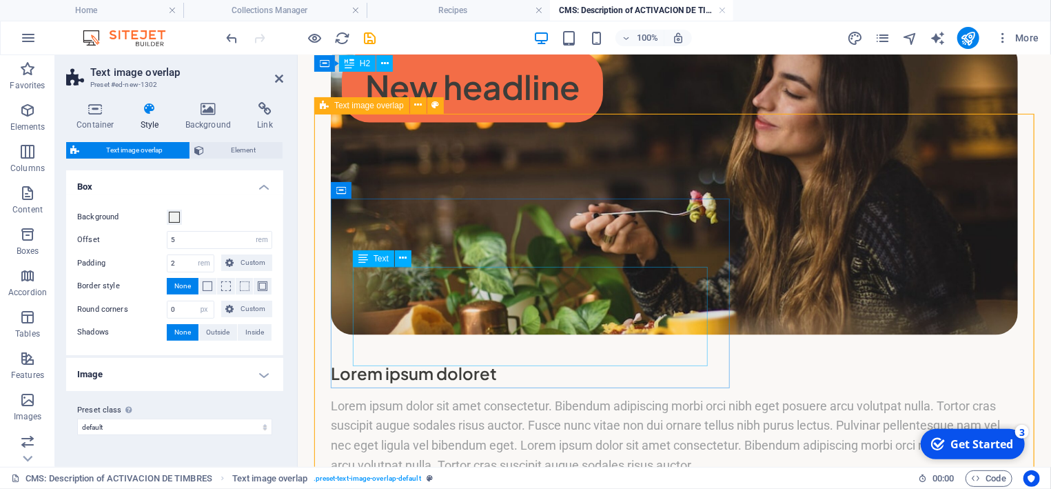
scroll to position [1278, 0]
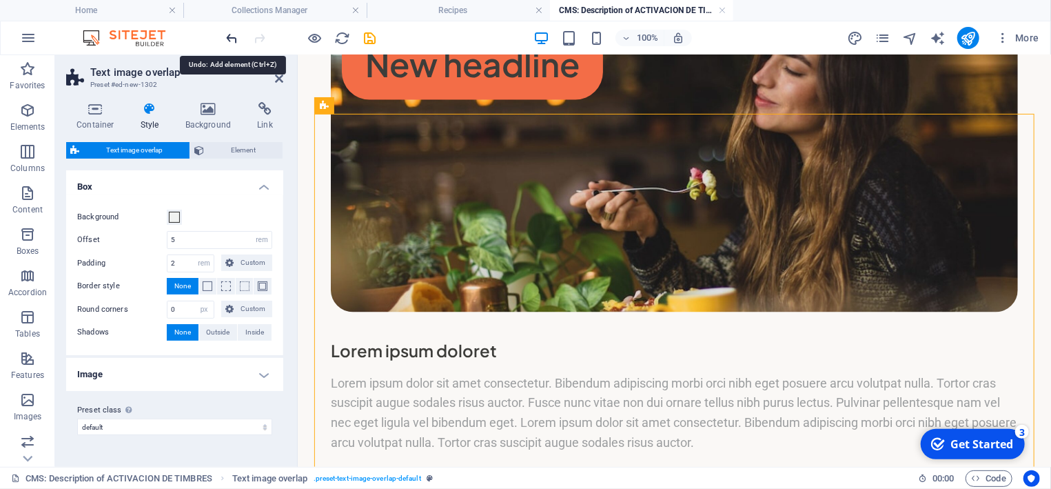
click at [228, 35] on icon "undo" at bounding box center [233, 38] width 16 height 16
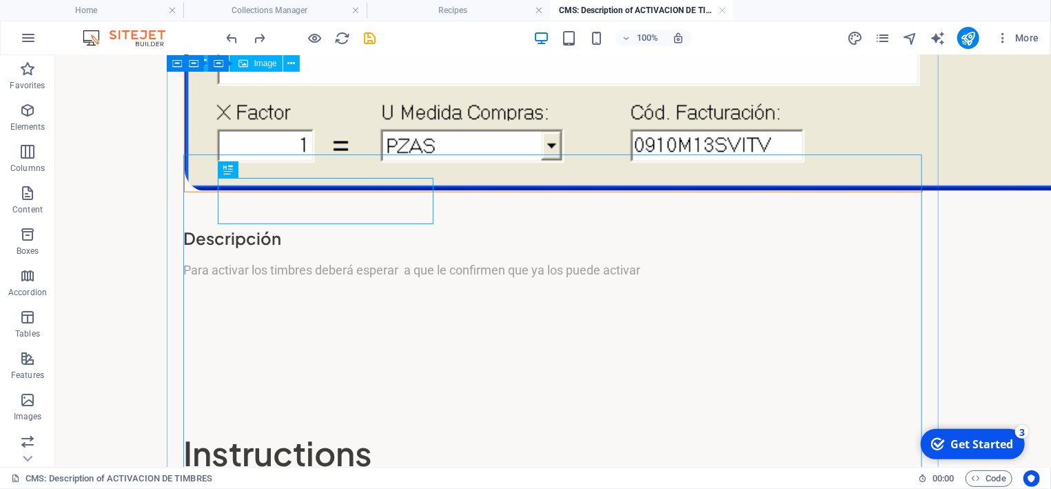
scroll to position [630, 0]
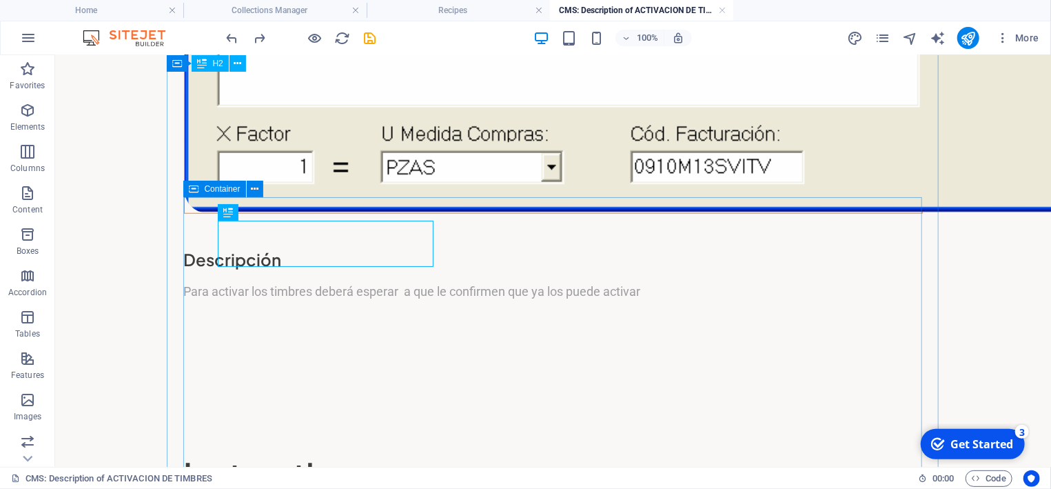
click at [196, 189] on icon at bounding box center [194, 189] width 10 height 17
drag, startPoint x: 204, startPoint y: 192, endPoint x: 197, endPoint y: 189, distance: 7.4
click at [197, 189] on div "Container" at bounding box center [214, 189] width 62 height 17
click at [198, 191] on icon at bounding box center [194, 189] width 10 height 17
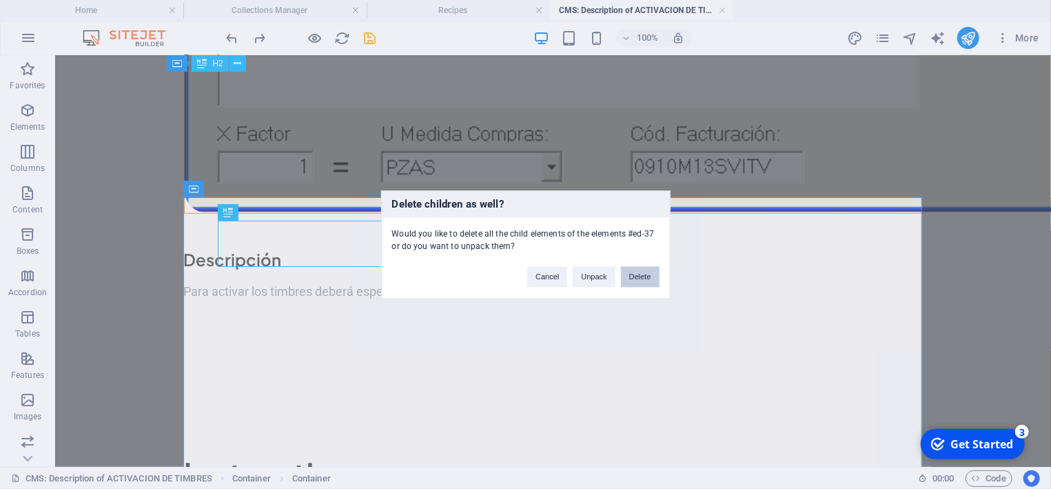
click at [634, 270] on button "Delete" at bounding box center [640, 276] width 39 height 21
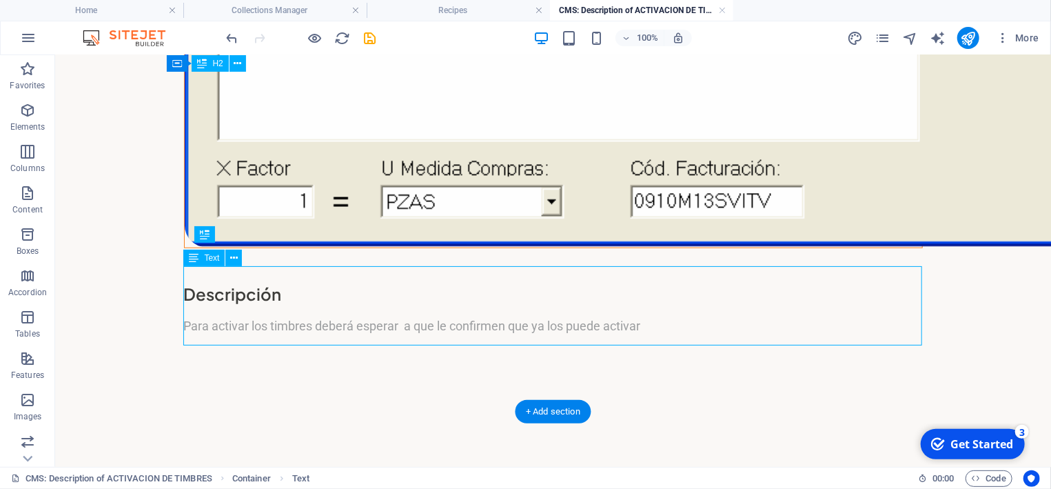
scroll to position [498, 0]
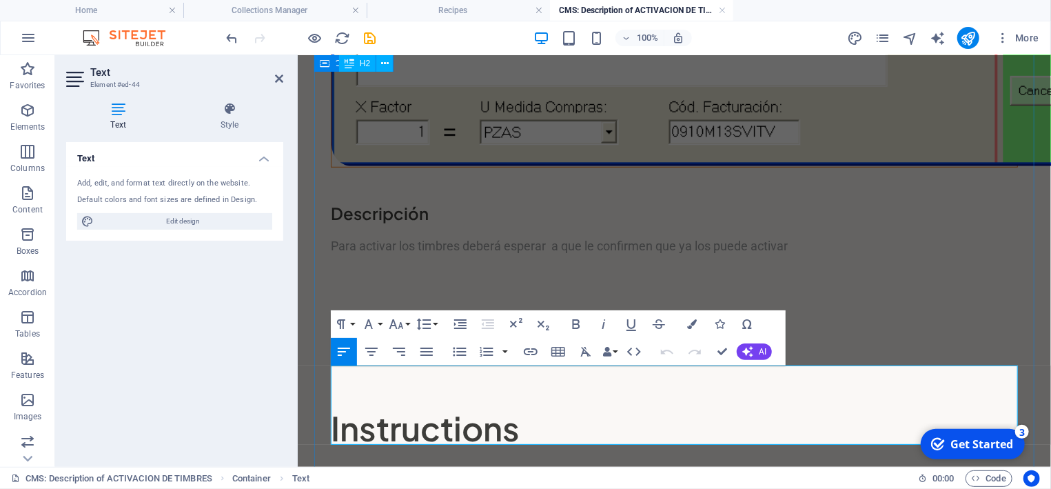
drag, startPoint x: 758, startPoint y: 436, endPoint x: 304, endPoint y: 369, distance: 458.6
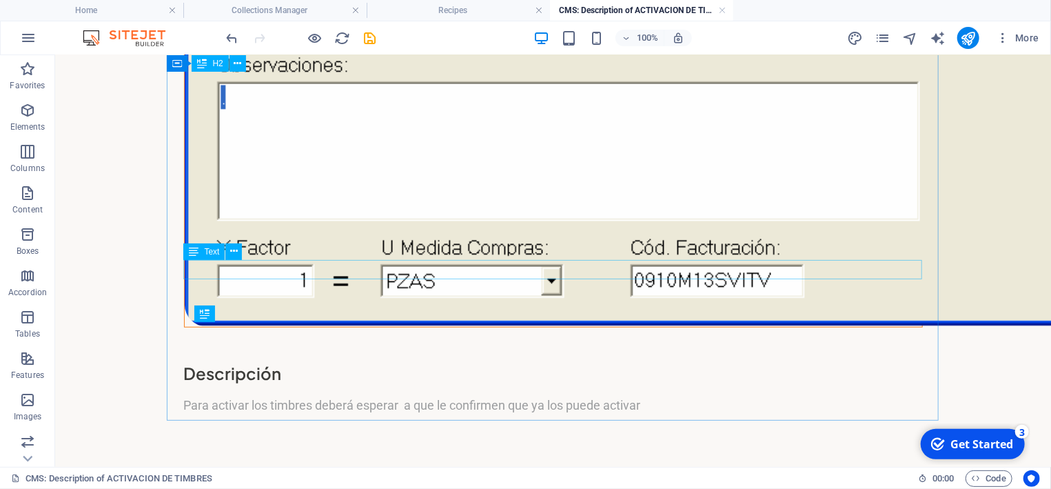
click at [215, 256] on span "Text" at bounding box center [211, 252] width 15 height 8
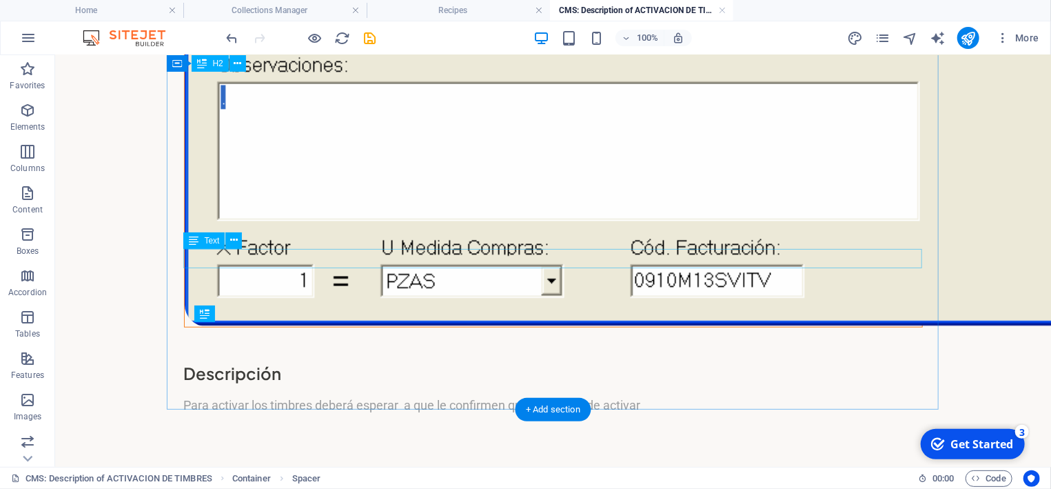
scroll to position [514, 0]
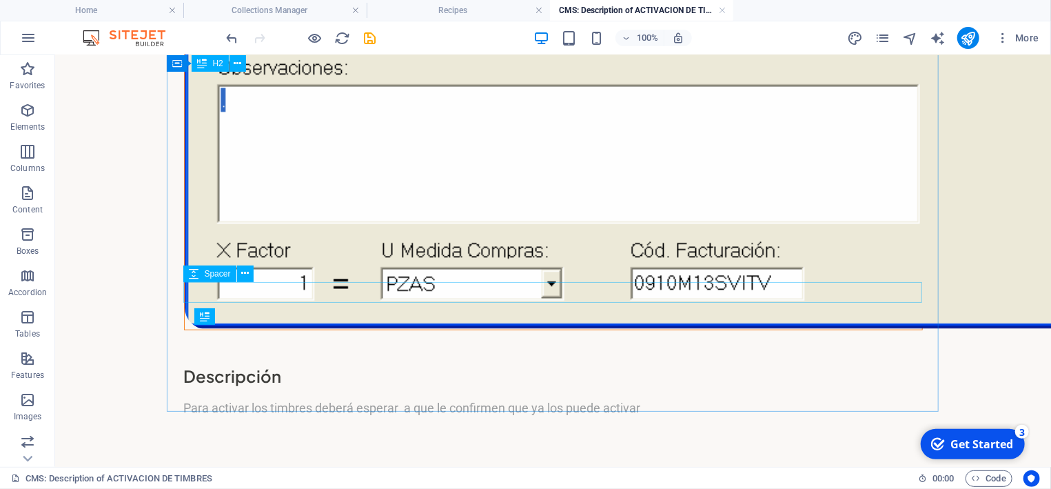
click at [223, 277] on span "Spacer" at bounding box center [217, 274] width 26 height 8
select select "px"
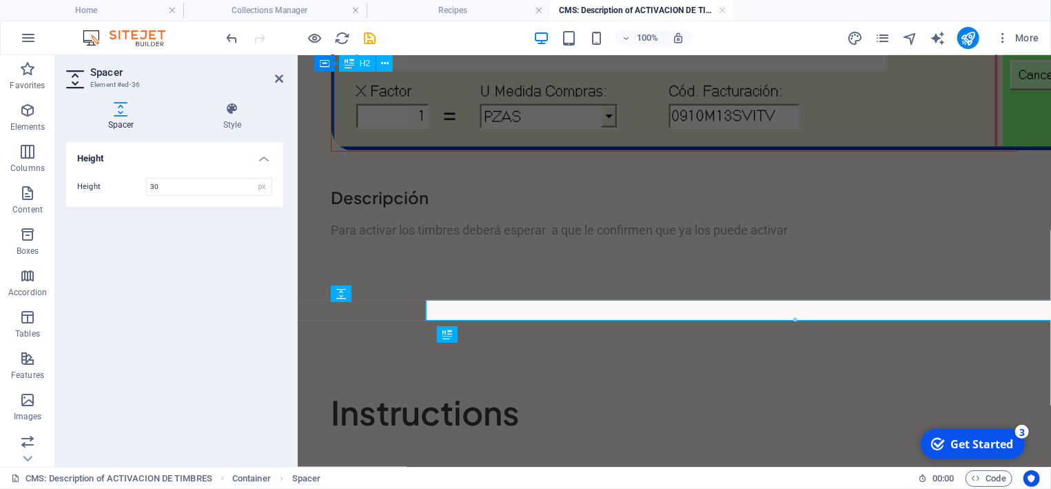
scroll to position [496, 0]
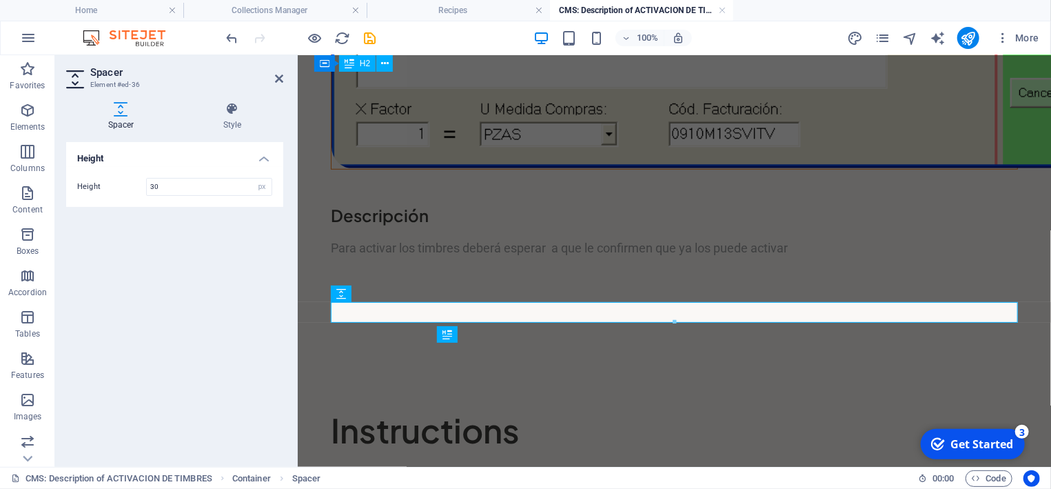
click at [283, 75] on aside "Spacer Element #ed-36 Spacer Style Height Height 30 px rem vh vw Preset Element…" at bounding box center [176, 261] width 243 height 412
click at [277, 77] on icon at bounding box center [279, 78] width 8 height 11
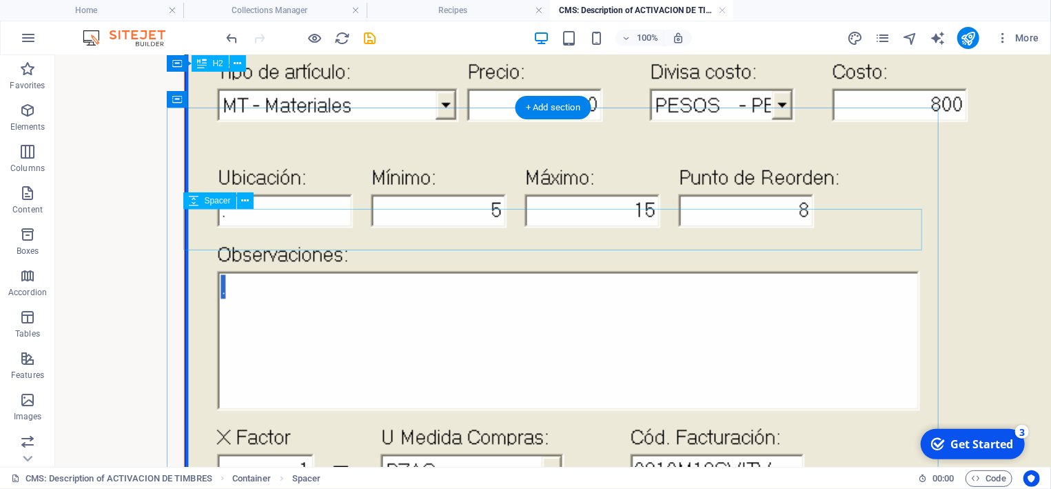
scroll to position [292, 0]
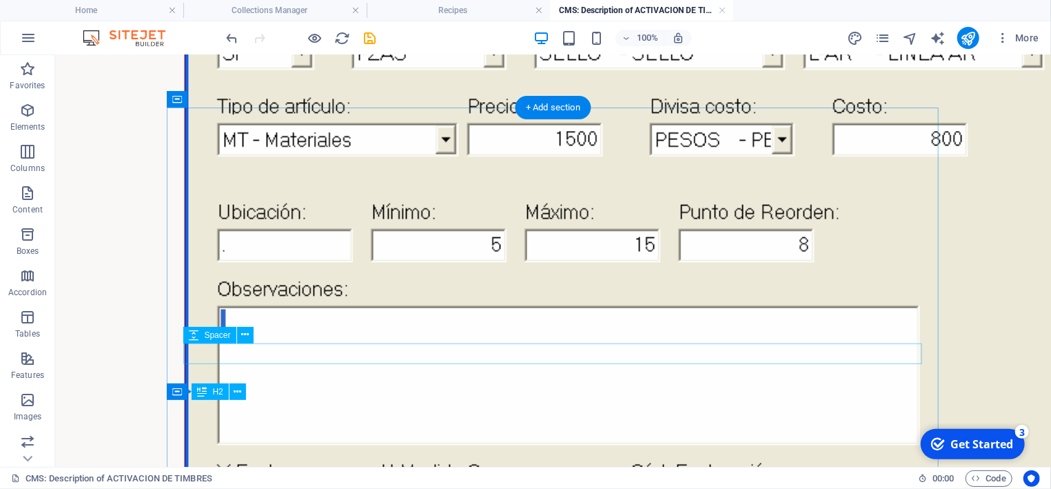
select select "px"
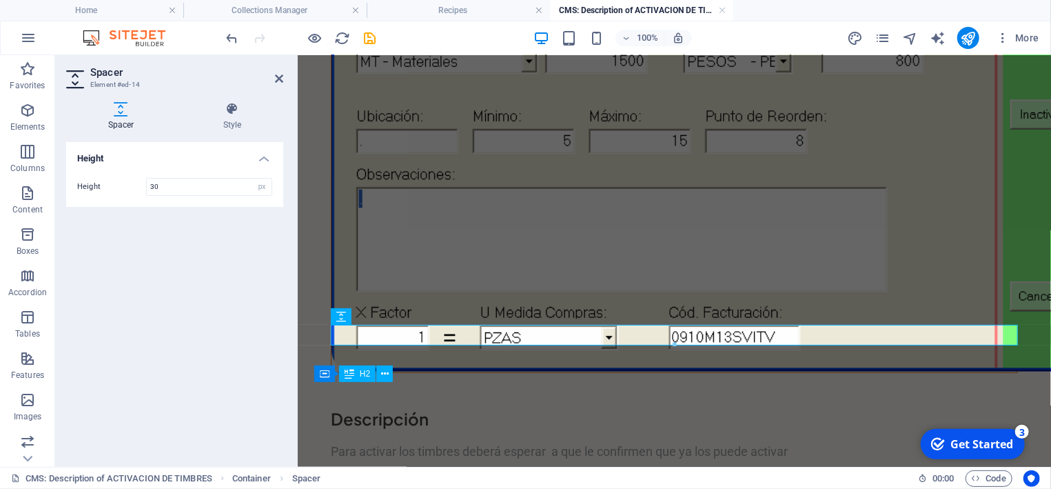
click at [274, 75] on h2 "Spacer" at bounding box center [186, 72] width 193 height 12
click at [283, 77] on icon at bounding box center [279, 78] width 8 height 11
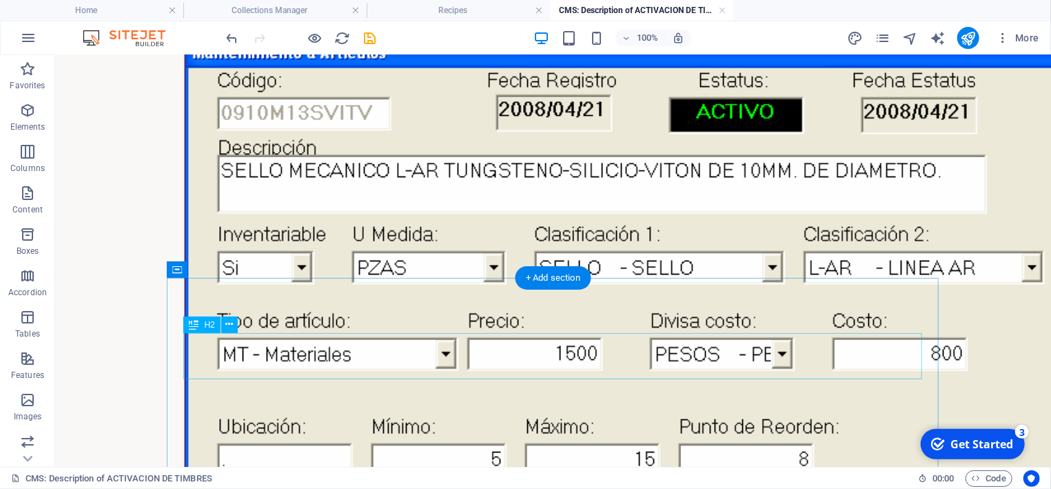
scroll to position [0, 0]
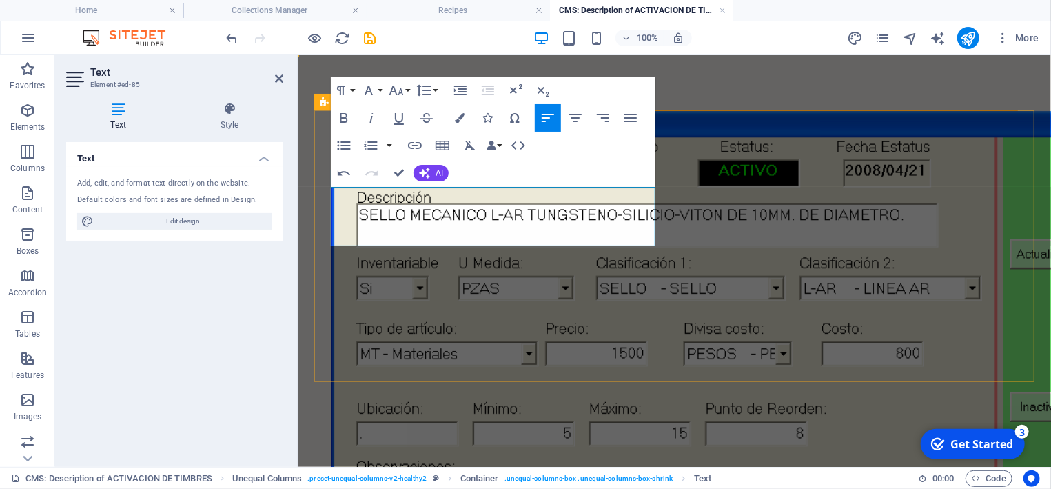
click at [693, 283] on div "Descripción Para activar los timbres deberá esperar a que le confirmen que ya l…" at bounding box center [674, 488] width 720 height 757
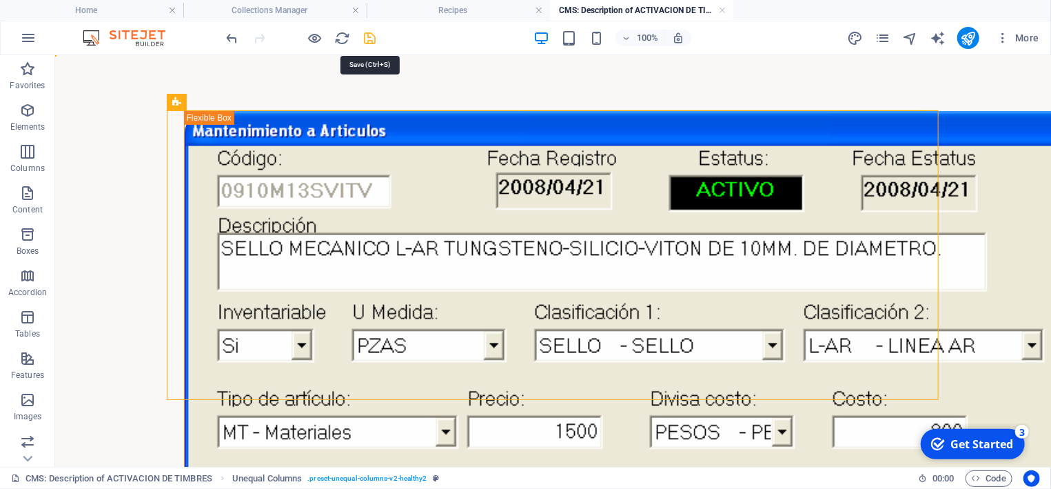
click at [370, 37] on icon "save" at bounding box center [371, 38] width 16 height 16
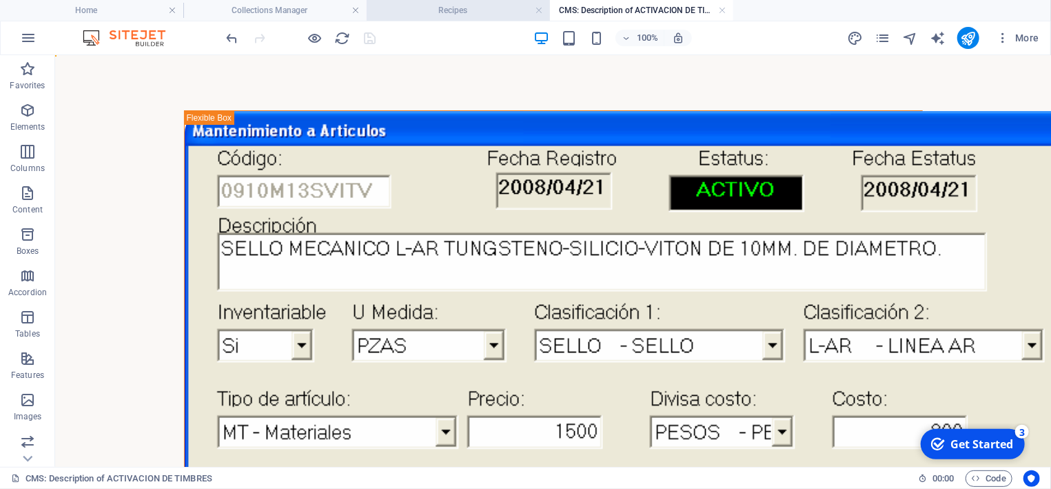
click at [463, 6] on h4 "Recipes" at bounding box center [458, 10] width 183 height 15
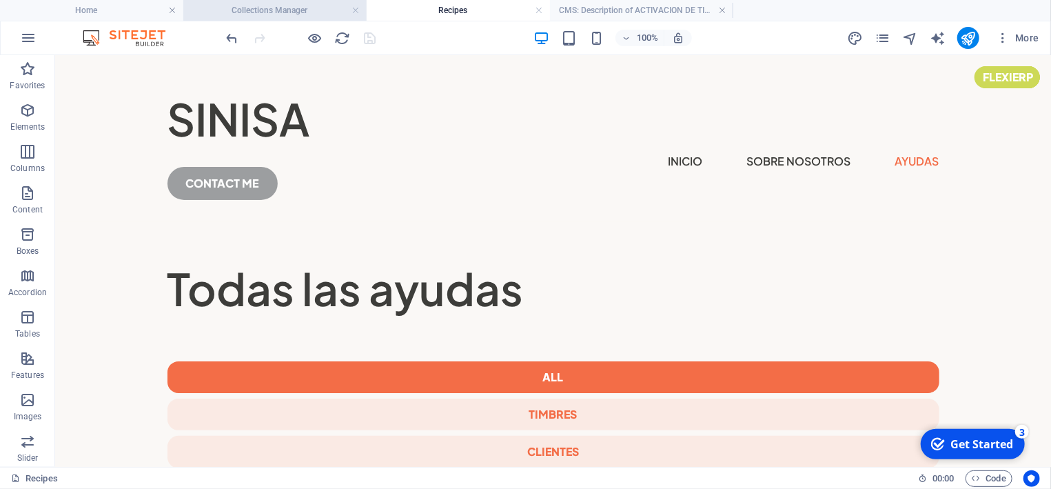
click at [255, 6] on h4 "Collections Manager" at bounding box center [274, 10] width 183 height 15
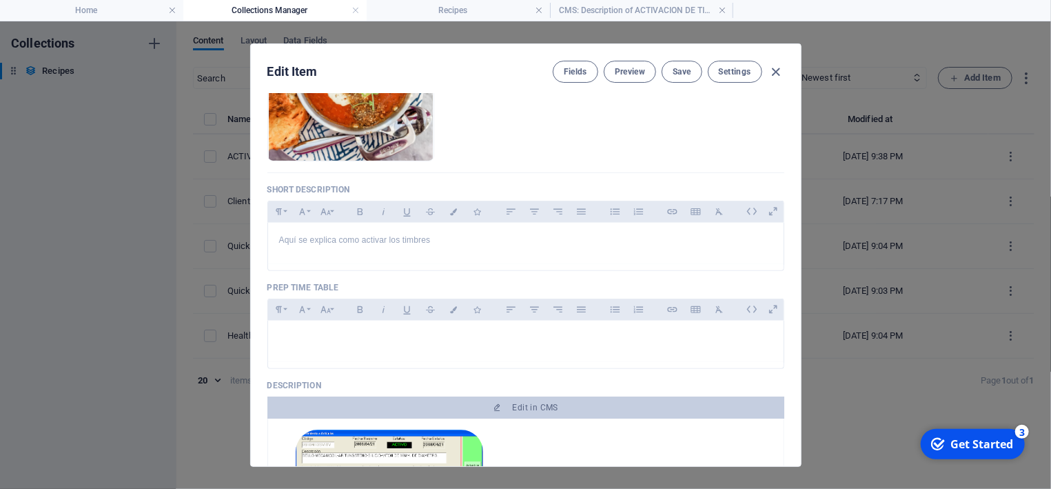
scroll to position [231, 0]
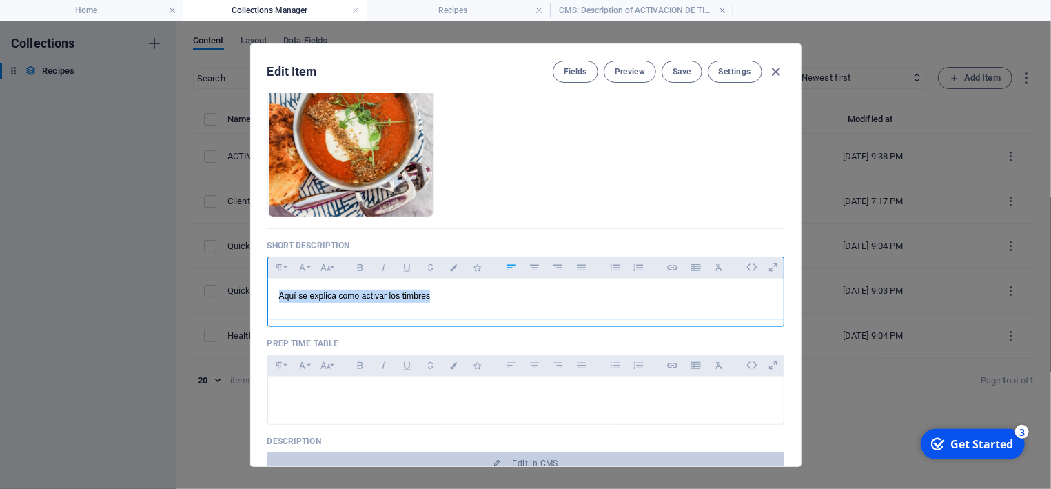
drag, startPoint x: 441, startPoint y: 298, endPoint x: 280, endPoint y: 299, distance: 161.3
click at [280, 299] on p "Aquí se explica como activar los timbres" at bounding box center [526, 296] width 494 height 13
click at [310, 299] on p "Aquí se explica como activar los timbres" at bounding box center [526, 296] width 494 height 13
click at [441, 295] on p "Aquí se explica como activar los timbres" at bounding box center [526, 296] width 494 height 13
click at [339, 294] on p "Aquí se explica como activar los timbres adquiridos." at bounding box center [526, 296] width 494 height 13
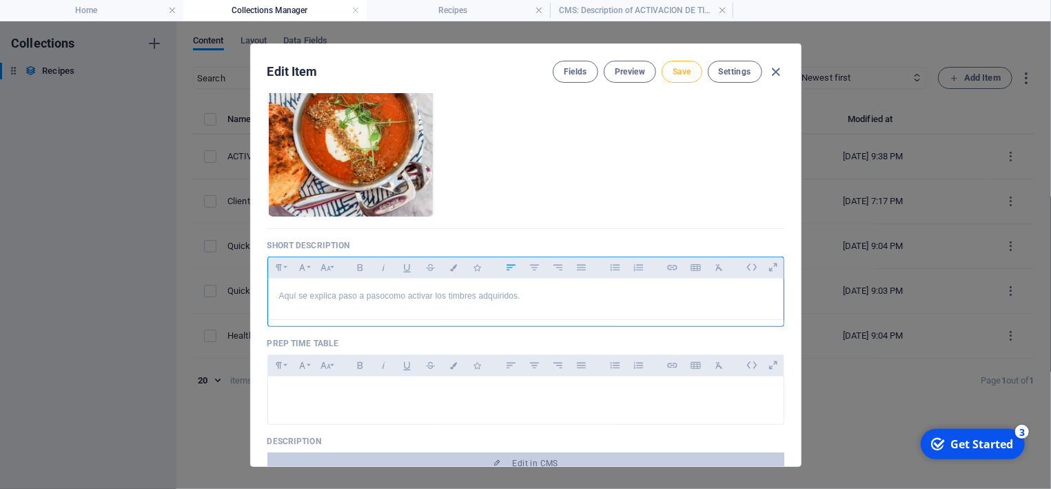
click at [685, 73] on span "Save" at bounding box center [682, 71] width 18 height 11
click at [780, 72] on icon "button" at bounding box center [776, 72] width 16 height 16
checkbox input "false"
type input "activacion-de-timbres"
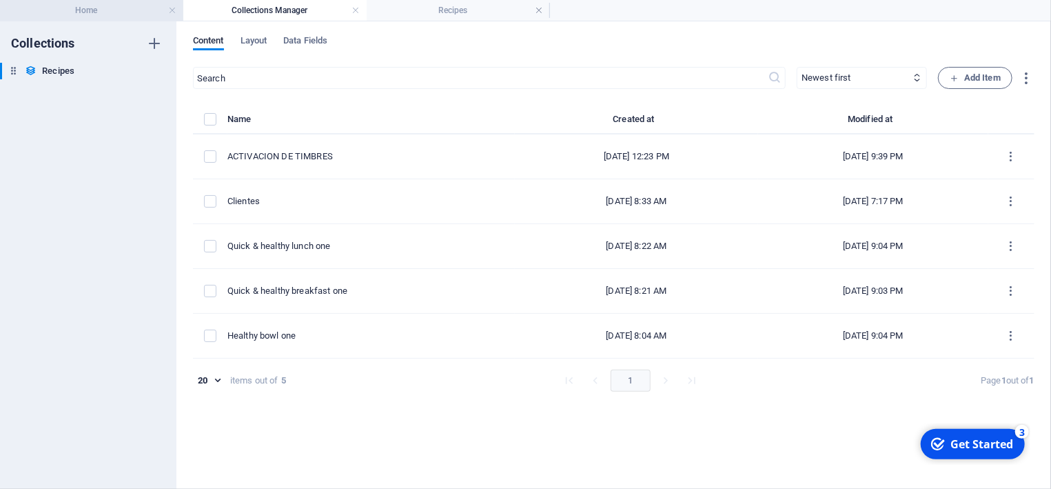
click at [112, 14] on h4 "Home" at bounding box center [91, 10] width 183 height 15
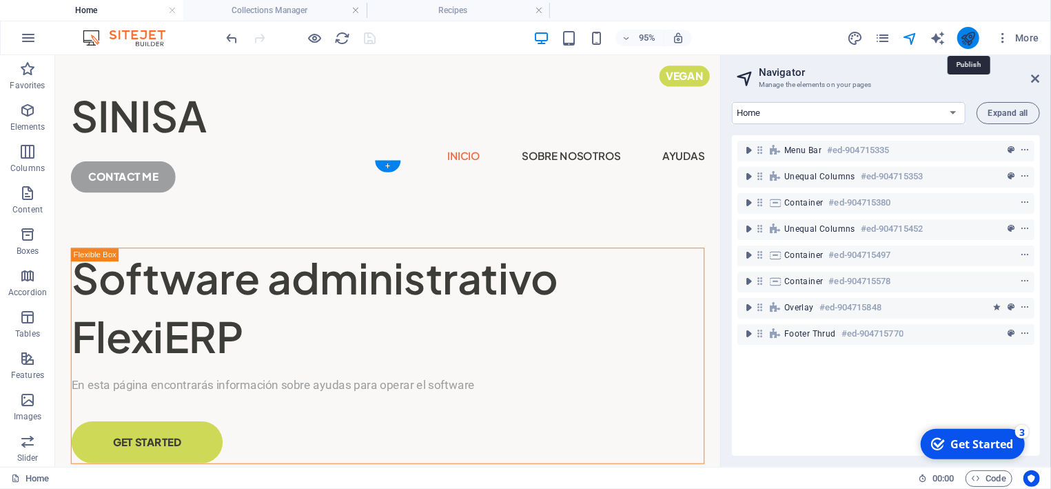
click at [689, 33] on icon "publish" at bounding box center [662, 22] width 53 height 22
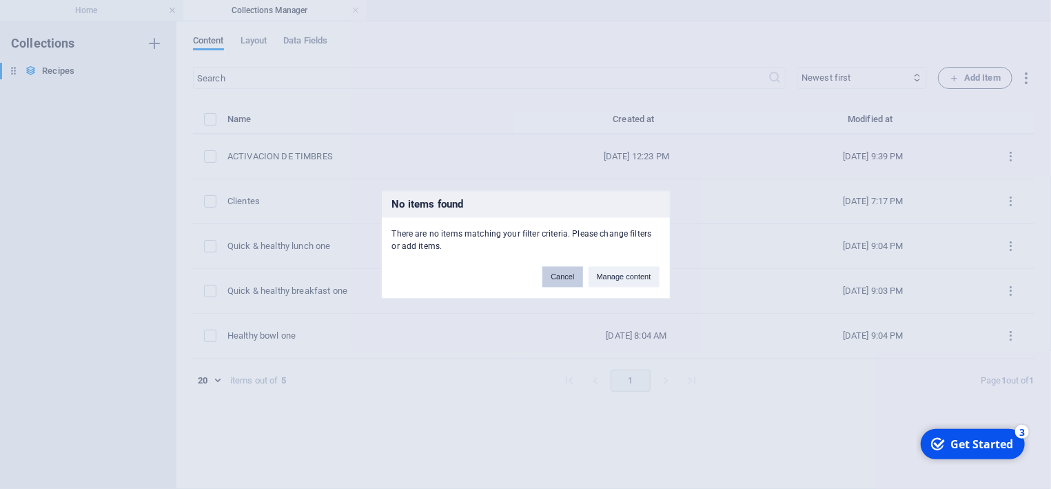
click at [572, 274] on button "Cancel" at bounding box center [563, 276] width 40 height 21
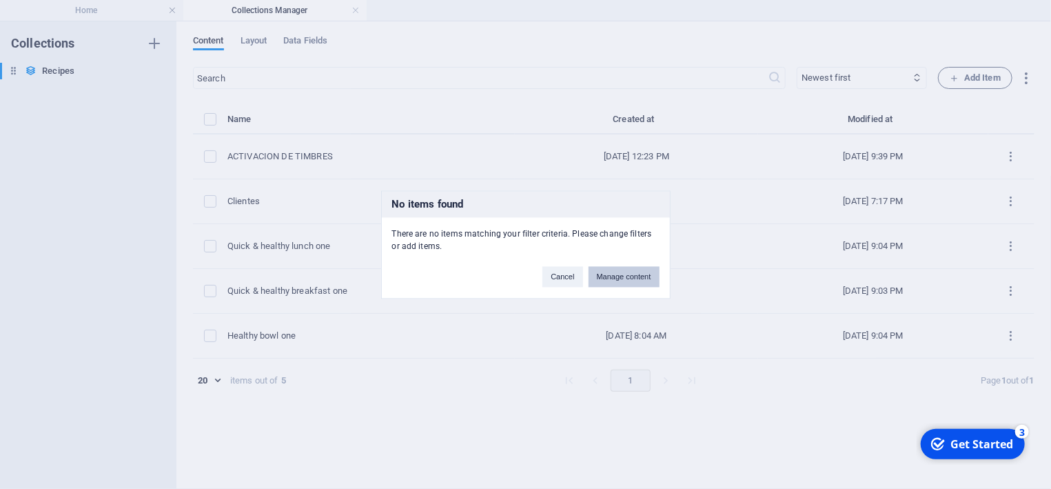
click at [0, 0] on button "Manage content" at bounding box center [0, 0] width 0 height 0
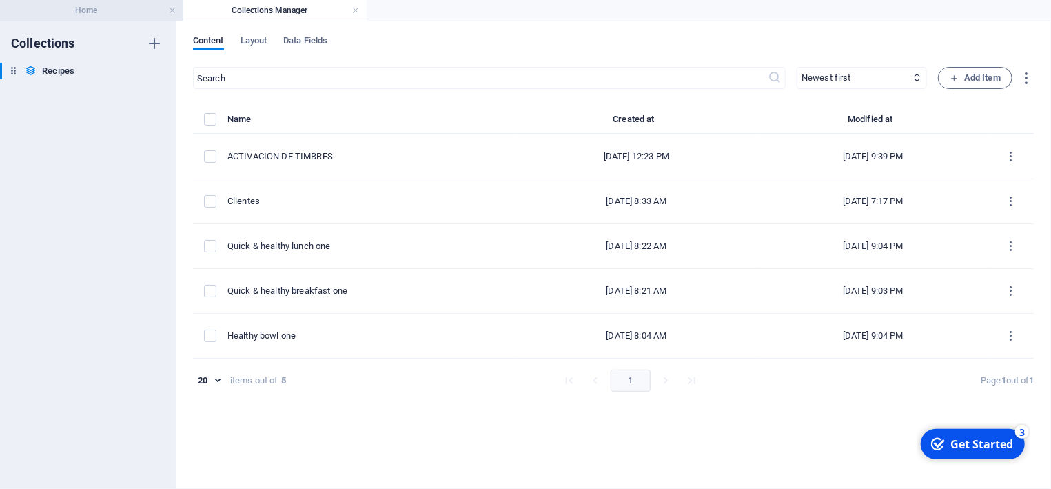
click at [105, 6] on h4 "Home" at bounding box center [91, 10] width 183 height 15
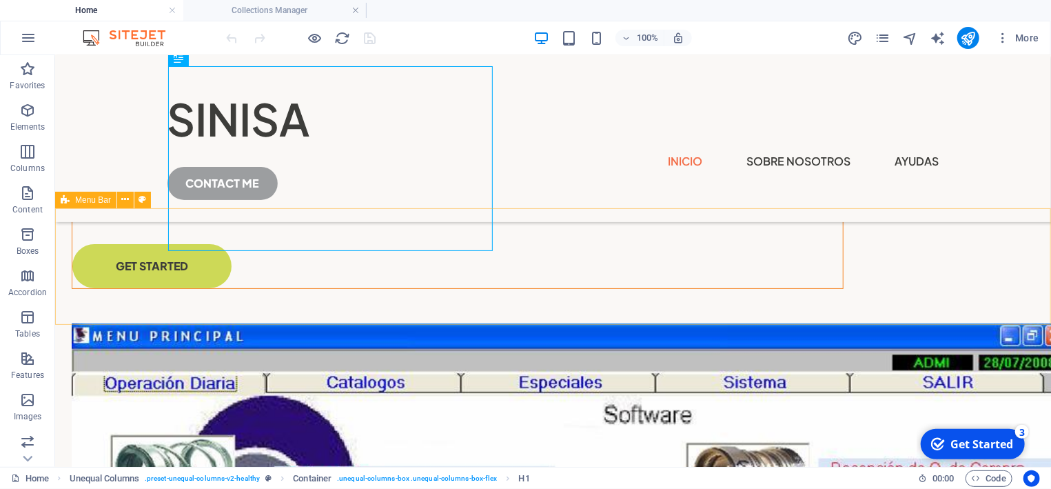
scroll to position [74, 0]
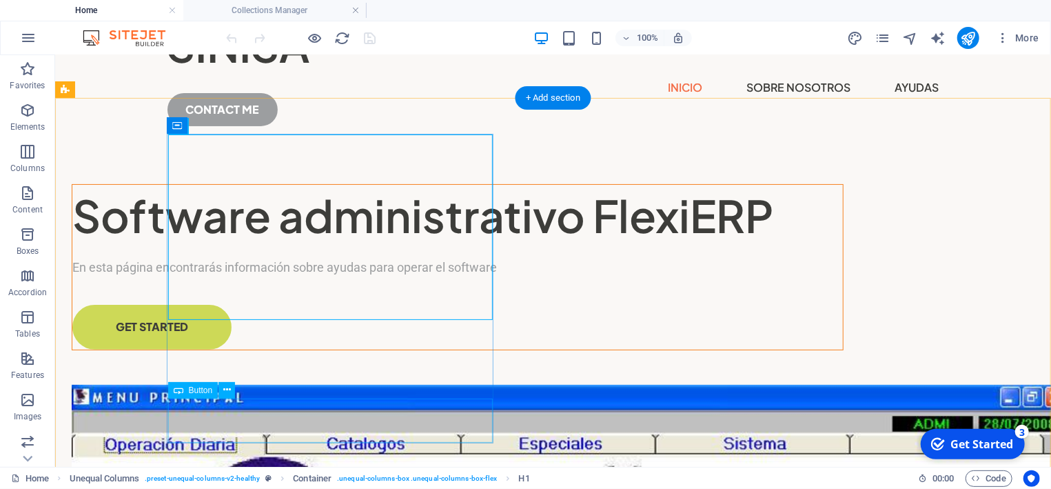
click at [243, 348] on div "GET STARTED" at bounding box center [457, 326] width 771 height 44
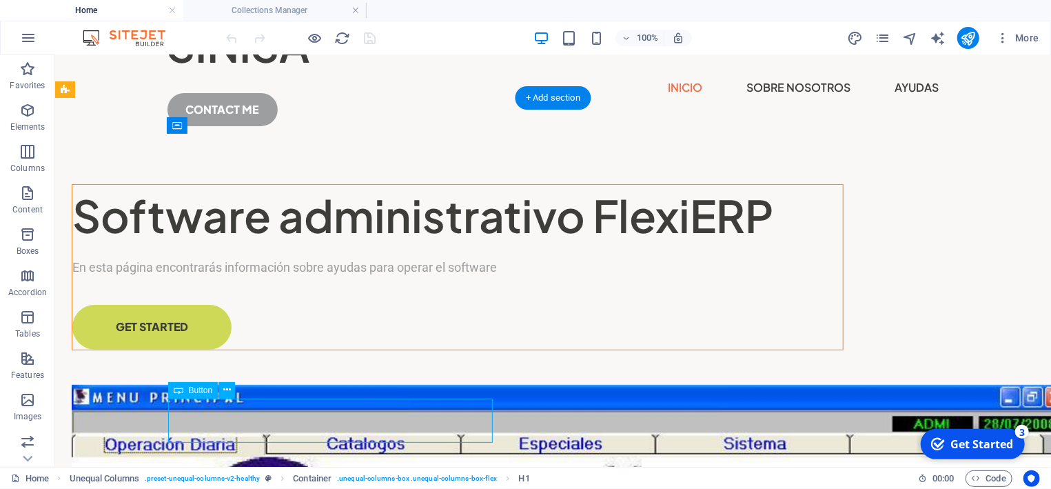
click at [245, 348] on div "GET STARTED" at bounding box center [457, 326] width 771 height 44
click at [223, 348] on div "GET STARTED" at bounding box center [457, 326] width 771 height 44
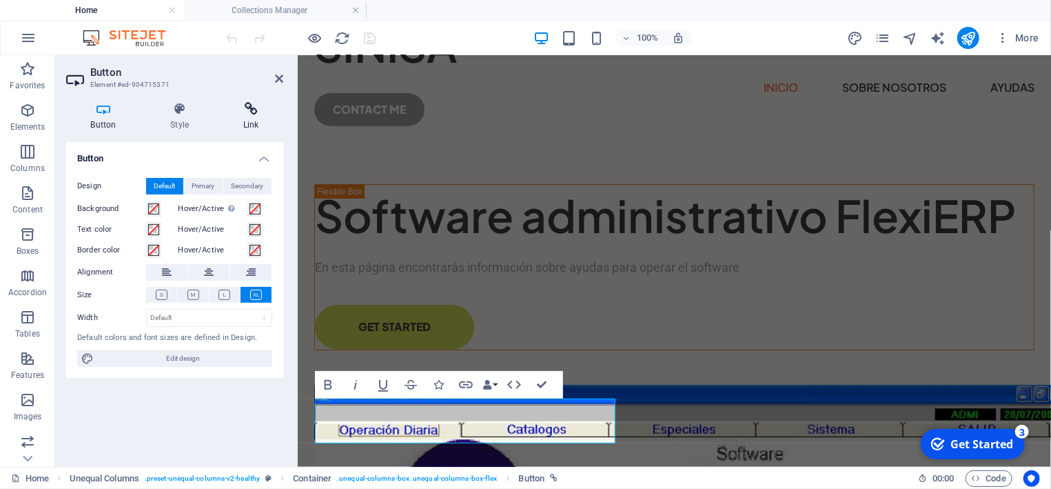
click at [250, 113] on icon at bounding box center [251, 109] width 65 height 14
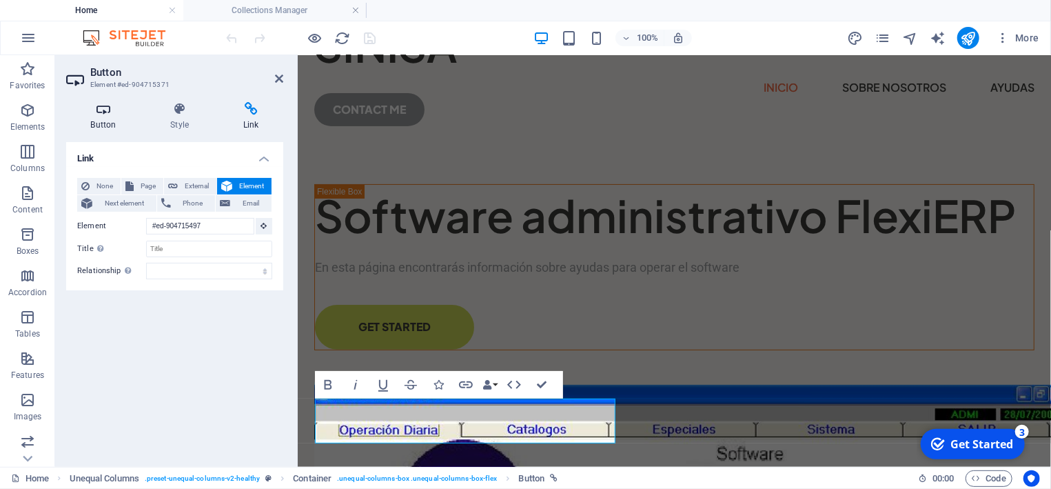
click at [101, 114] on icon at bounding box center [103, 109] width 74 height 14
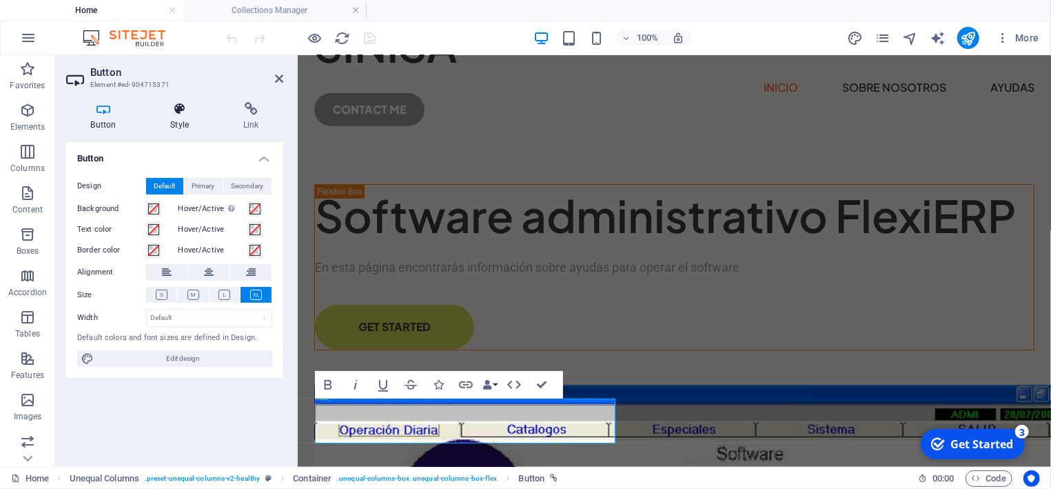
click at [177, 110] on icon at bounding box center [180, 109] width 68 height 14
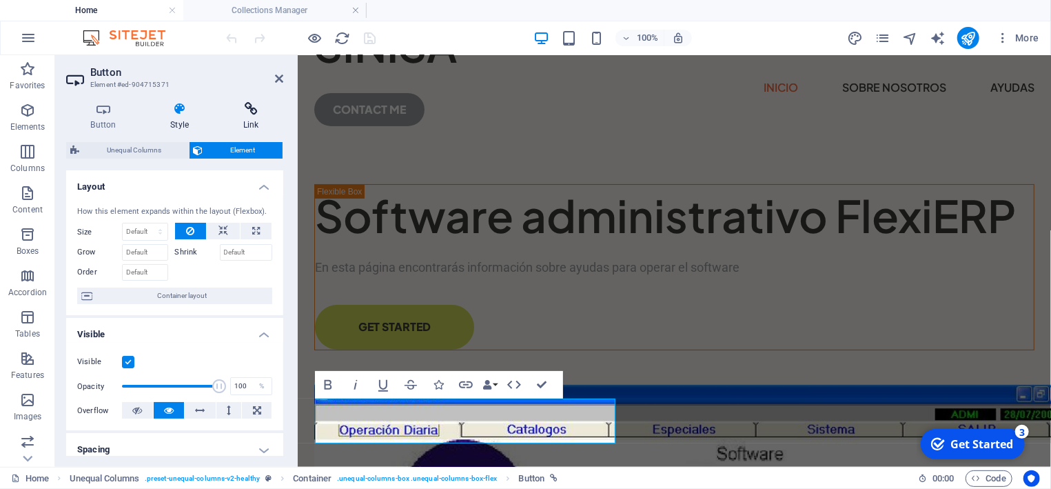
click at [257, 117] on h4 "Link" at bounding box center [251, 116] width 65 height 29
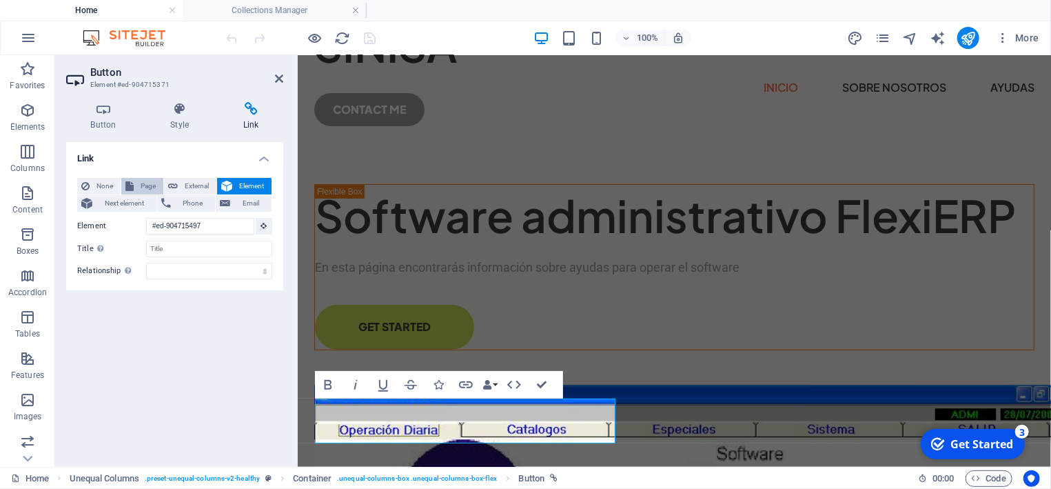
click at [146, 188] on span "Page" at bounding box center [148, 186] width 21 height 17
select select
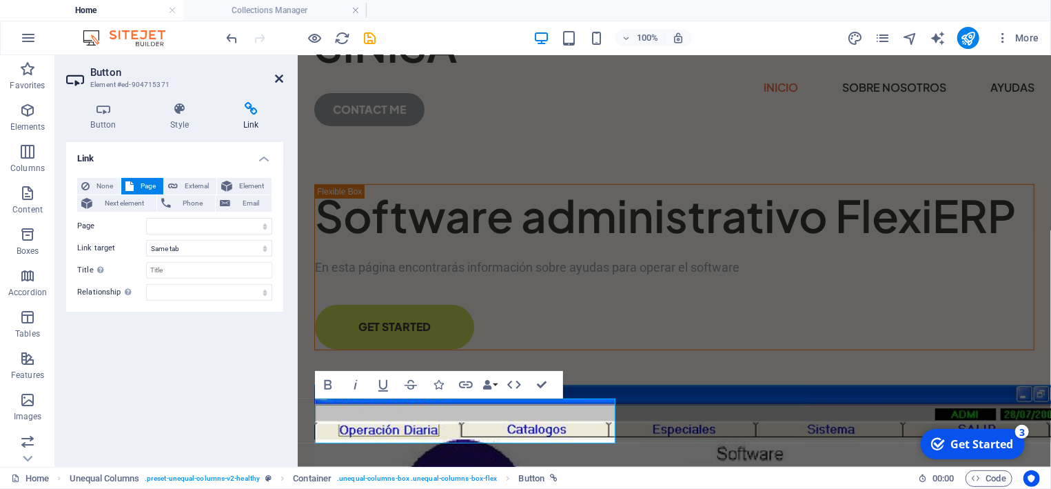
click at [282, 79] on icon at bounding box center [279, 78] width 8 height 11
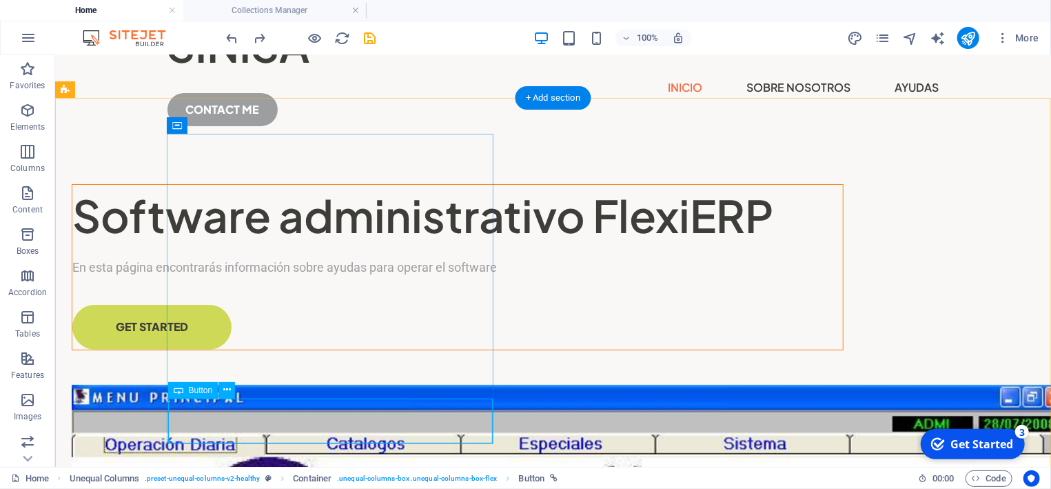
click at [212, 348] on div "GET STARTED" at bounding box center [457, 326] width 771 height 44
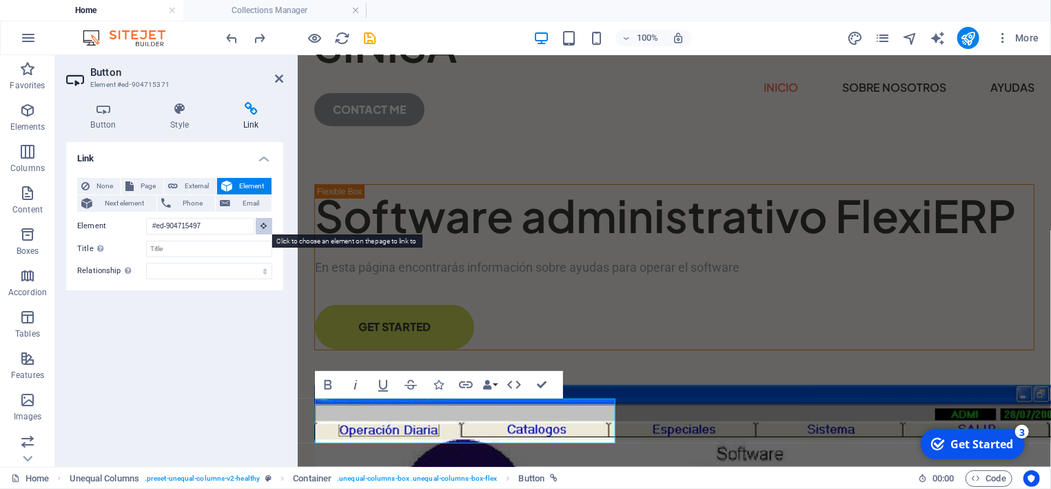
click at [263, 225] on icon at bounding box center [264, 225] width 6 height 7
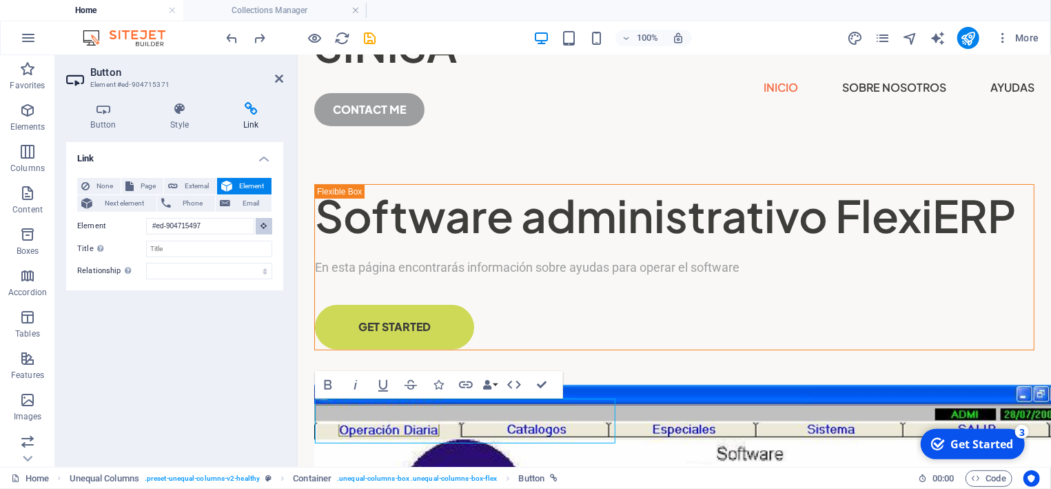
click at [263, 225] on icon at bounding box center [264, 225] width 6 height 7
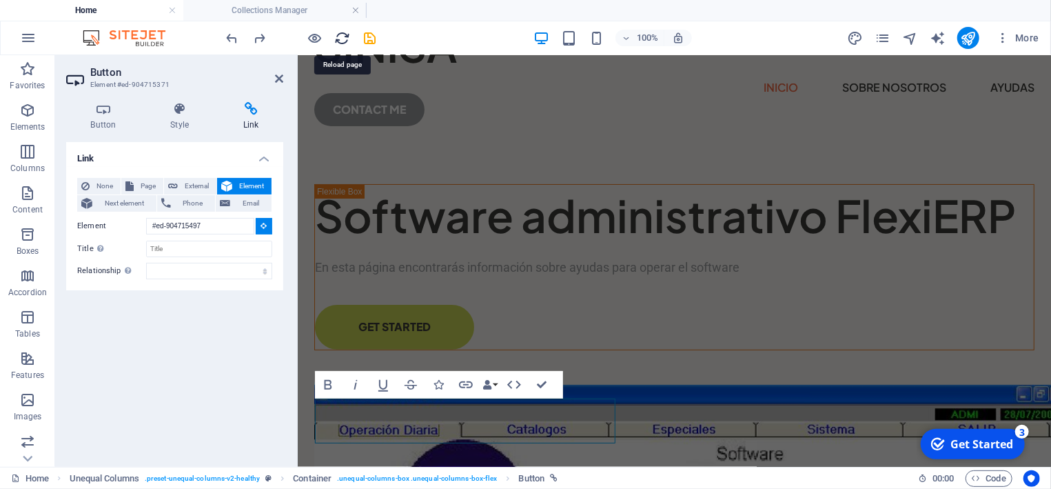
click at [345, 35] on icon "reload" at bounding box center [343, 38] width 16 height 16
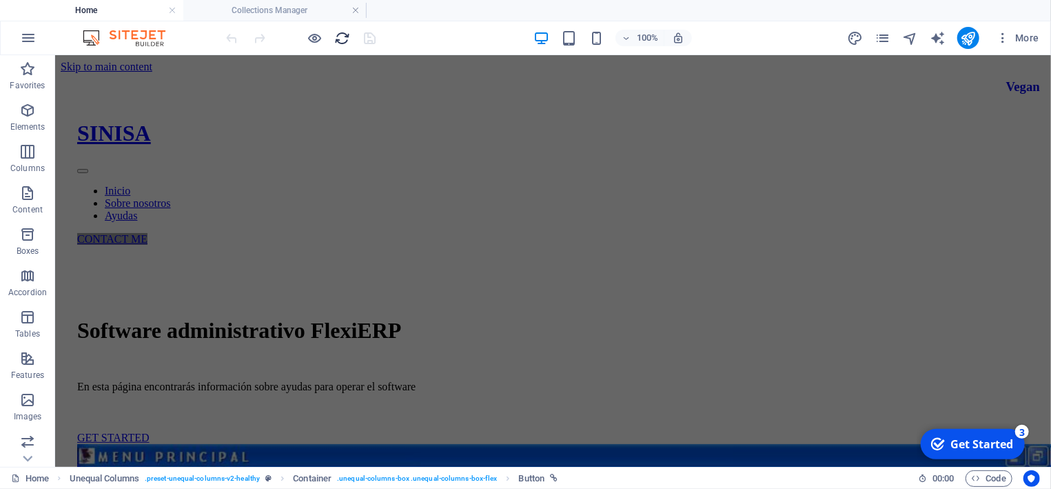
scroll to position [0, 0]
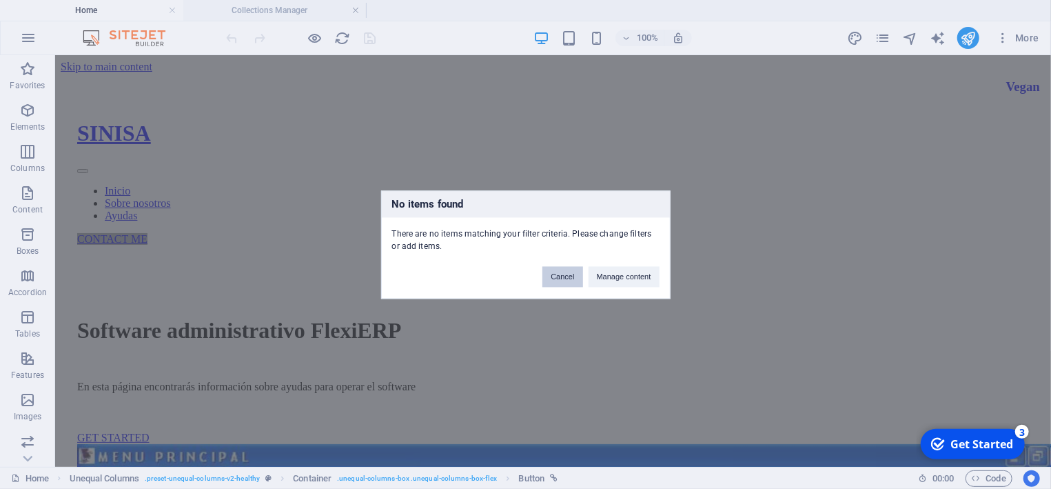
click at [557, 276] on button "Cancel" at bounding box center [563, 276] width 40 height 21
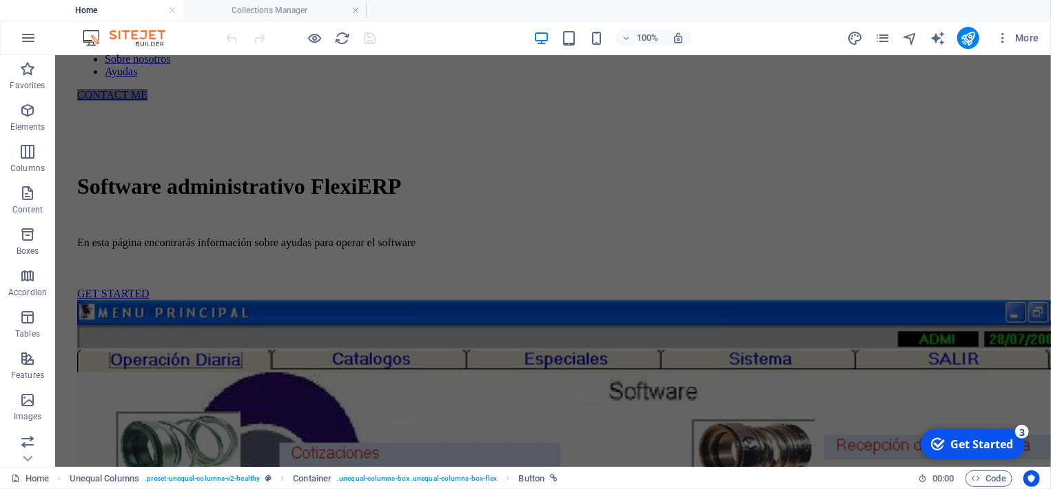
scroll to position [117, 0]
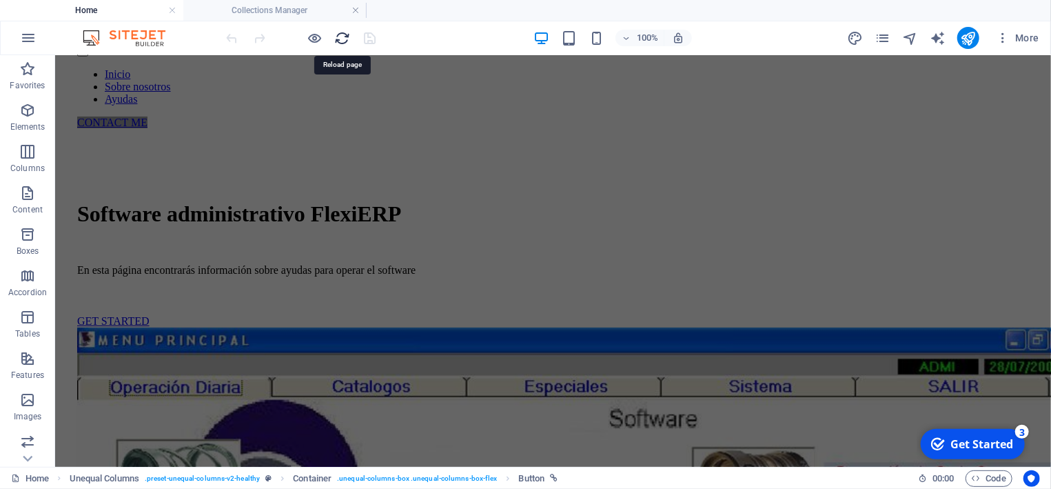
click at [343, 44] on icon "reload" at bounding box center [343, 38] width 16 height 16
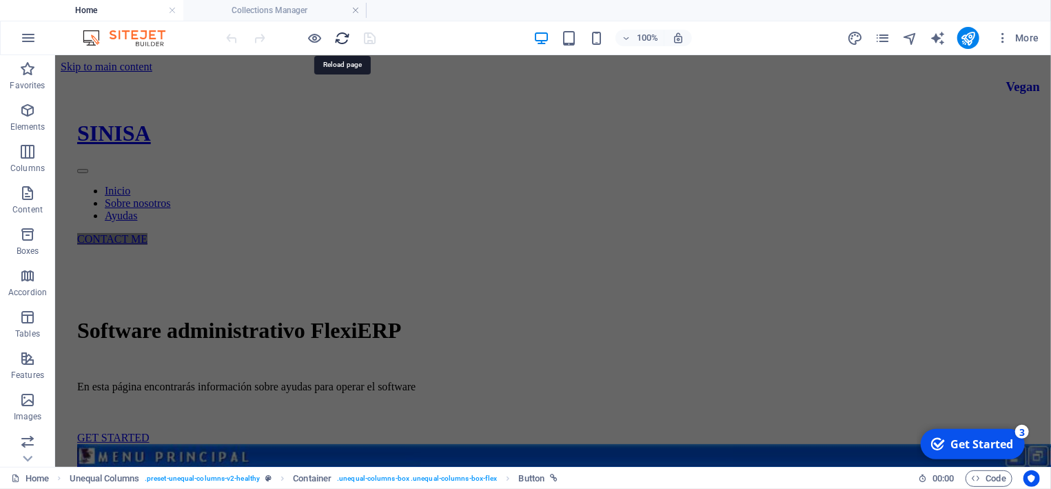
scroll to position [0, 0]
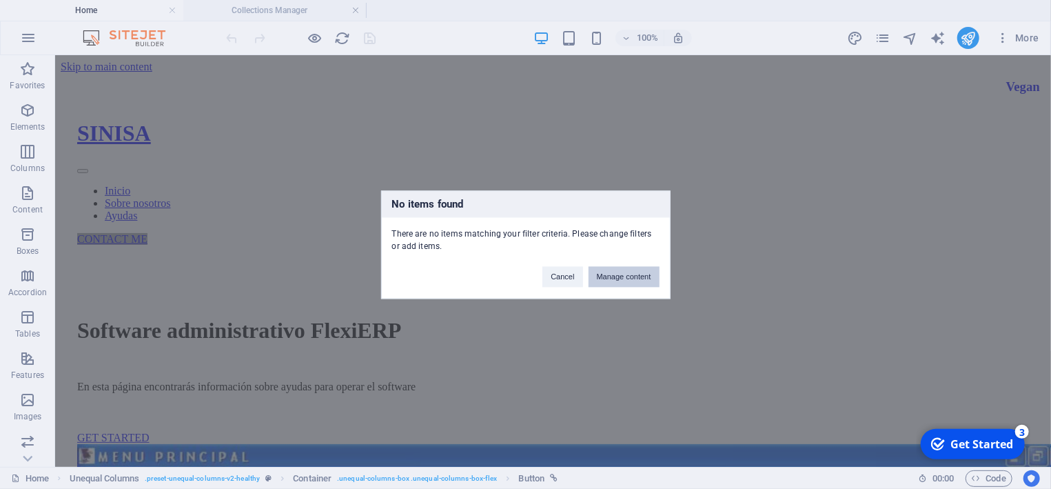
click at [626, 277] on button "Manage content" at bounding box center [624, 276] width 71 height 21
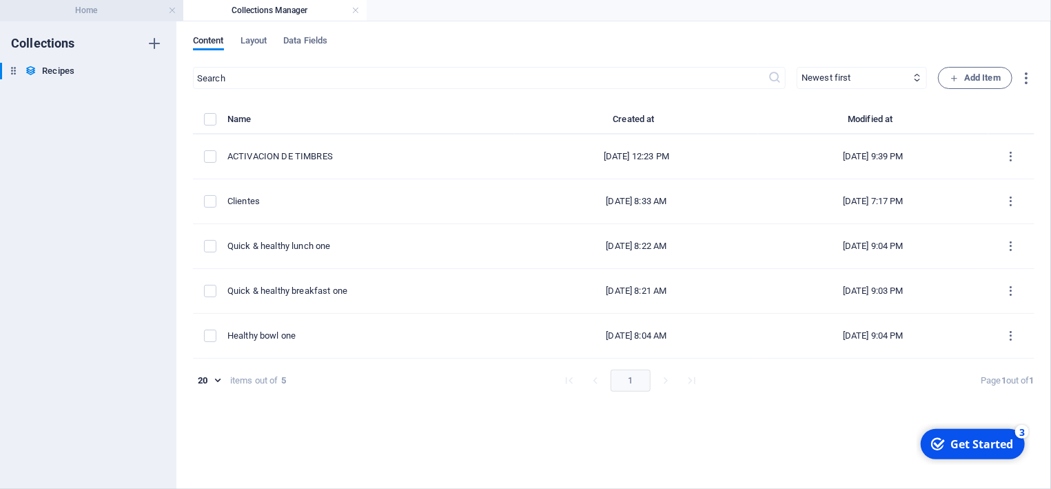
click at [74, 8] on h4 "Home" at bounding box center [91, 10] width 183 height 15
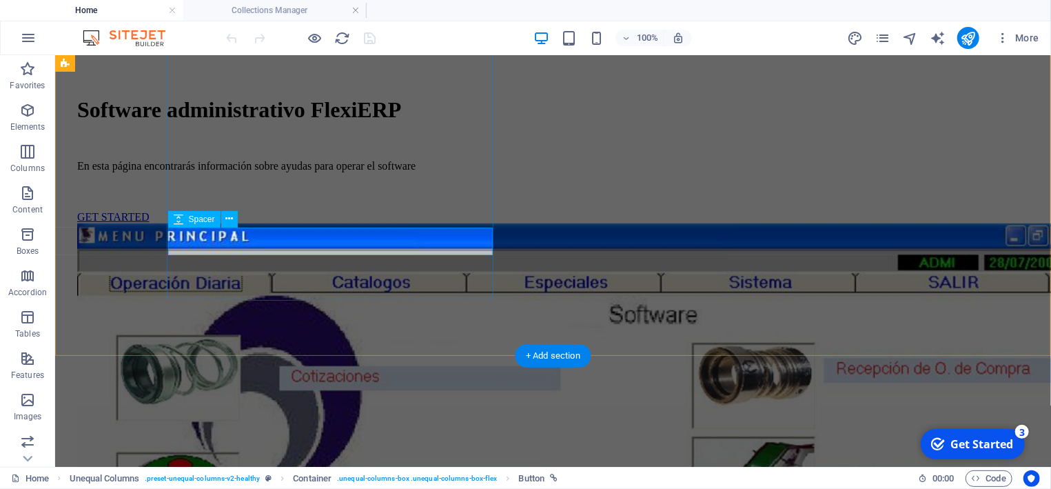
scroll to position [295, 0]
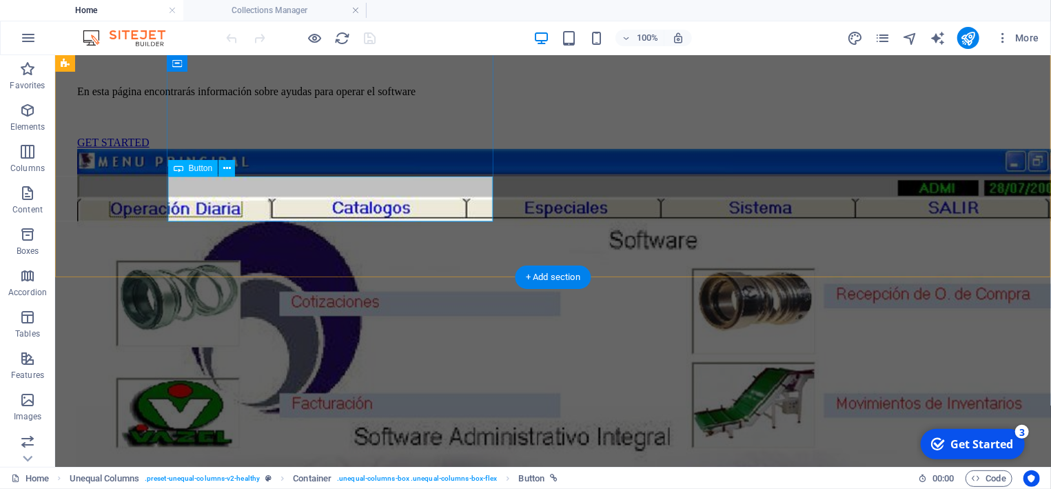
click at [284, 148] on div "GET STARTED" at bounding box center [553, 142] width 952 height 12
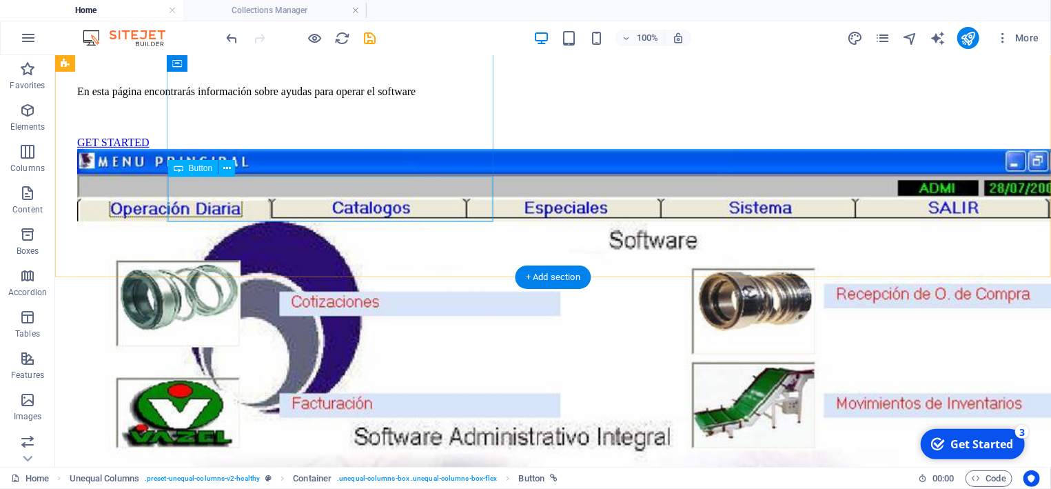
click at [284, 148] on div "GET STARTED" at bounding box center [553, 142] width 952 height 12
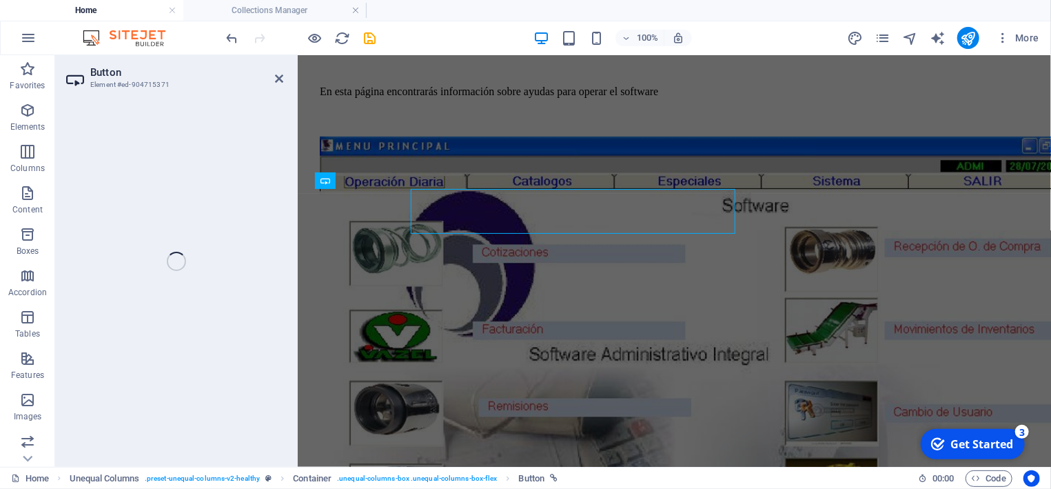
scroll to position [305, 0]
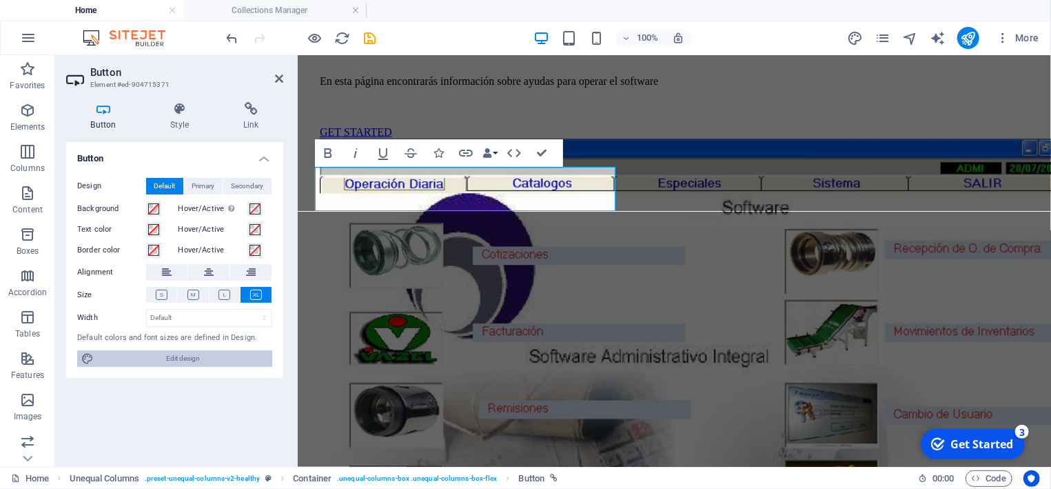
click at [203, 357] on span "Edit design" at bounding box center [183, 358] width 170 height 17
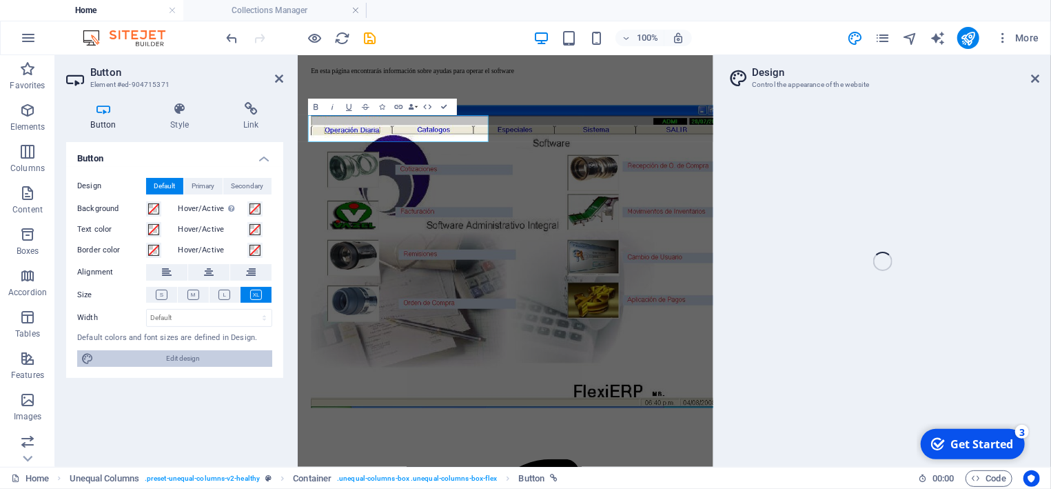
select select "px"
select select "400"
select select "px"
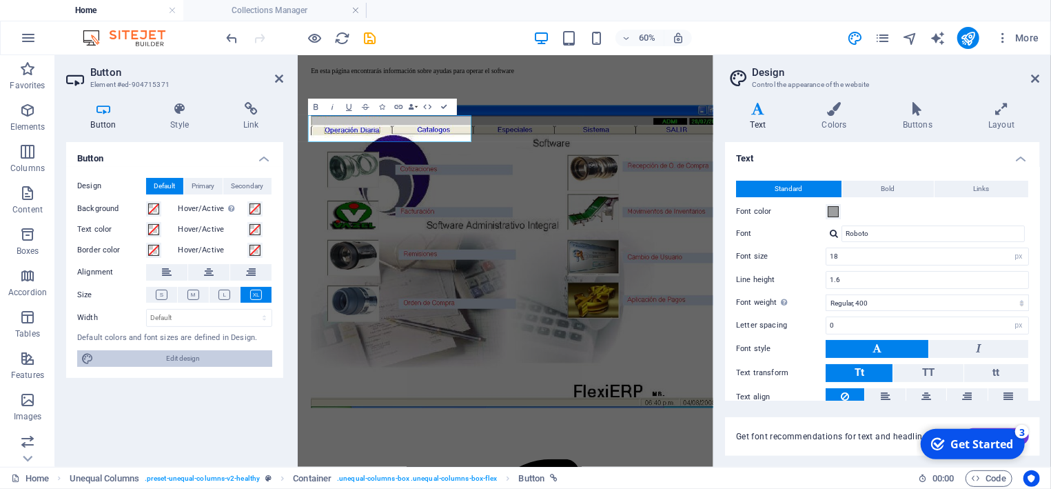
scroll to position [317, 0]
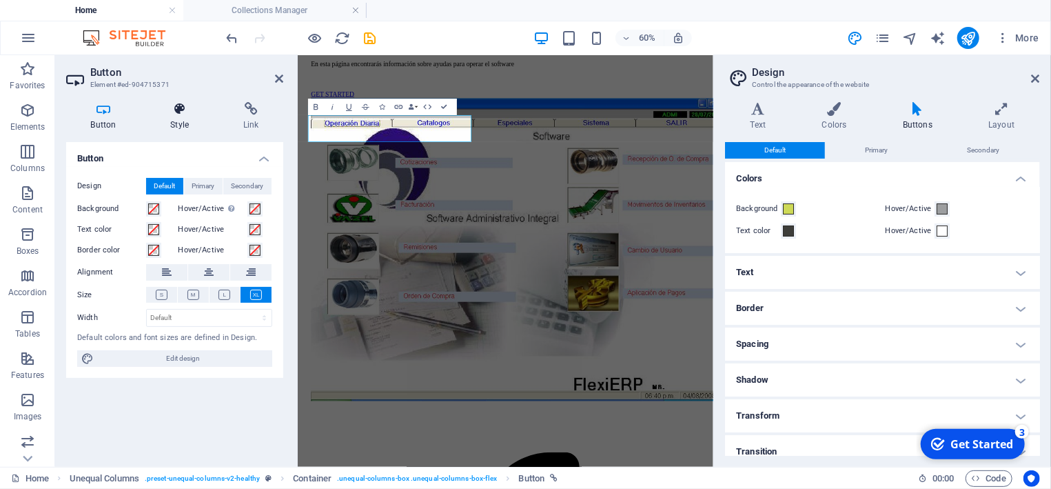
click at [183, 111] on icon at bounding box center [180, 109] width 68 height 14
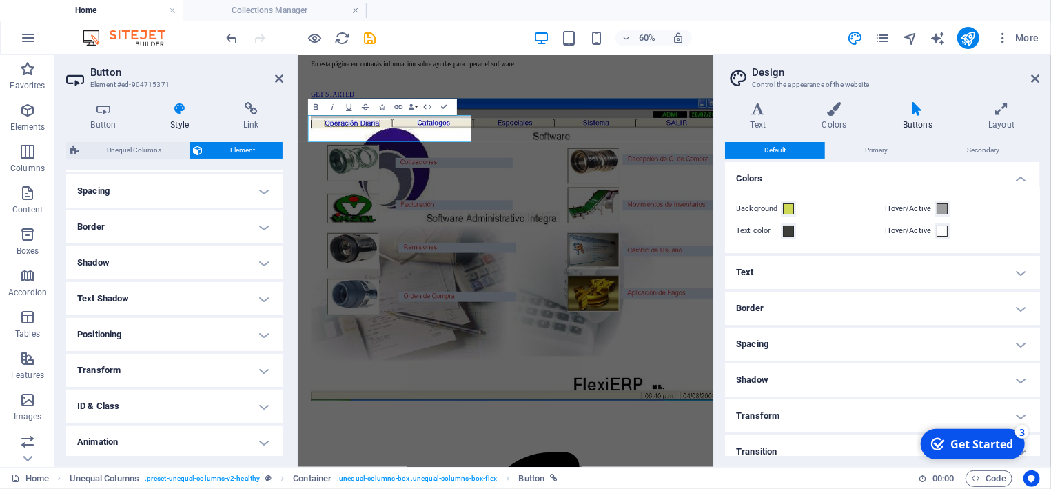
scroll to position [297, 0]
click at [165, 363] on h4 "ID & Class" at bounding box center [174, 367] width 217 height 33
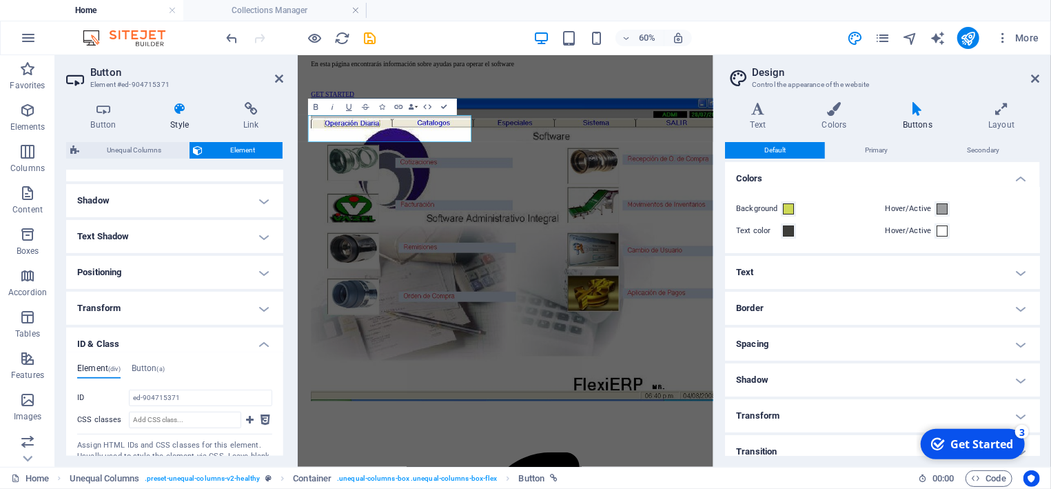
scroll to position [361, 0]
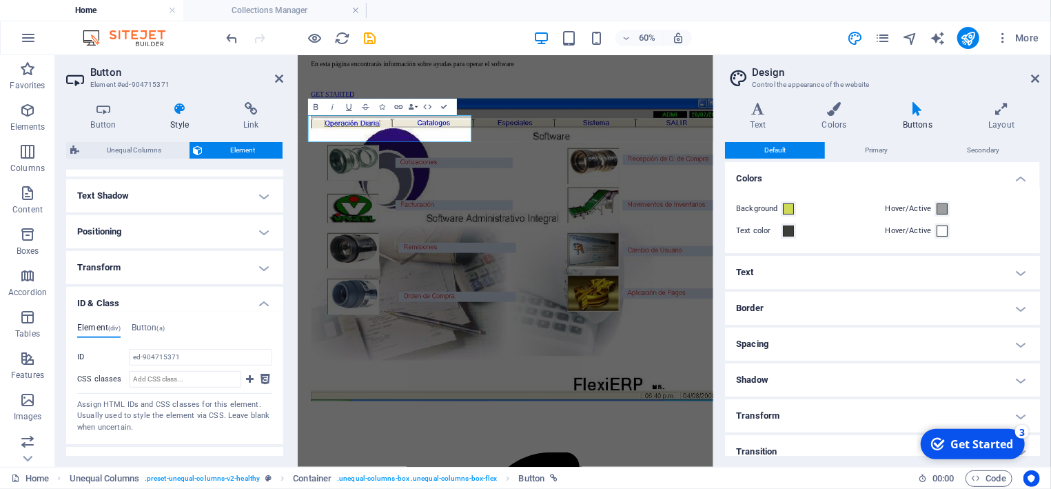
click at [260, 303] on h4 "ID & Class" at bounding box center [174, 299] width 217 height 25
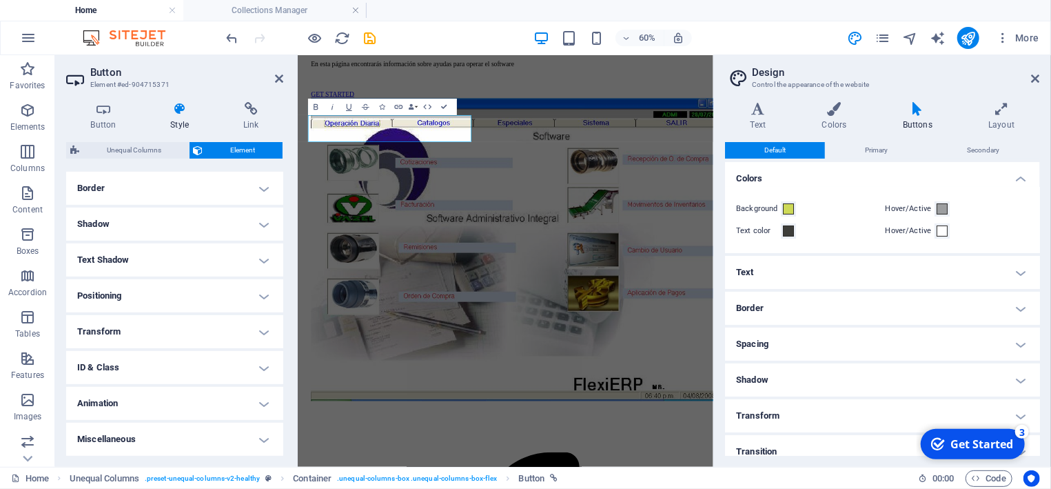
click at [176, 437] on h4 "Miscellaneous" at bounding box center [174, 439] width 217 height 33
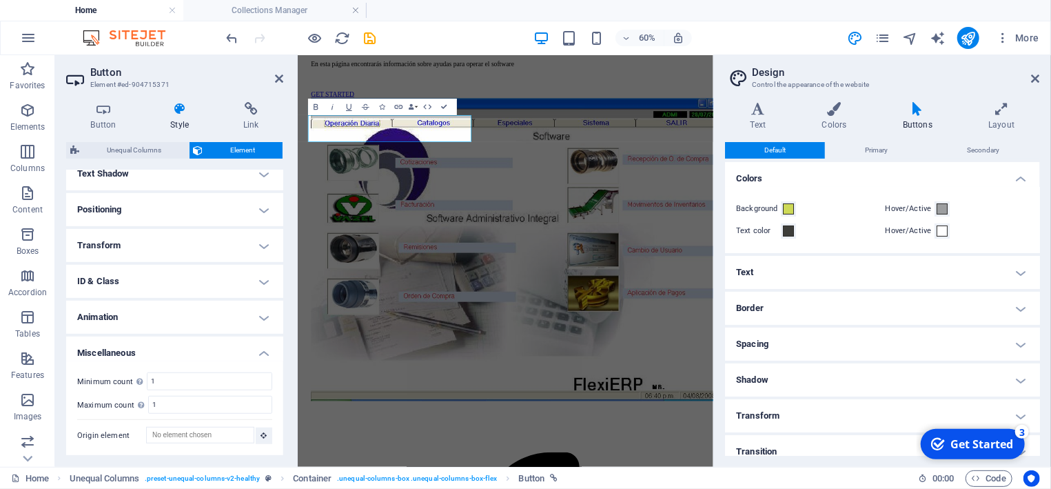
scroll to position [124, 0]
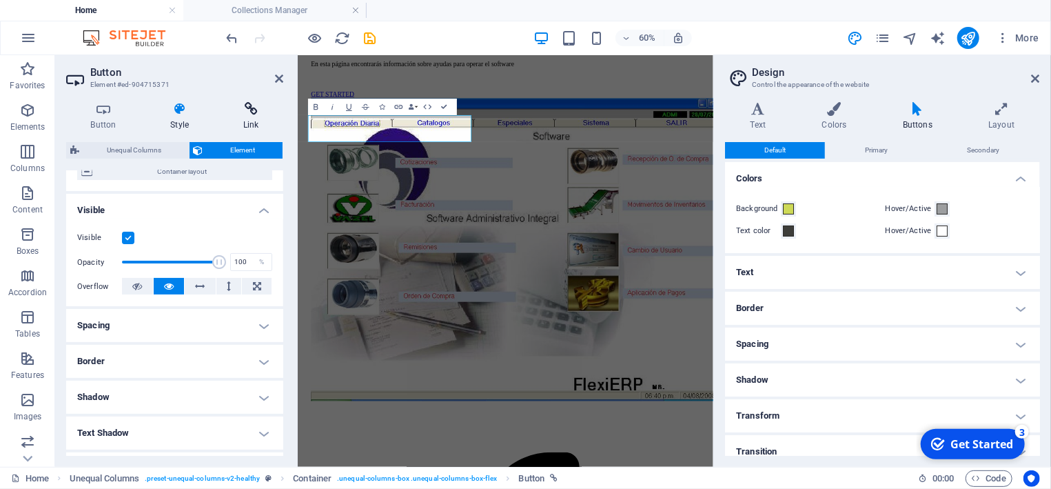
click at [244, 117] on h4 "Link" at bounding box center [251, 116] width 65 height 29
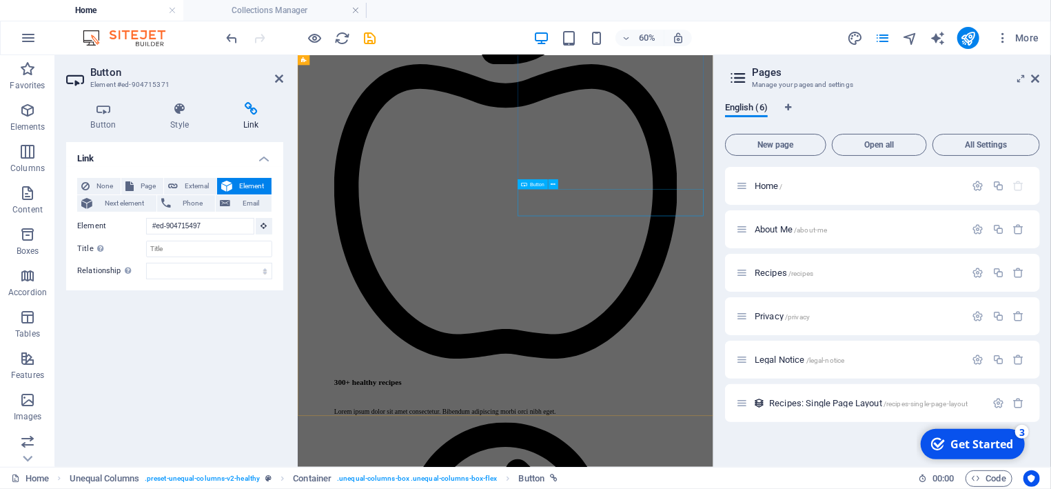
scroll to position [1131, 0]
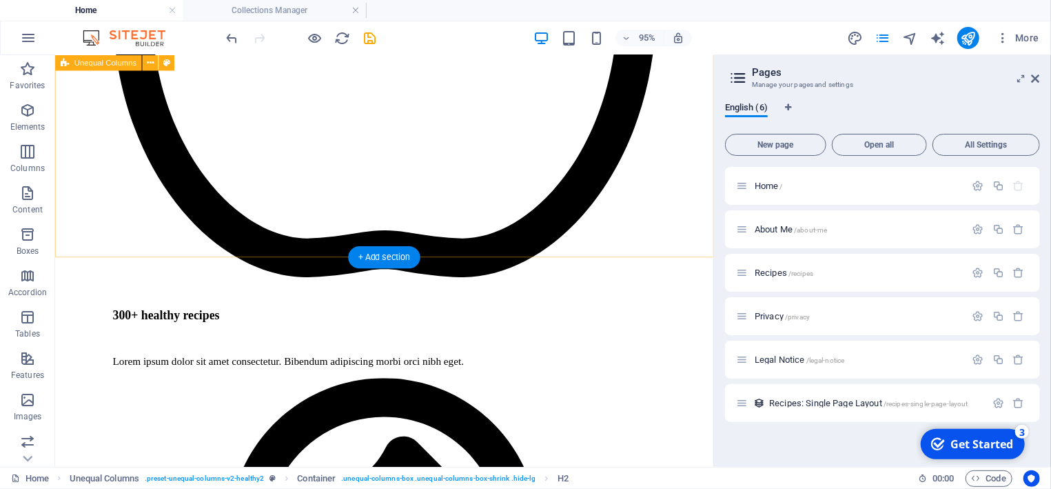
scroll to position [1425, 0]
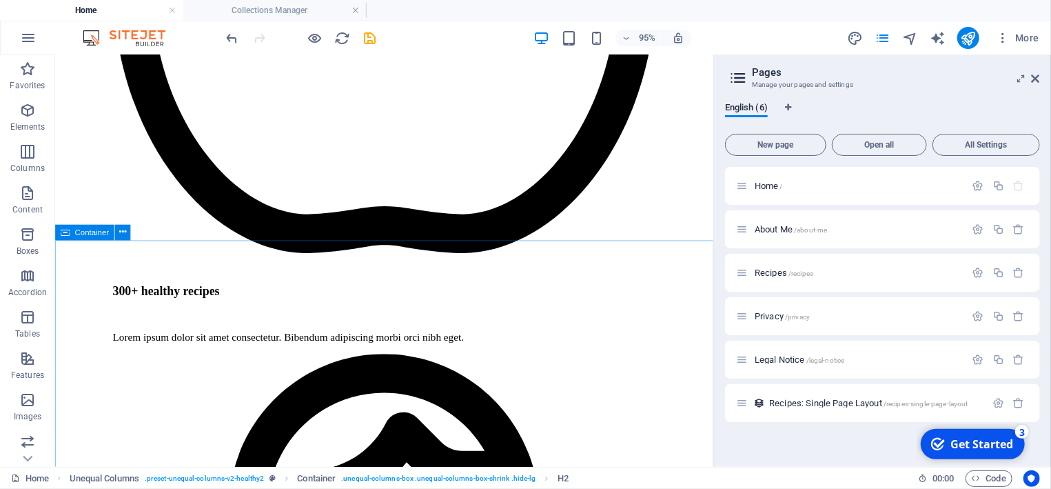
click at [92, 236] on span "Container" at bounding box center [92, 233] width 34 height 8
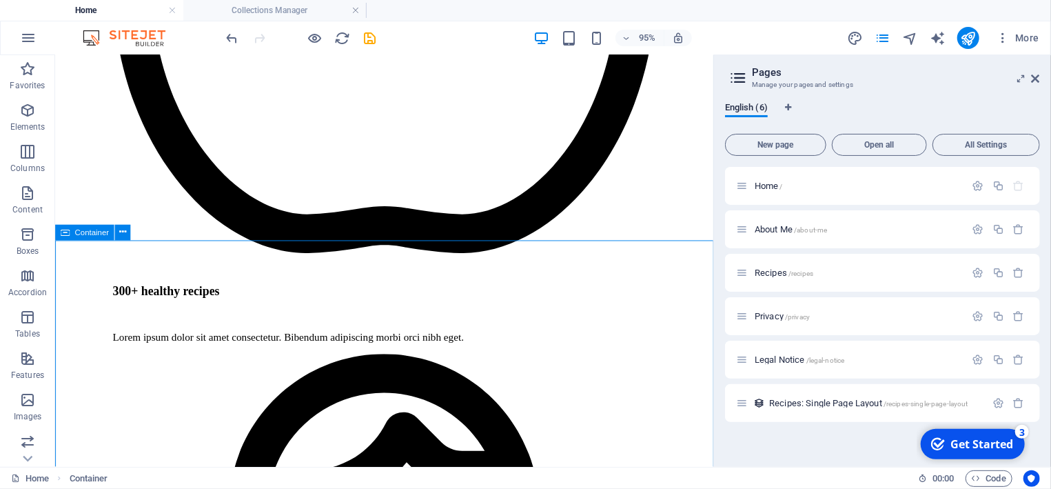
click at [92, 236] on span "Container" at bounding box center [92, 233] width 34 height 8
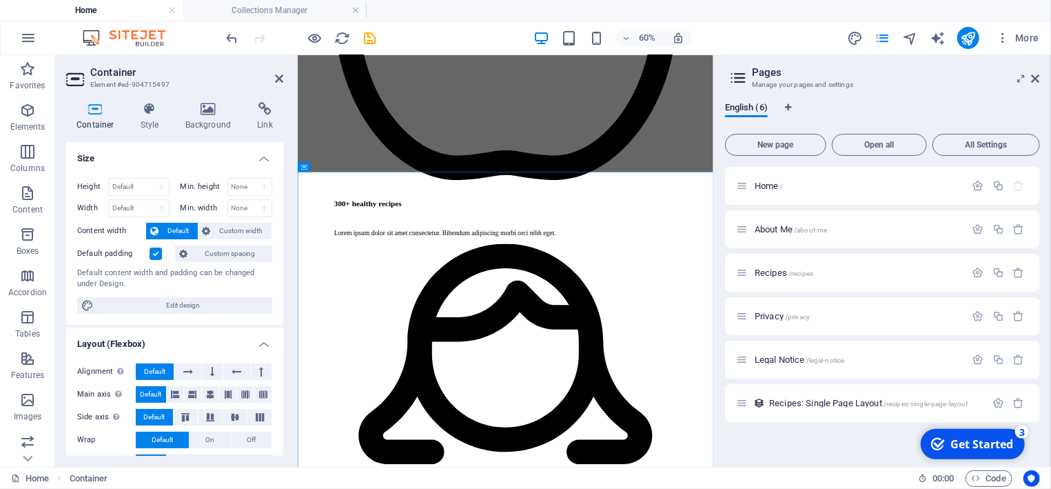
click at [274, 79] on header "Container Element #ed-904715497" at bounding box center [174, 73] width 217 height 36
click at [279, 79] on icon at bounding box center [279, 78] width 8 height 11
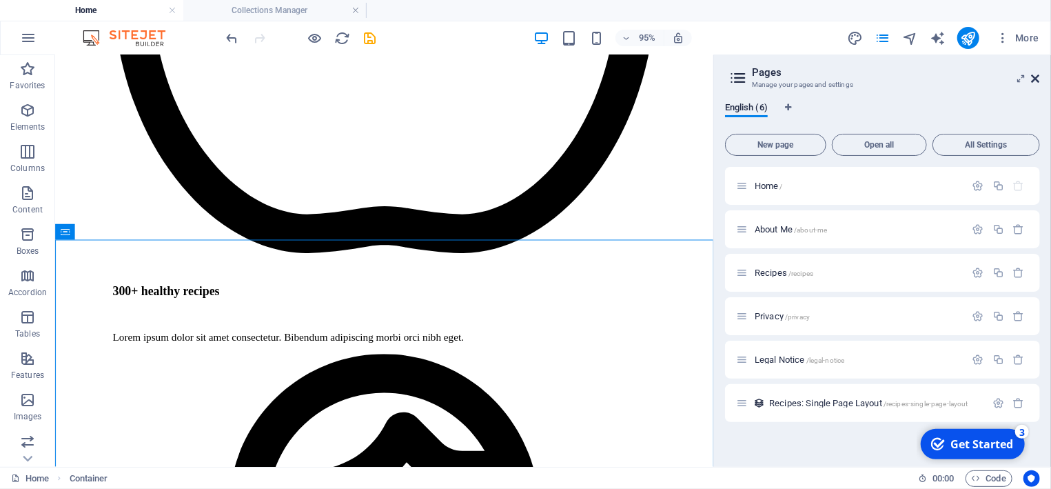
click at [1038, 81] on icon at bounding box center [1036, 78] width 8 height 11
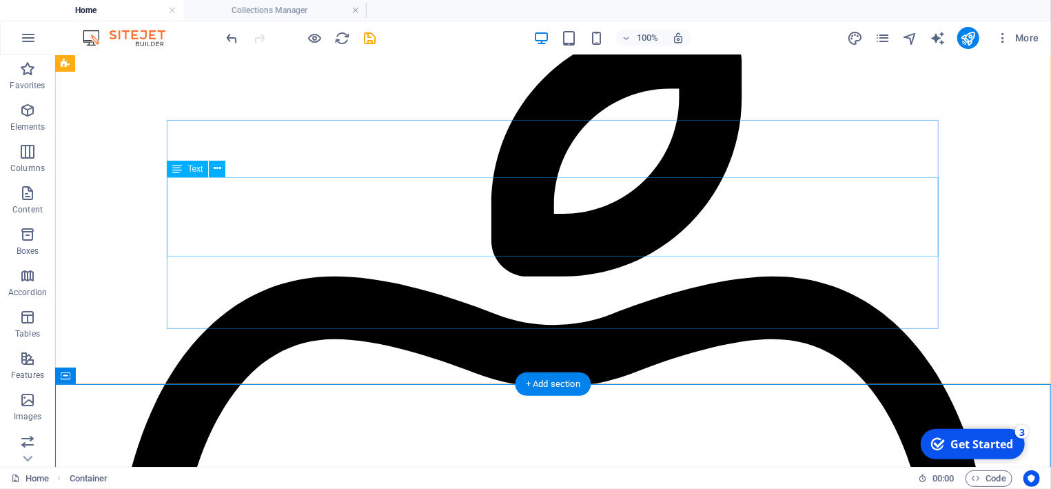
scroll to position [1141, 0]
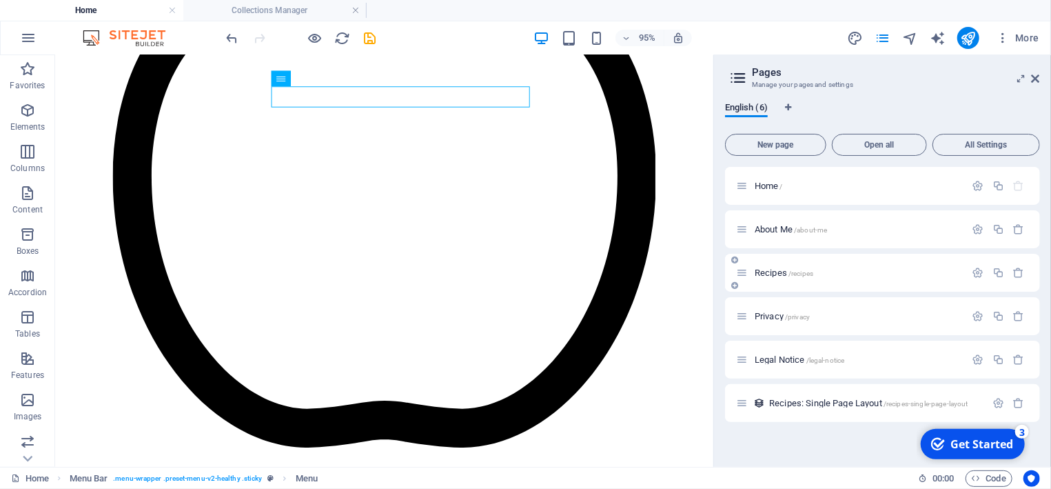
click at [787, 278] on div "Recipes /recipes" at bounding box center [851, 273] width 230 height 16
click at [784, 274] on span "Recipes /recipes" at bounding box center [784, 273] width 59 height 10
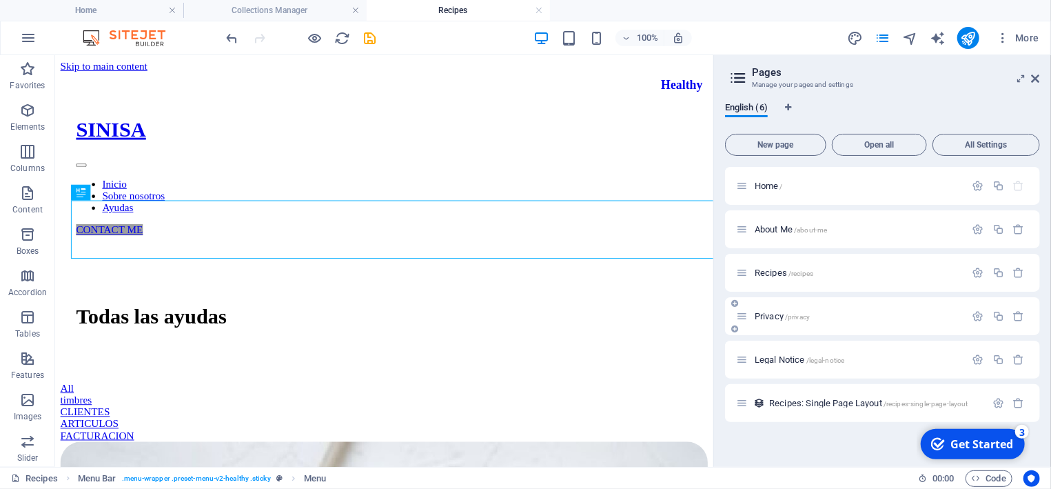
scroll to position [0, 0]
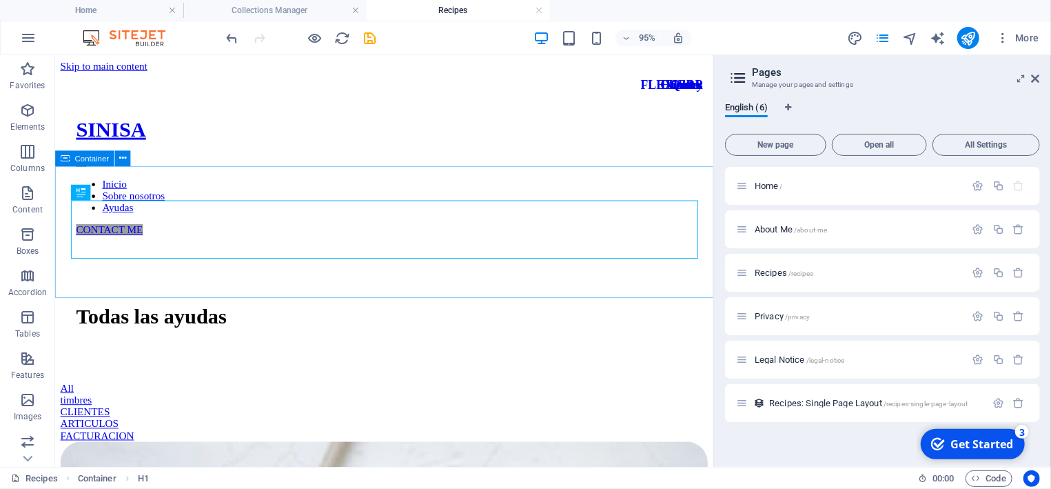
click at [85, 159] on span "Container" at bounding box center [92, 158] width 34 height 8
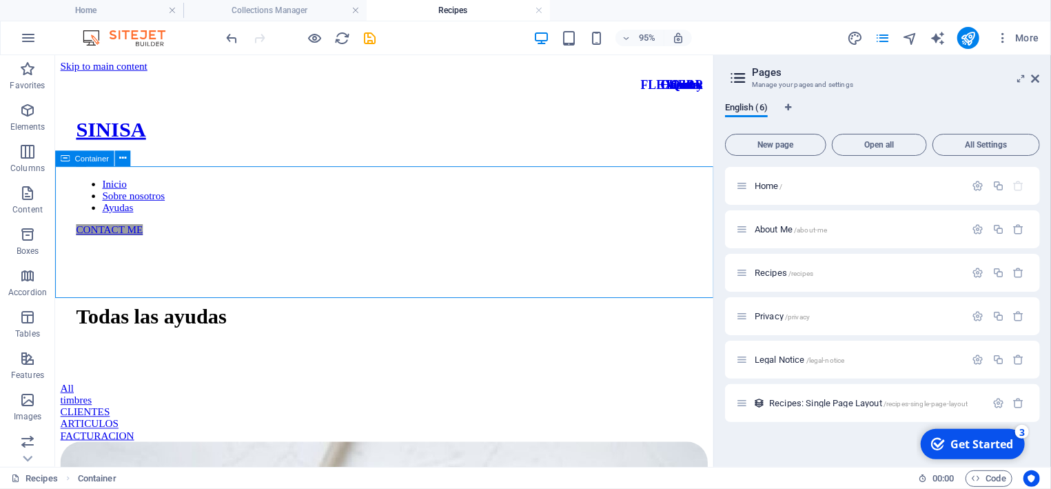
click at [85, 159] on span "Container" at bounding box center [92, 158] width 34 height 8
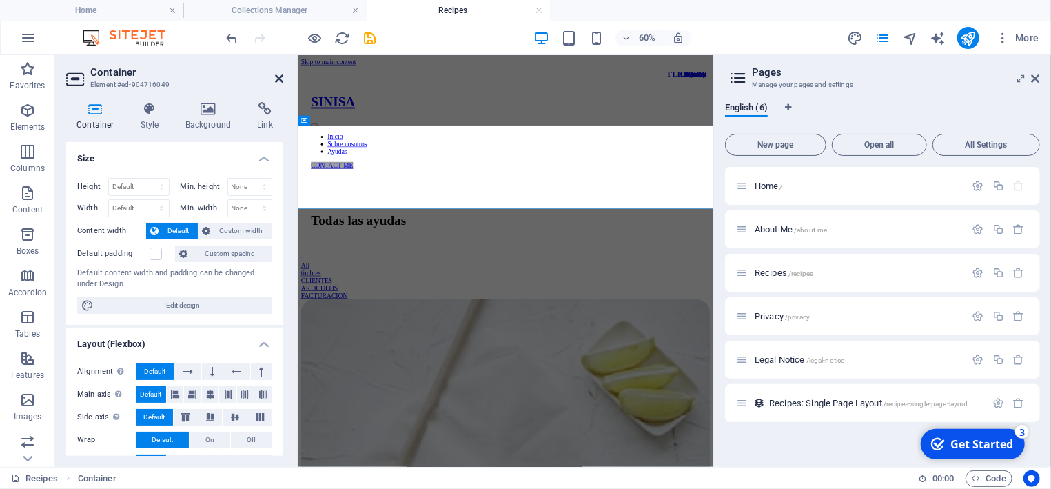
click at [278, 80] on icon at bounding box center [279, 78] width 8 height 11
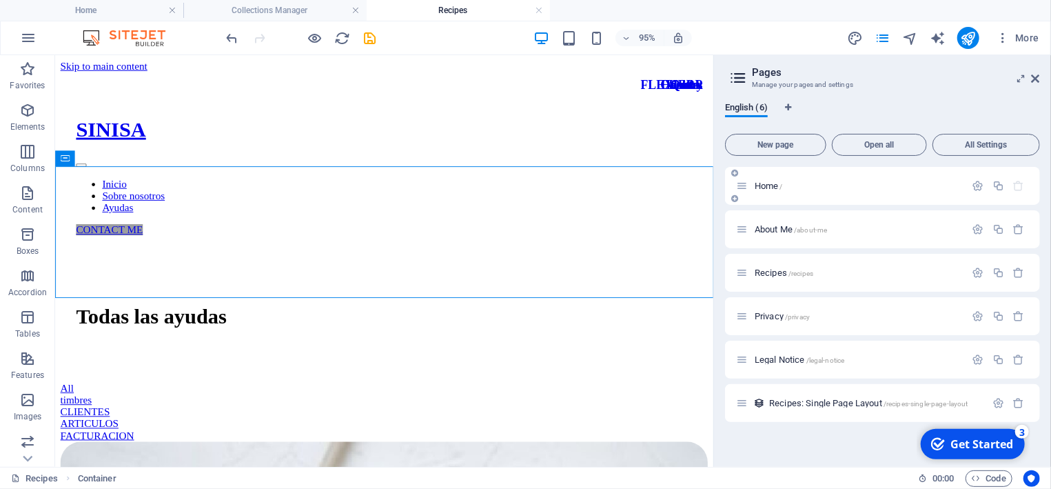
click at [774, 185] on span "Home /" at bounding box center [769, 186] width 28 height 10
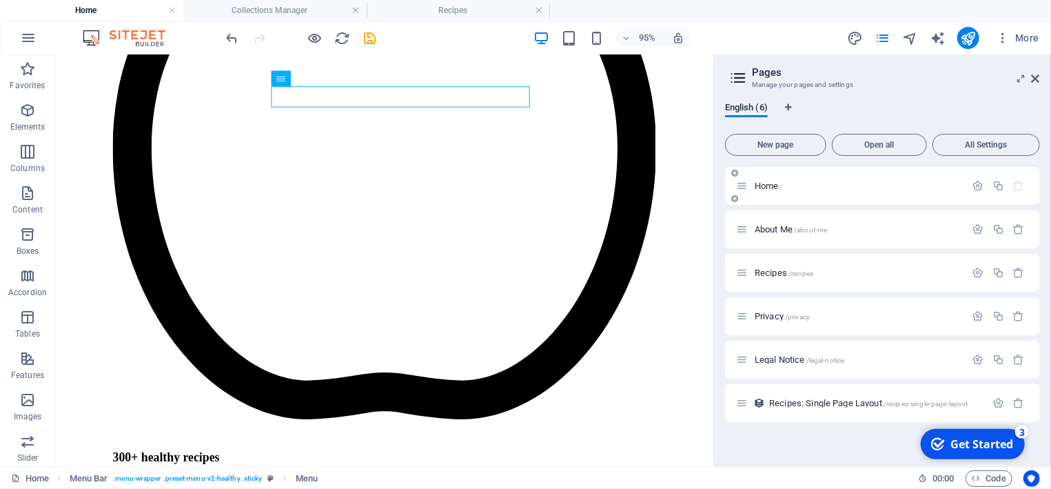
click at [826, 185] on p "Home /" at bounding box center [858, 185] width 207 height 9
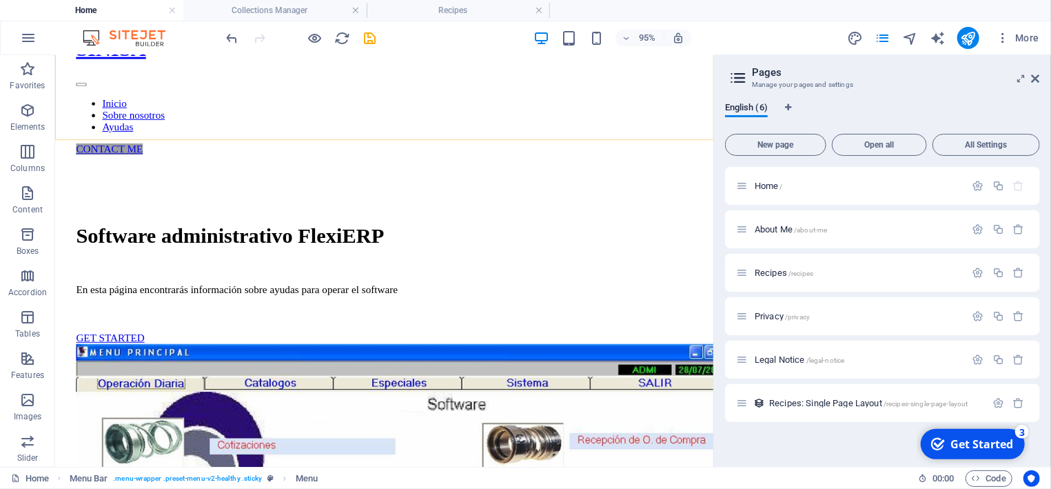
scroll to position [147, 0]
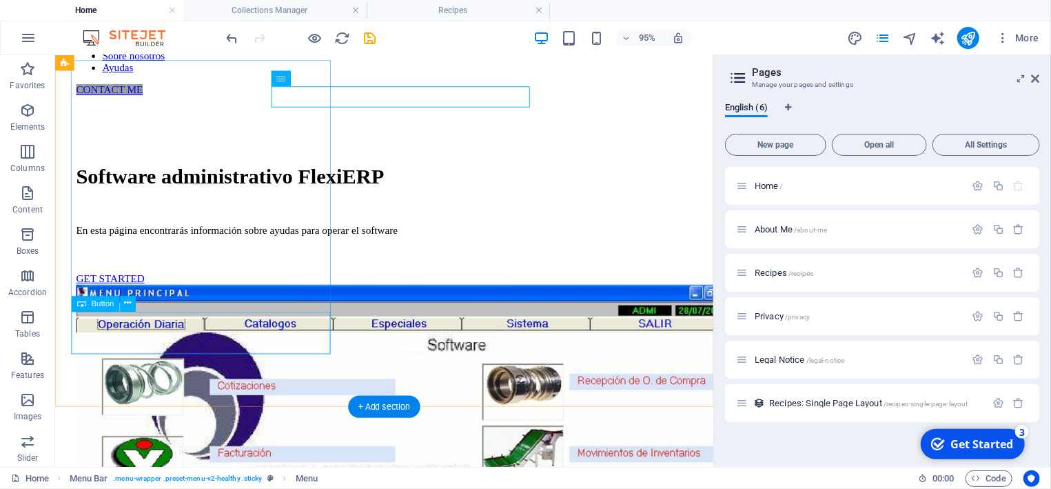
click at [148, 296] on div "GET STARTED" at bounding box center [401, 290] width 649 height 12
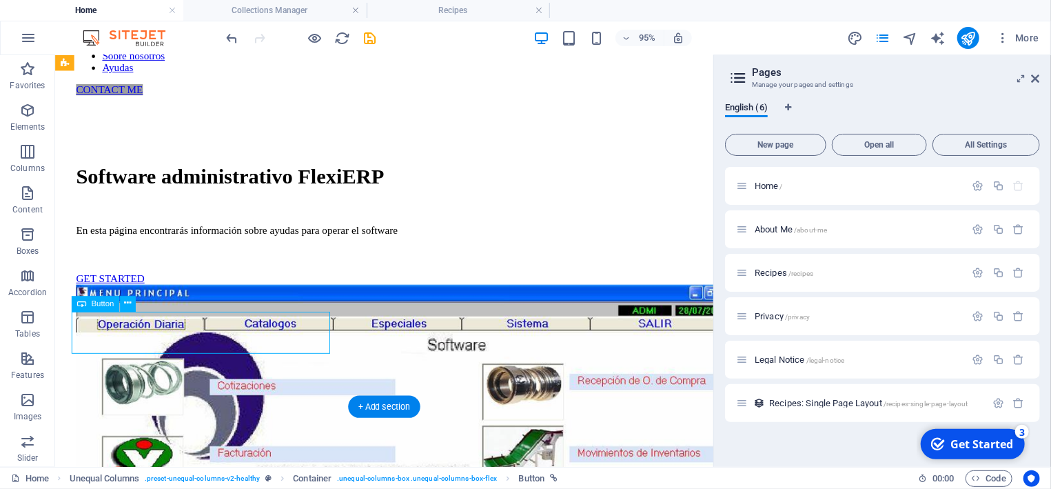
click at [148, 296] on div "GET STARTED" at bounding box center [401, 290] width 649 height 12
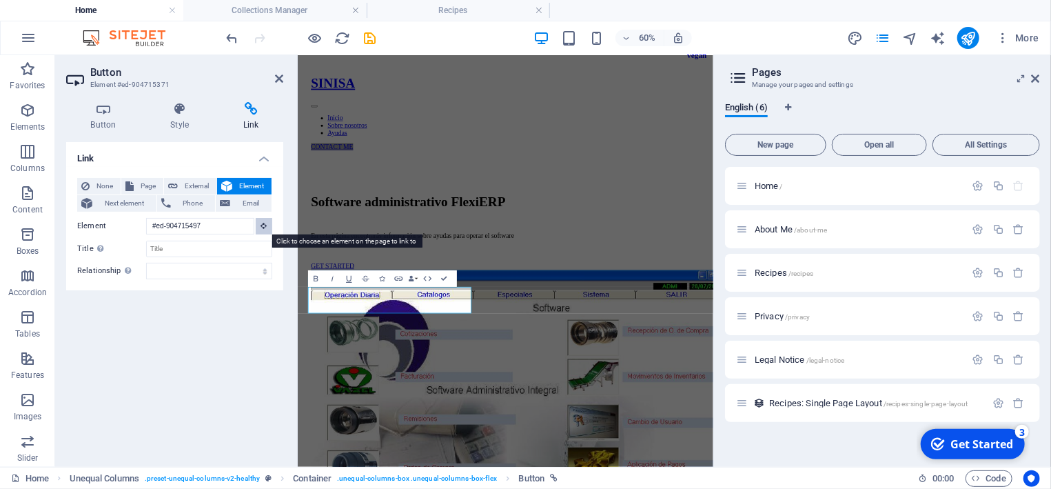
scroll to position [148, 0]
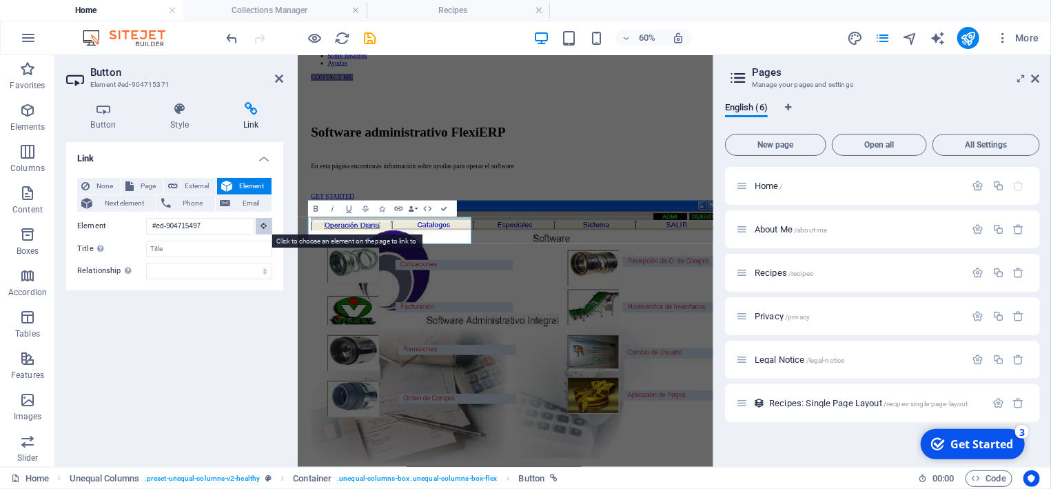
click at [260, 225] on button at bounding box center [264, 226] width 17 height 17
click at [268, 225] on button at bounding box center [264, 226] width 17 height 17
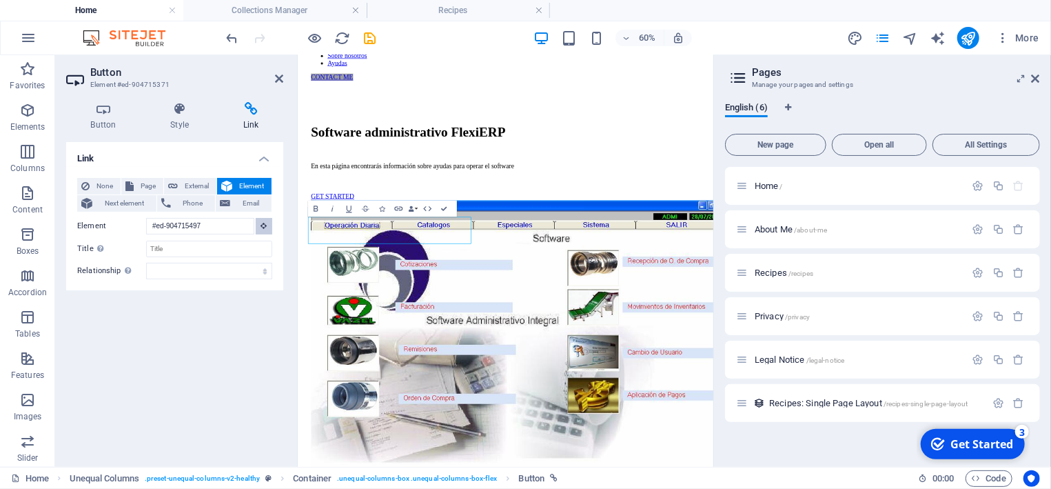
click at [265, 225] on icon at bounding box center [264, 225] width 6 height 7
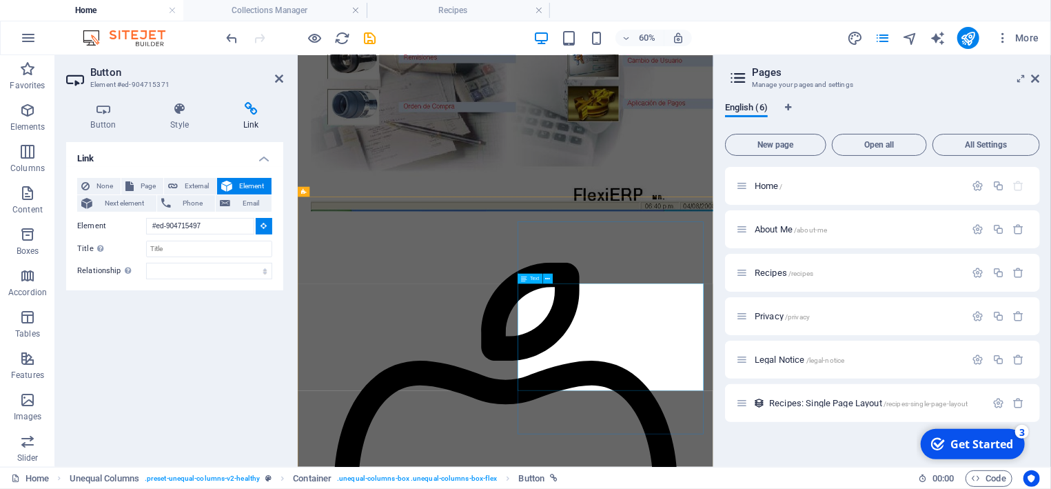
scroll to position [665, 0]
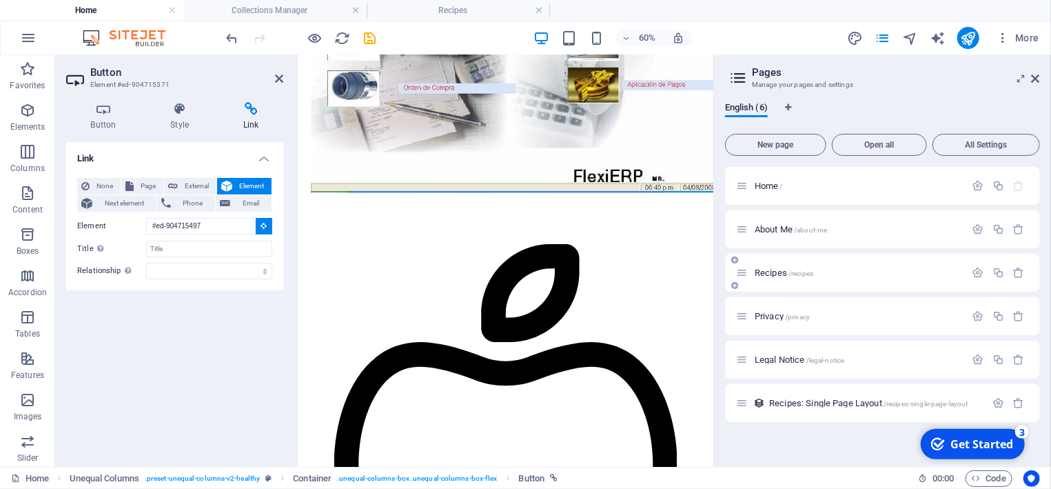
click at [778, 273] on span "Recipes /recipes" at bounding box center [784, 273] width 59 height 10
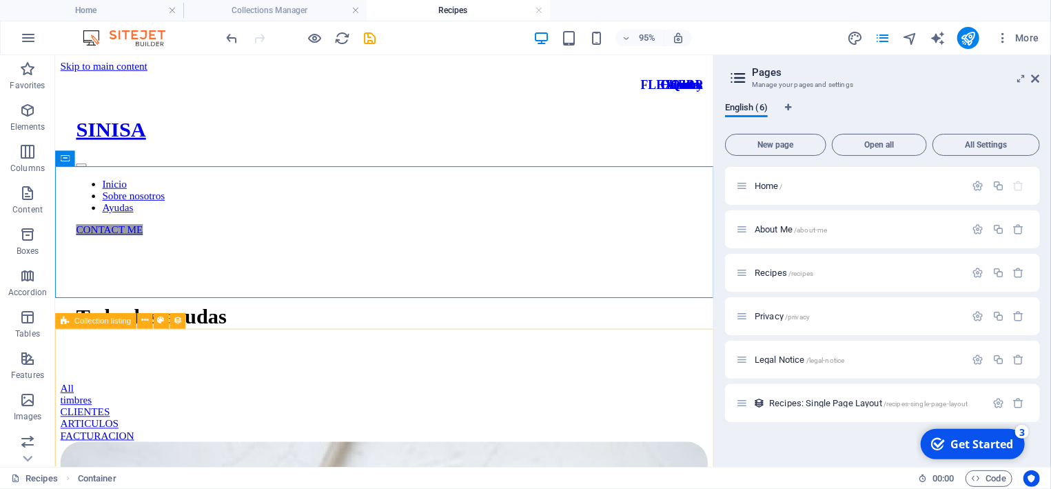
click at [99, 323] on span "Collection listing" at bounding box center [102, 321] width 57 height 8
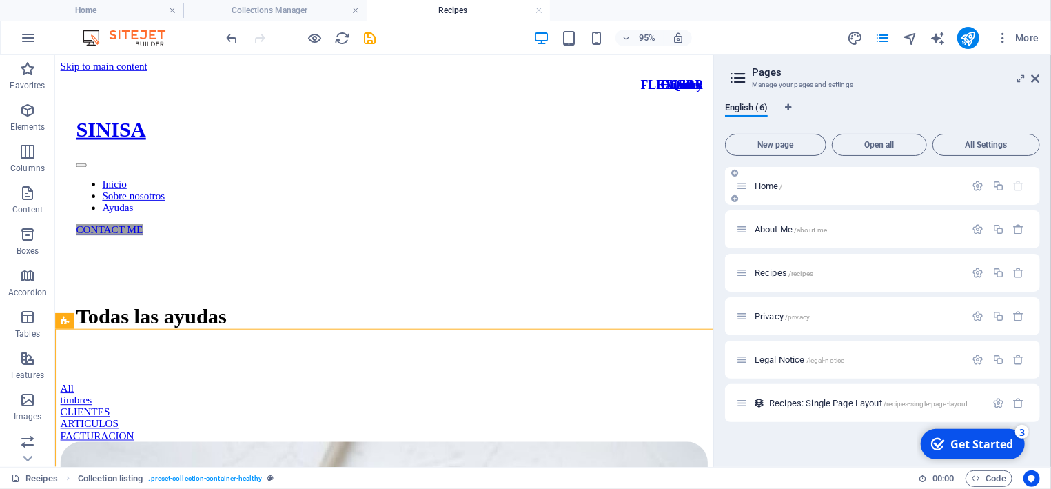
click at [774, 185] on span "Home /" at bounding box center [769, 186] width 28 height 10
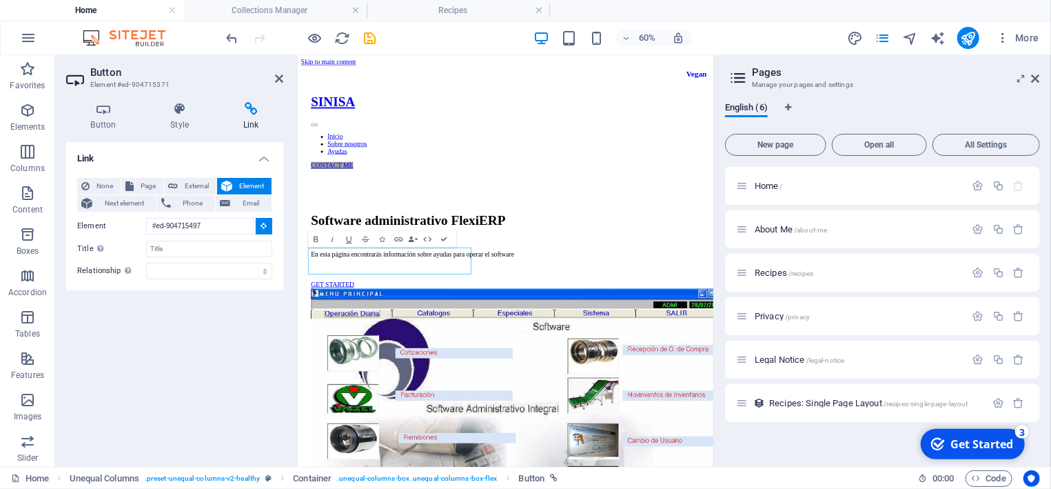
scroll to position [97, 0]
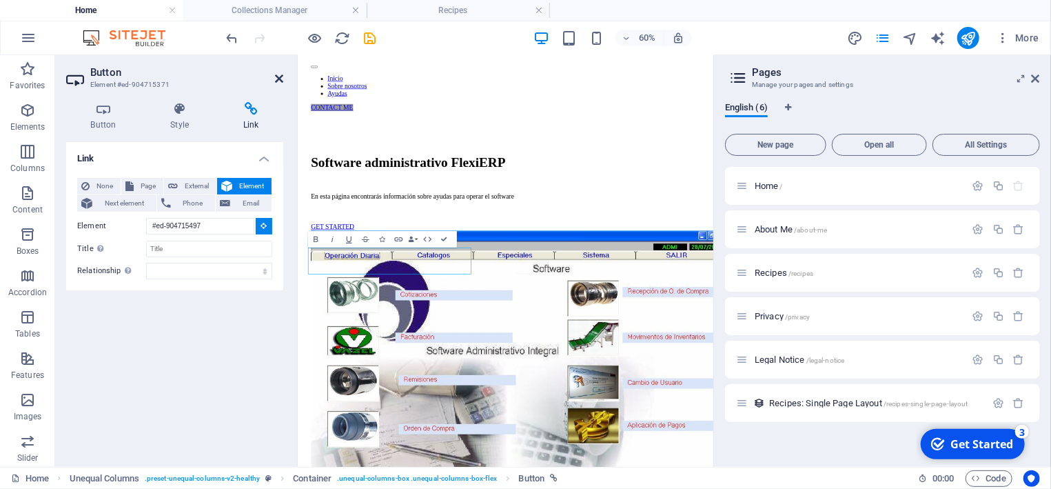
click at [283, 79] on icon at bounding box center [279, 78] width 8 height 11
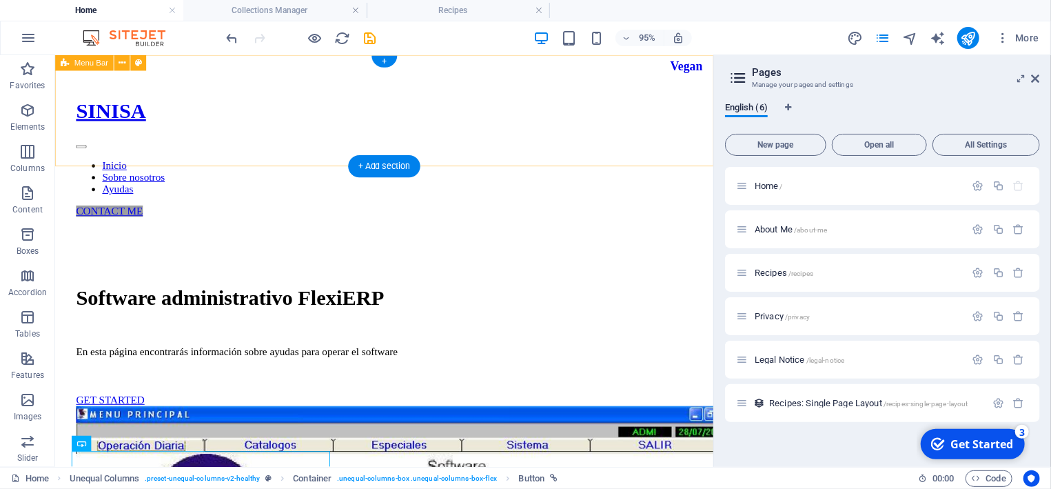
scroll to position [0, 0]
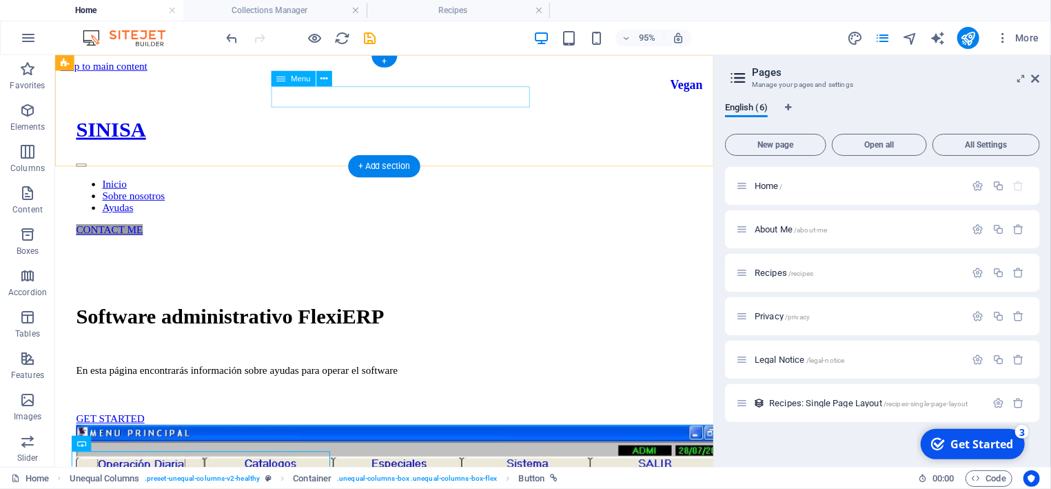
click at [534, 184] on nav "Inicio Sobre nosotros Ayudas" at bounding box center [401, 202] width 649 height 37
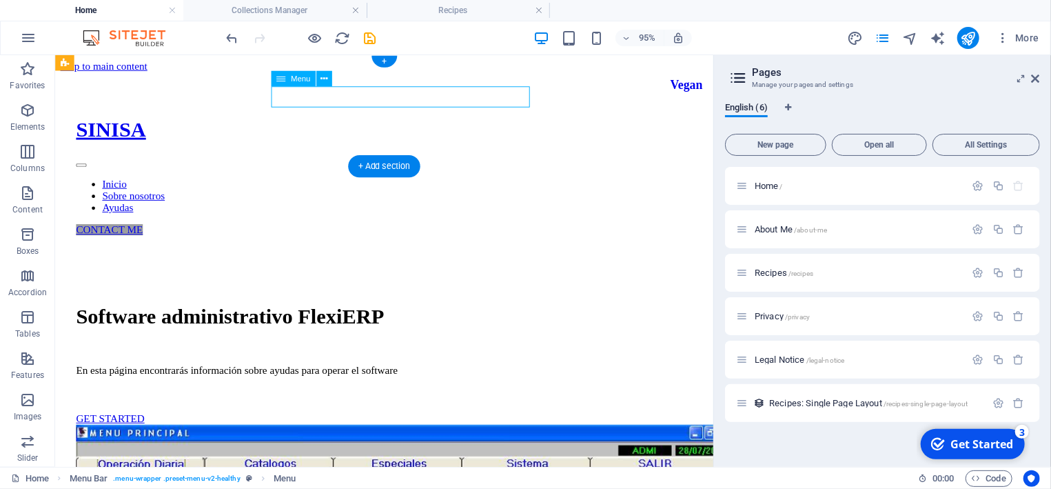
click at [534, 184] on nav "Inicio Sobre nosotros Ayudas" at bounding box center [401, 202] width 649 height 37
select select
select select "1"
select select
select select "2"
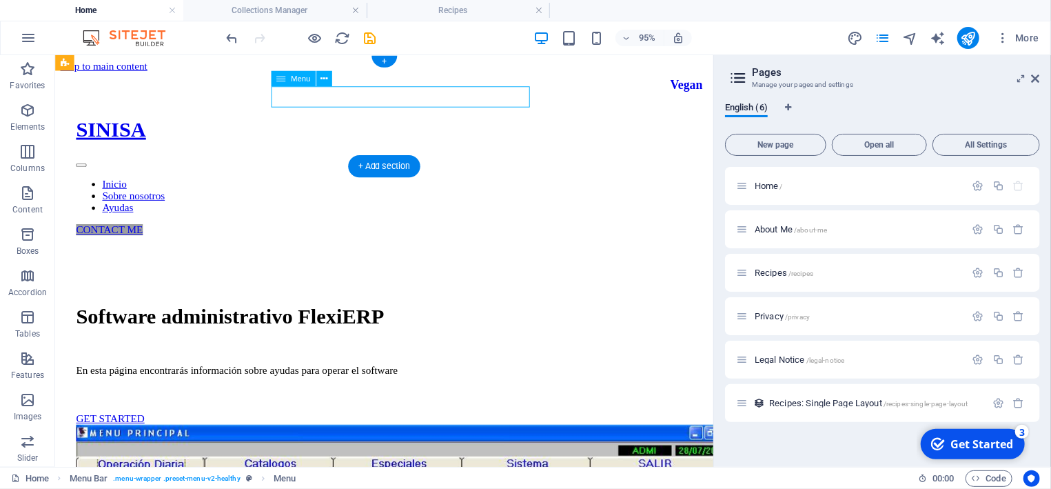
select select
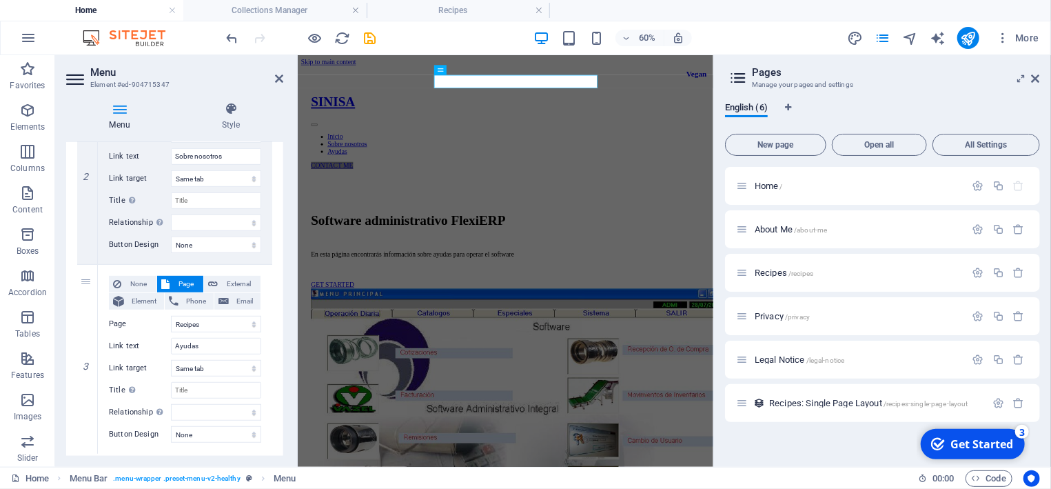
scroll to position [424, 0]
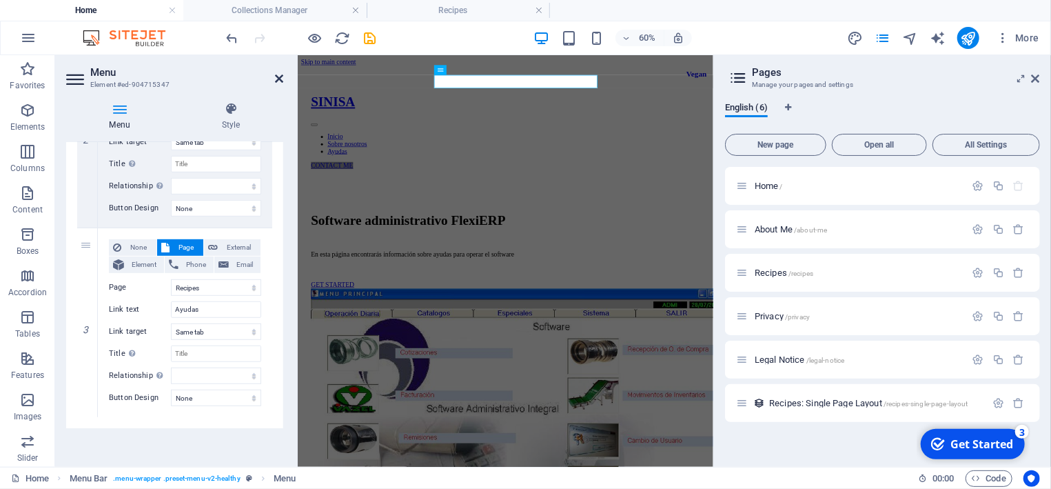
click at [276, 78] on icon at bounding box center [279, 78] width 8 height 11
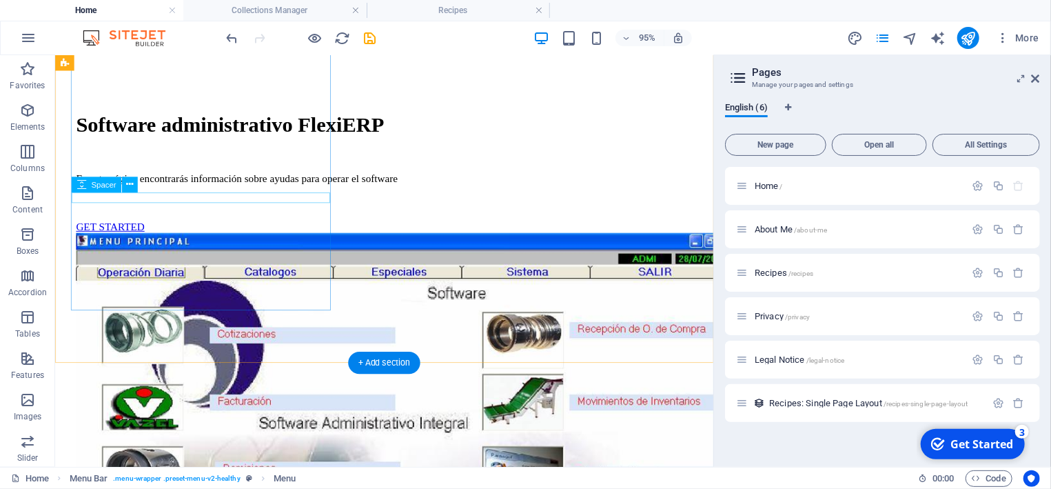
scroll to position [222, 0]
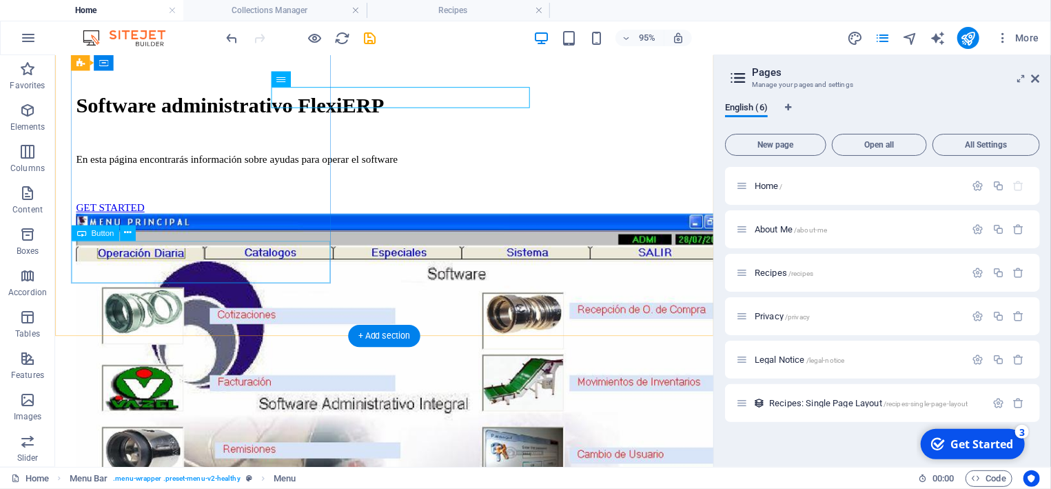
click at [167, 221] on div "GET STARTED" at bounding box center [401, 215] width 649 height 12
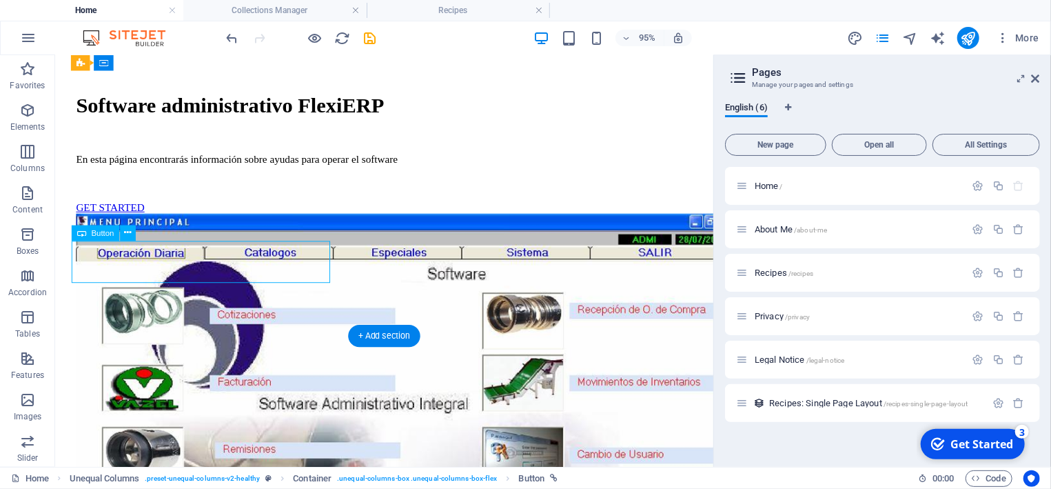
click at [165, 221] on div "GET STARTED" at bounding box center [401, 215] width 649 height 12
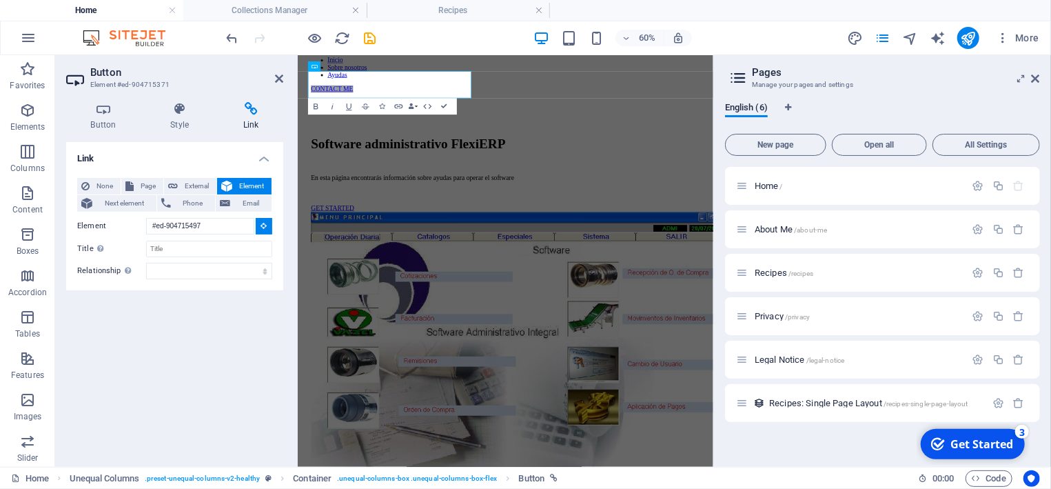
scroll to position [127, 0]
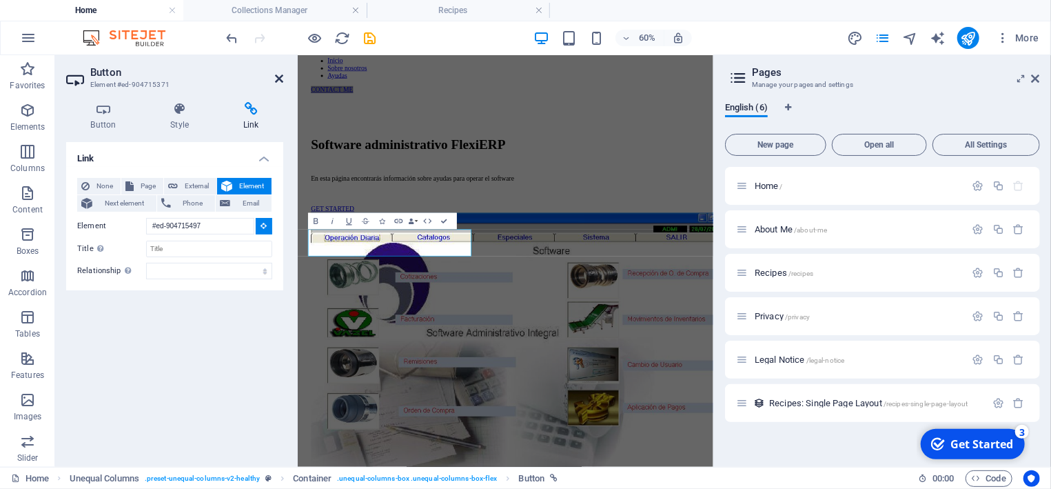
click at [279, 79] on icon at bounding box center [279, 78] width 8 height 11
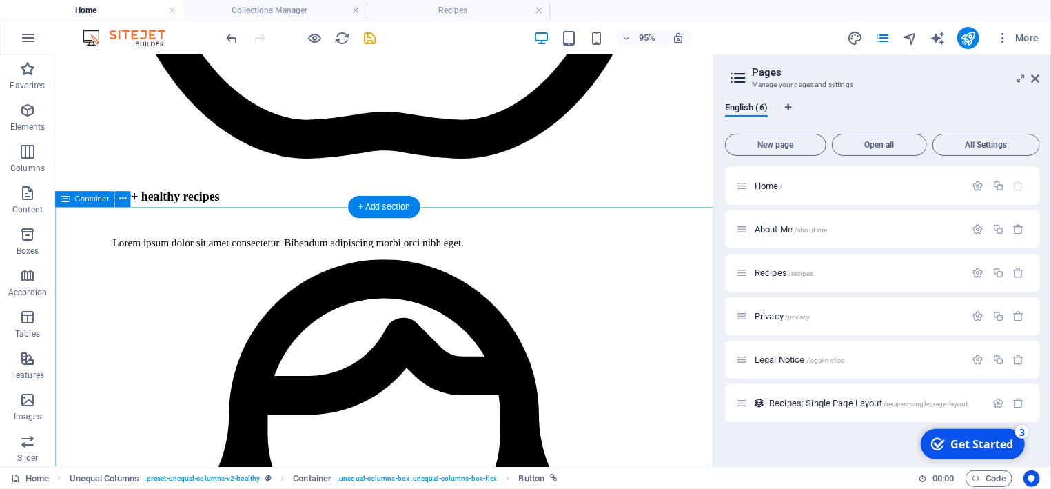
scroll to position [1531, 0]
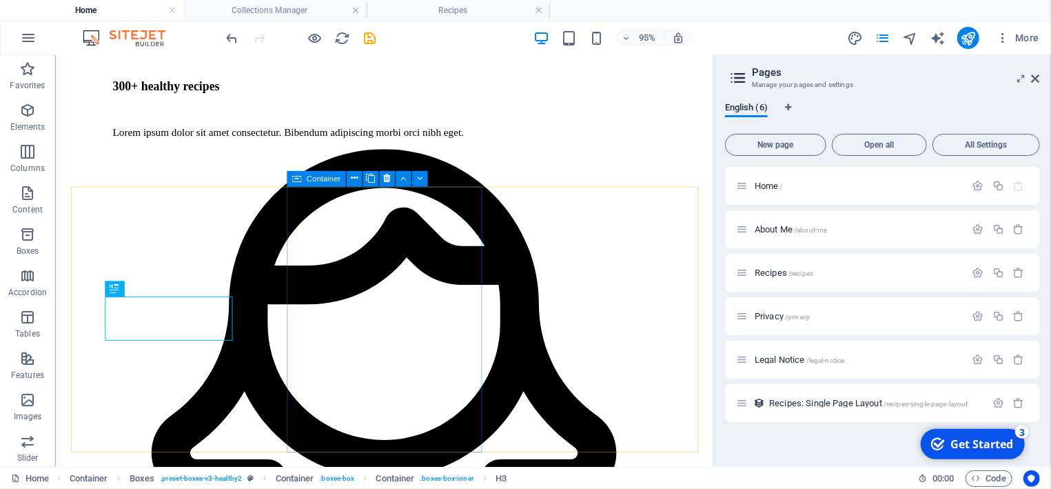
scroll to position [1679, 0]
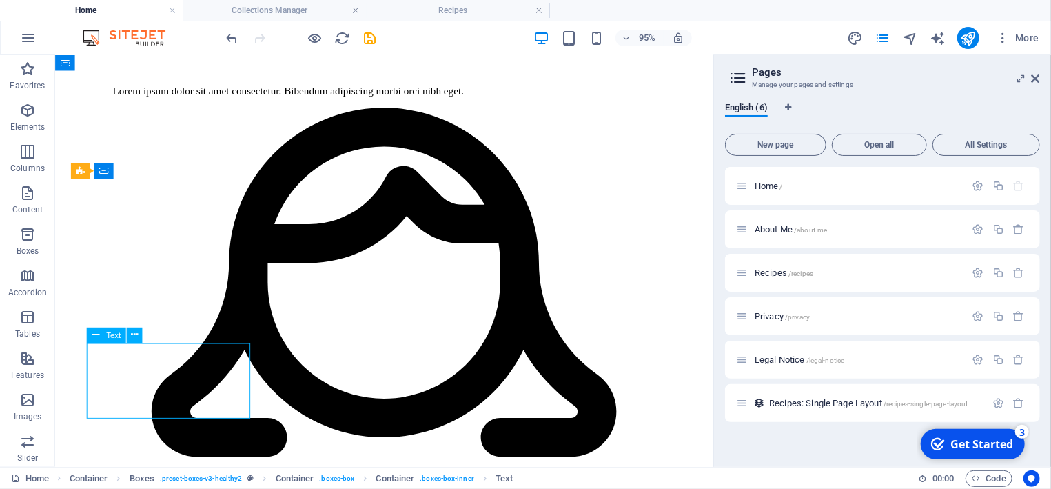
scroll to position [1684, 0]
drag, startPoint x: 206, startPoint y: 432, endPoint x: 169, endPoint y: 414, distance: 41.3
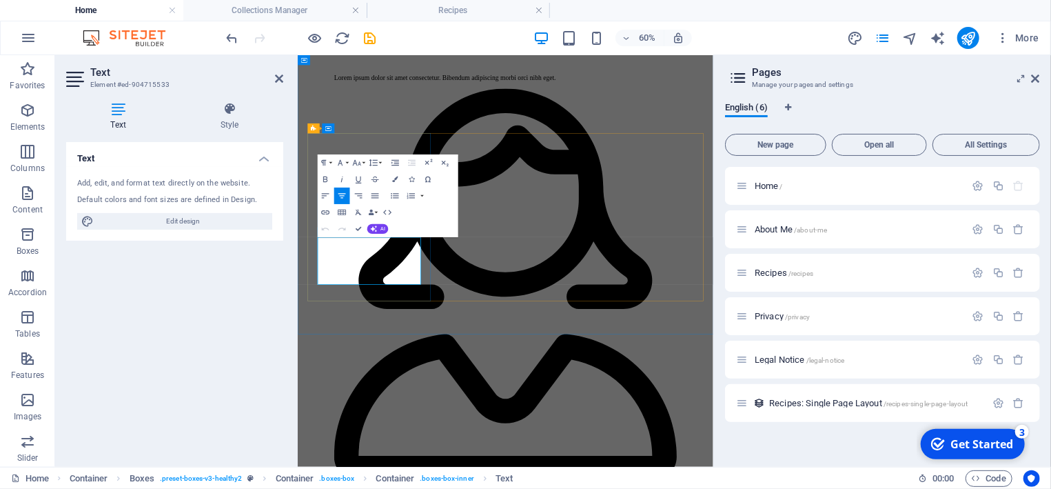
drag, startPoint x: 465, startPoint y: 422, endPoint x: 340, endPoint y: 370, distance: 135.7
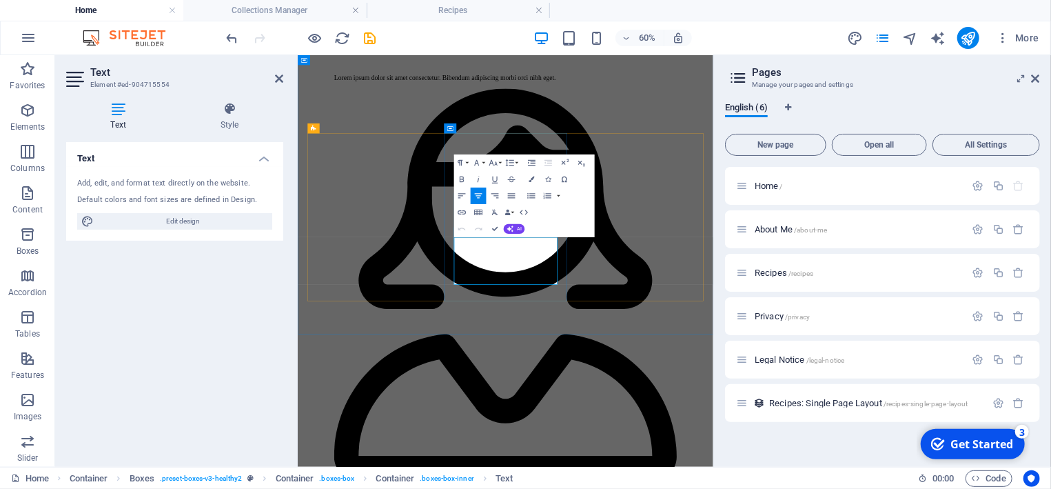
drag, startPoint x: 640, startPoint y: 421, endPoint x: 555, endPoint y: 392, distance: 89.4
drag, startPoint x: 565, startPoint y: 368, endPoint x: 717, endPoint y: 430, distance: 163.6
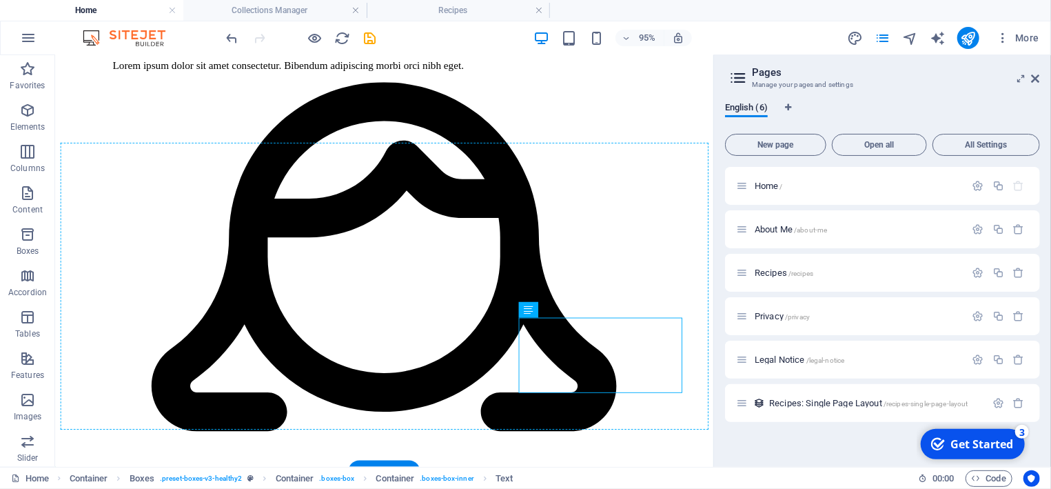
drag, startPoint x: 654, startPoint y: 429, endPoint x: 653, endPoint y: 415, distance: 13.8
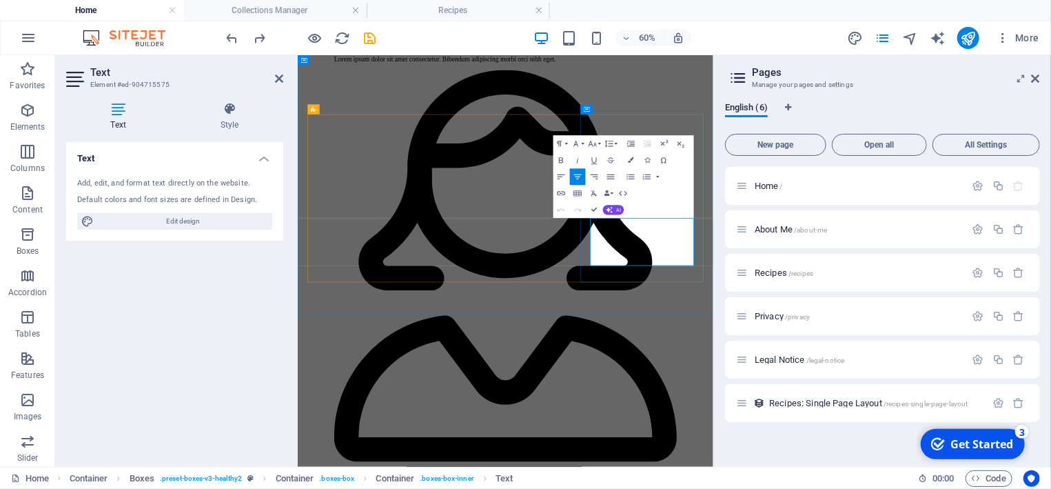
drag, startPoint x: 896, startPoint y: 392, endPoint x: 816, endPoint y: 370, distance: 83.6
drag, startPoint x: 813, startPoint y: 358, endPoint x: 803, endPoint y: 359, distance: 9.8
drag, startPoint x: 798, startPoint y: 343, endPoint x: 893, endPoint y: 386, distance: 104.6
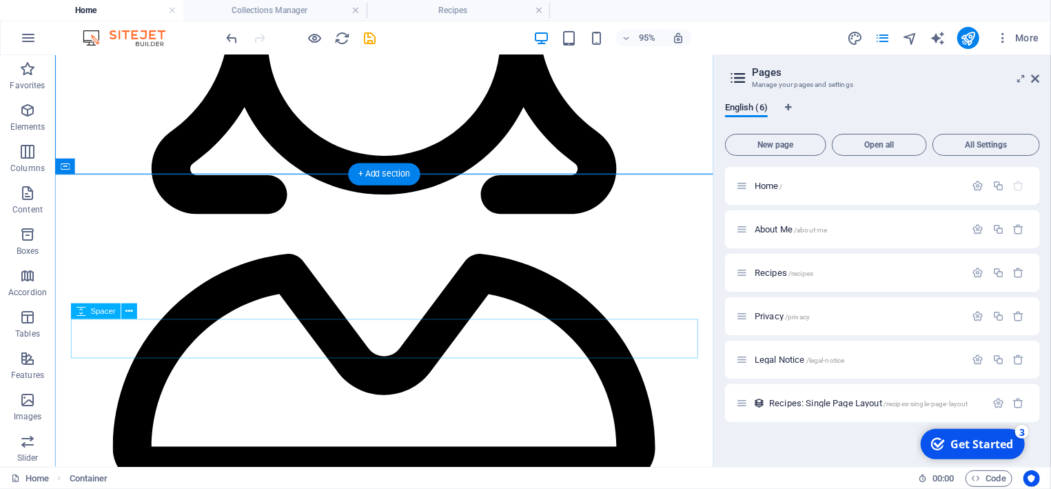
scroll to position [1937, 0]
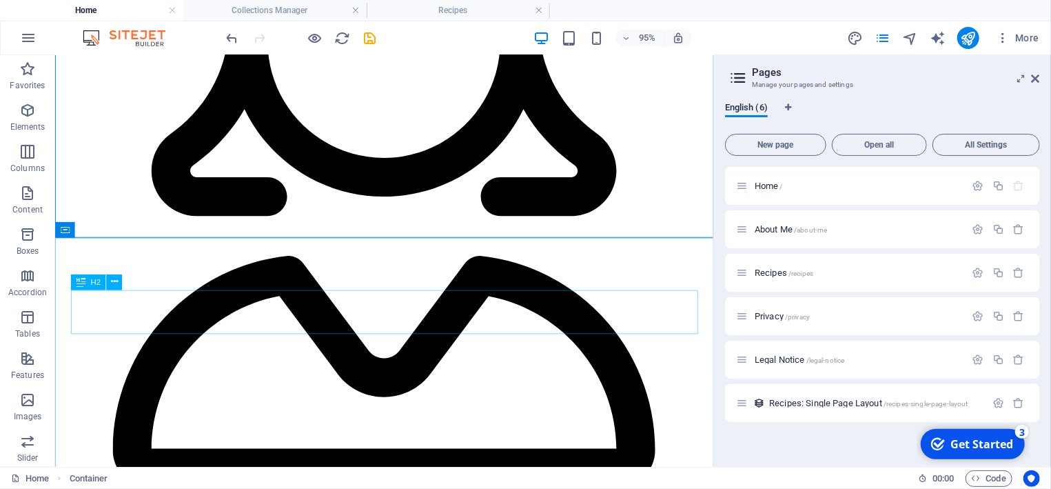
click at [78, 285] on icon at bounding box center [80, 282] width 9 height 16
click at [237, 294] on span "Text" at bounding box center [235, 293] width 14 height 8
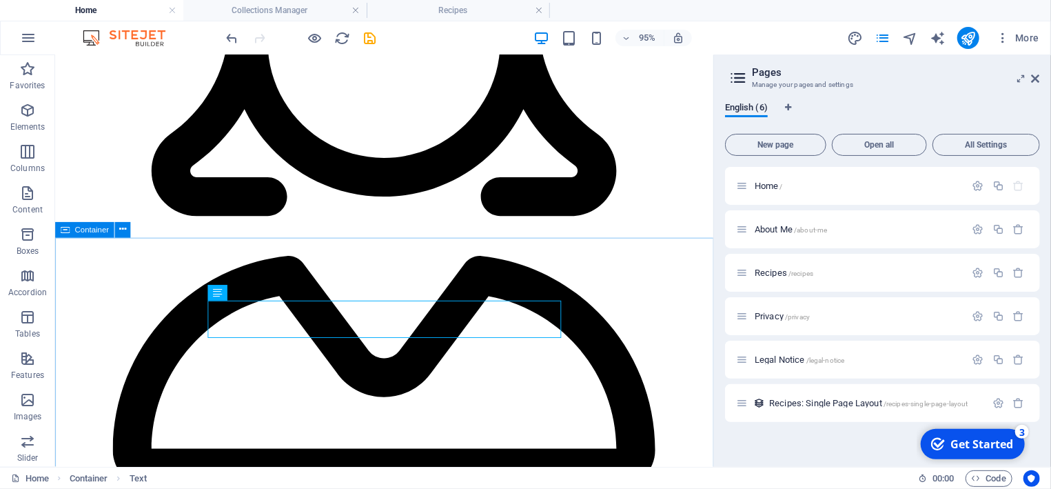
click at [82, 231] on span "Container" at bounding box center [92, 230] width 34 height 8
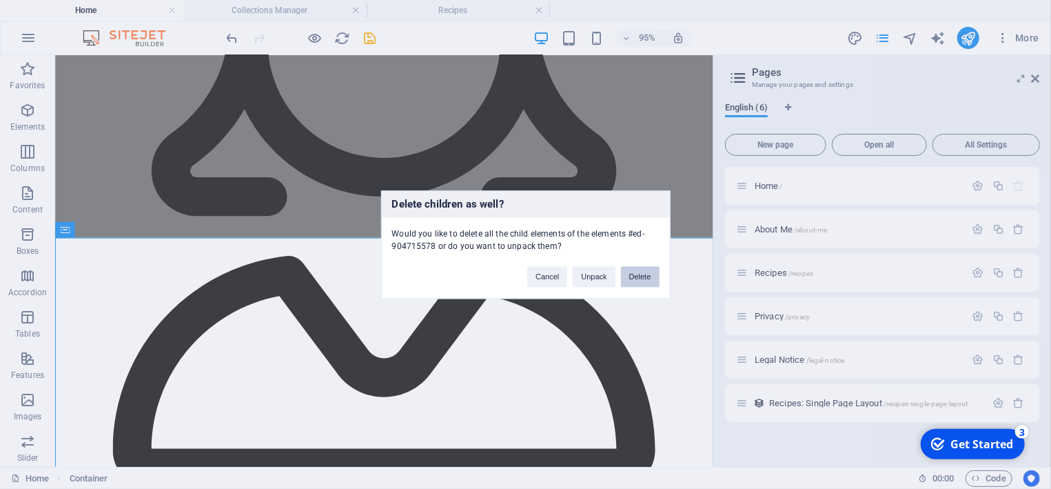
click at [646, 276] on button "Delete" at bounding box center [640, 276] width 39 height 21
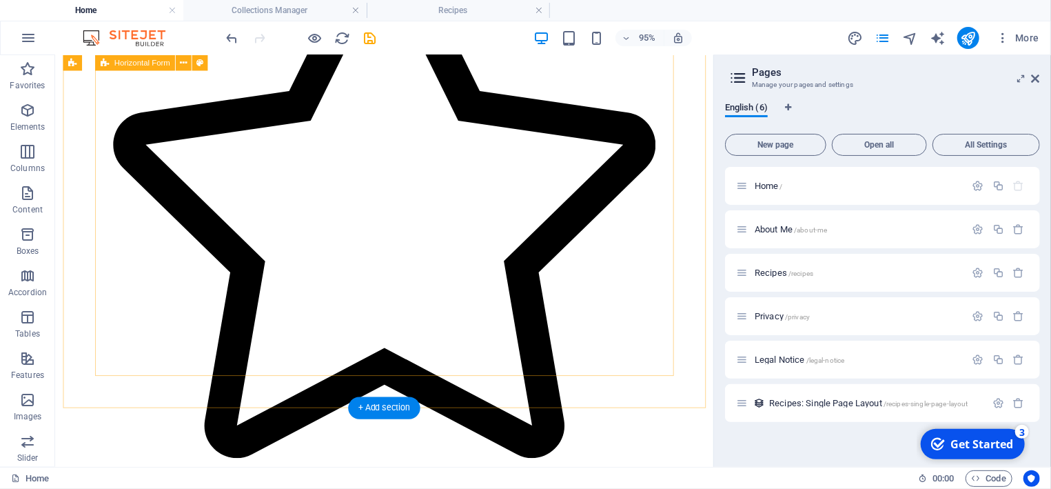
scroll to position [2750, 0]
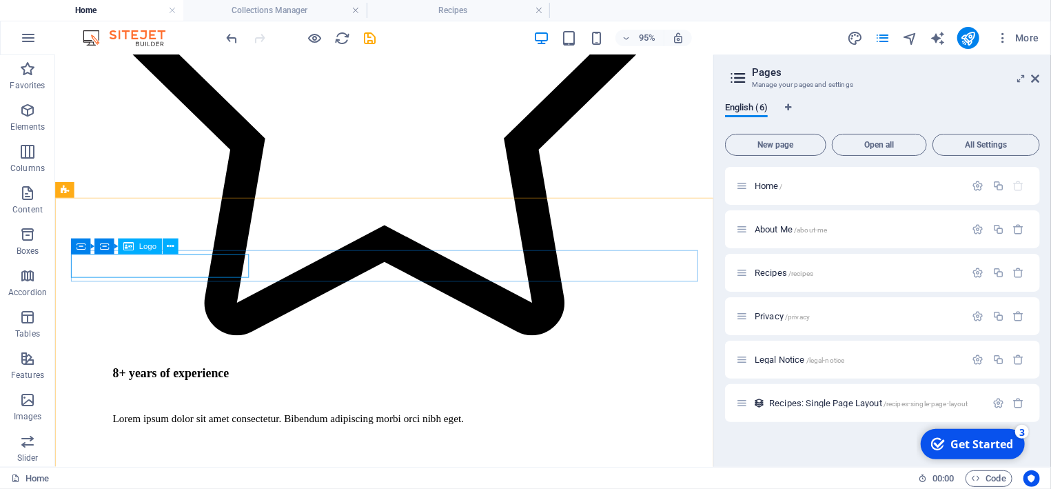
click at [143, 250] on span "Logo" at bounding box center [147, 247] width 17 height 8
select select "px"
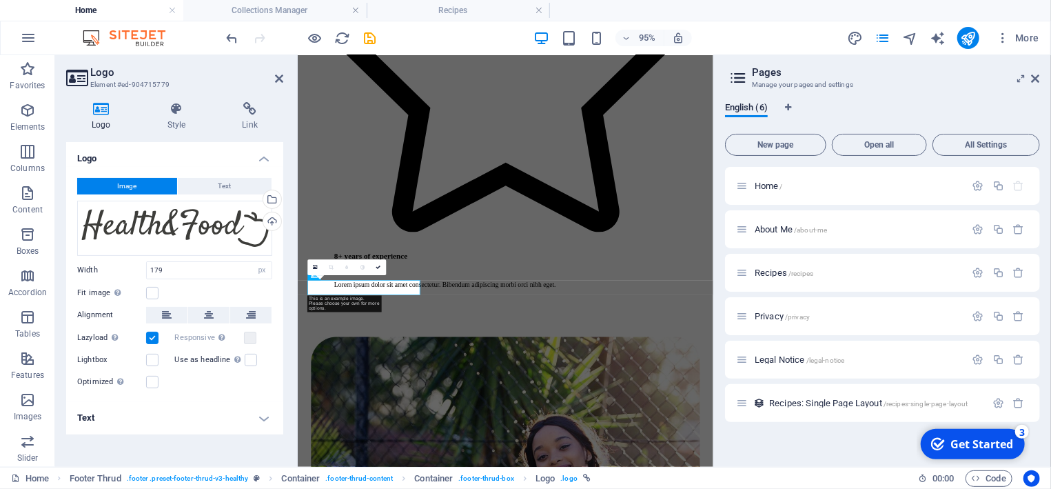
scroll to position [2585, 0]
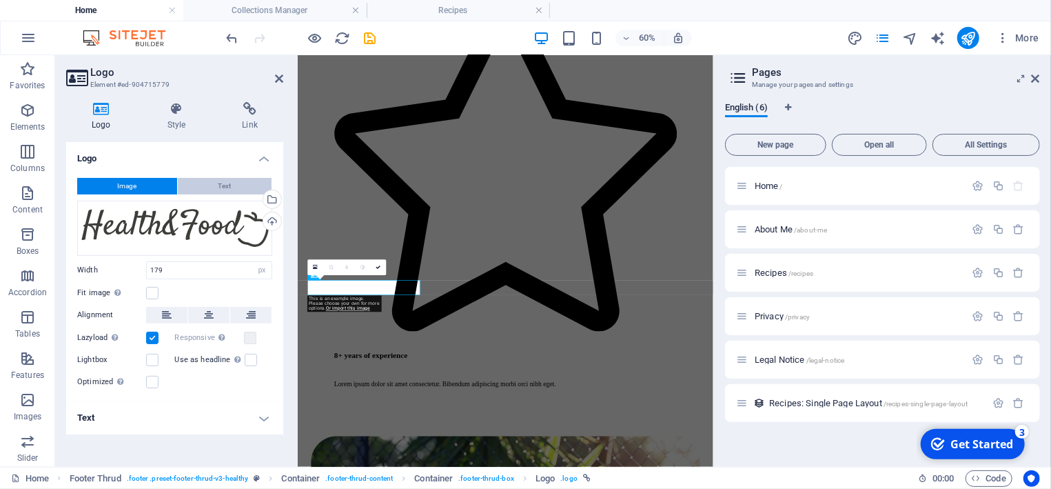
click at [211, 183] on button "Text" at bounding box center [225, 186] width 94 height 17
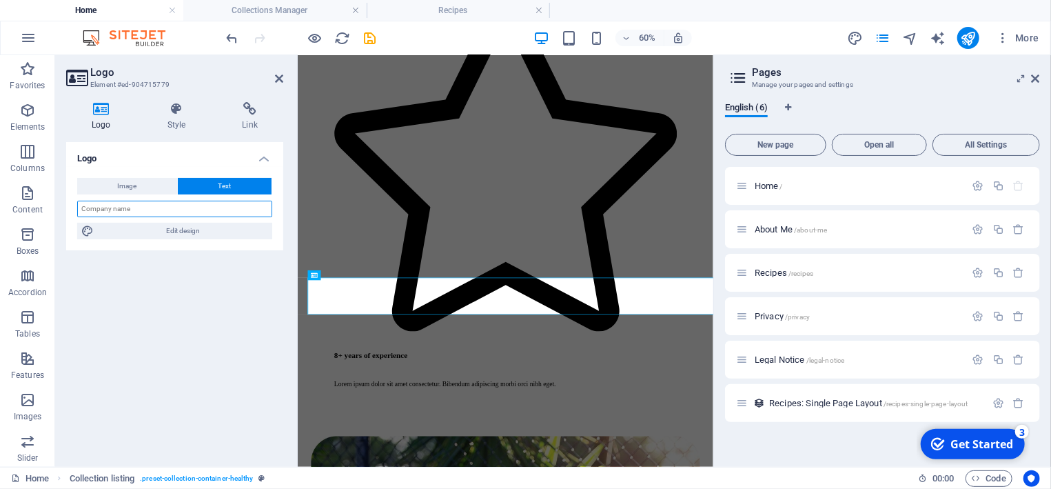
click at [161, 209] on input "text" at bounding box center [174, 209] width 195 height 17
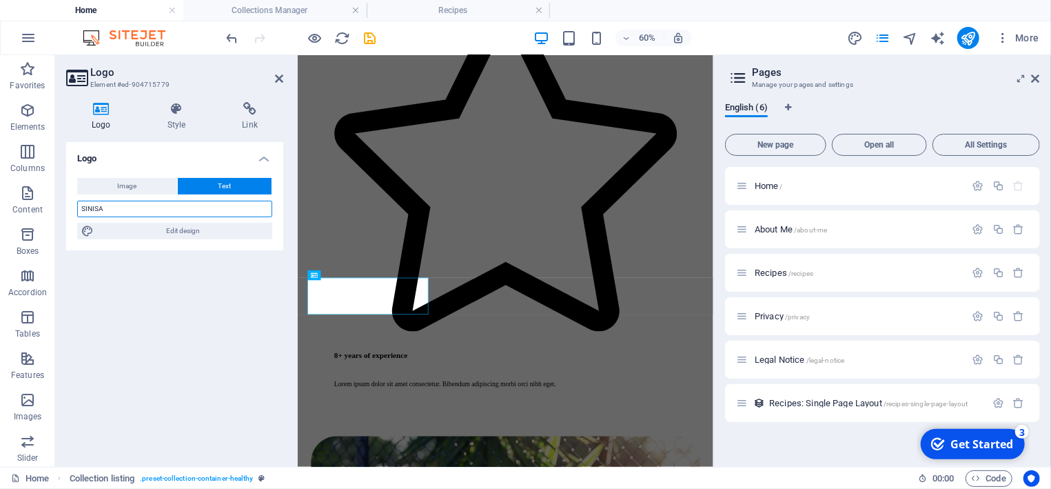
click at [236, 210] on input "SINISA" at bounding box center [174, 209] width 195 height 17
type input "SINISA"
click at [279, 78] on icon at bounding box center [279, 78] width 8 height 11
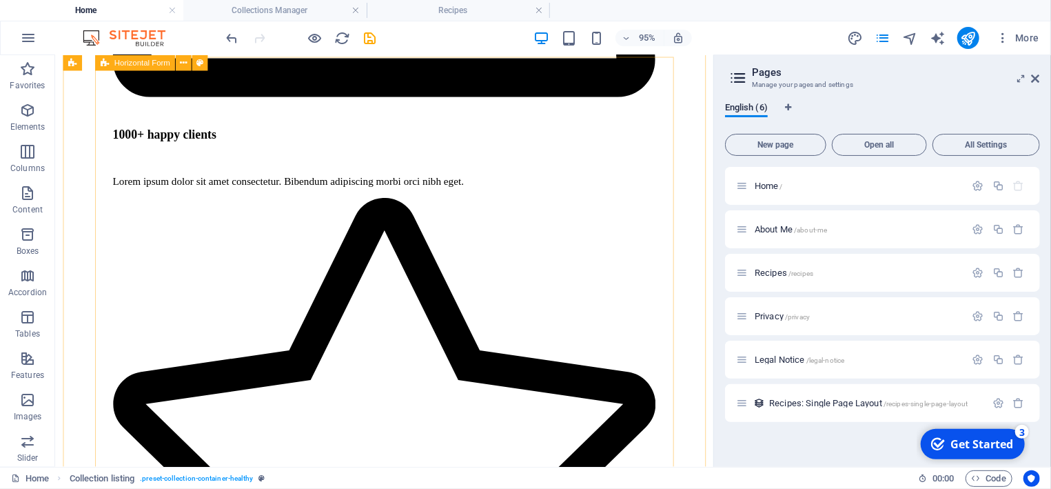
scroll to position [2289, 0]
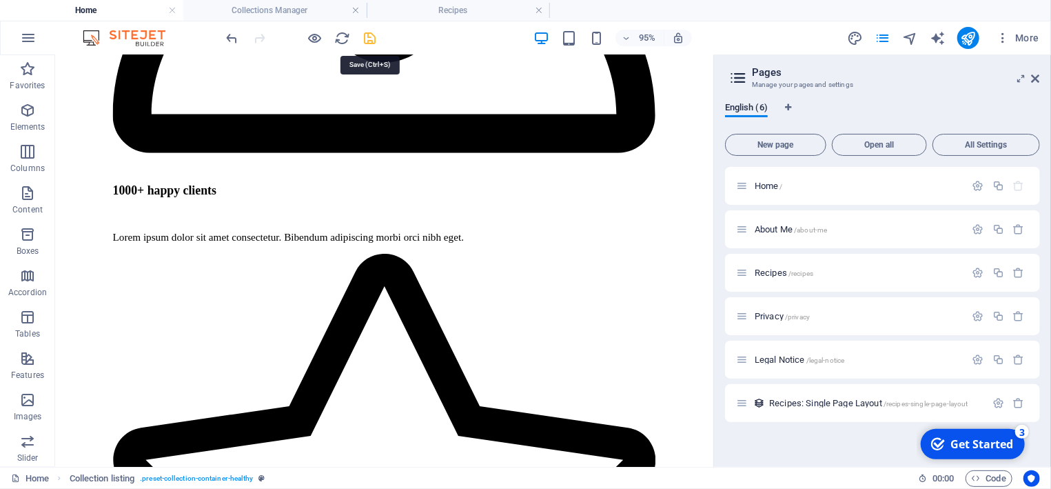
click at [371, 40] on icon "save" at bounding box center [371, 38] width 16 height 16
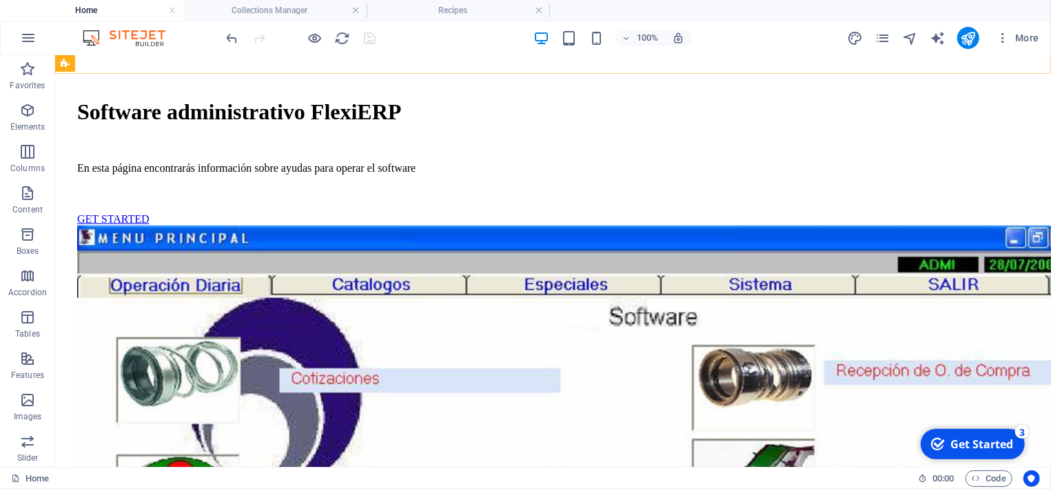
scroll to position [221, 0]
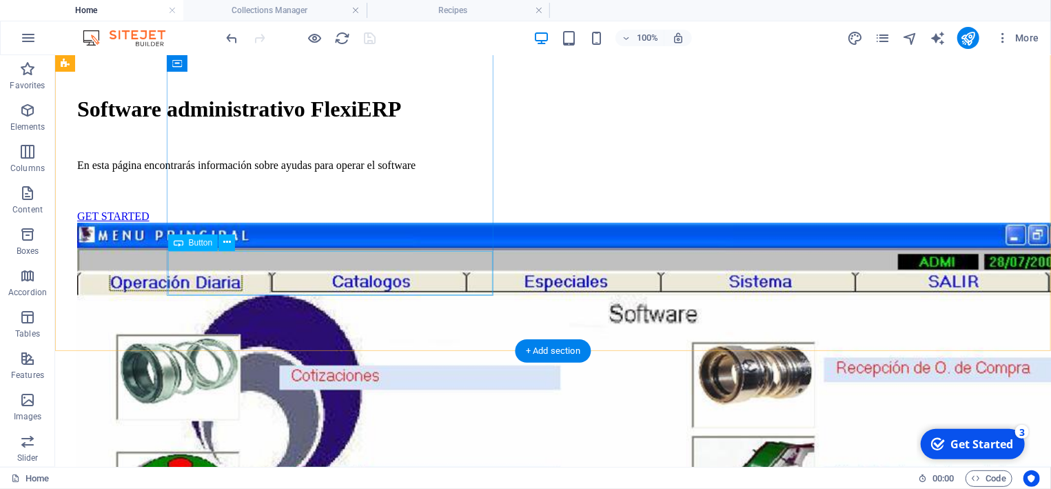
click at [254, 222] on div "GET STARTED" at bounding box center [553, 216] width 952 height 12
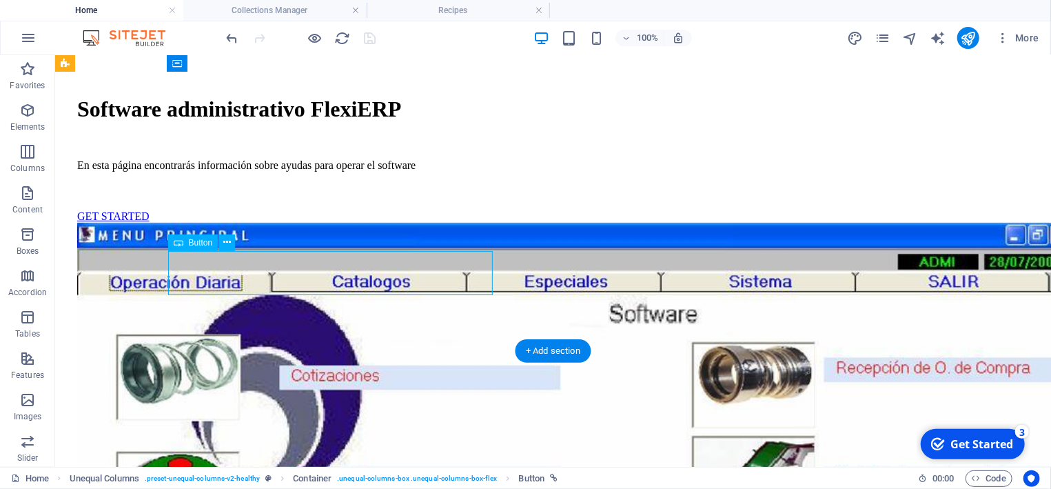
click at [256, 222] on div "GET STARTED" at bounding box center [553, 216] width 952 height 12
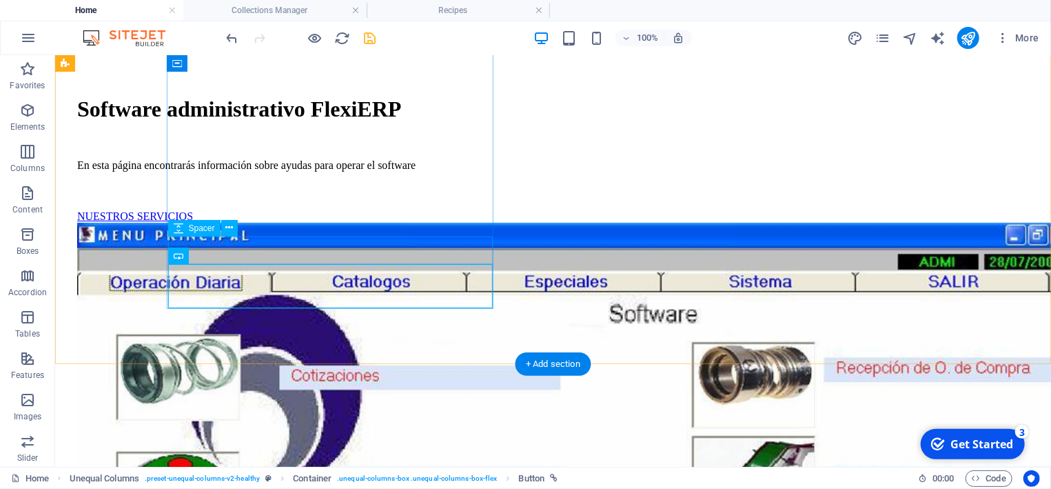
scroll to position [148, 0]
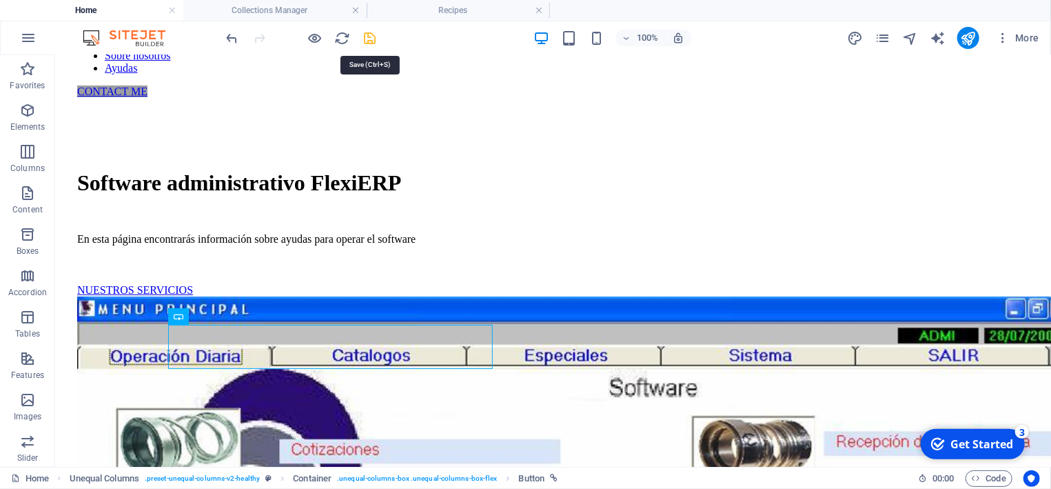
click at [371, 35] on icon "save" at bounding box center [371, 38] width 16 height 16
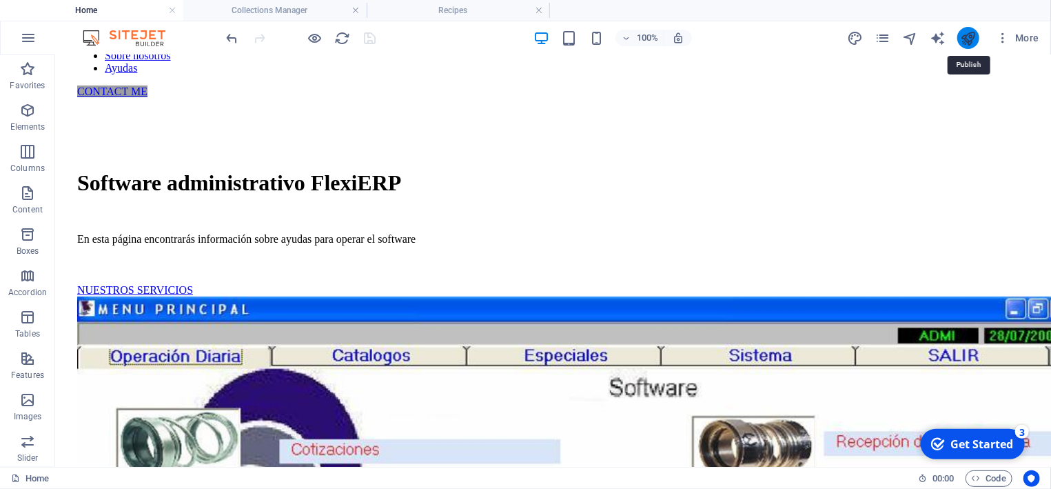
click at [969, 34] on icon "publish" at bounding box center [968, 38] width 16 height 16
